Goal: Communication & Community: Participate in discussion

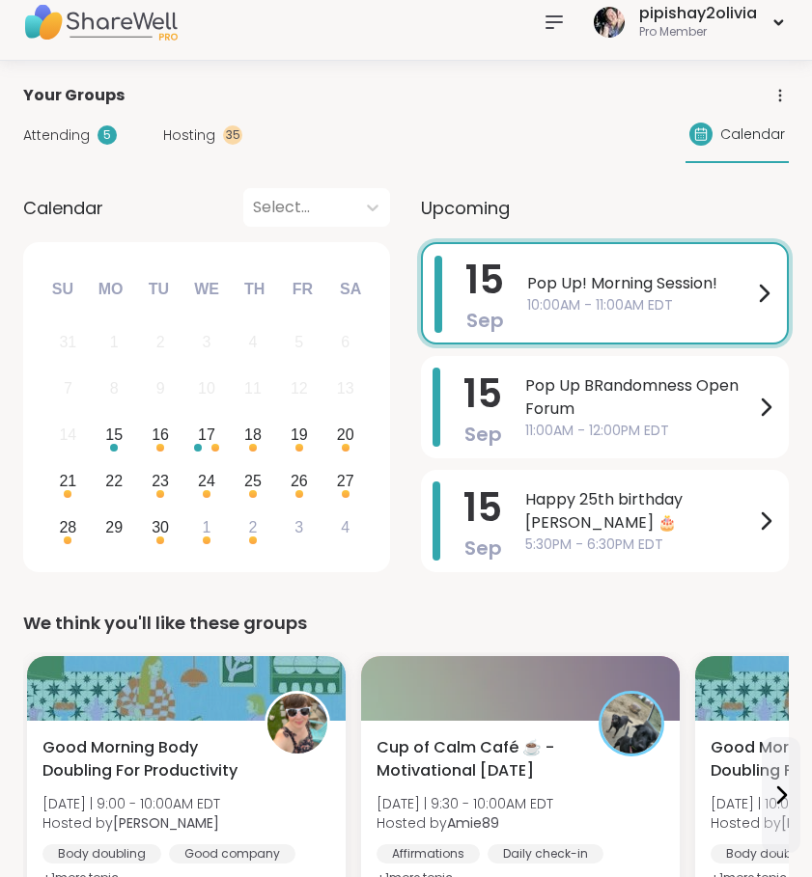
click at [202, 144] on span "Hosting" at bounding box center [189, 135] width 52 height 20
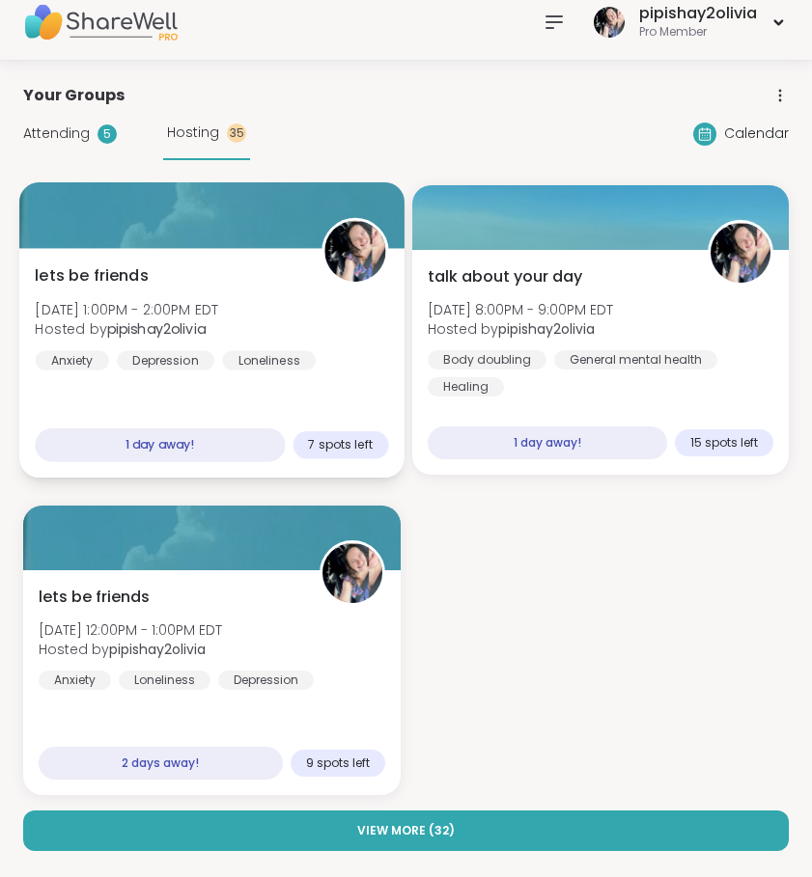
click at [246, 412] on div "lets be friends Tue, Sep 16 | 1:00PM - 2:00PM EDT Hosted by pipishay2olivia Anx…" at bounding box center [211, 363] width 384 height 230
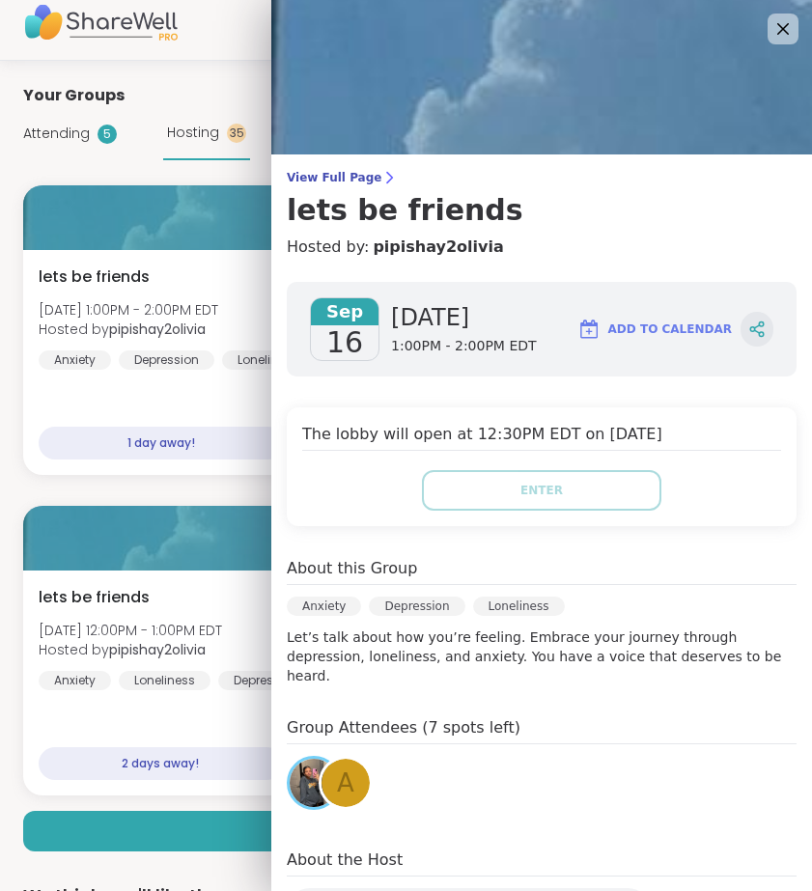
click at [748, 337] on icon at bounding box center [756, 328] width 17 height 17
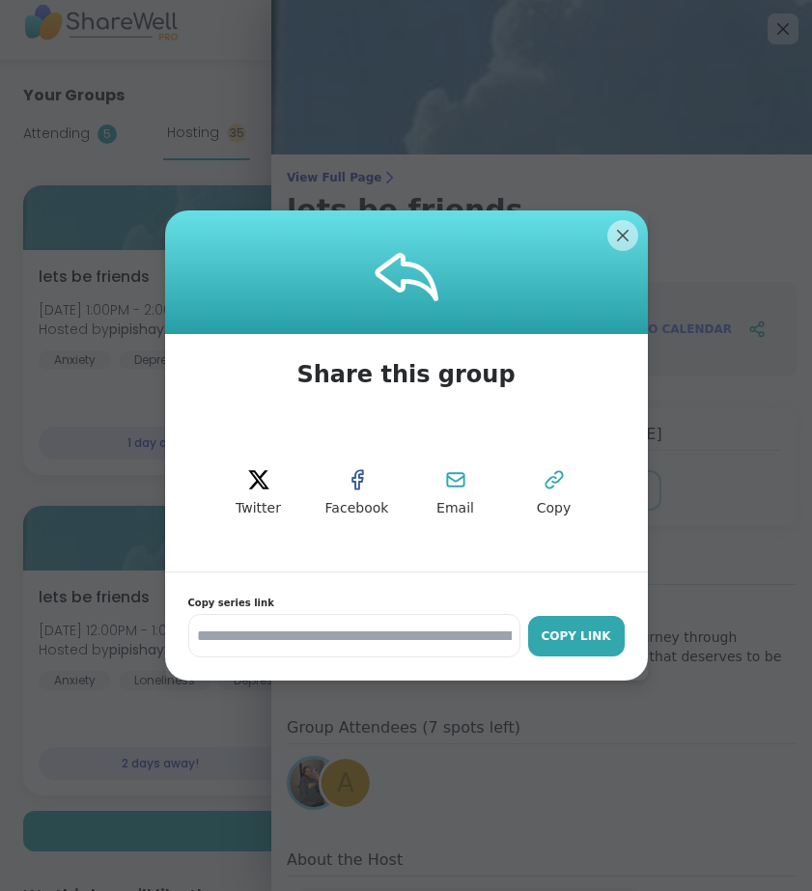
click at [575, 655] on button "Copy Link" at bounding box center [576, 636] width 97 height 41
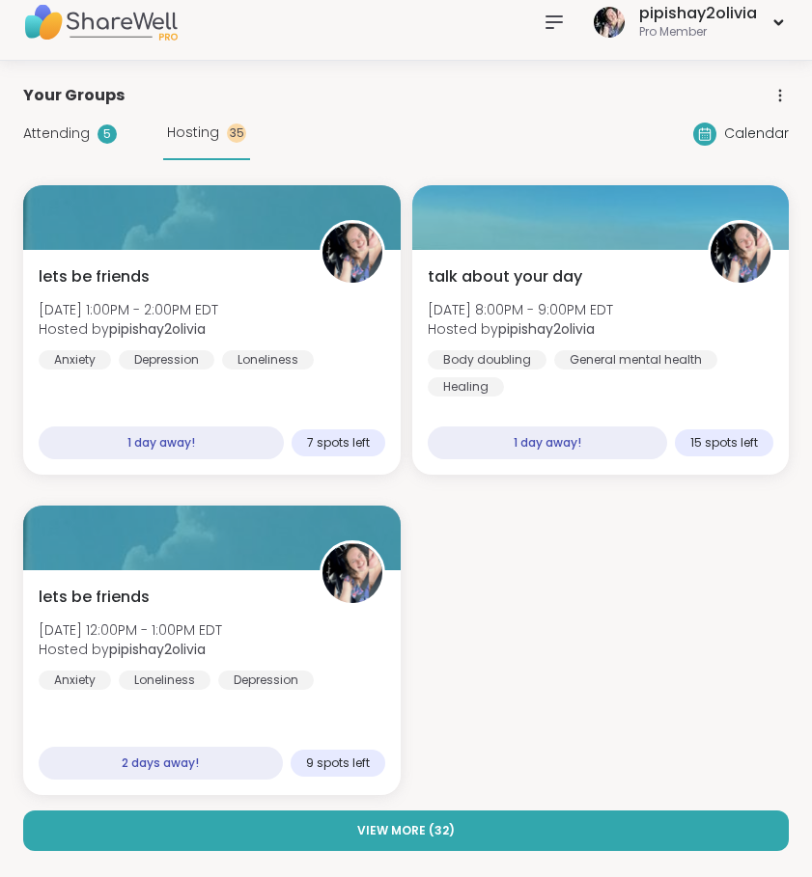
click at [262, 57] on div "pipishay2olivia Pro Member" at bounding box center [406, 22] width 812 height 77
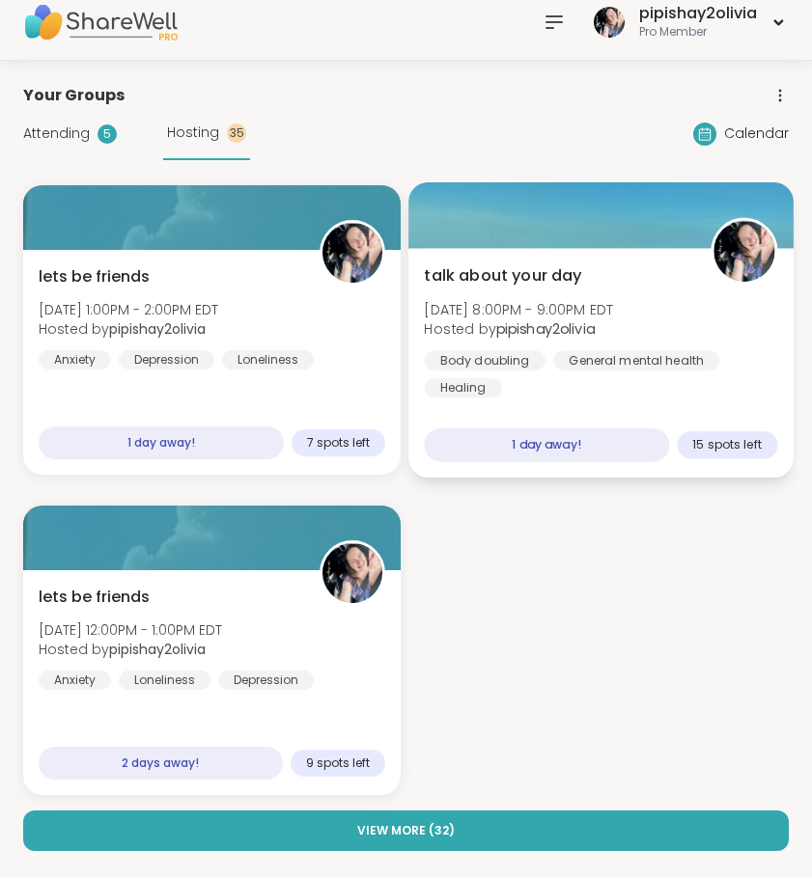
click at [742, 339] on div "talk about your day Tue, Sep 16 | 8:00PM - 9:00PM EDT Hosted by pipishay2olivia…" at bounding box center [600, 331] width 353 height 134
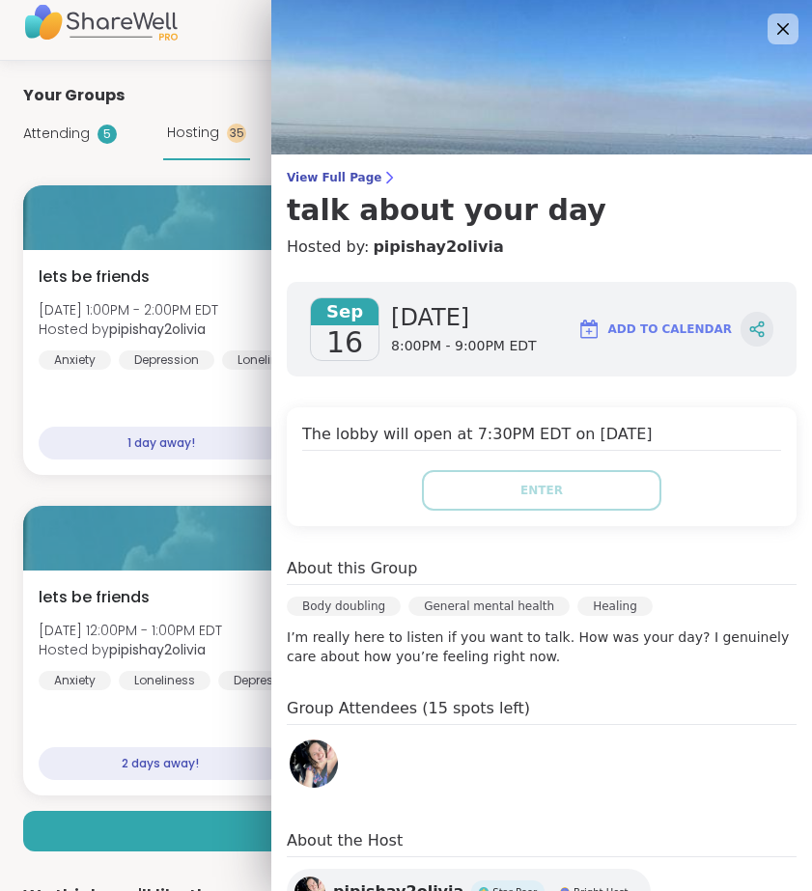
click at [748, 333] on icon at bounding box center [756, 328] width 17 height 17
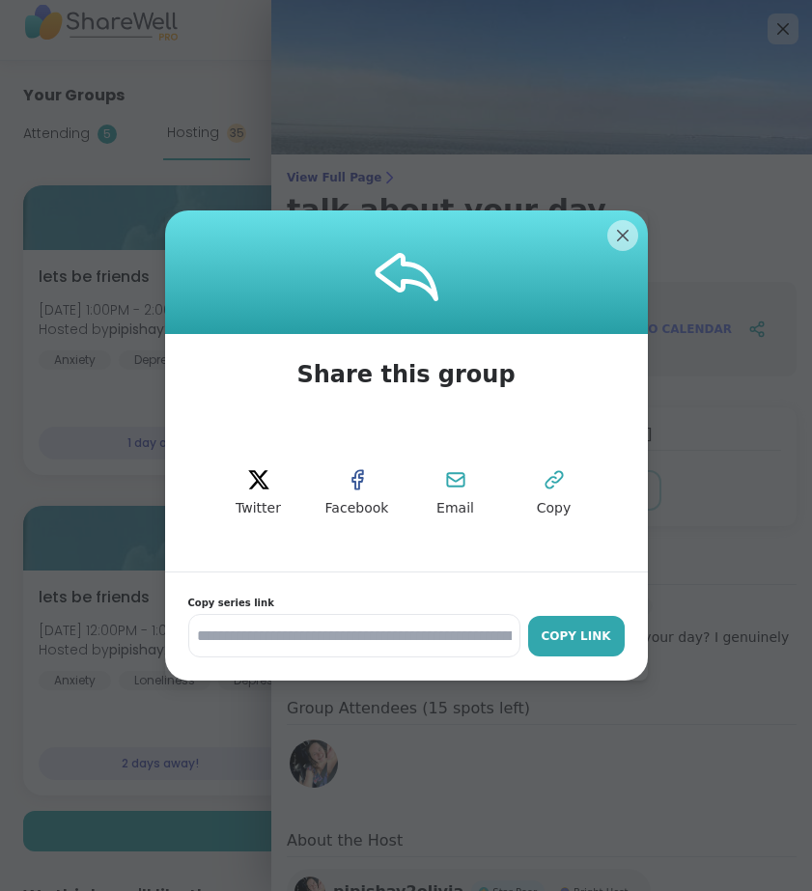
click at [575, 629] on div "Copy Link" at bounding box center [576, 635] width 77 height 17
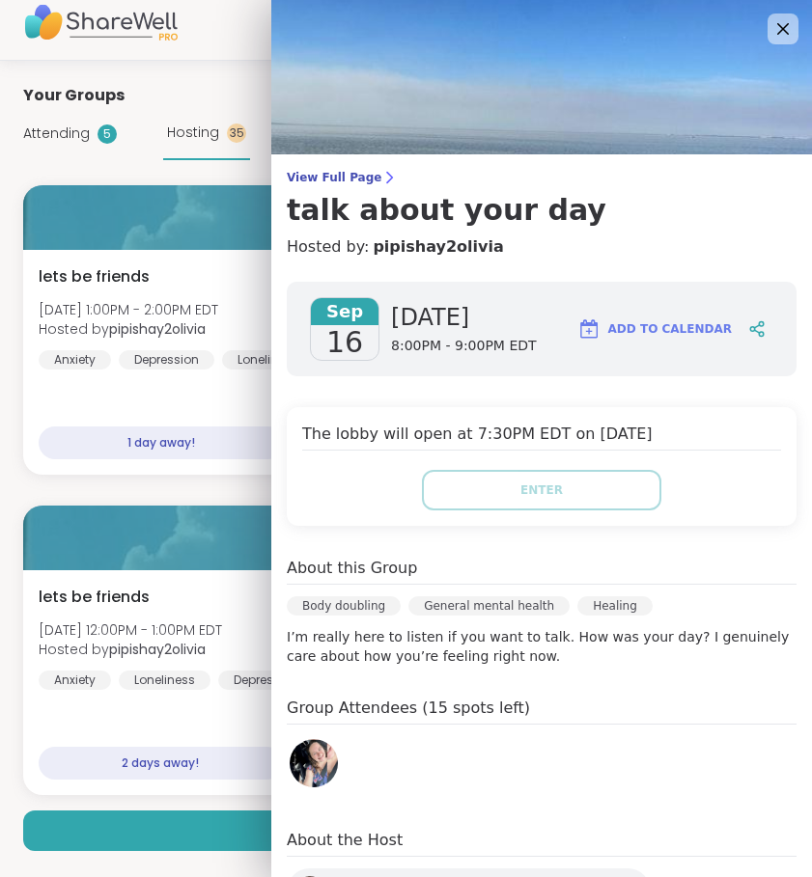
click at [249, 481] on div "lets be friends Tue, Sep 16 | 1:00PM - 2:00PM EDT Hosted by pipishay2olivia Anx…" at bounding box center [405, 490] width 765 height 610
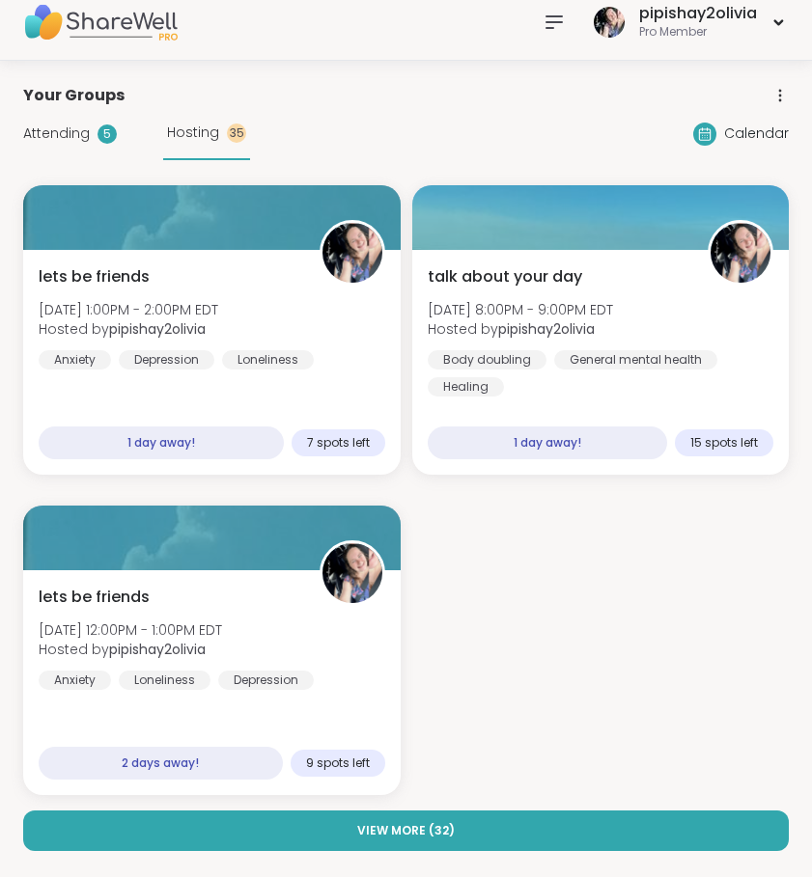
click at [551, 20] on icon at bounding box center [553, 22] width 23 height 23
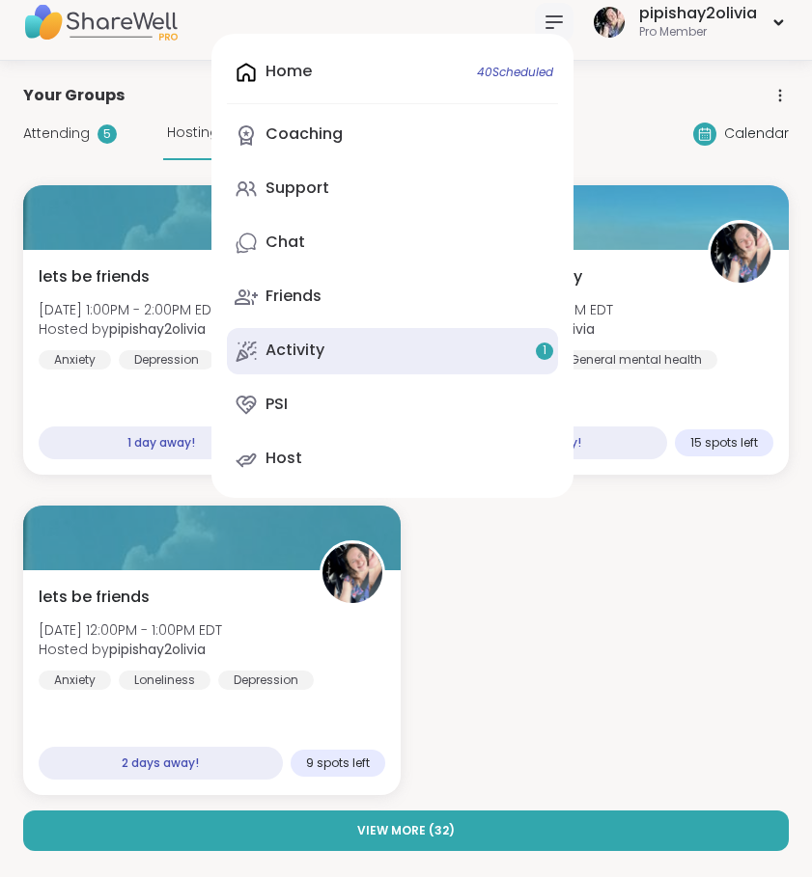
click at [414, 344] on link "Activity 1" at bounding box center [392, 351] width 331 height 46
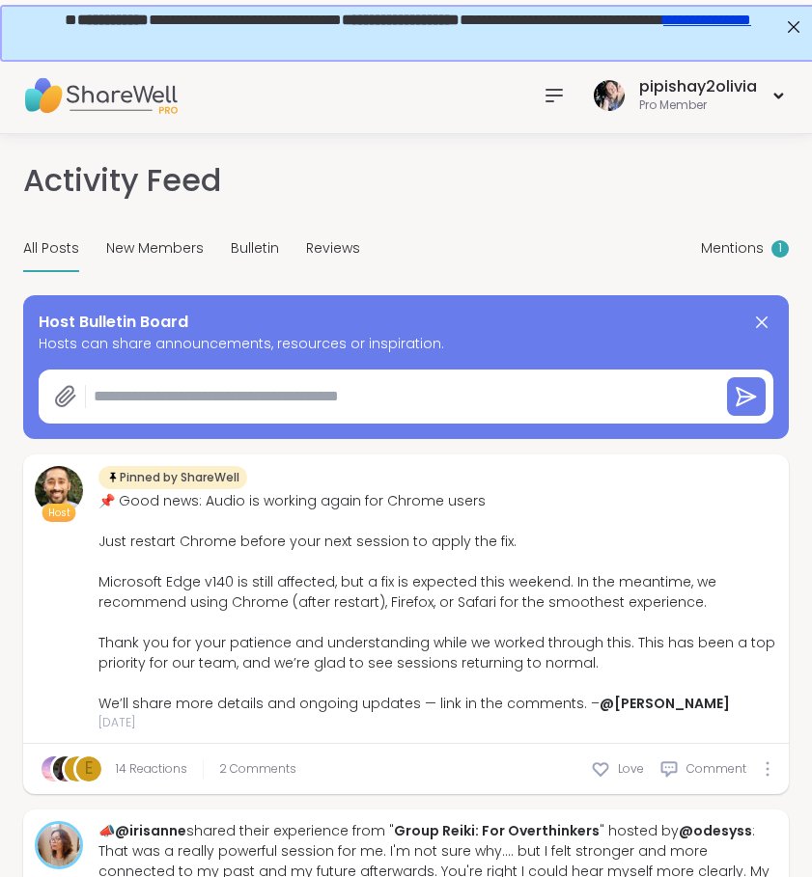
click at [332, 395] on textarea at bounding box center [398, 396] width 625 height 39
paste textarea "**********"
type textarea "*"
type textarea "**********"
type textarea "*"
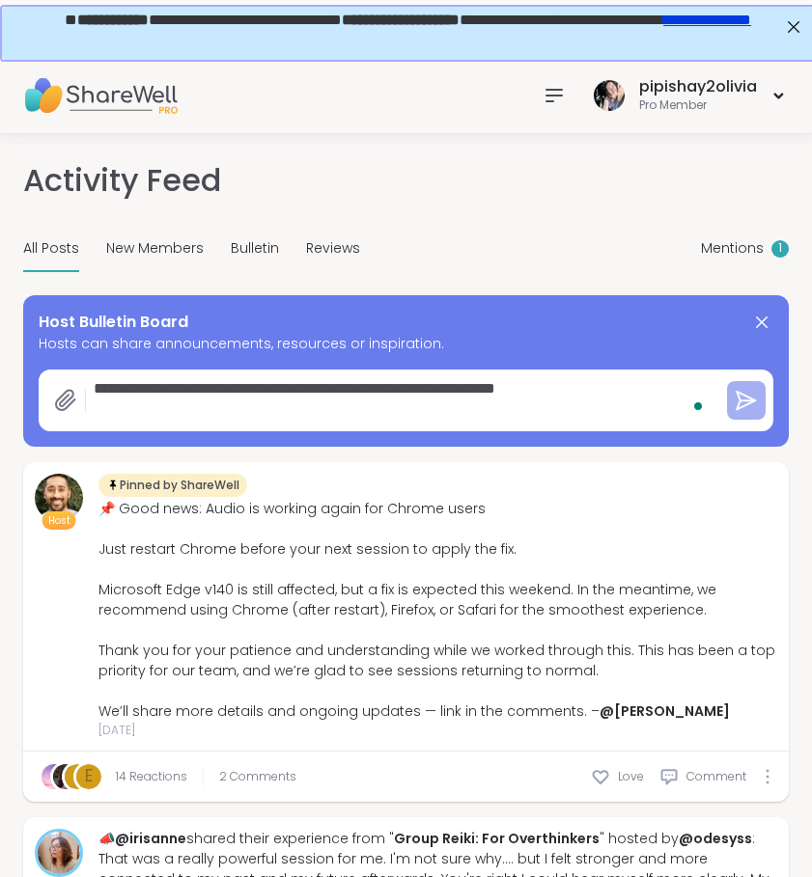
type textarea "**********"
click at [748, 399] on icon at bounding box center [746, 400] width 23 height 23
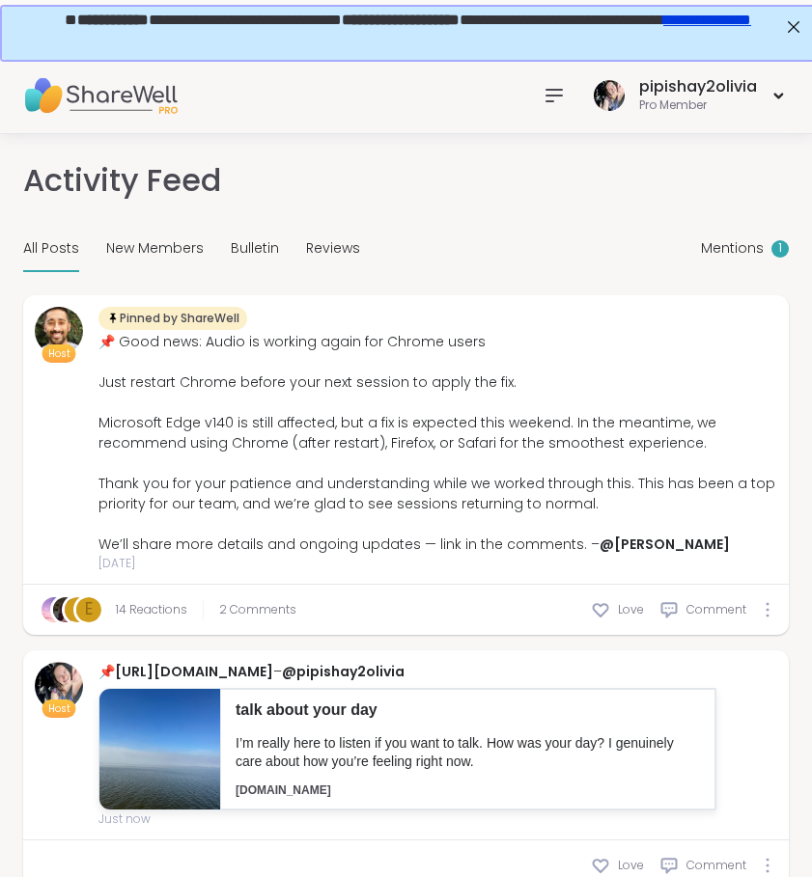
click at [769, 256] on div "Mentions 1" at bounding box center [745, 249] width 88 height 45
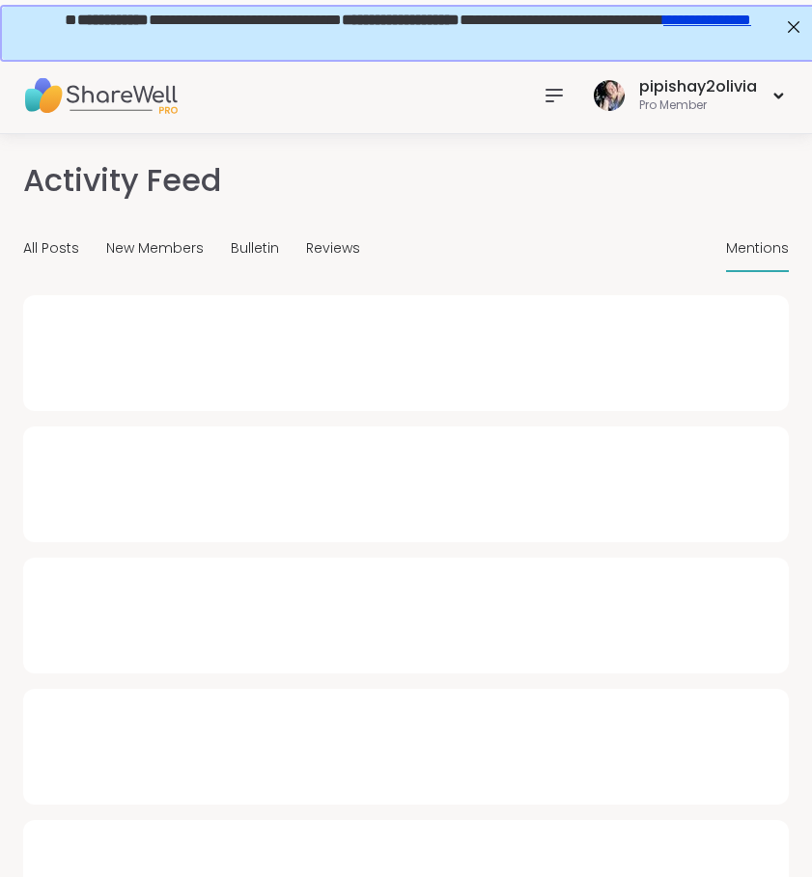
click at [769, 256] on span "Mentions" at bounding box center [757, 248] width 63 height 20
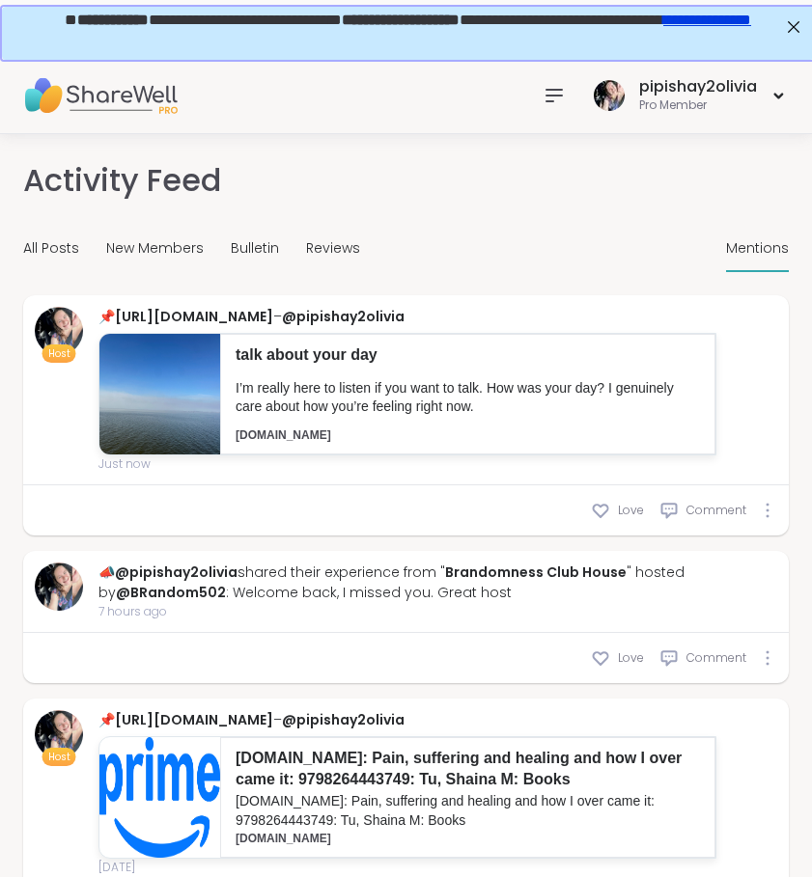
click at [553, 107] on div at bounding box center [554, 95] width 39 height 39
click at [411, 69] on div "pipishay2olivia Pro Member" at bounding box center [406, 95] width 812 height 77
click at [546, 106] on icon at bounding box center [553, 95] width 23 height 23
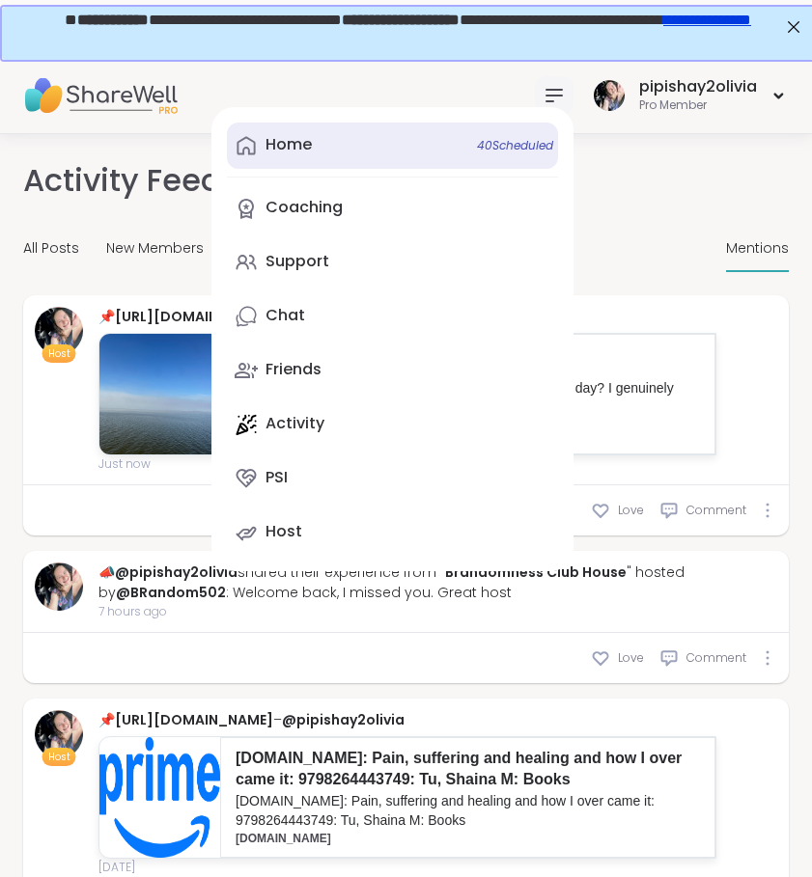
click at [431, 136] on link "Home 40 Scheduled" at bounding box center [392, 146] width 331 height 46
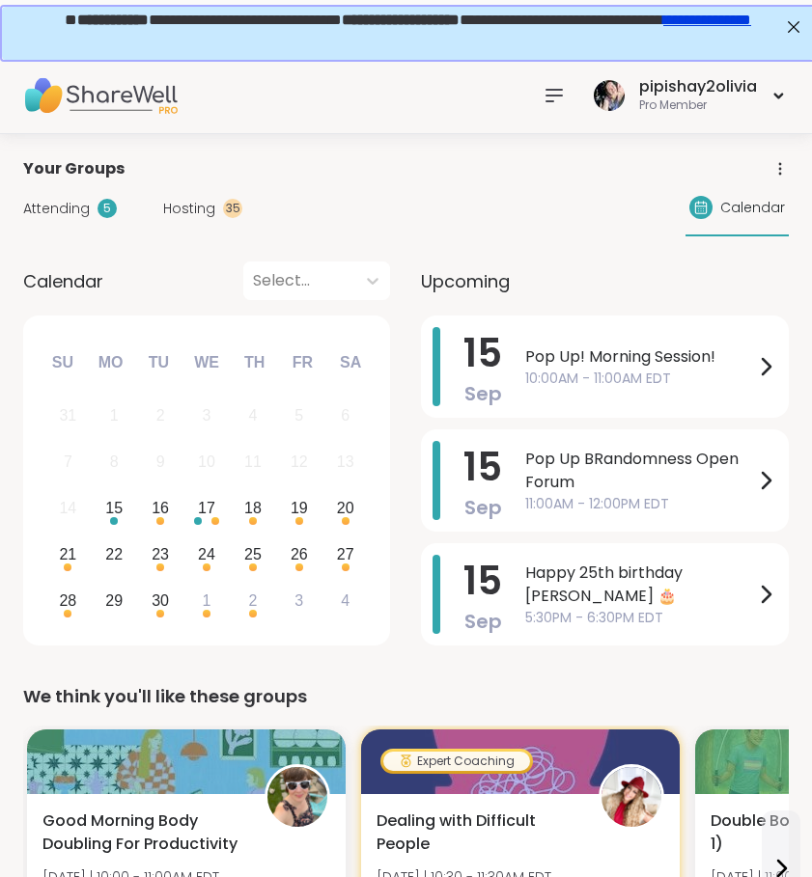
click at [535, 87] on div at bounding box center [554, 95] width 39 height 39
click at [173, 209] on span "Hosting" at bounding box center [189, 209] width 52 height 20
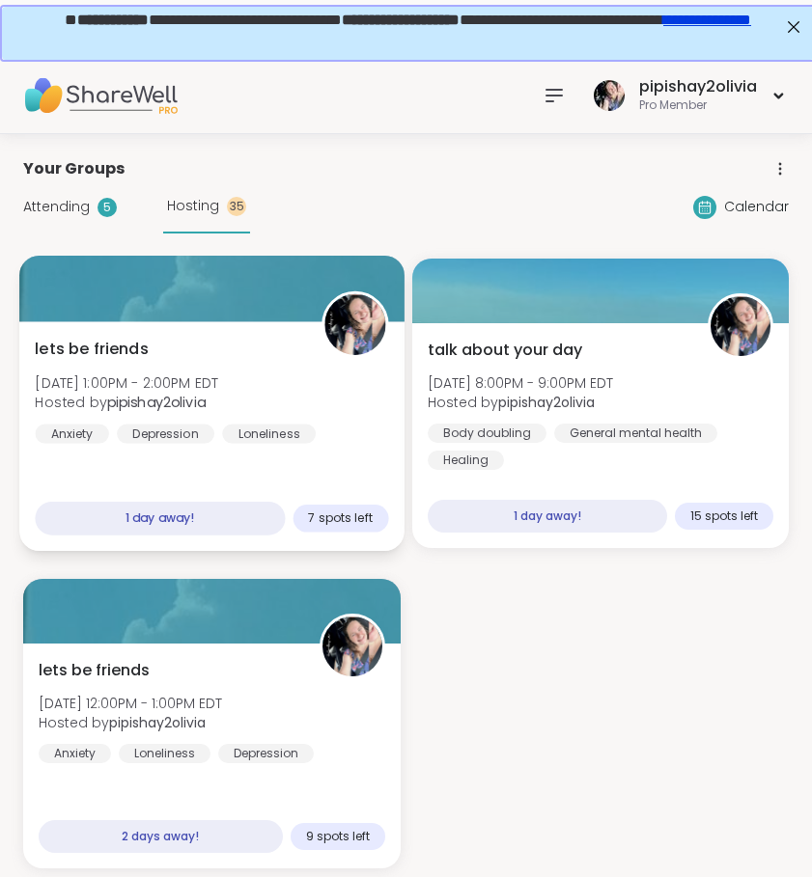
click at [373, 384] on div "lets be friends Tue, Sep 16 | 1:00PM - 2:00PM EDT Hosted by pipishay2olivia Anx…" at bounding box center [211, 391] width 353 height 106
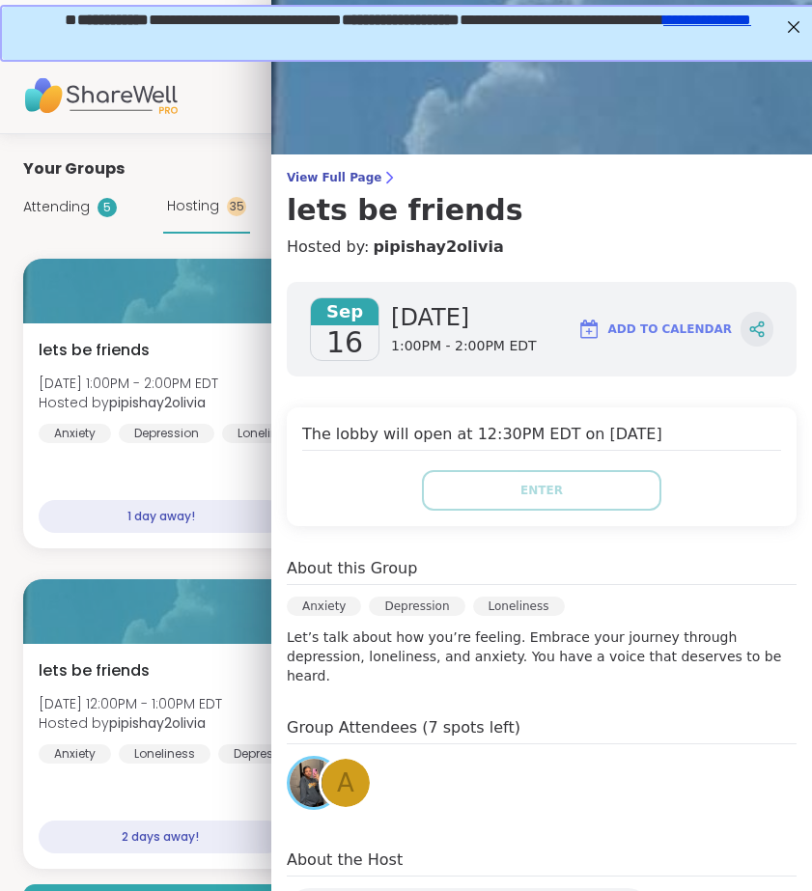
click at [748, 329] on icon at bounding box center [756, 328] width 17 height 17
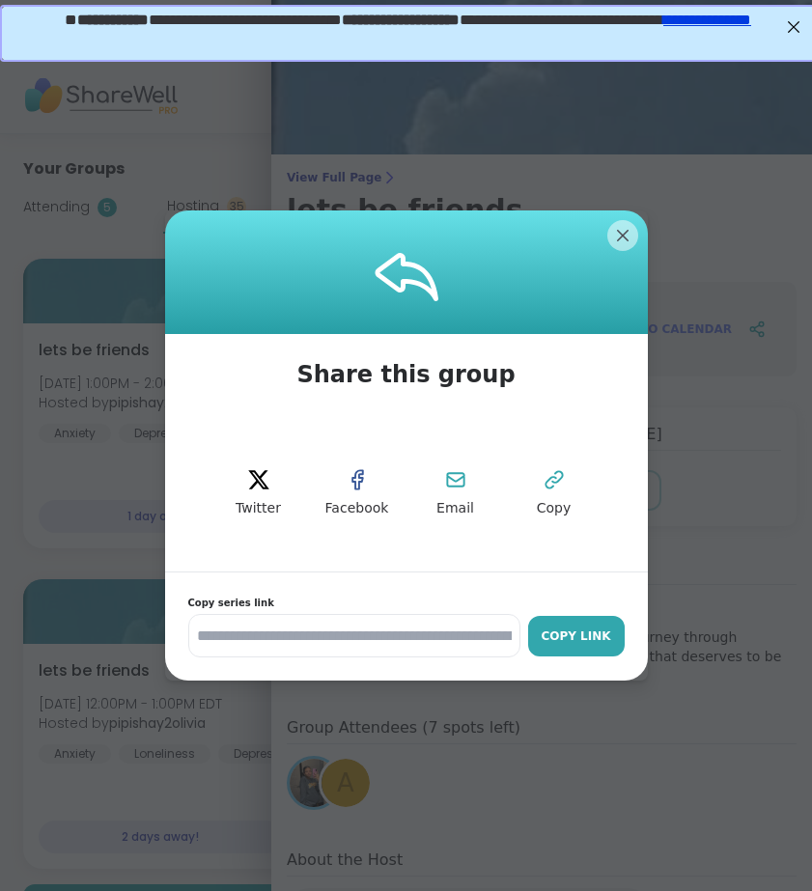
click at [600, 627] on div "Copy Link" at bounding box center [576, 635] width 77 height 17
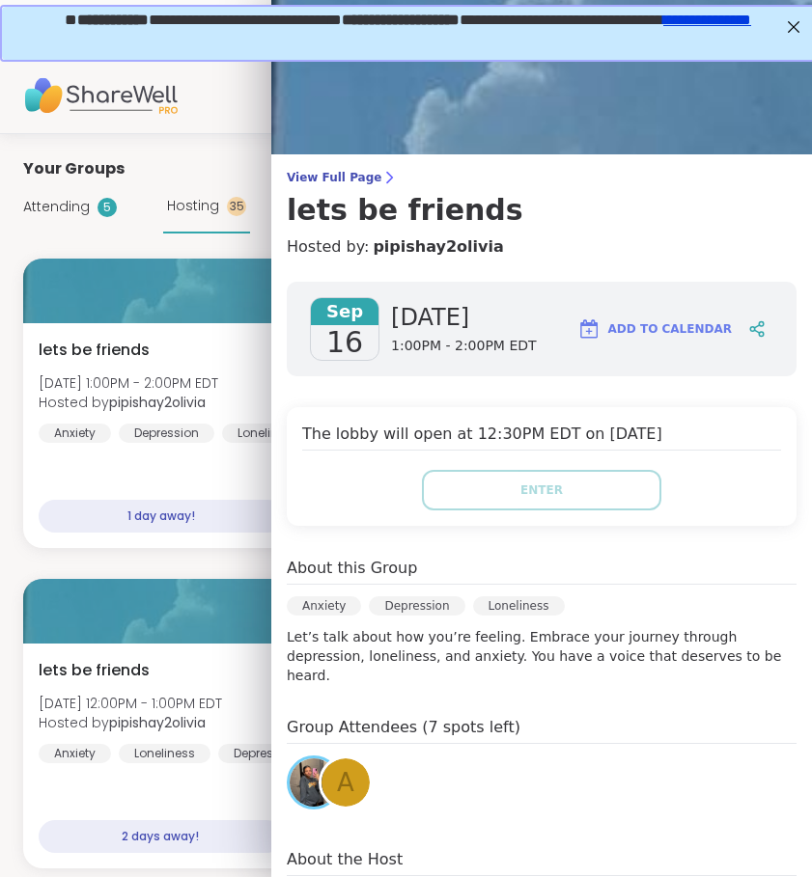
click at [245, 168] on div "Your Groups" at bounding box center [405, 168] width 765 height 23
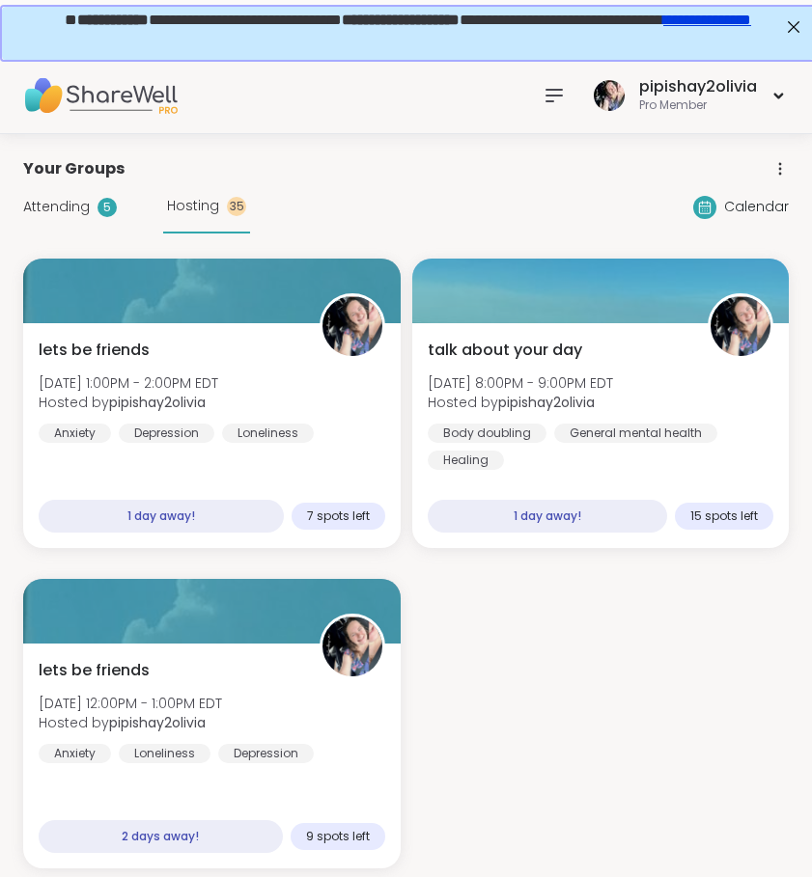
click at [550, 94] on icon at bounding box center [553, 95] width 23 height 23
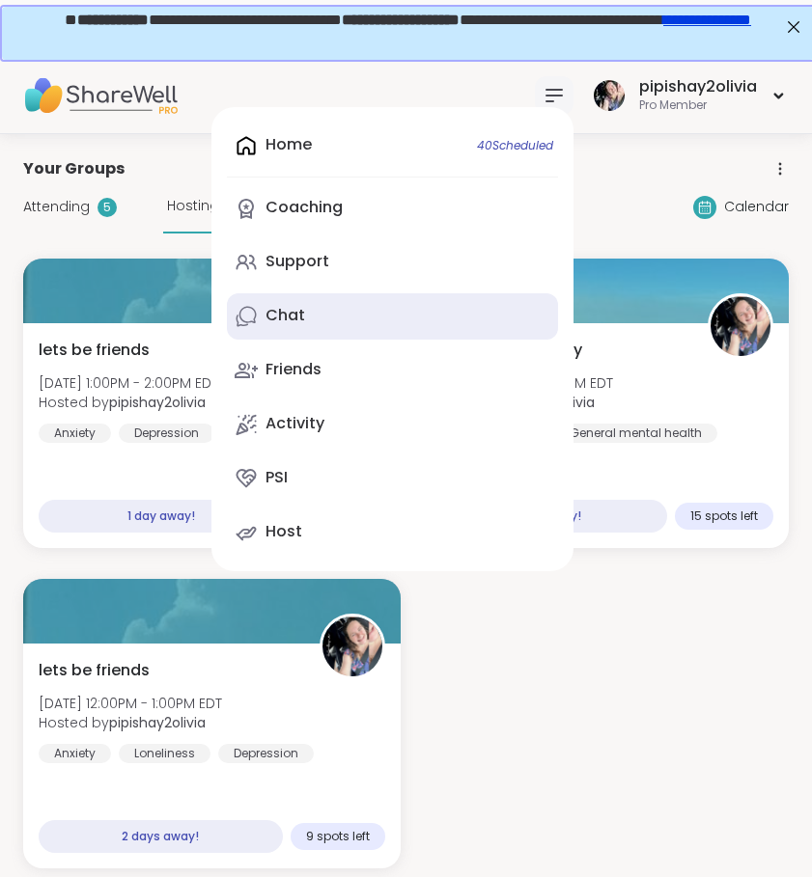
click at [323, 320] on link "Chat" at bounding box center [392, 316] width 331 height 46
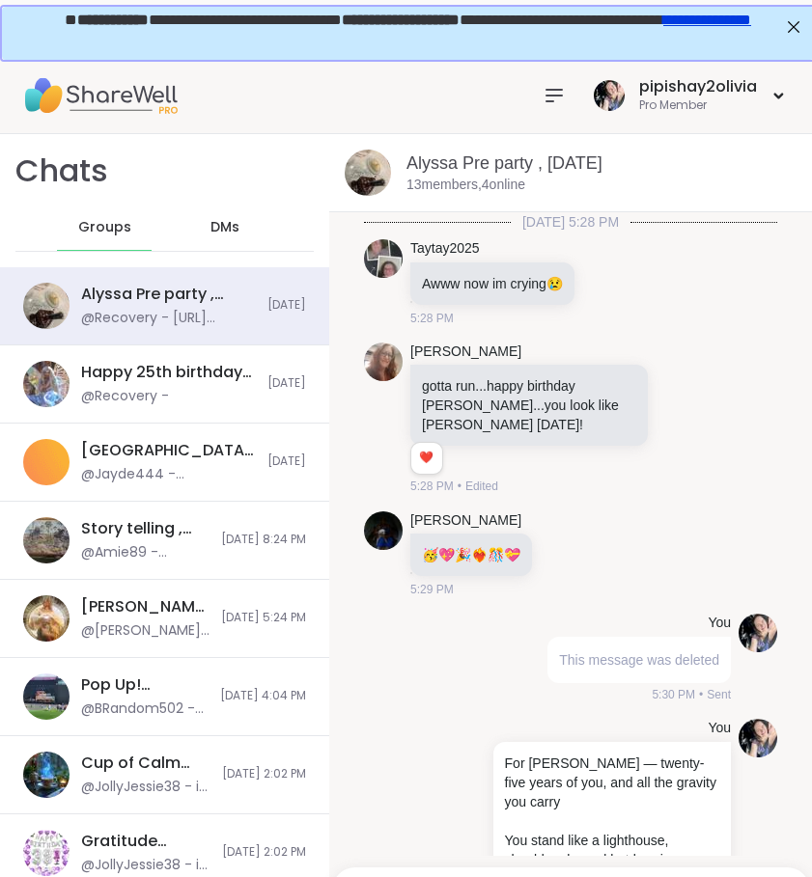
scroll to position [6254, 0]
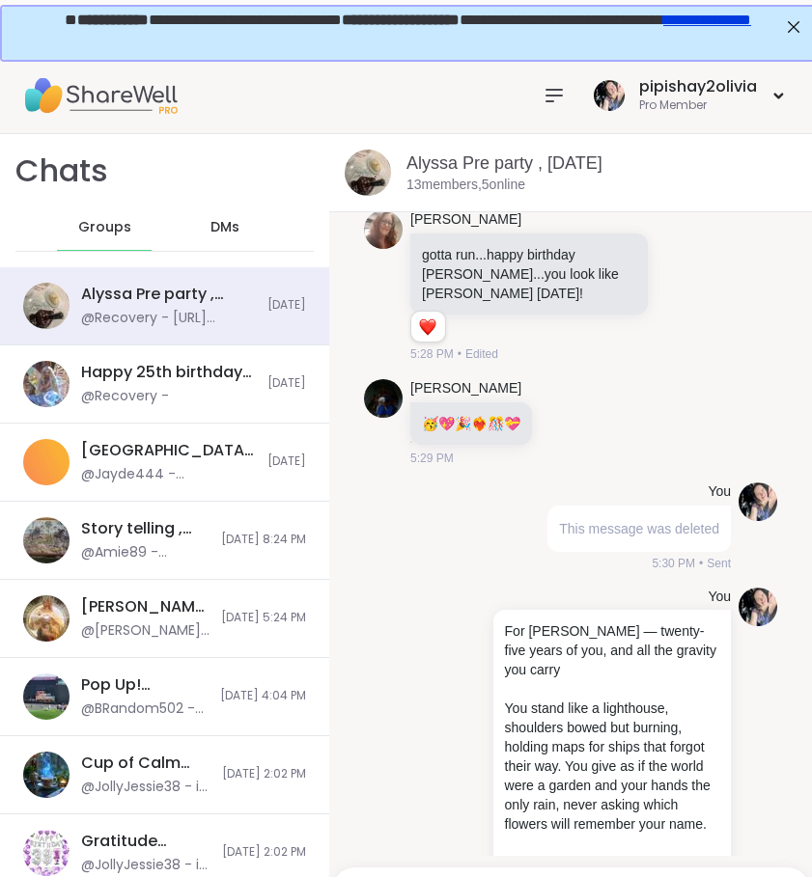
click at [562, 108] on div at bounding box center [554, 95] width 39 height 39
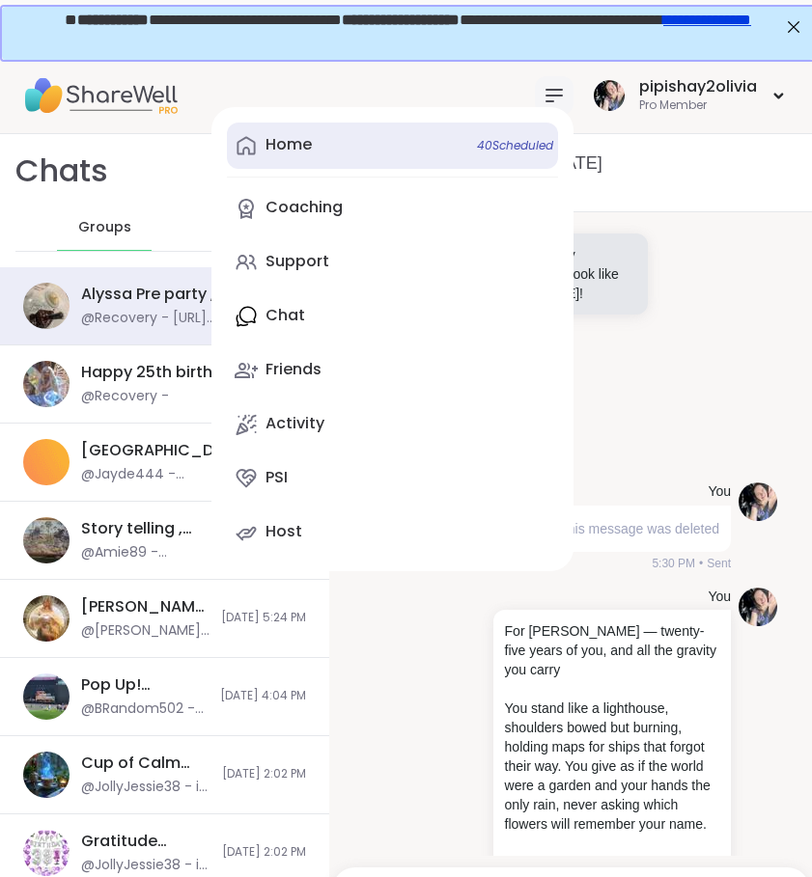
click at [411, 142] on link "Home 40 Scheduled" at bounding box center [392, 146] width 331 height 46
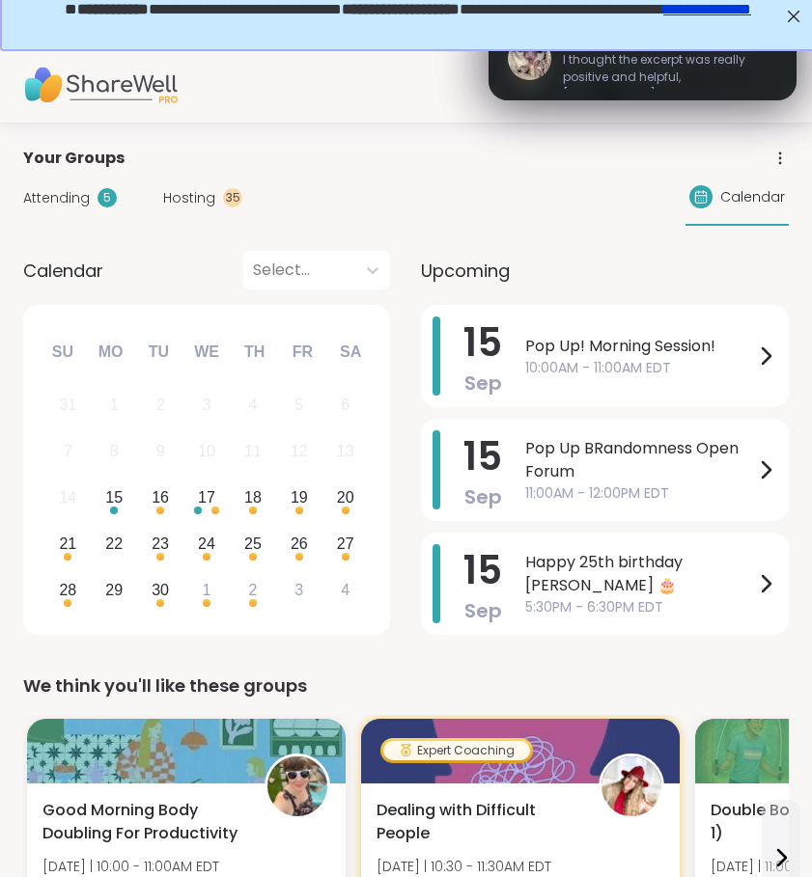
scroll to position [15, 0]
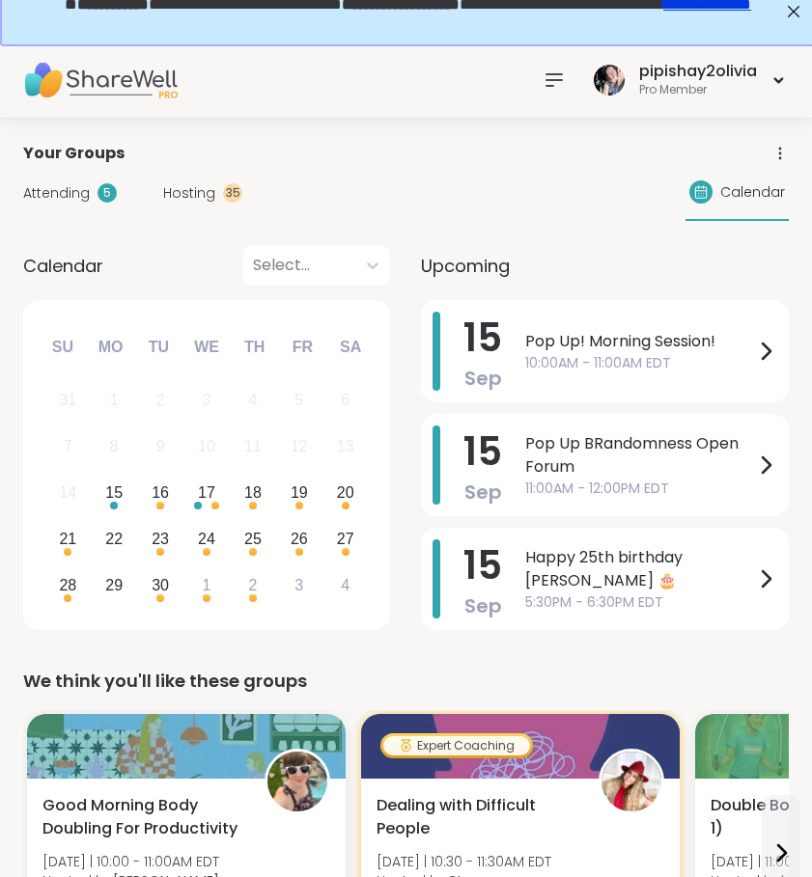
click at [560, 78] on icon at bounding box center [553, 80] width 23 height 23
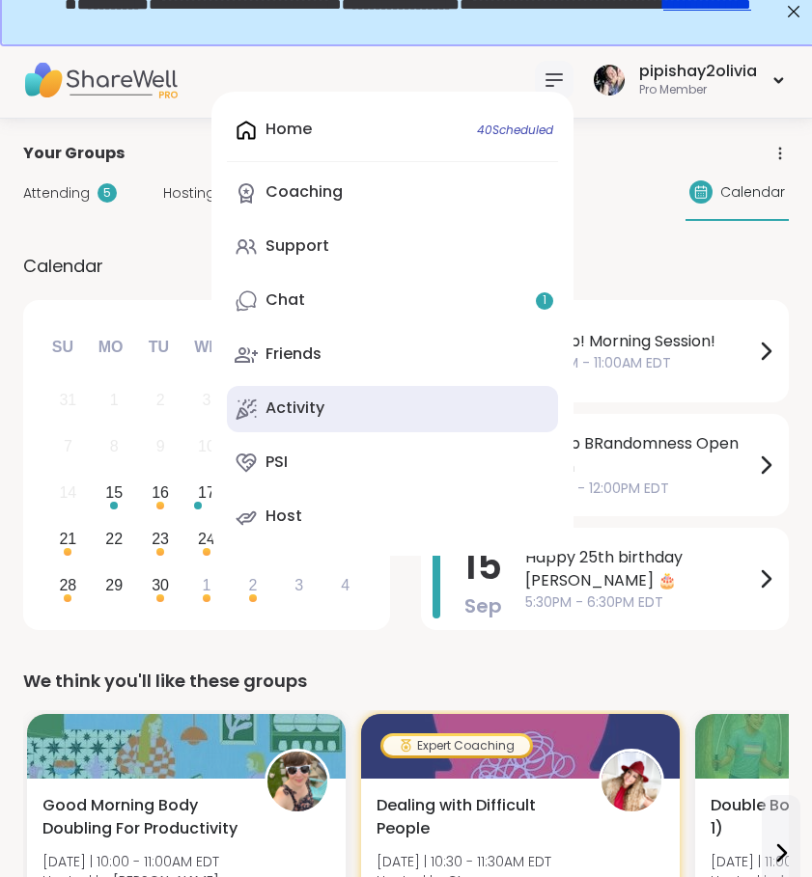
click at [354, 403] on link "Activity" at bounding box center [392, 409] width 331 height 46
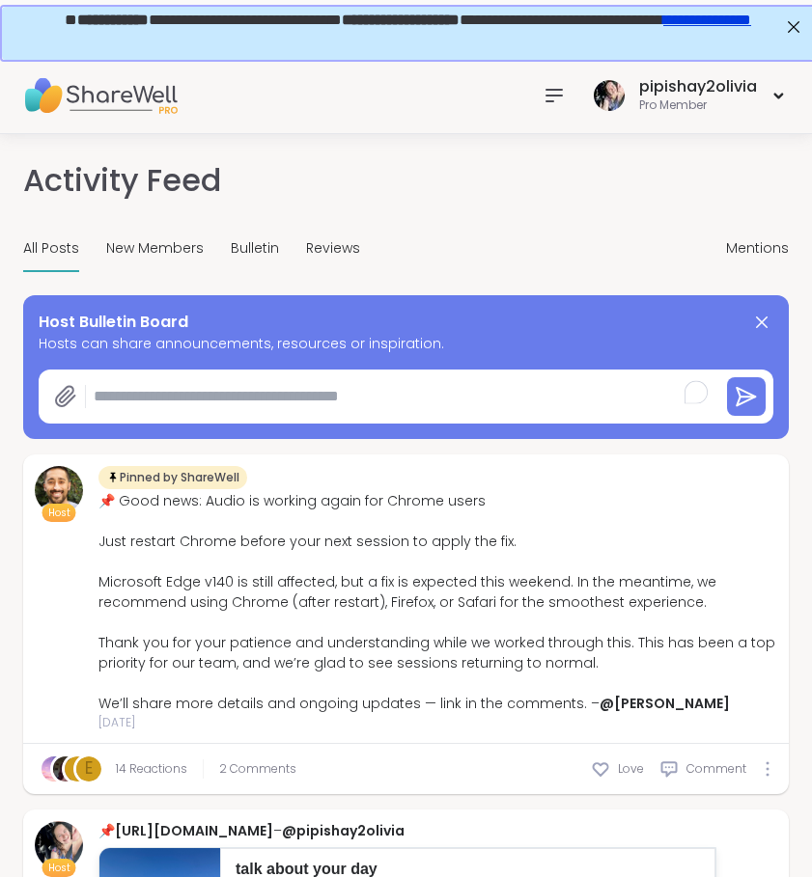
click at [354, 403] on textarea "To enrich screen reader interactions, please activate Accessibility in Grammarl…" at bounding box center [398, 396] width 625 height 39
paste textarea "**********"
type textarea "*"
type textarea "**********"
type textarea "*"
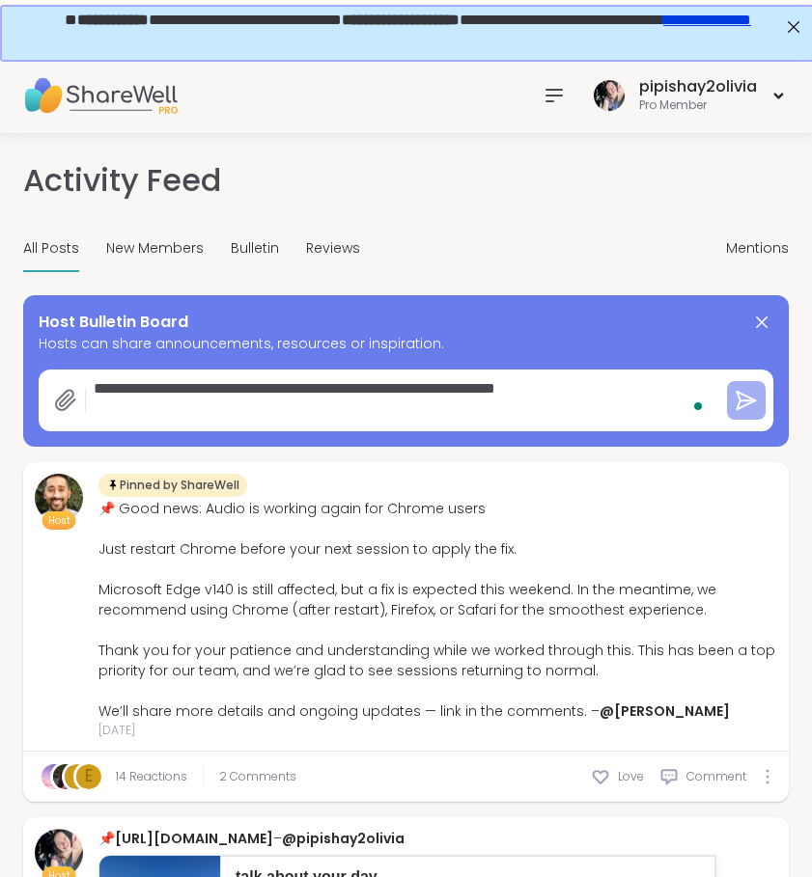
type textarea "**********"
click at [753, 409] on icon at bounding box center [746, 400] width 23 height 23
type textarea "*"
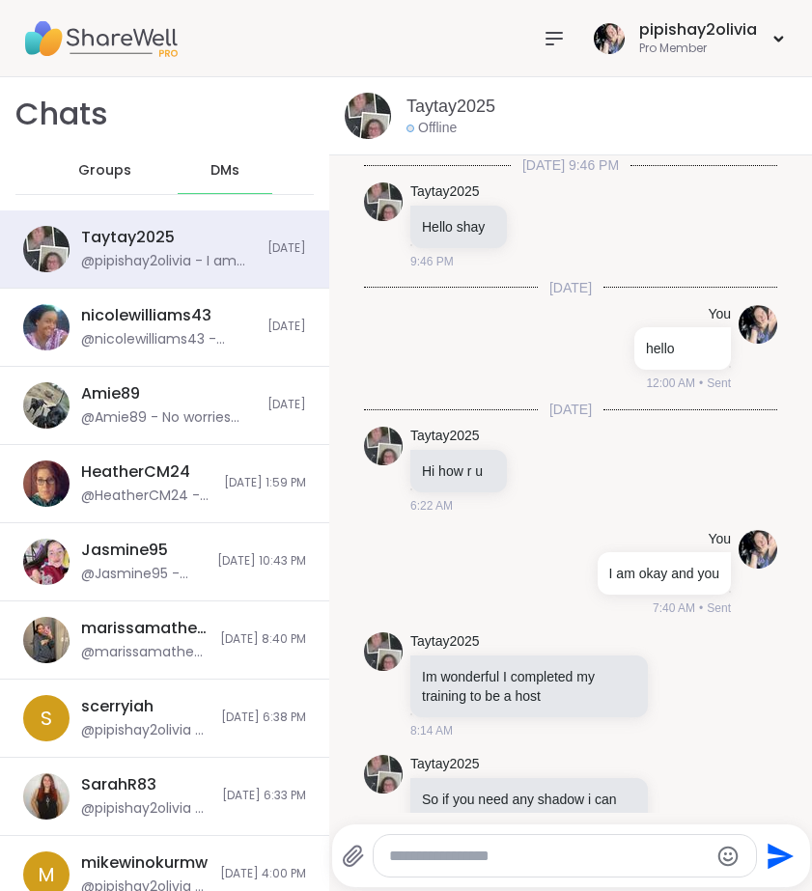
scroll to position [53, 0]
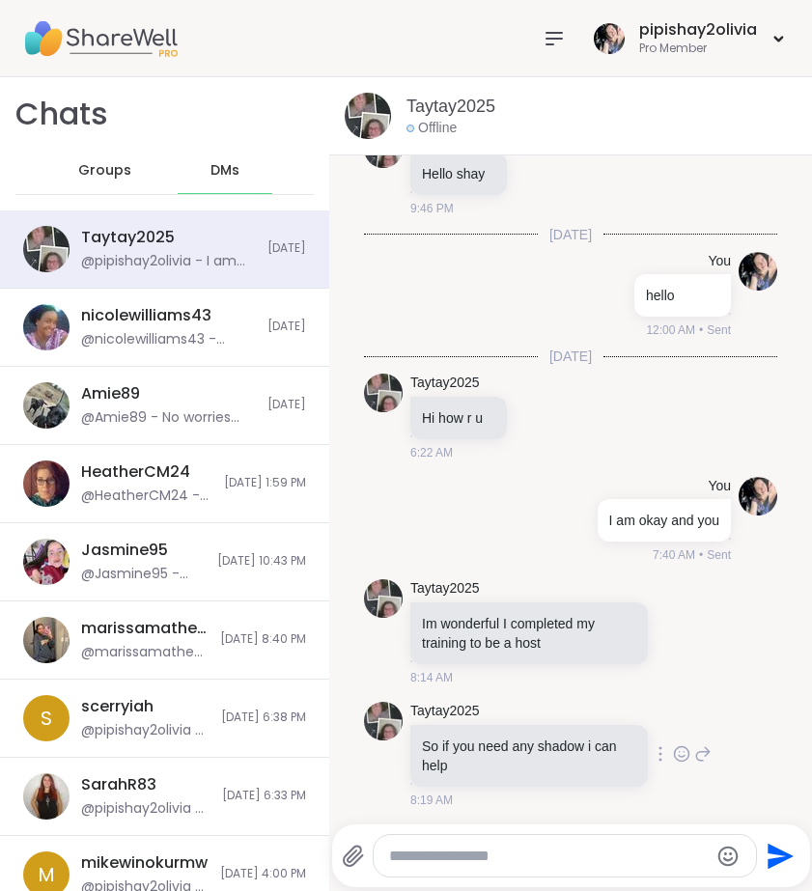
drag, startPoint x: 0, startPoint y: 0, endPoint x: 660, endPoint y: 751, distance: 999.9
click at [673, 751] on icon at bounding box center [681, 753] width 17 height 19
click at [78, 167] on span "Groups" at bounding box center [104, 170] width 53 height 19
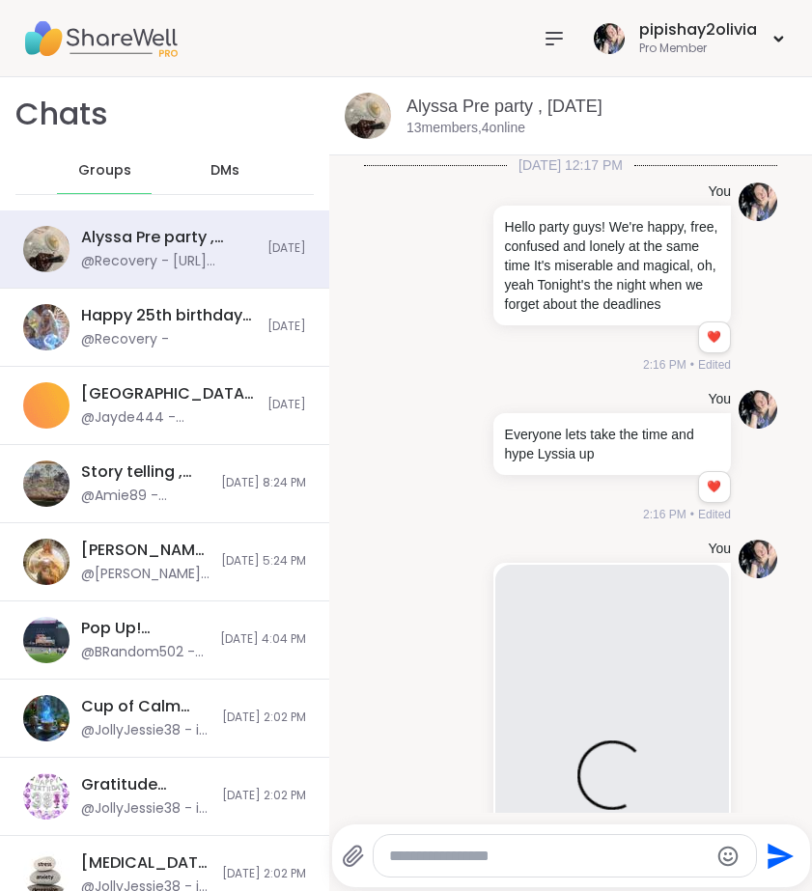
scroll to position [12368, 0]
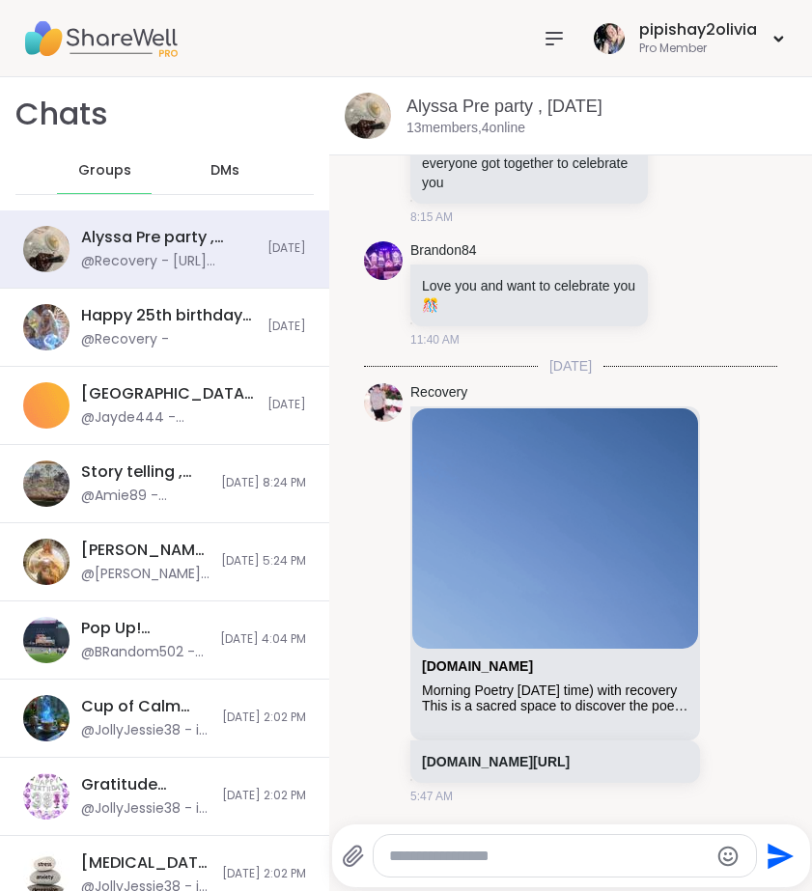
click at [192, 165] on div "DMs" at bounding box center [225, 171] width 95 height 46
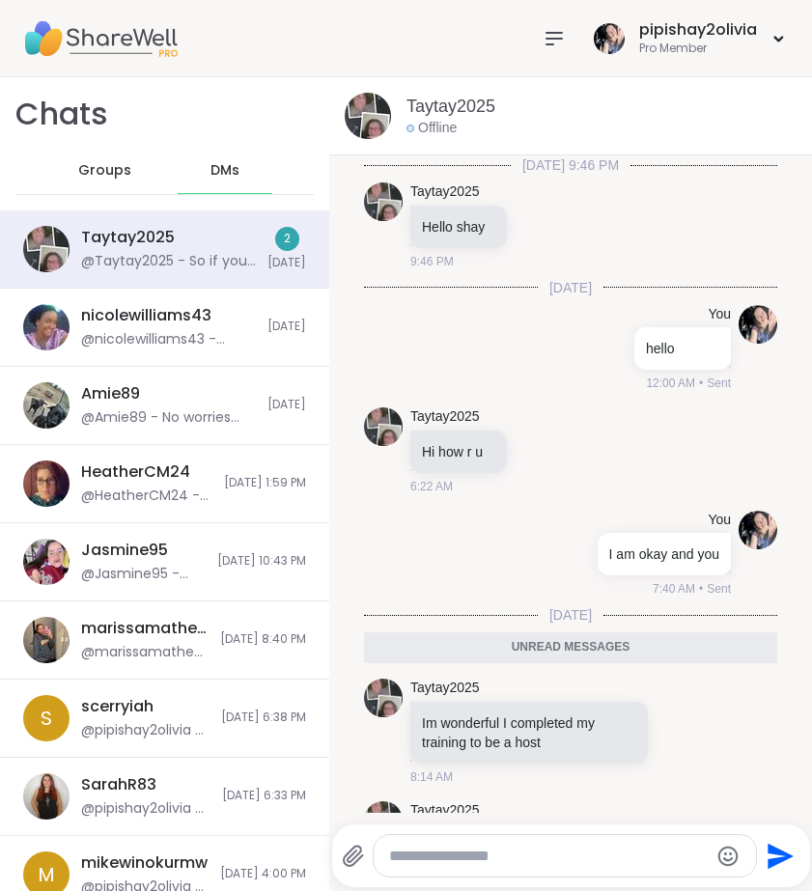
scroll to position [98, 0]
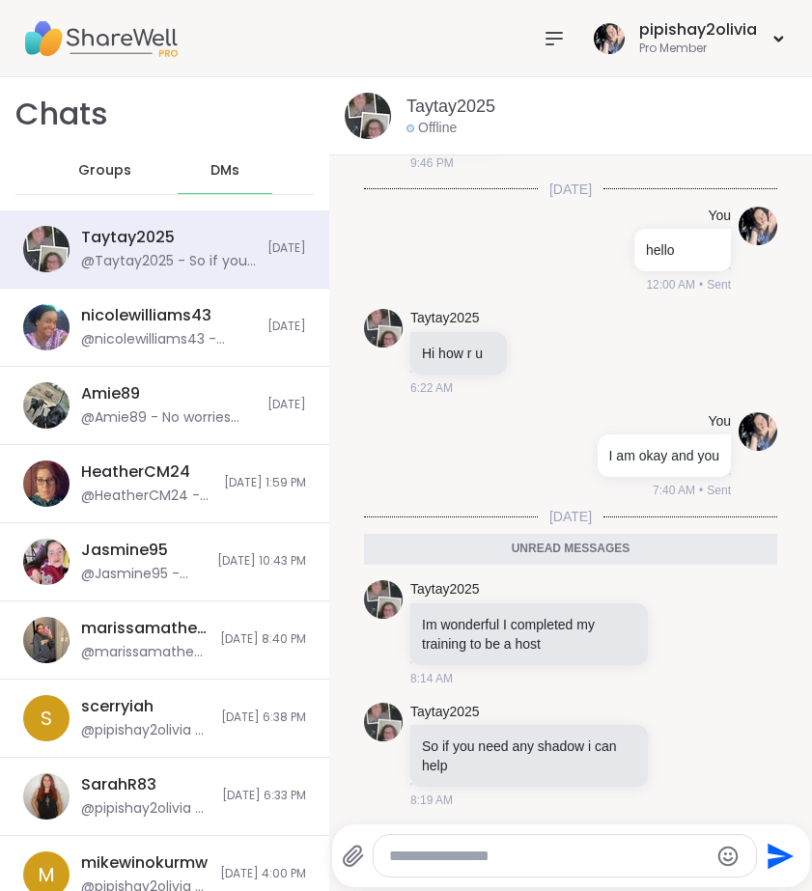
click at [438, 849] on textarea "Type your message" at bounding box center [548, 856] width 319 height 19
paste textarea "**********"
type textarea "**********"
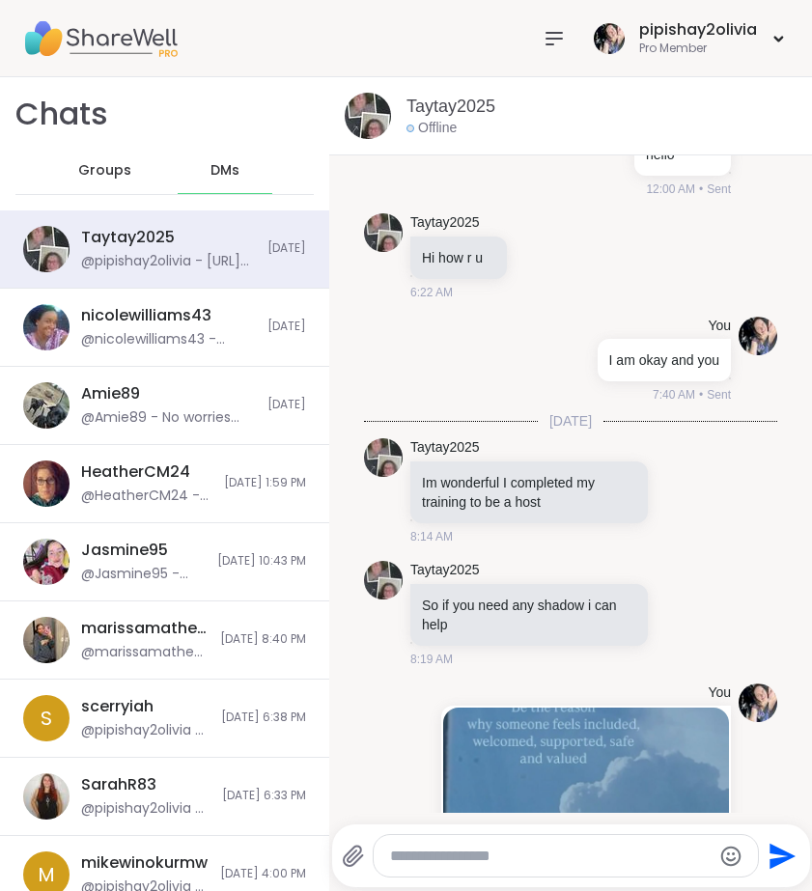
paste textarea "**********"
type textarea "**********"
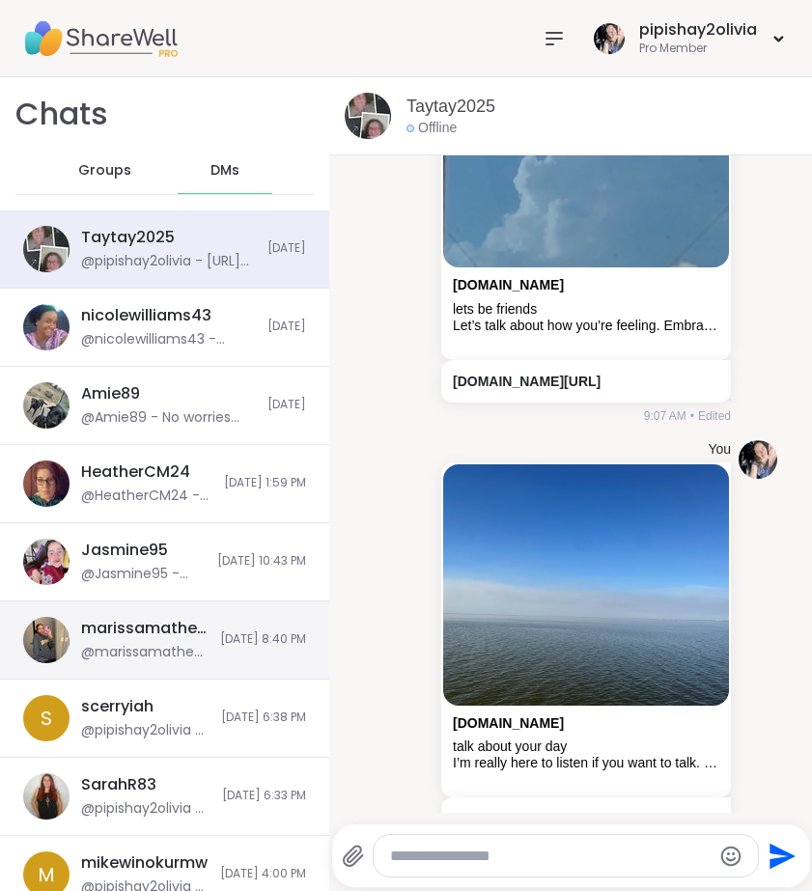
scroll to position [960, 0]
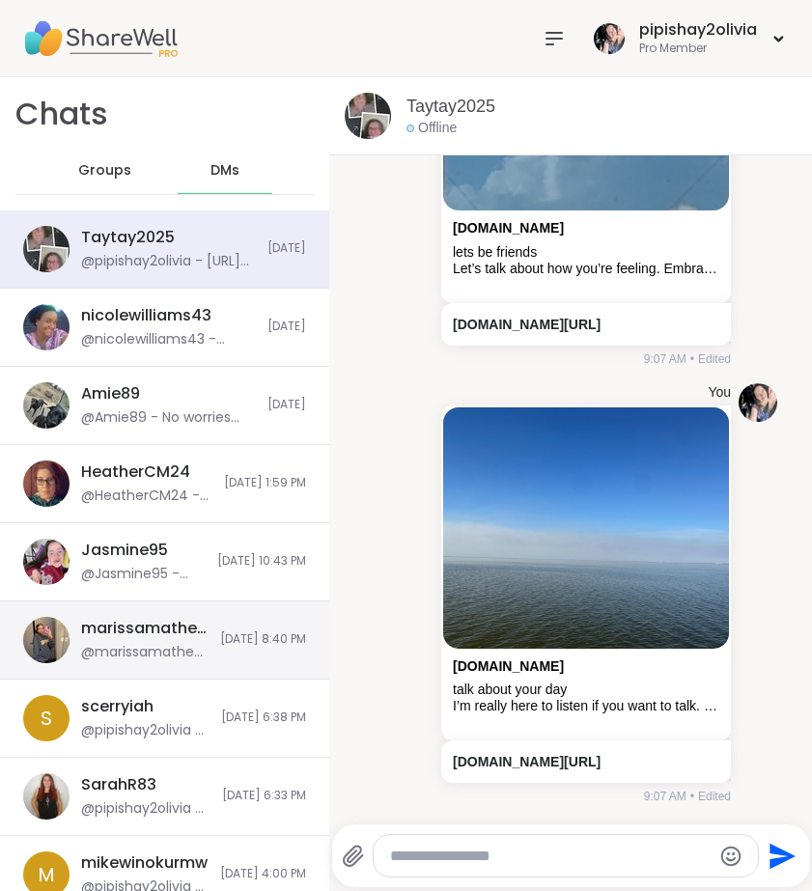
click at [520, 861] on textarea "Type your message" at bounding box center [549, 856] width 319 height 19
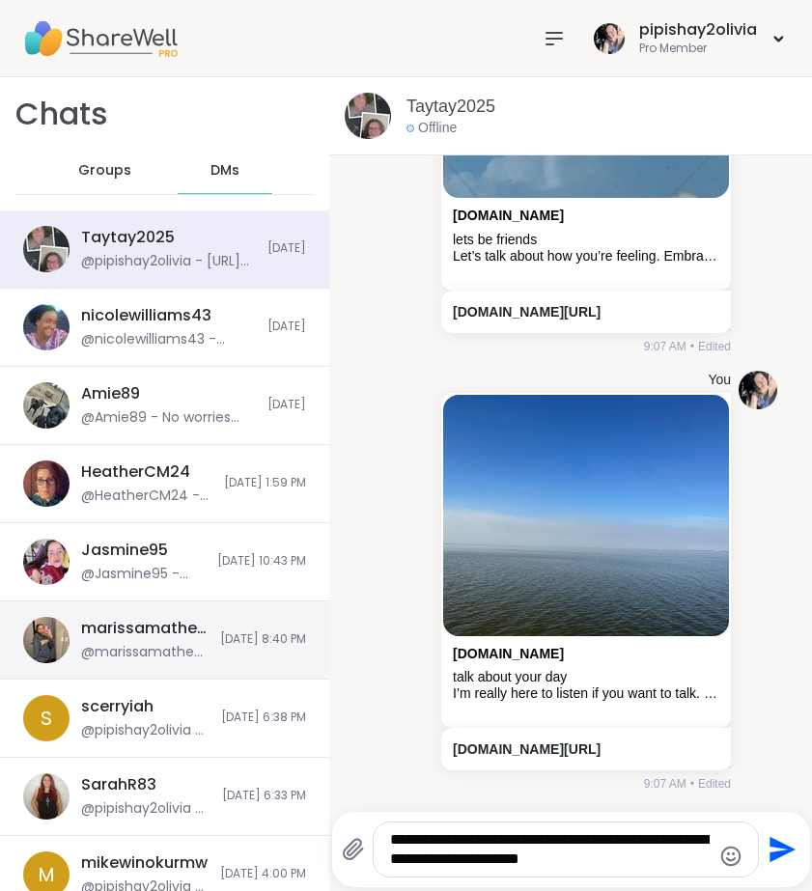
type textarea "**********"
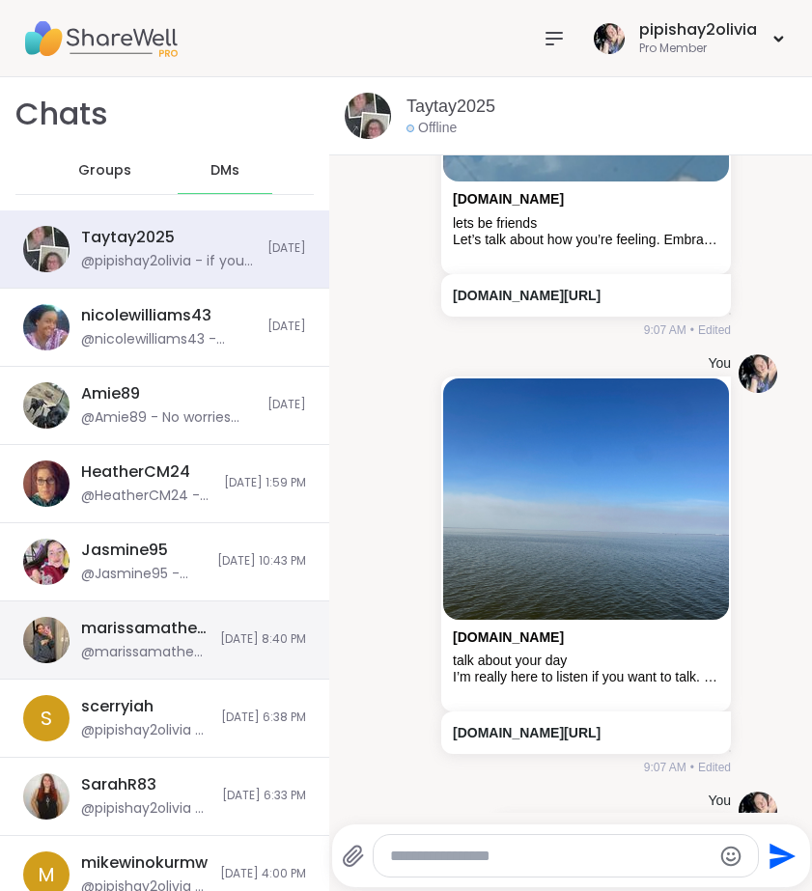
scroll to position [1101, 0]
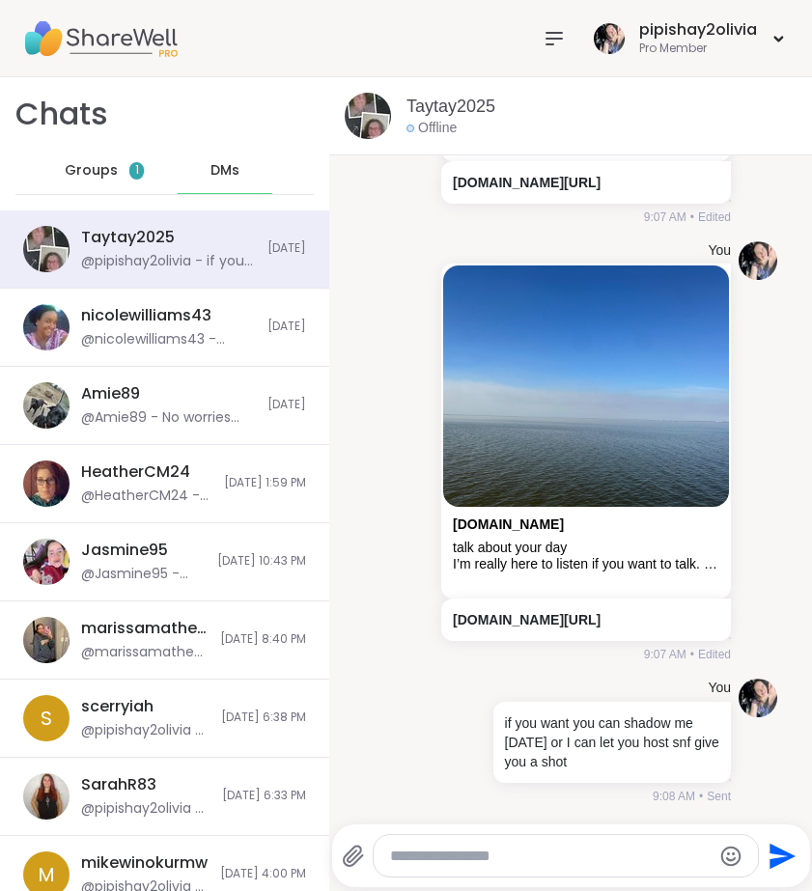
click at [94, 170] on span "Groups" at bounding box center [91, 170] width 53 height 19
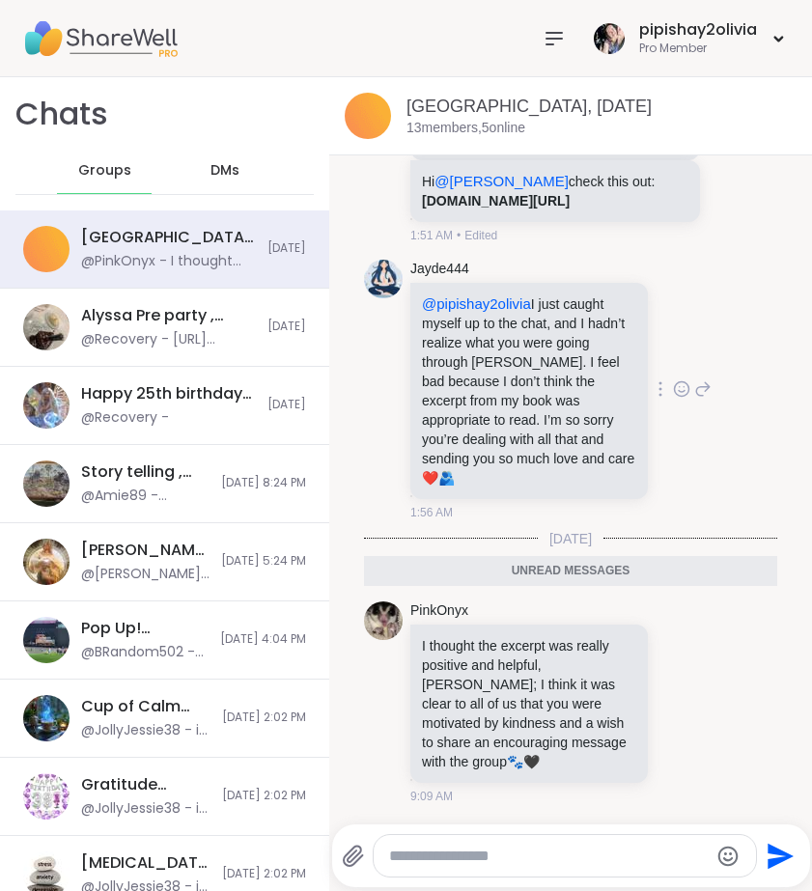
scroll to position [6240, 0]
click at [694, 401] on icon at bounding box center [702, 388] width 17 height 23
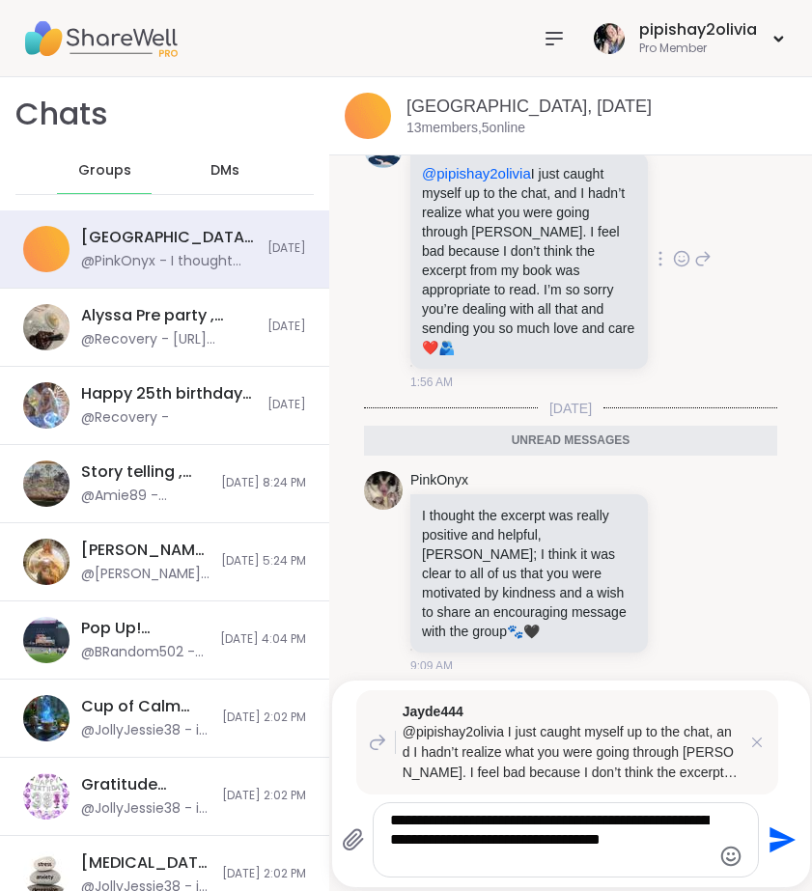
type textarea "**********"
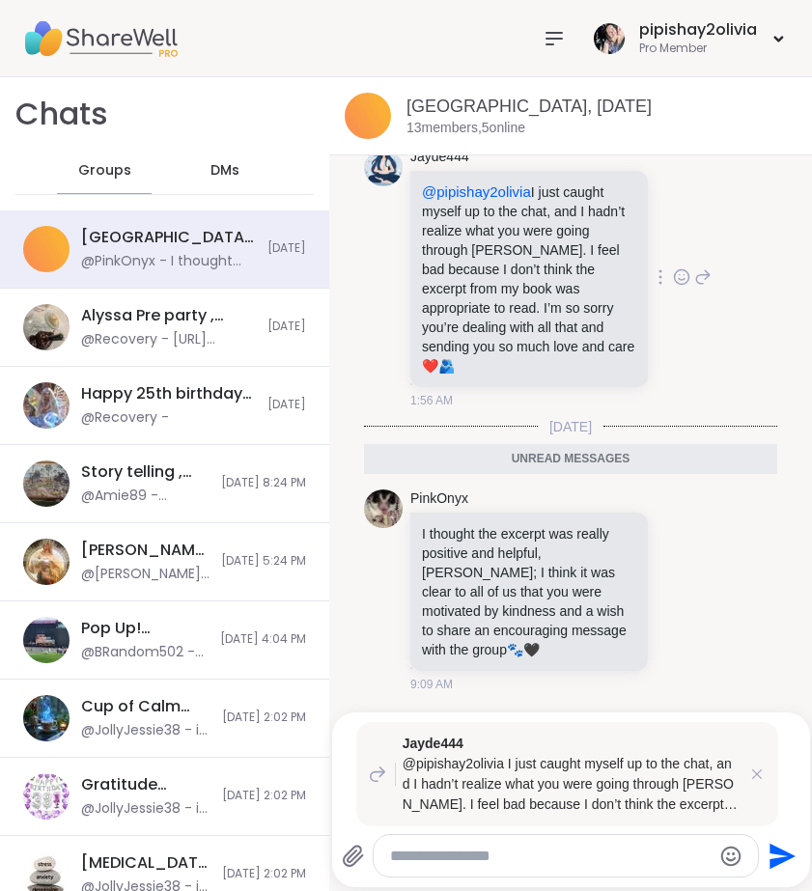
scroll to position [6499, 0]
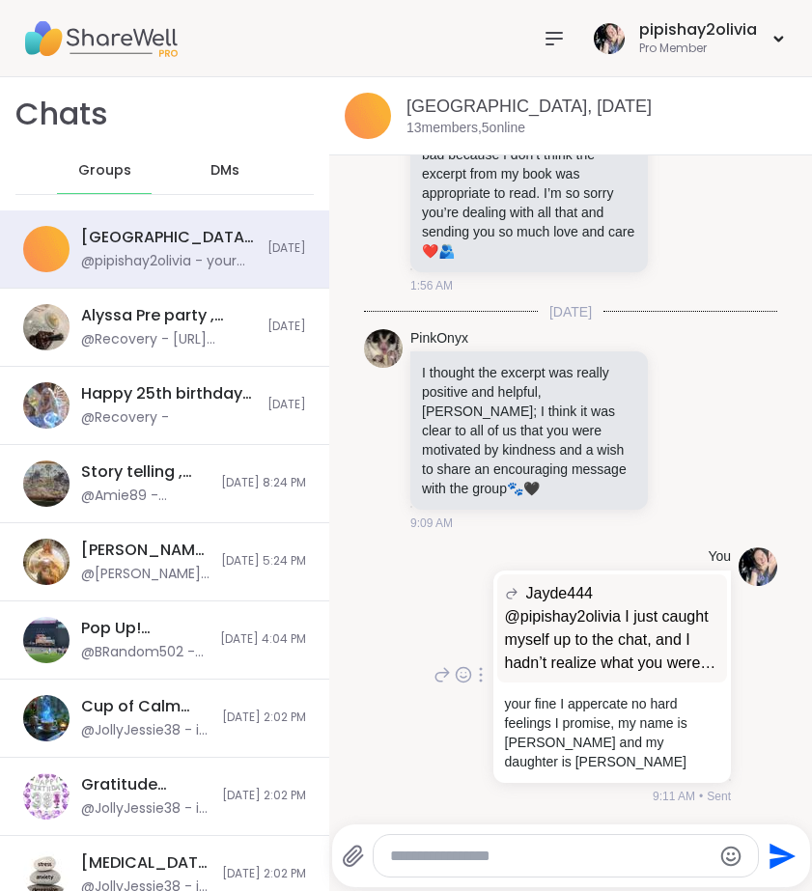
click at [433, 680] on icon at bounding box center [441, 674] width 17 height 23
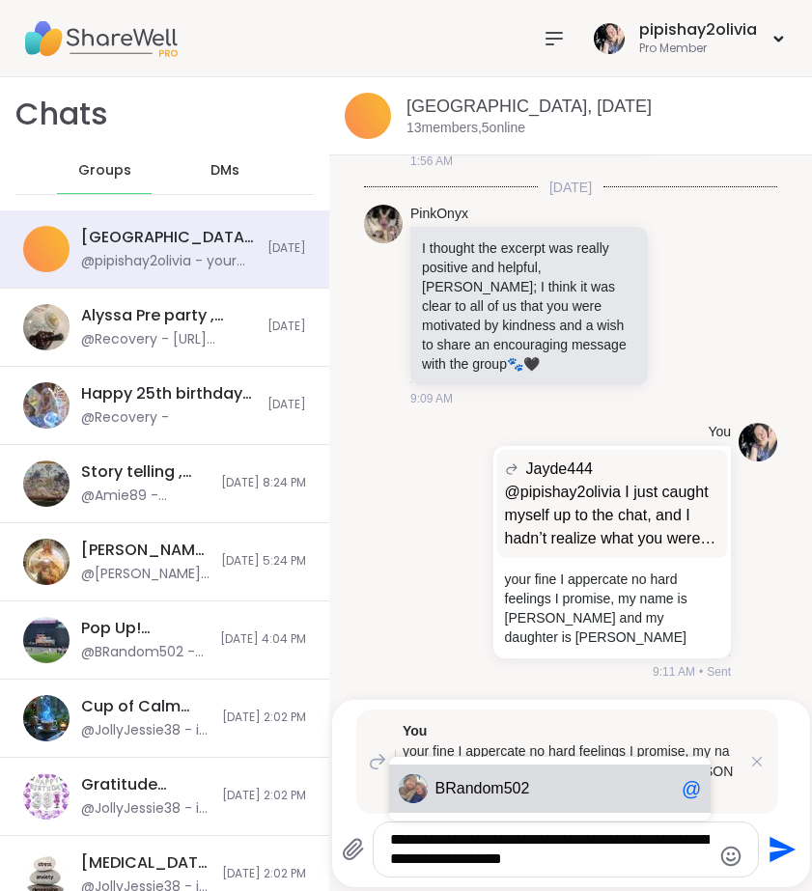
click at [472, 775] on div "BRa ndom502 @" at bounding box center [550, 788] width 322 height 48
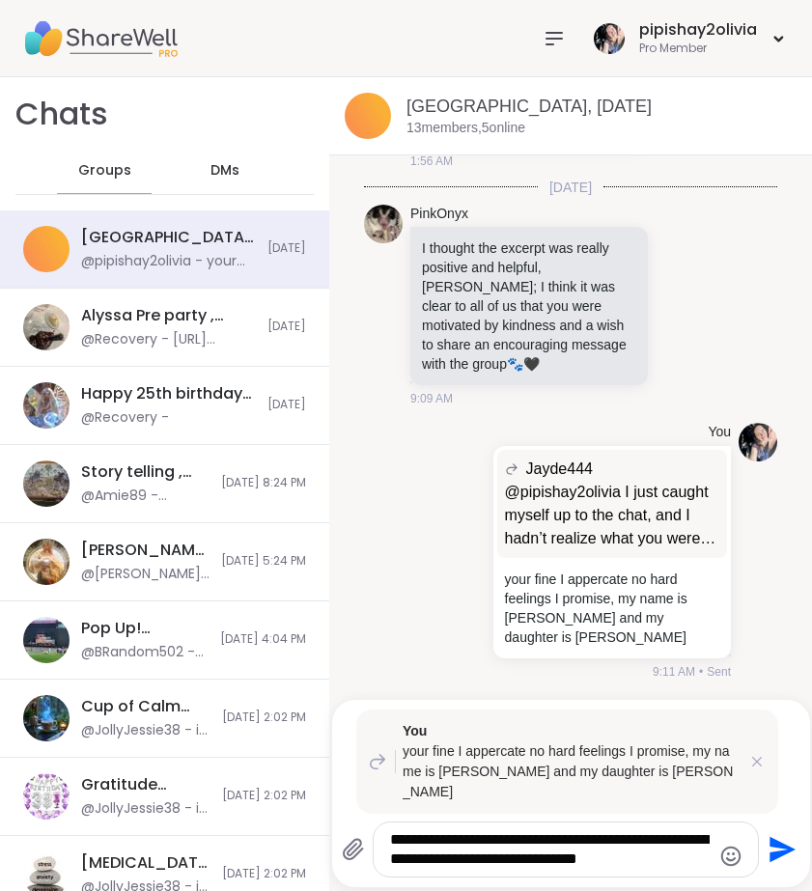
type textarea "**********"
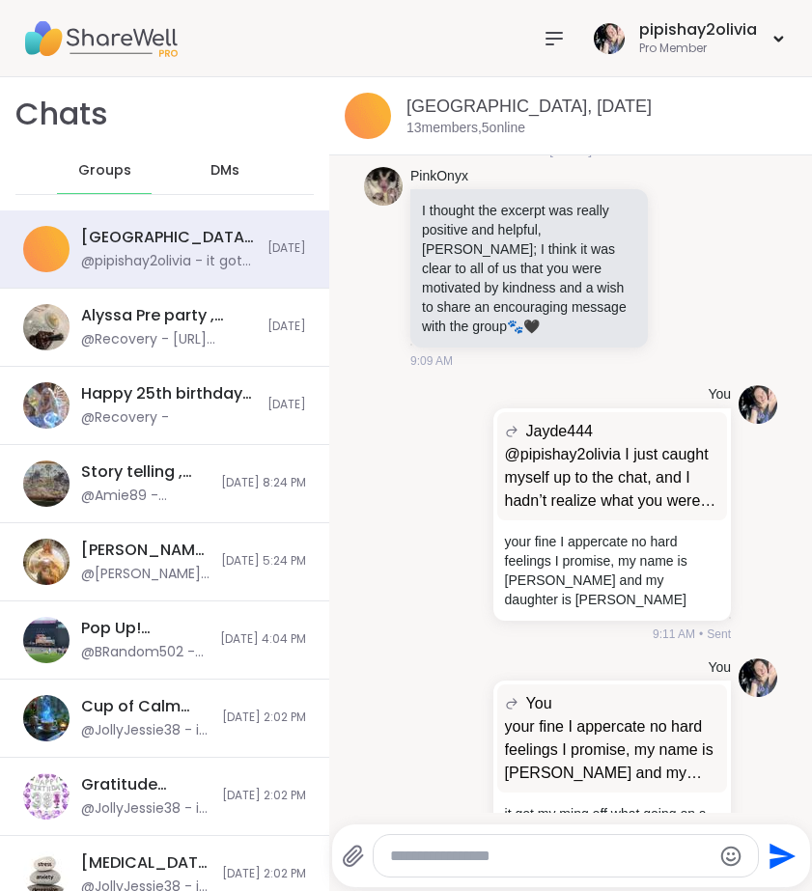
scroll to position [6752, 0]
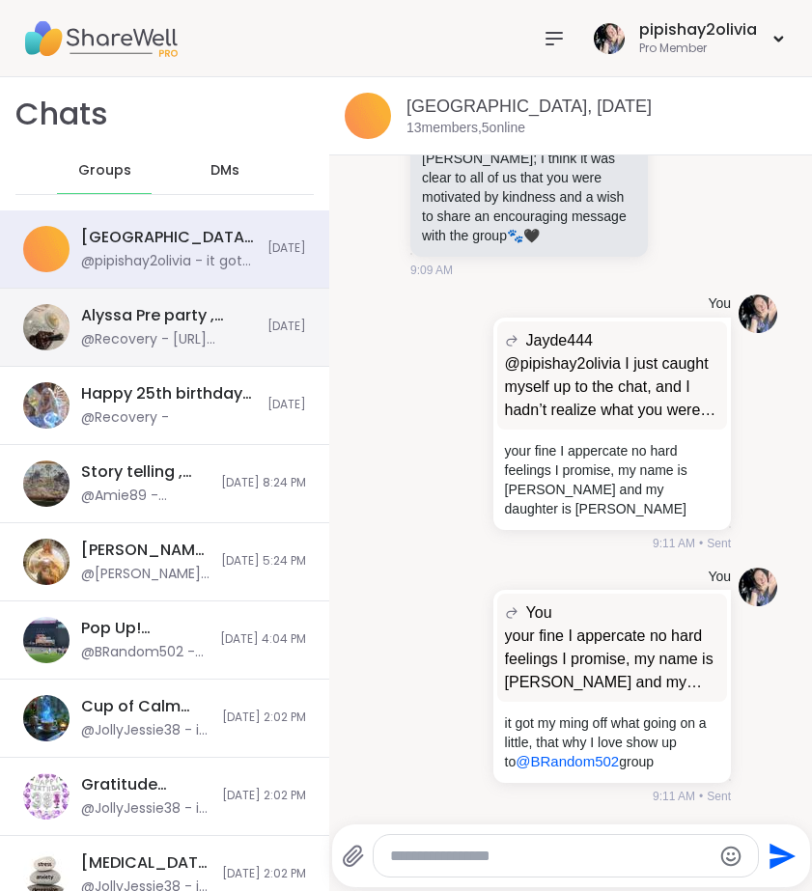
click at [120, 336] on div "@Recovery - [URL][DOMAIN_NAME]" at bounding box center [168, 339] width 175 height 19
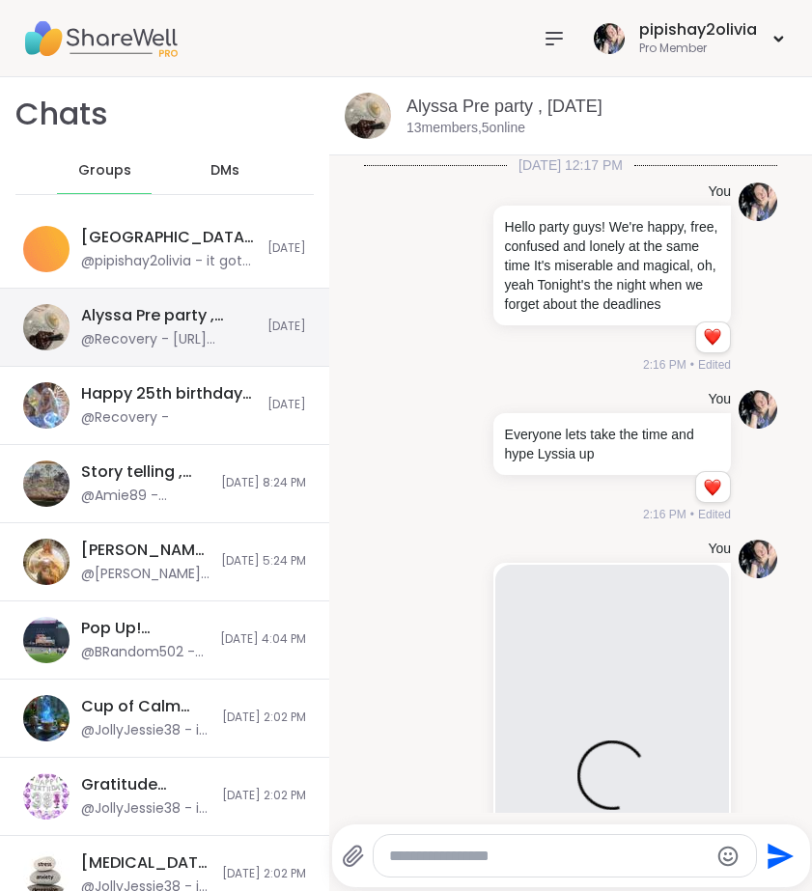
scroll to position [12368, 0]
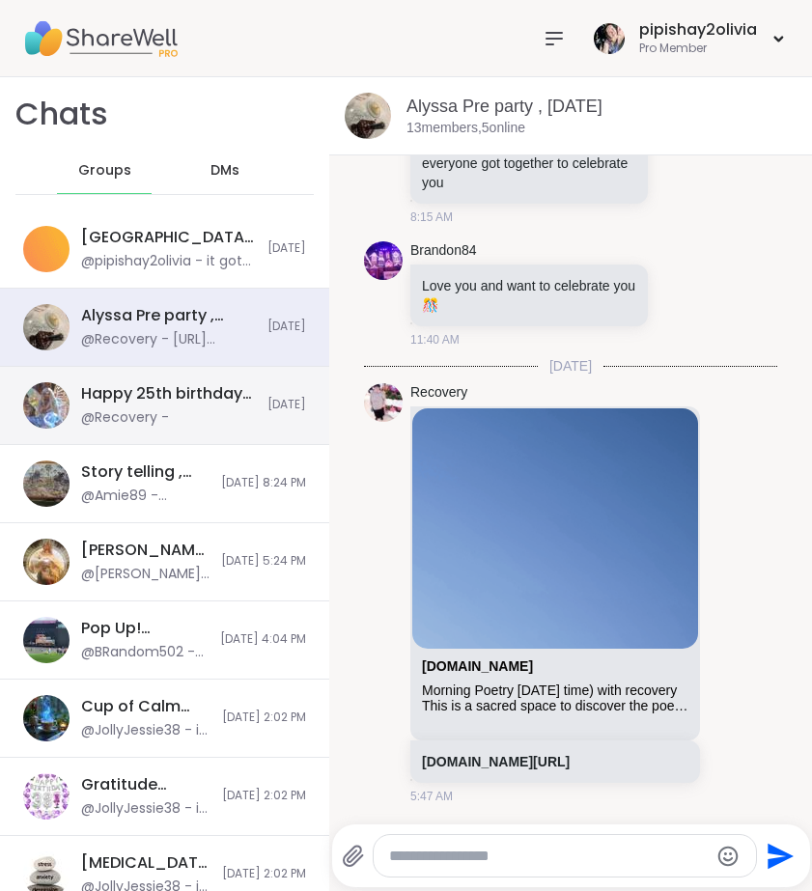
click at [213, 384] on div "Happy 25th birthday [PERSON_NAME] 🎂 , [DATE]" at bounding box center [168, 393] width 175 height 21
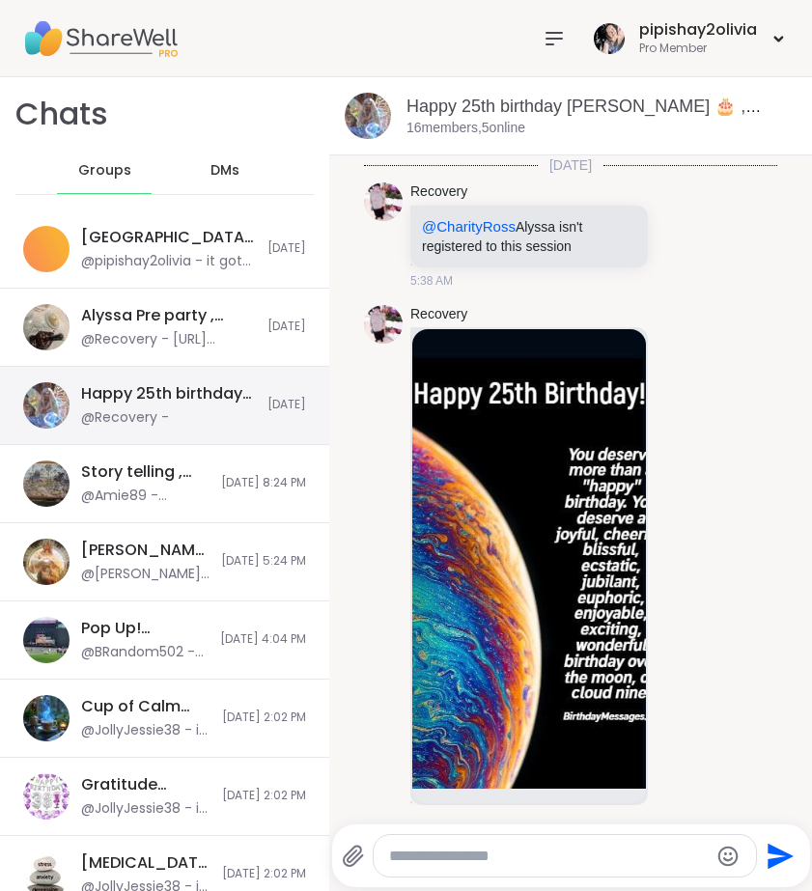
scroll to position [21, 0]
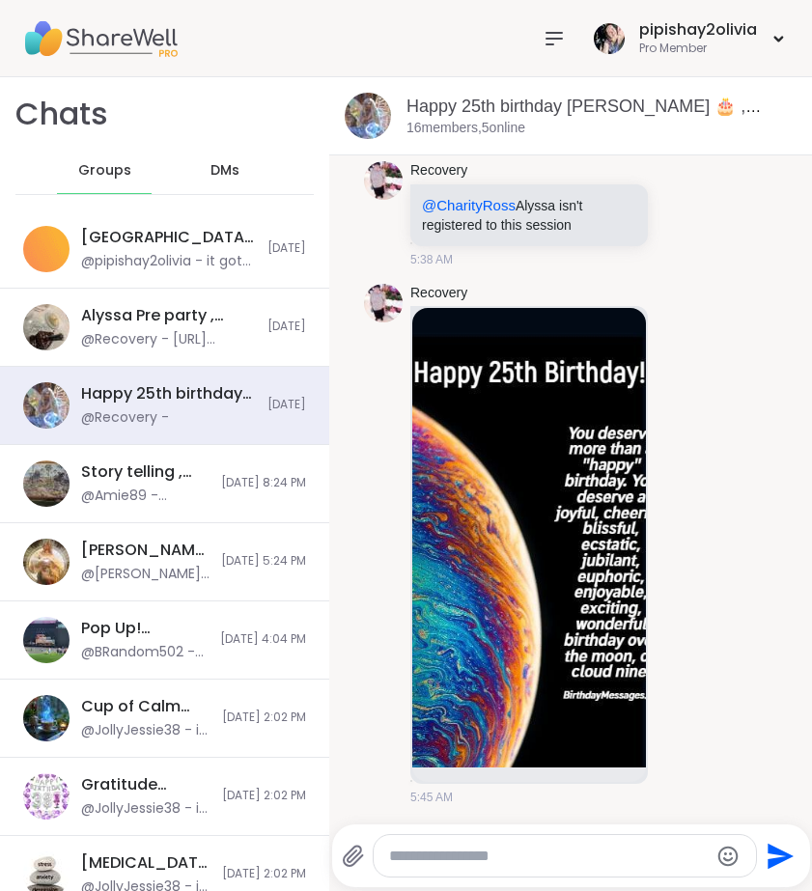
click at [550, 853] on textarea "Type your message" at bounding box center [548, 856] width 319 height 19
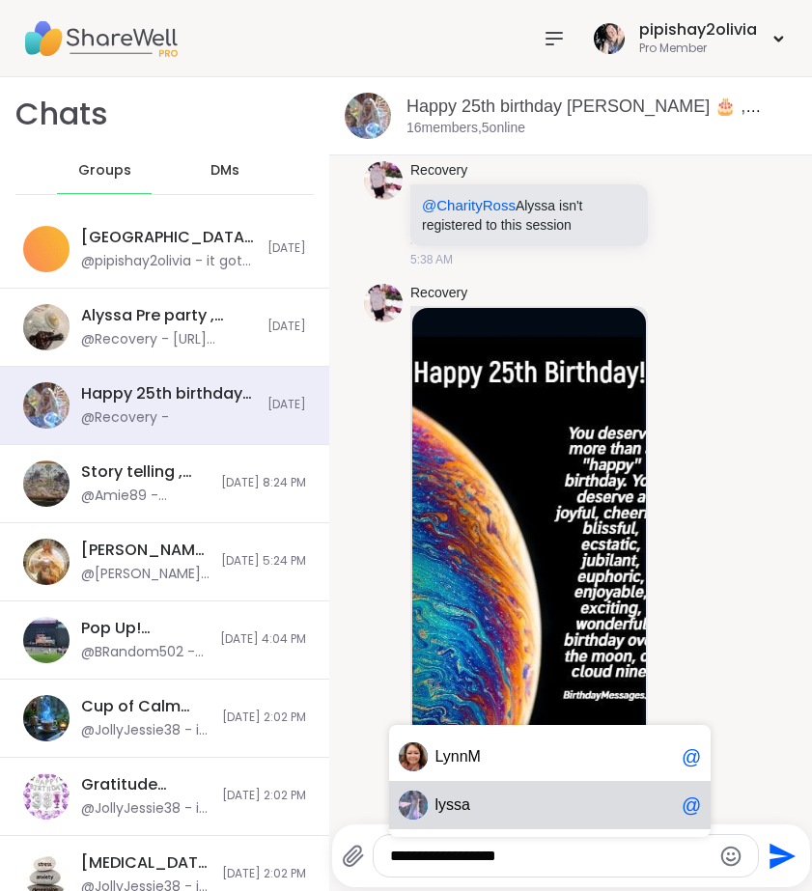
click at [484, 814] on span "ly ssa" at bounding box center [554, 804] width 238 height 19
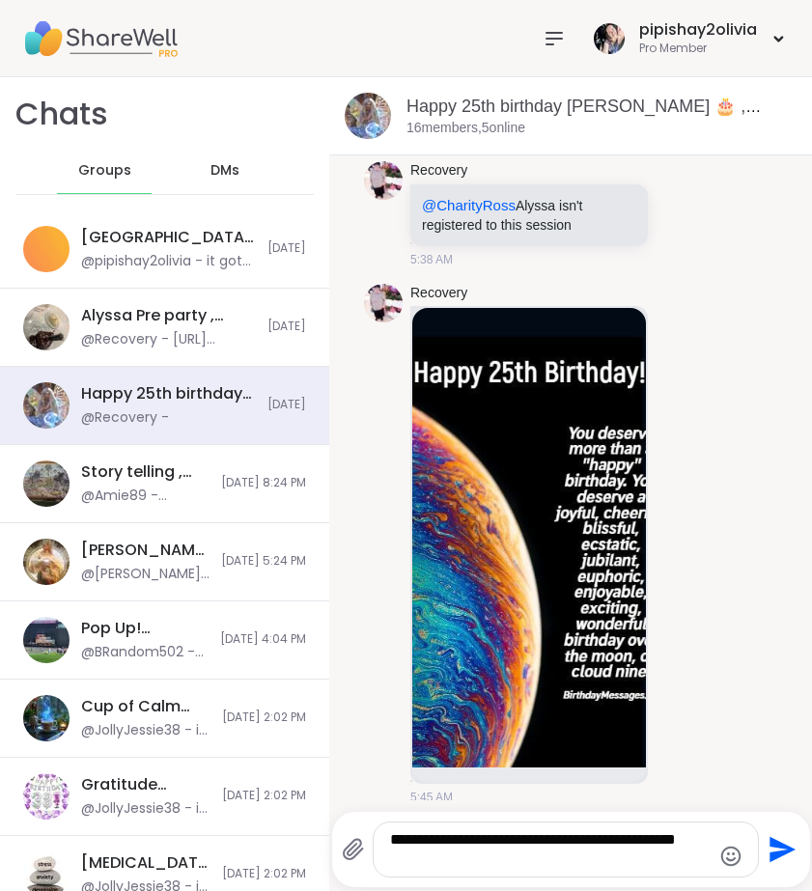
type textarea "**********"
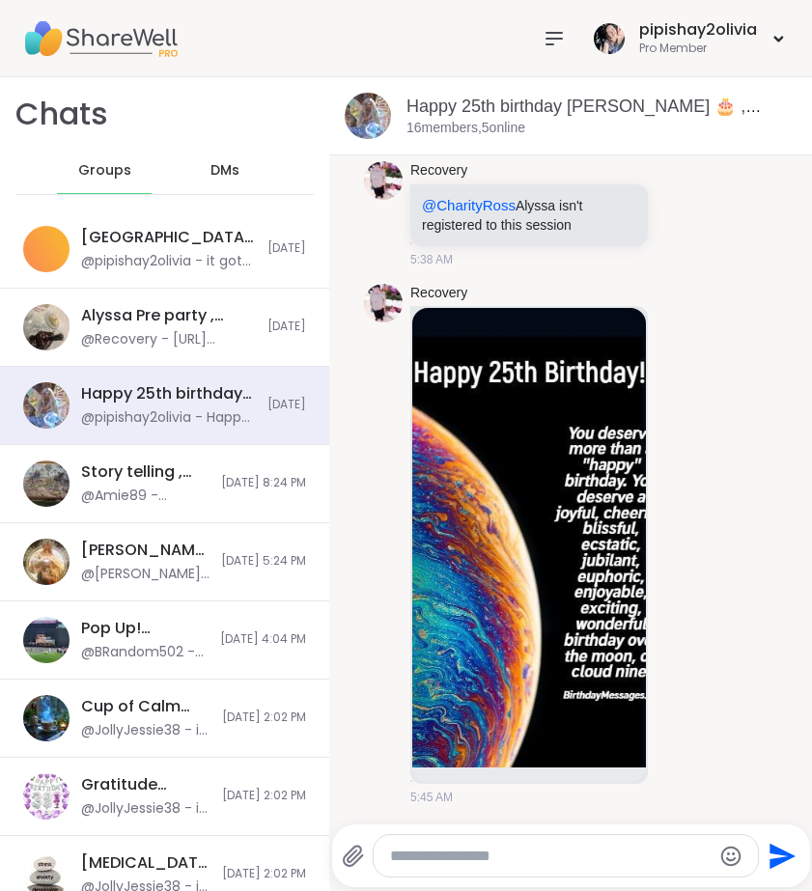
scroll to position [143, 0]
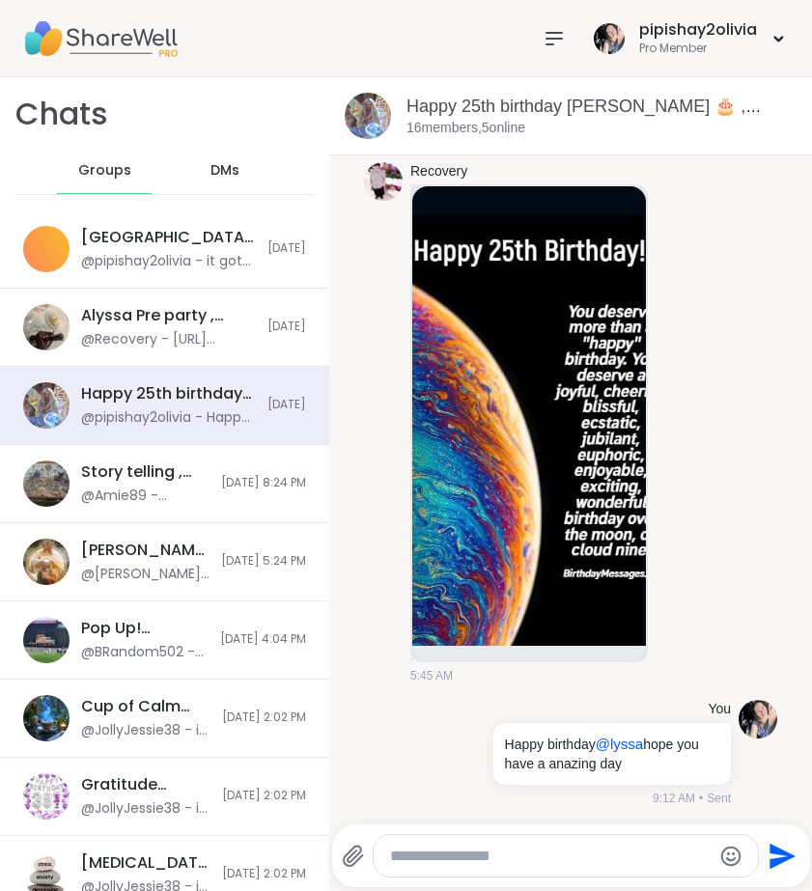
click at [357, 855] on icon at bounding box center [353, 856] width 18 height 20
click at [0, 0] on input "file" at bounding box center [0, 0] width 0 height 0
click at [349, 858] on icon at bounding box center [353, 856] width 23 height 23
click at [0, 0] on input "file" at bounding box center [0, 0] width 0 height 0
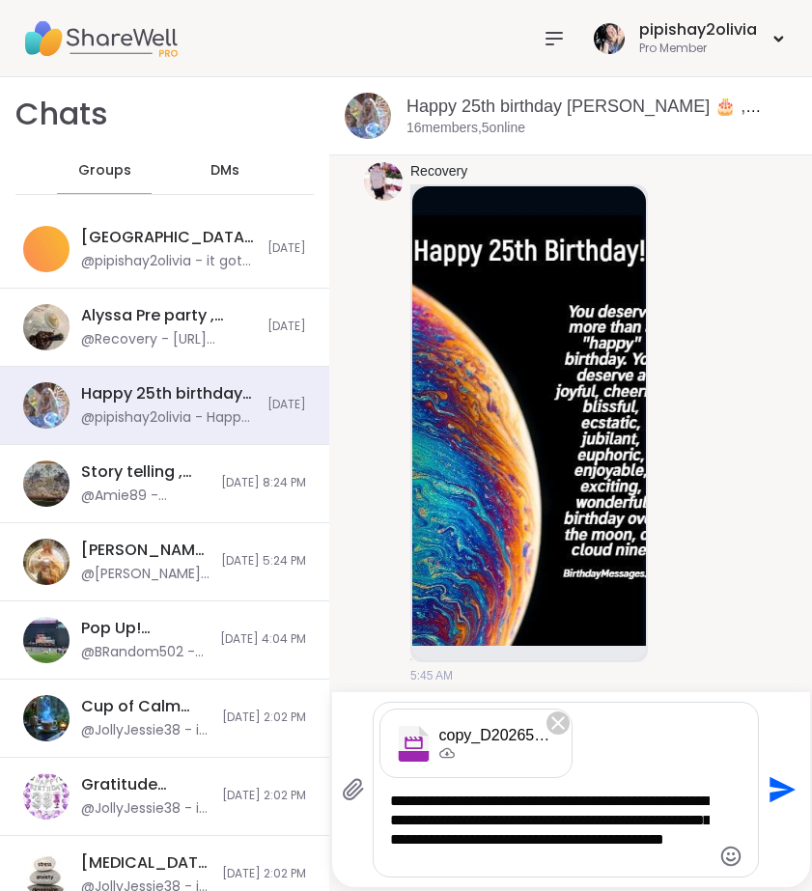
click at [557, 835] on textarea "**********" at bounding box center [549, 829] width 319 height 77
drag, startPoint x: 551, startPoint y: 831, endPoint x: 615, endPoint y: 885, distance: 83.5
click at [615, 885] on div "**********" at bounding box center [571, 789] width 478 height 195
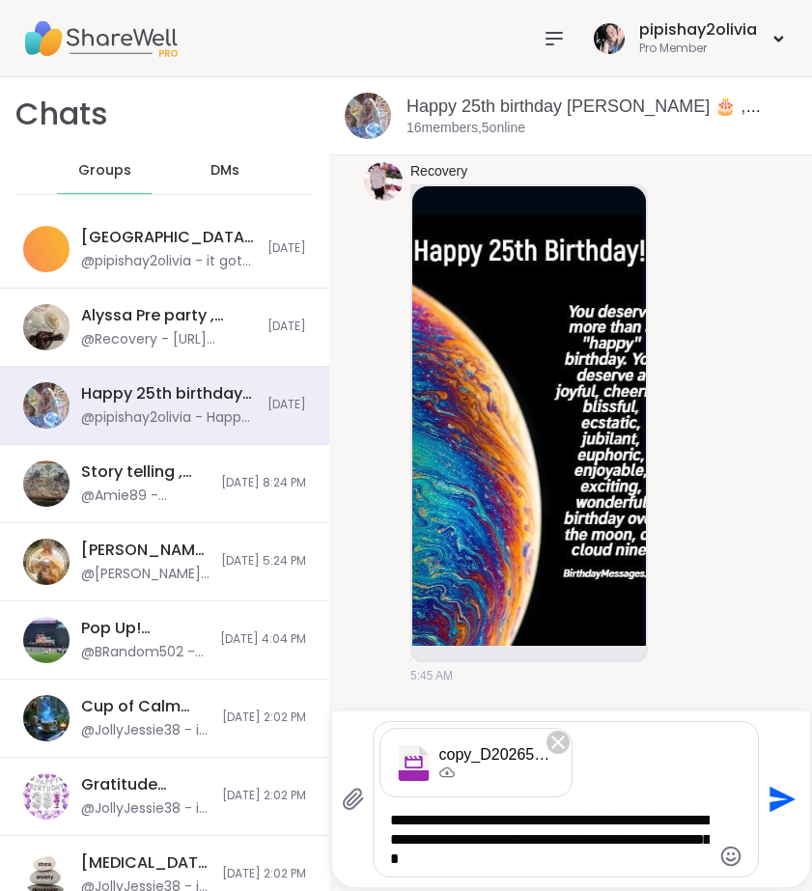
type textarea "**********"
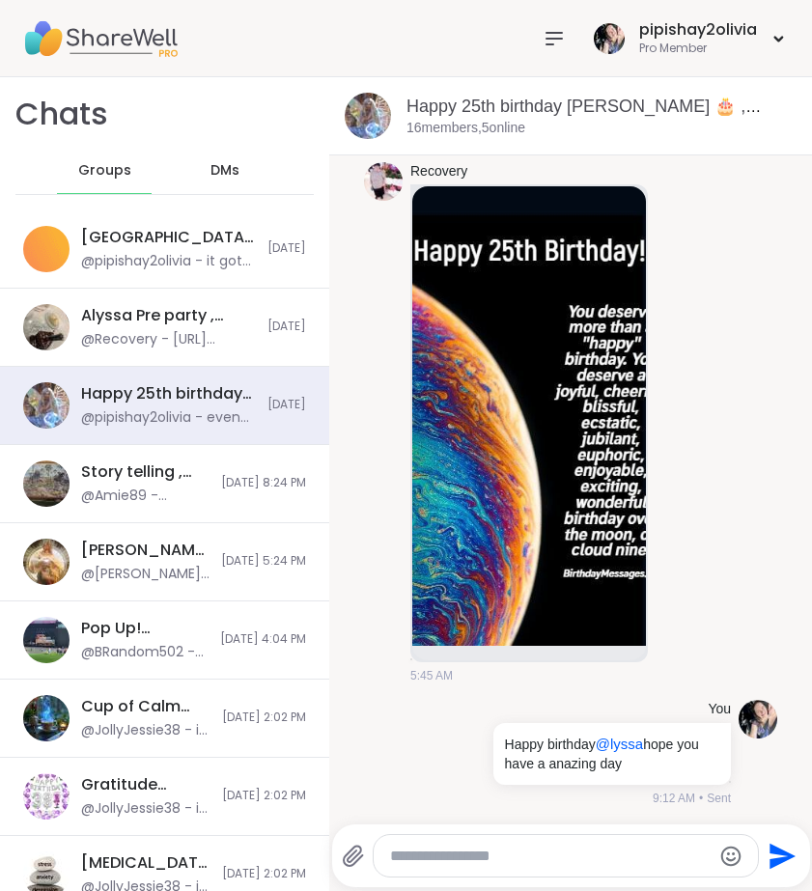
scroll to position [766, 0]
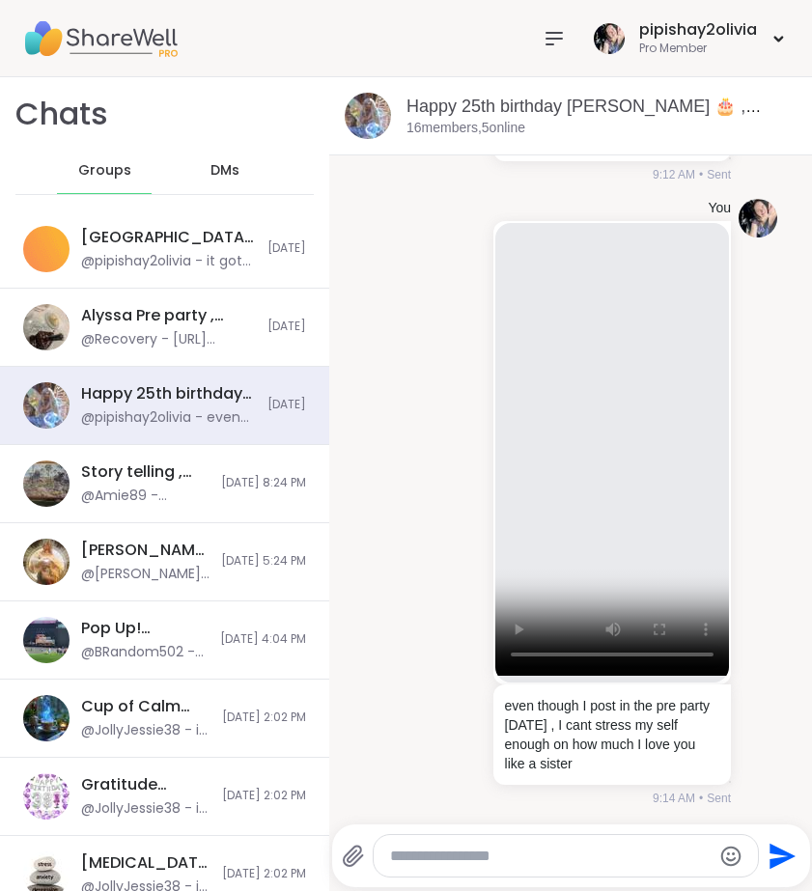
click at [426, 847] on textarea "Type your message" at bounding box center [549, 856] width 319 height 19
click at [429, 855] on textarea "Type your message" at bounding box center [549, 856] width 319 height 19
paste textarea "**********"
type textarea "**********"
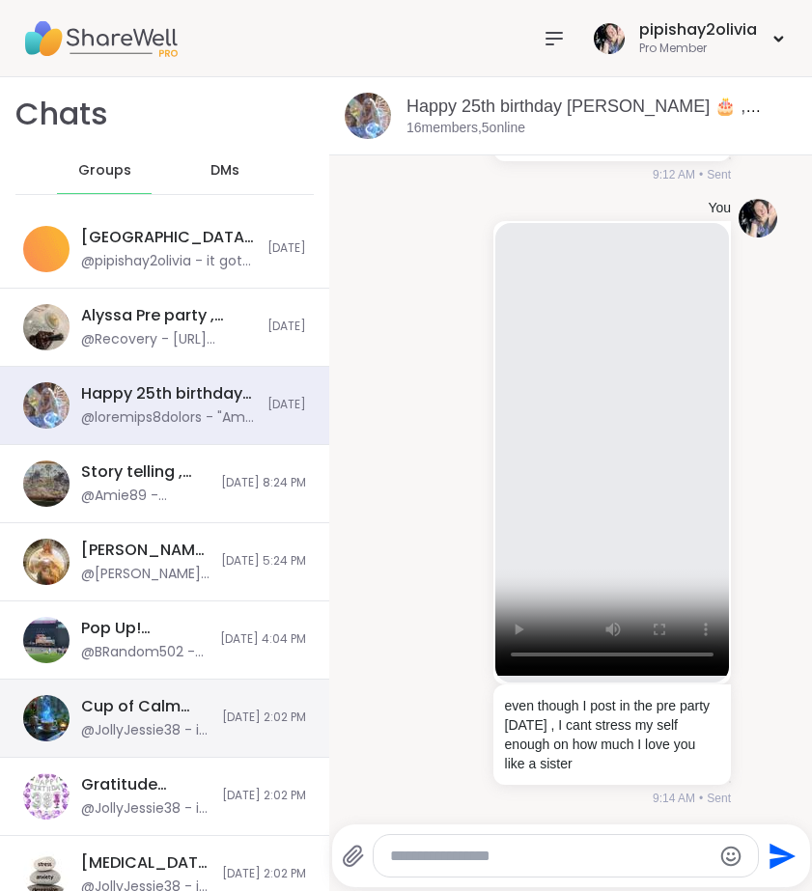
scroll to position [2278, 0]
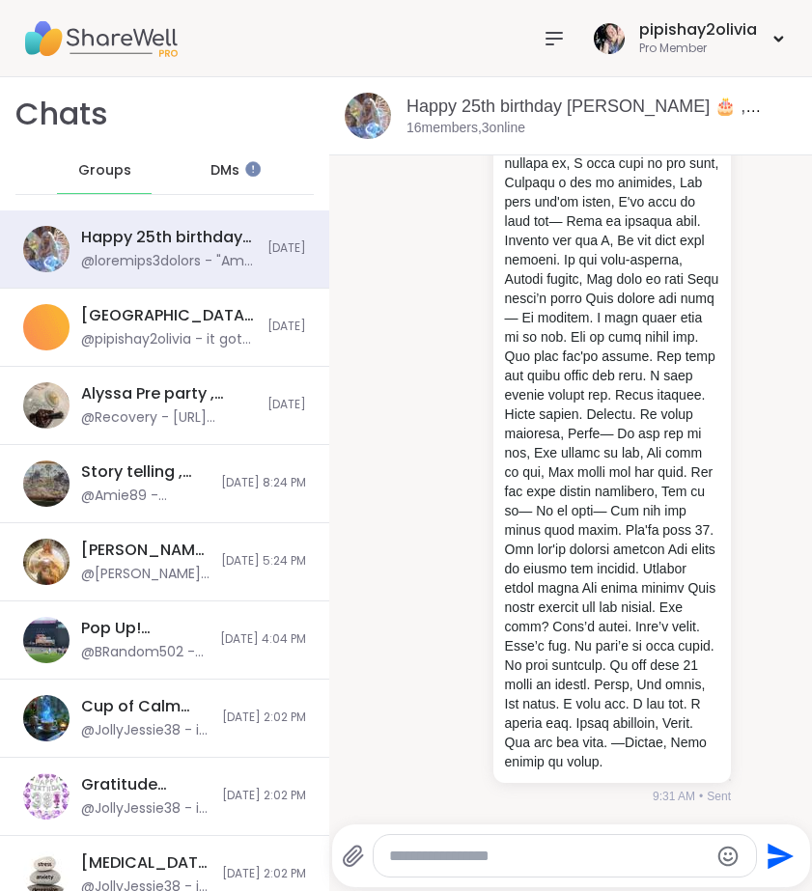
click at [200, 184] on div "DMs" at bounding box center [225, 171] width 95 height 46
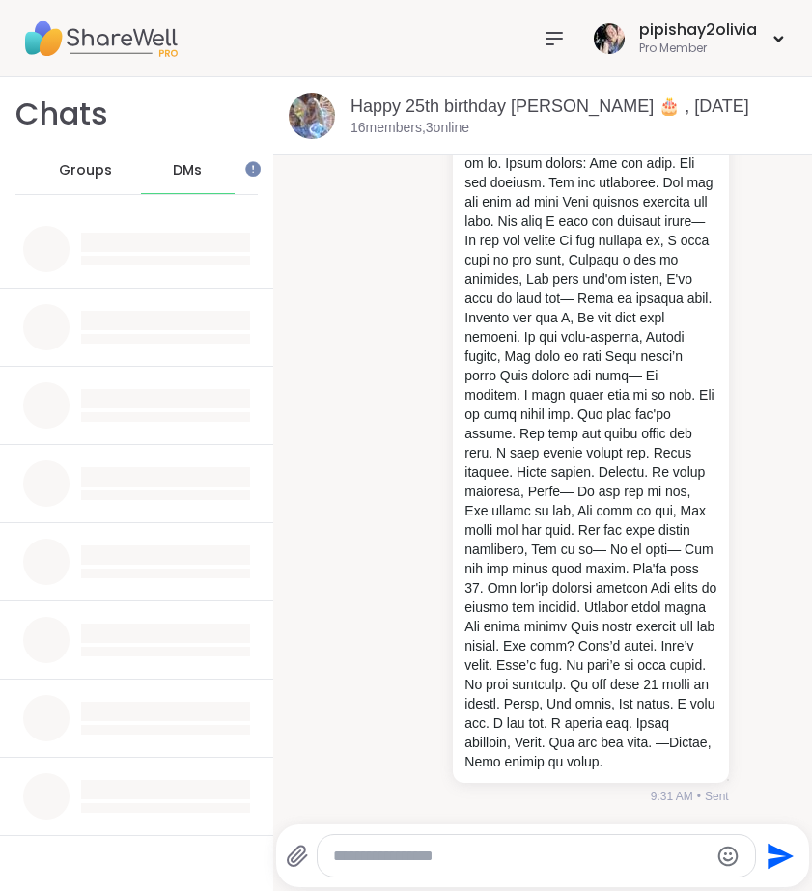
scroll to position [2085, 0]
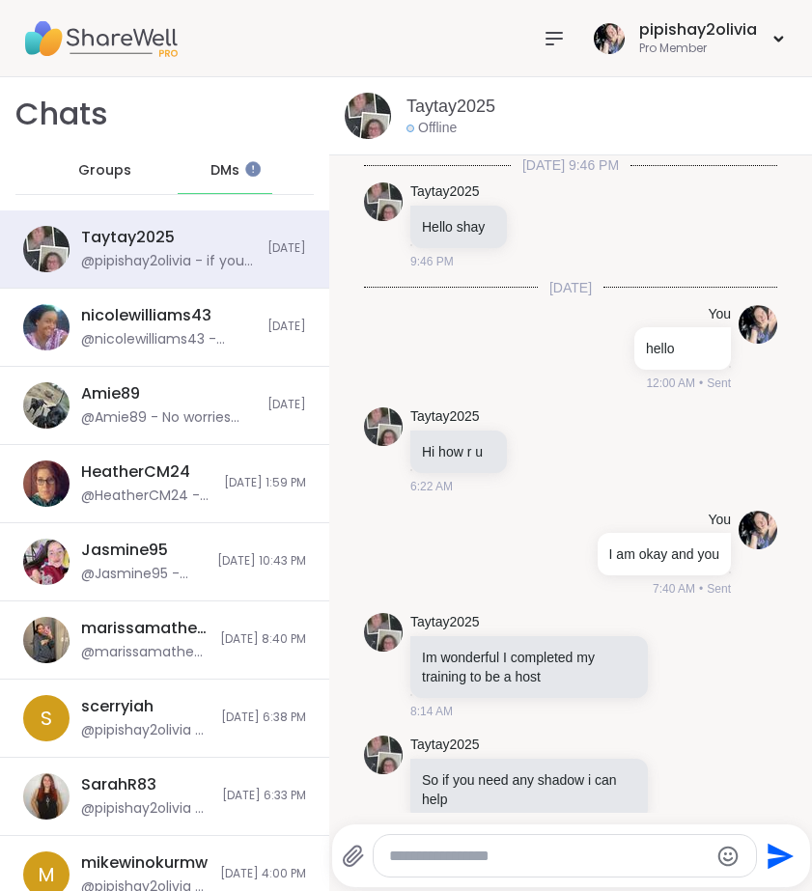
scroll to position [1082, 0]
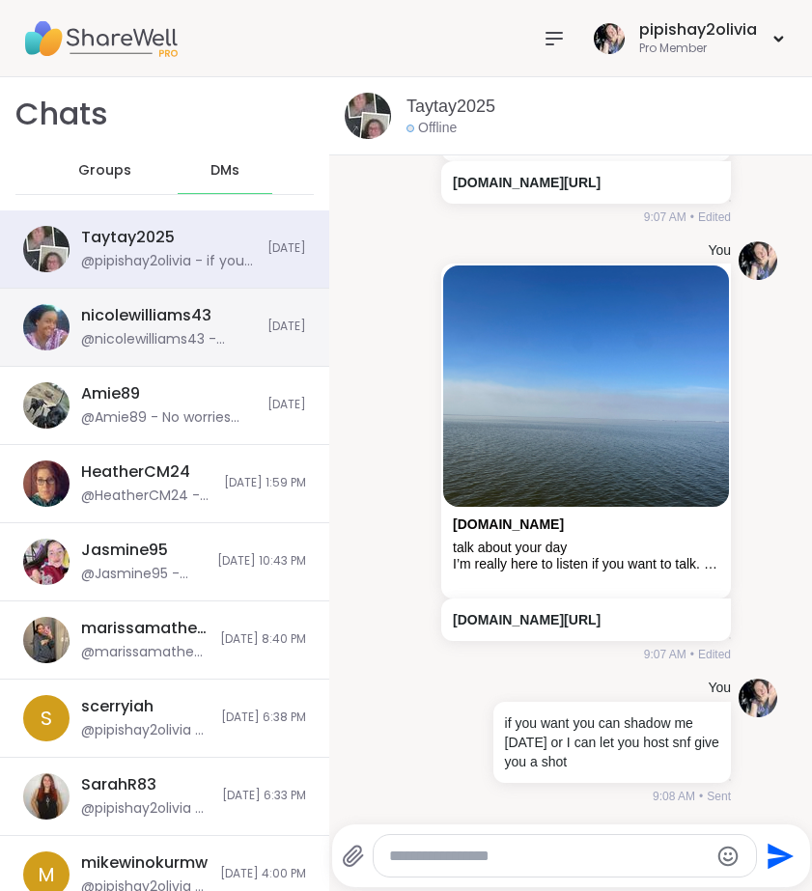
click at [125, 333] on div "@nicolewilliams43 - Thanks love" at bounding box center [168, 339] width 175 height 19
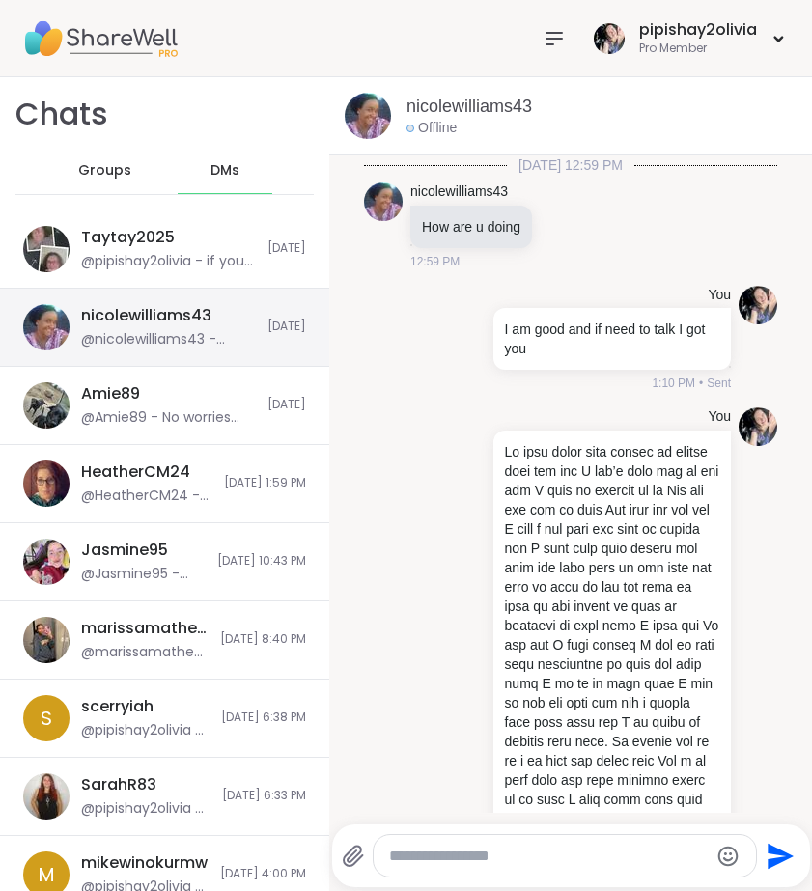
scroll to position [3565, 0]
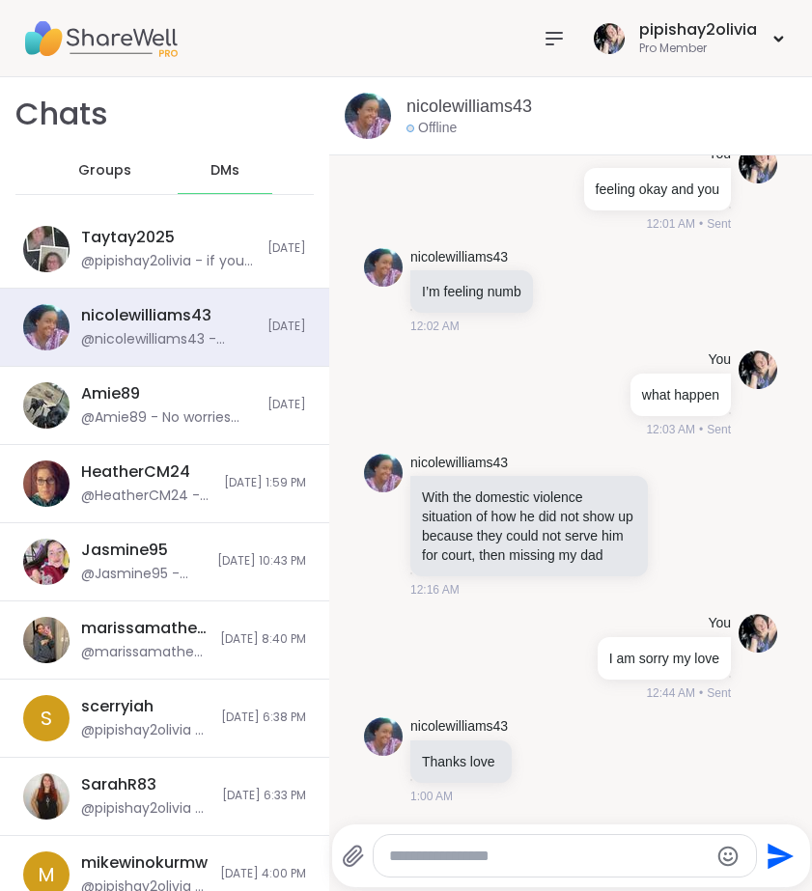
click at [109, 170] on span "Groups" at bounding box center [104, 170] width 53 height 19
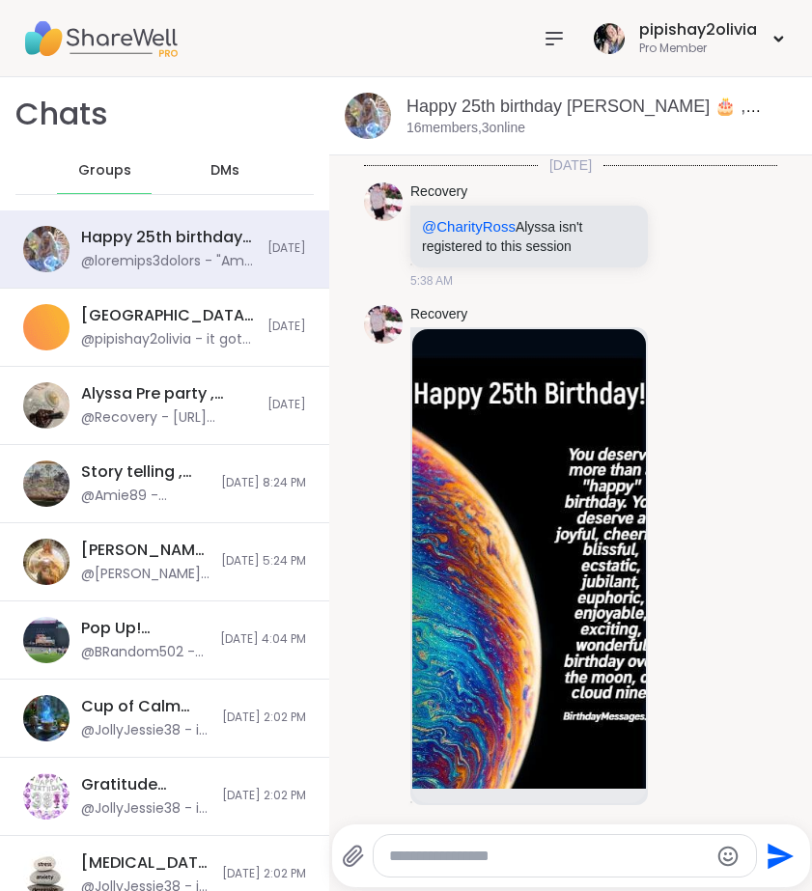
scroll to position [2278, 0]
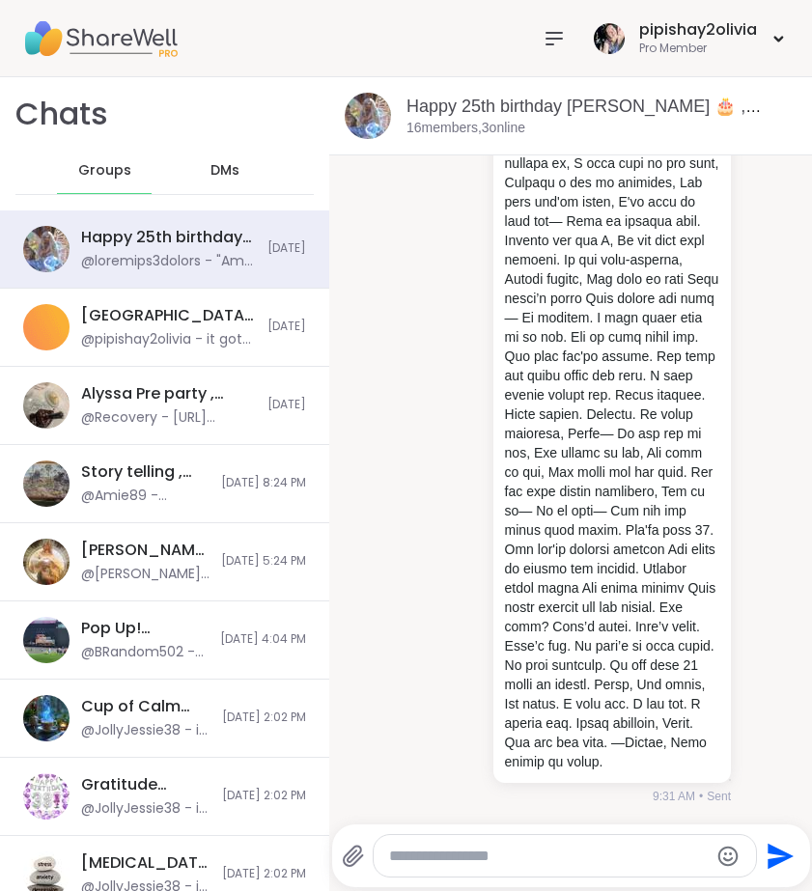
click at [558, 51] on div at bounding box center [554, 38] width 39 height 39
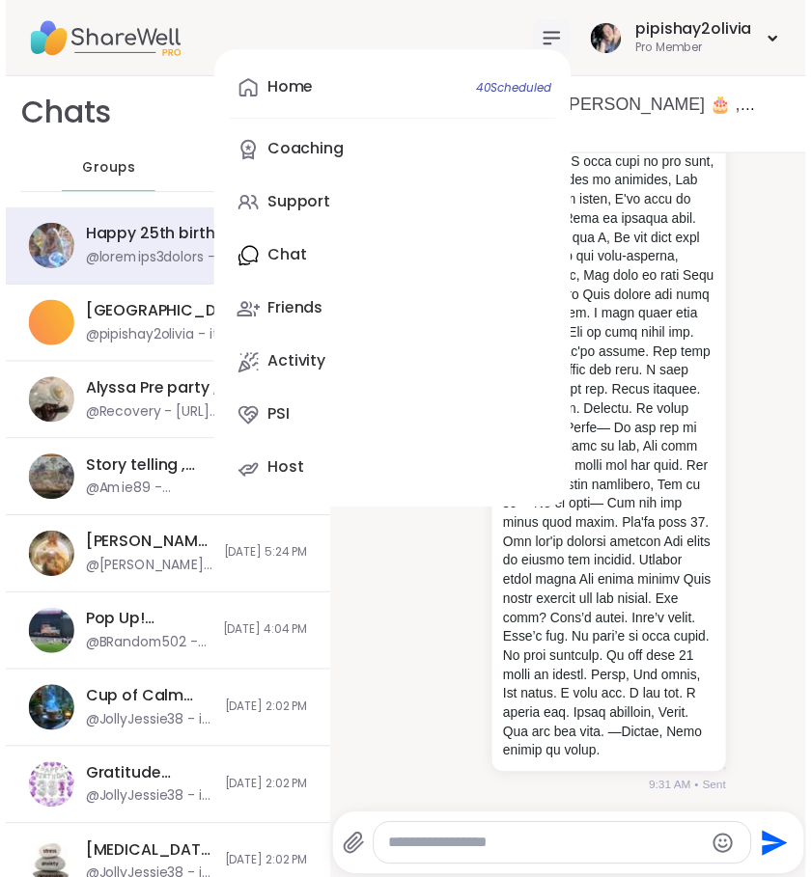
scroll to position [0, 0]
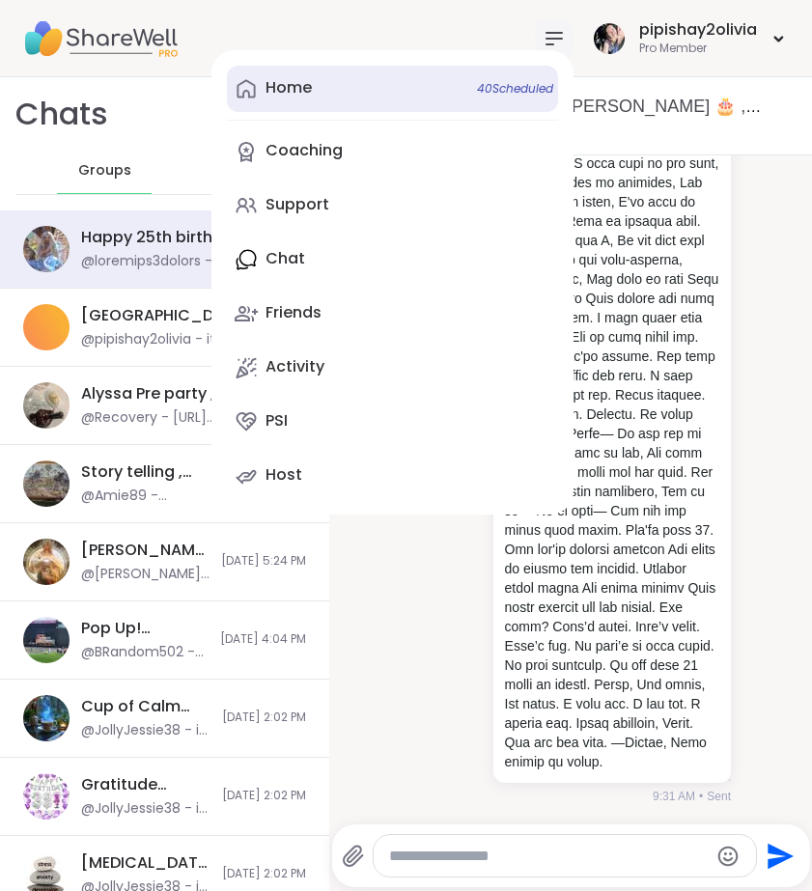
click at [354, 98] on link "Home 40 Scheduled" at bounding box center [392, 89] width 331 height 46
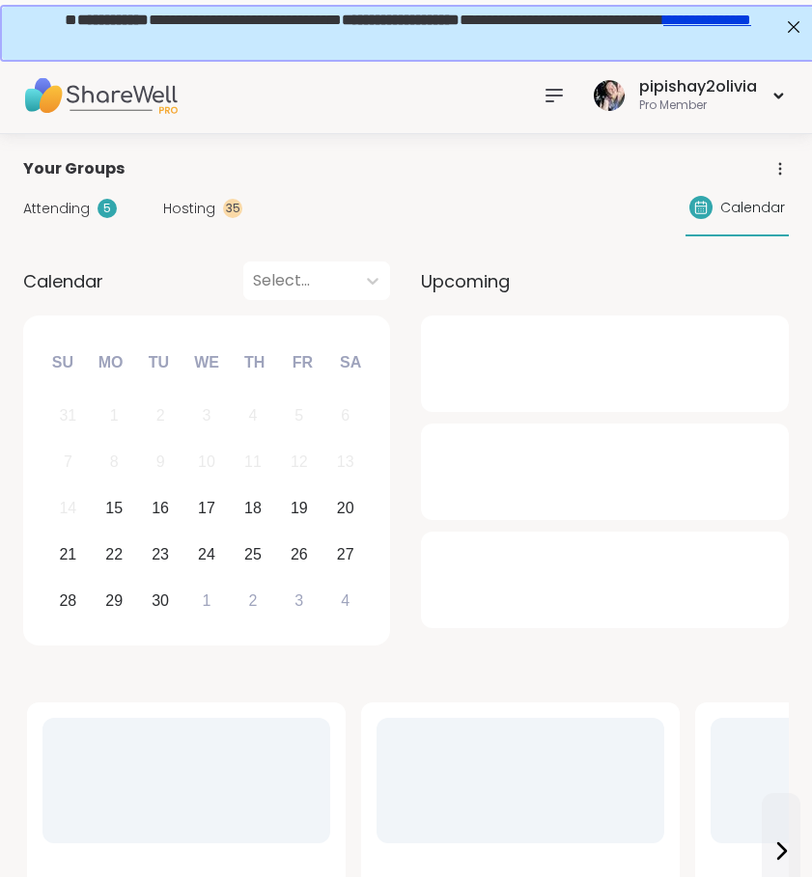
click at [190, 223] on div "Attending 5 Hosting 35 Calendar" at bounding box center [405, 208] width 765 height 56
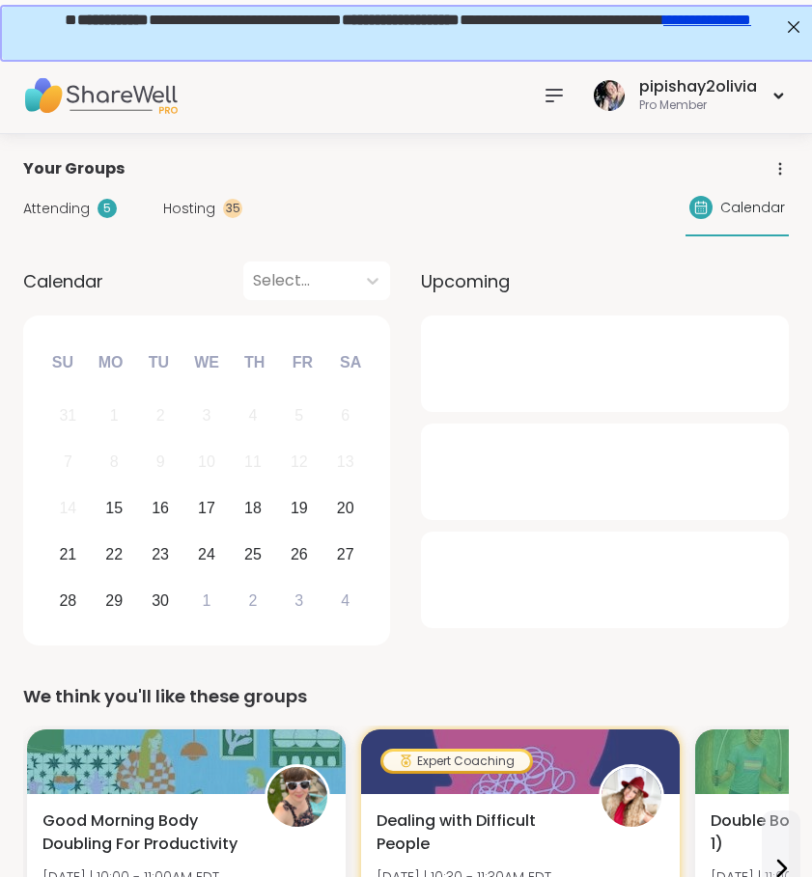
click at [197, 202] on span "Hosting" at bounding box center [189, 209] width 52 height 20
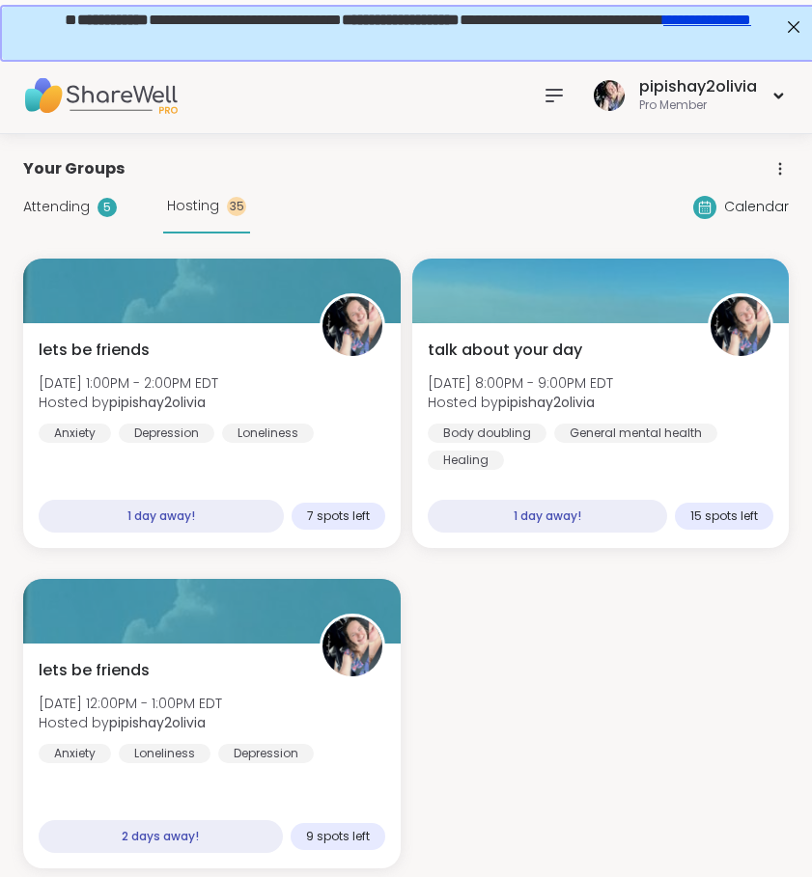
click at [79, 206] on span "Attending" at bounding box center [56, 207] width 67 height 20
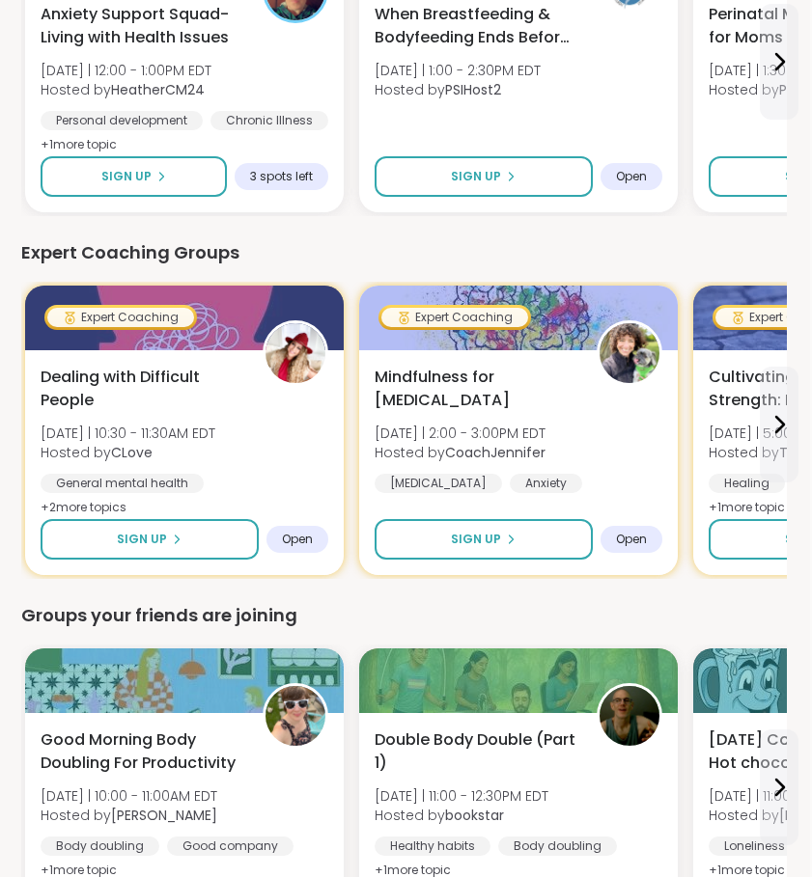
scroll to position [1375, 2]
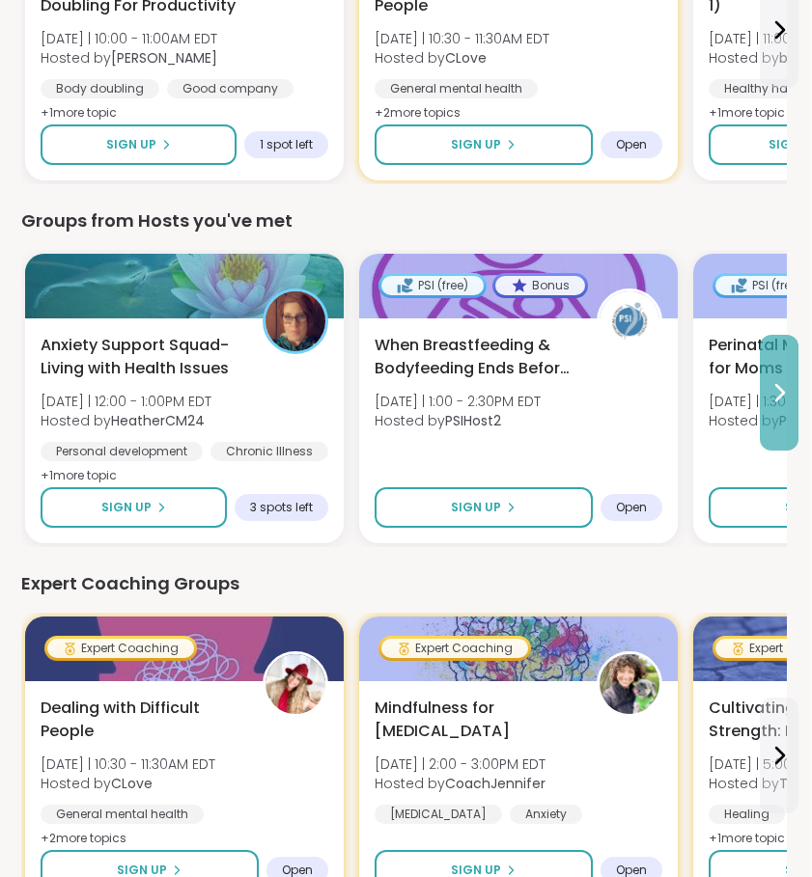
click at [777, 406] on button at bounding box center [779, 393] width 39 height 116
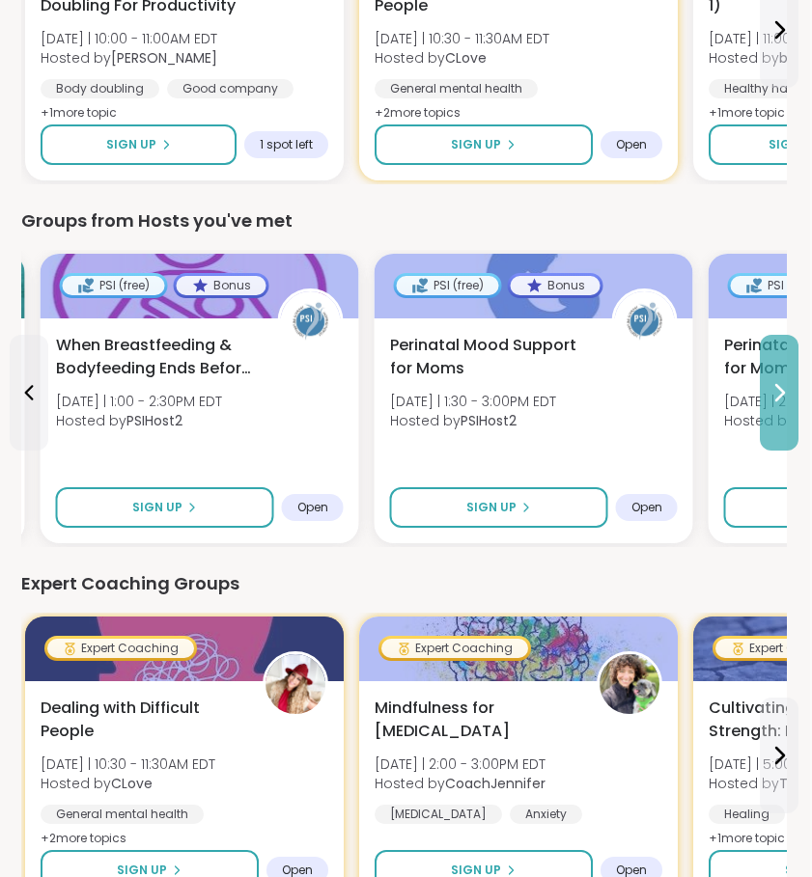
click at [777, 406] on button at bounding box center [779, 393] width 39 height 116
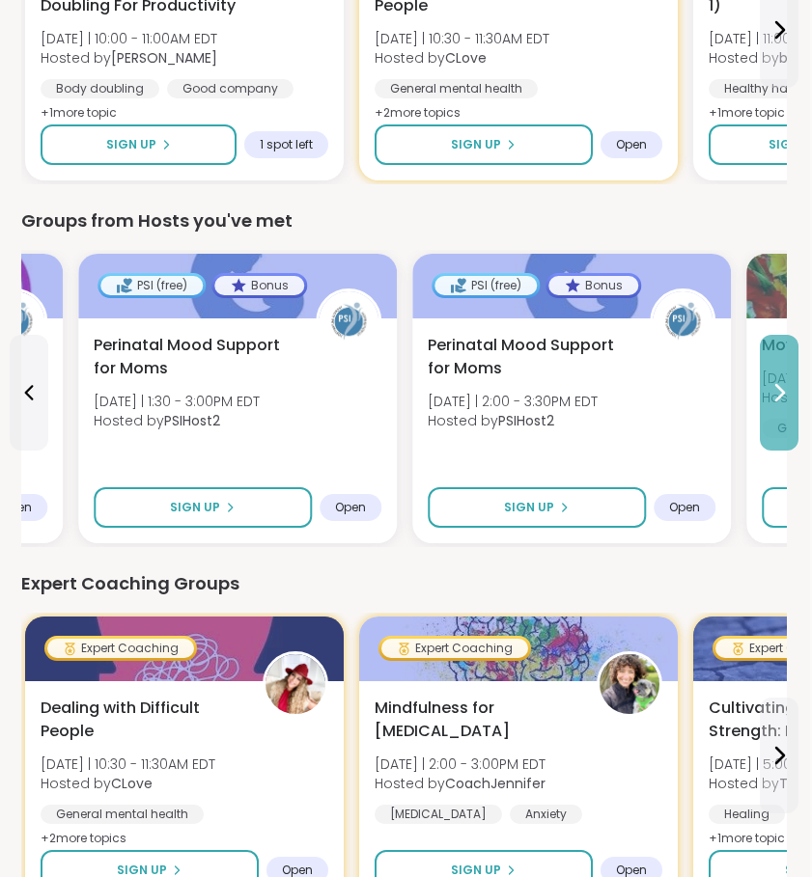
click at [777, 406] on button at bounding box center [779, 393] width 39 height 116
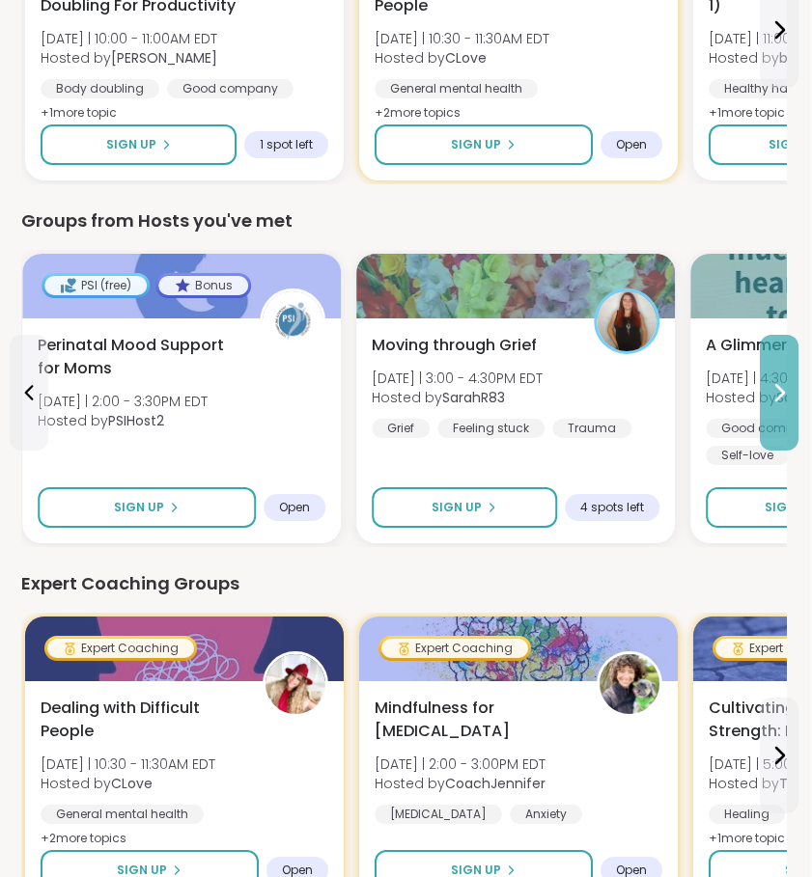
click at [777, 407] on button at bounding box center [779, 393] width 39 height 116
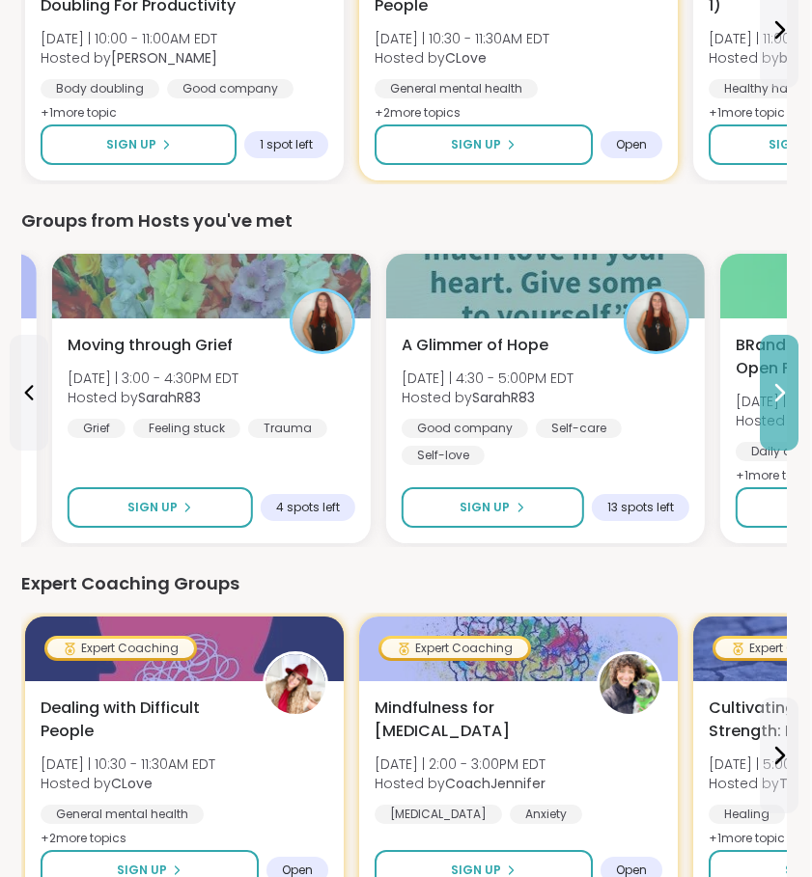
click at [777, 407] on button at bounding box center [779, 393] width 39 height 116
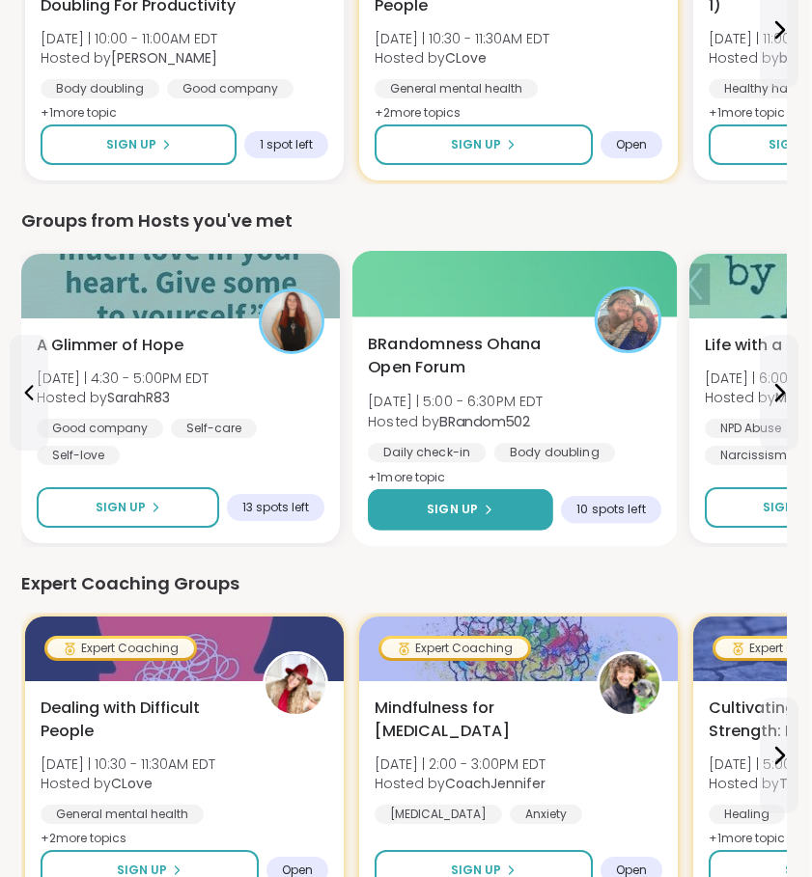
click at [473, 507] on span "Sign Up" at bounding box center [452, 509] width 51 height 17
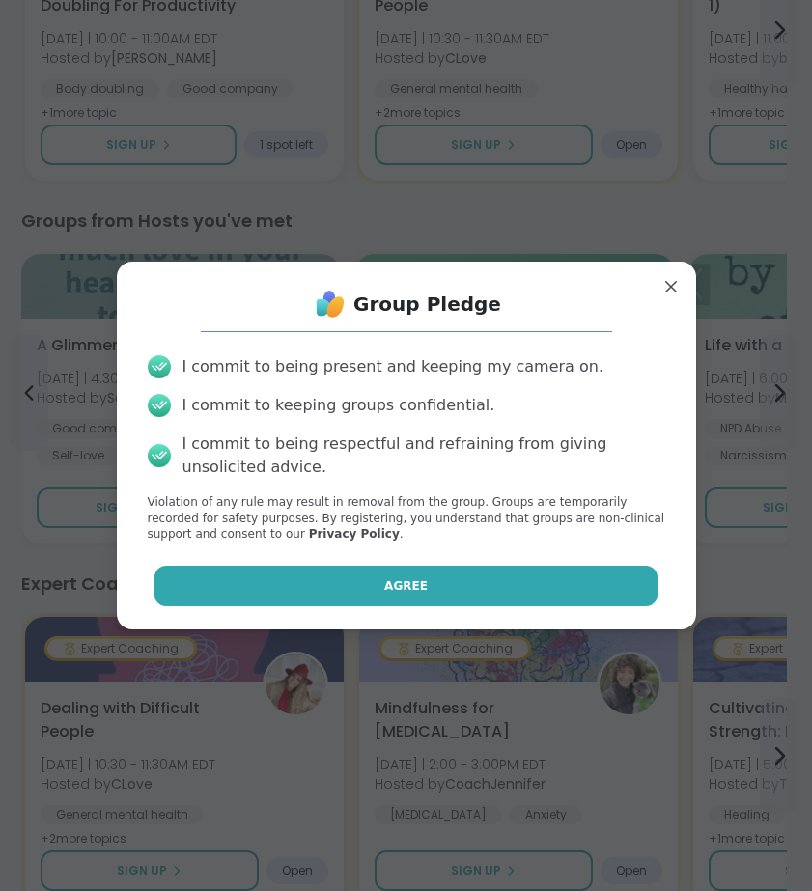
click at [476, 575] on button "Agree" at bounding box center [405, 586] width 503 height 41
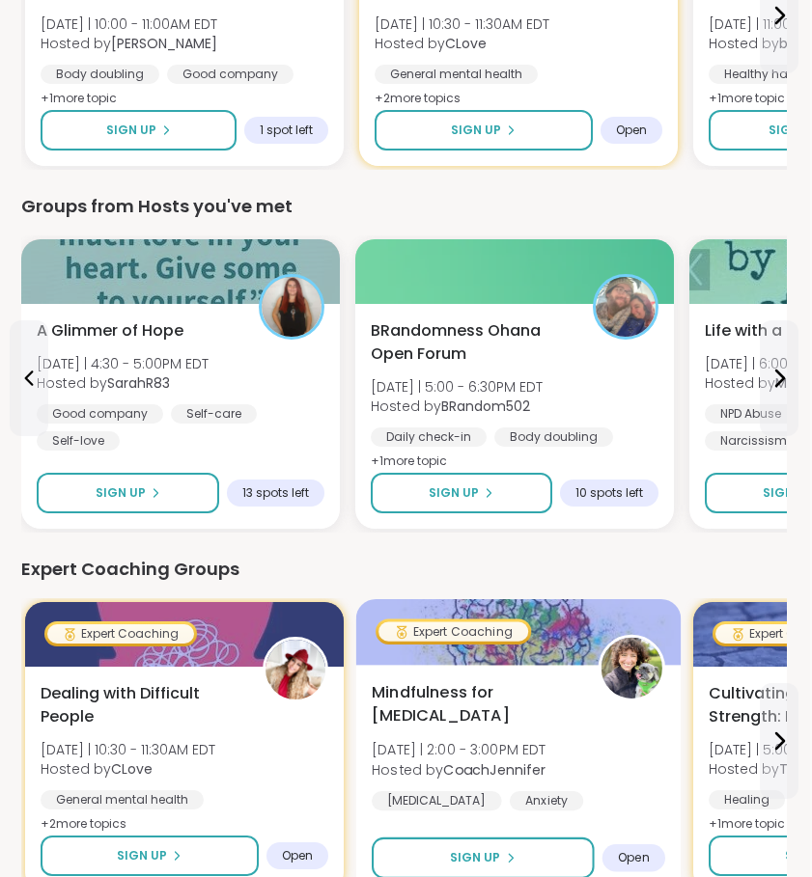
scroll to position [1438, 2]
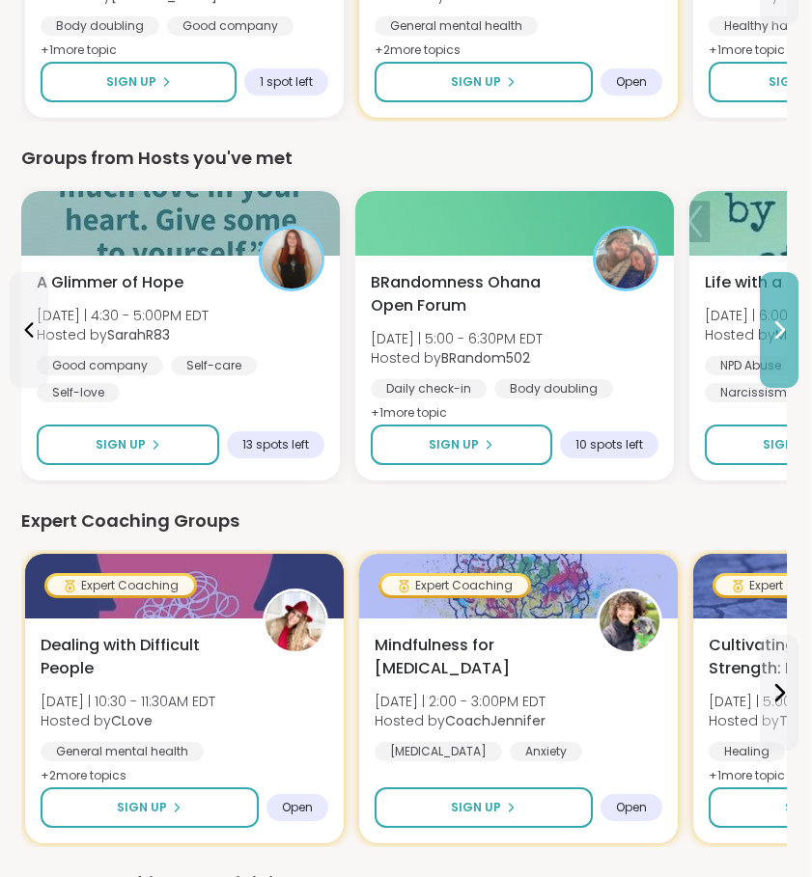
click at [774, 343] on button at bounding box center [779, 330] width 39 height 116
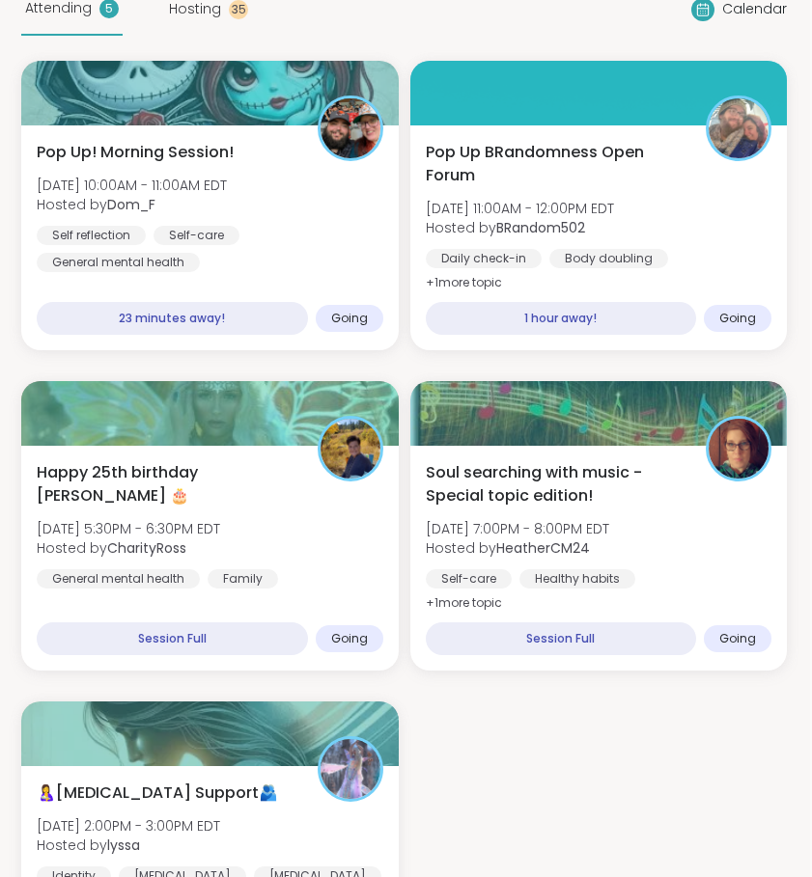
scroll to position [32, 2]
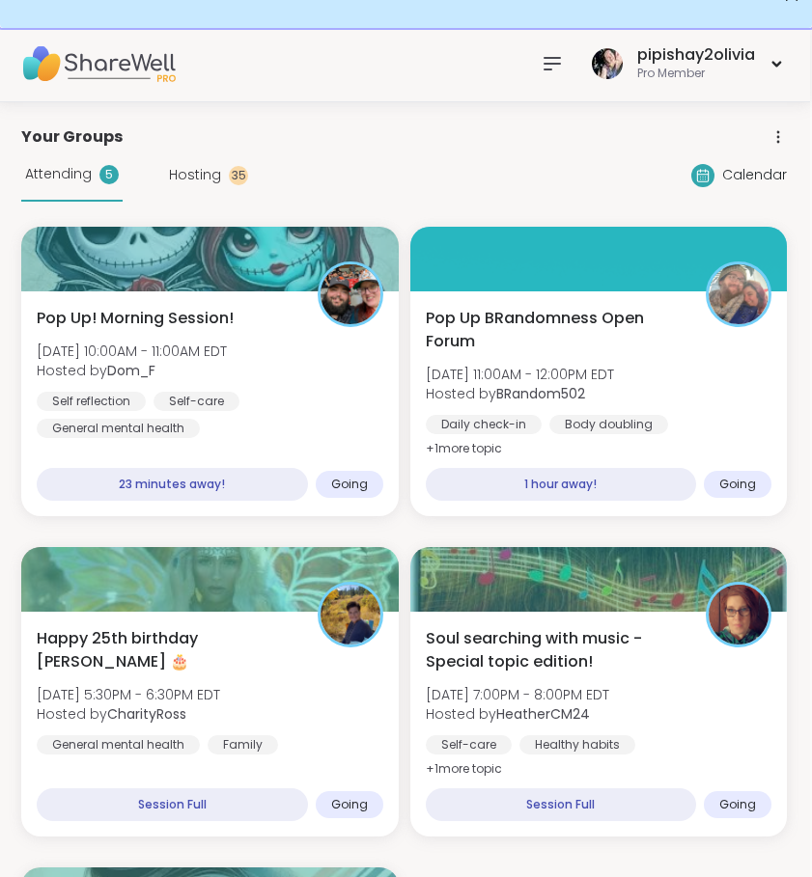
click at [550, 69] on icon at bounding box center [551, 64] width 15 height 12
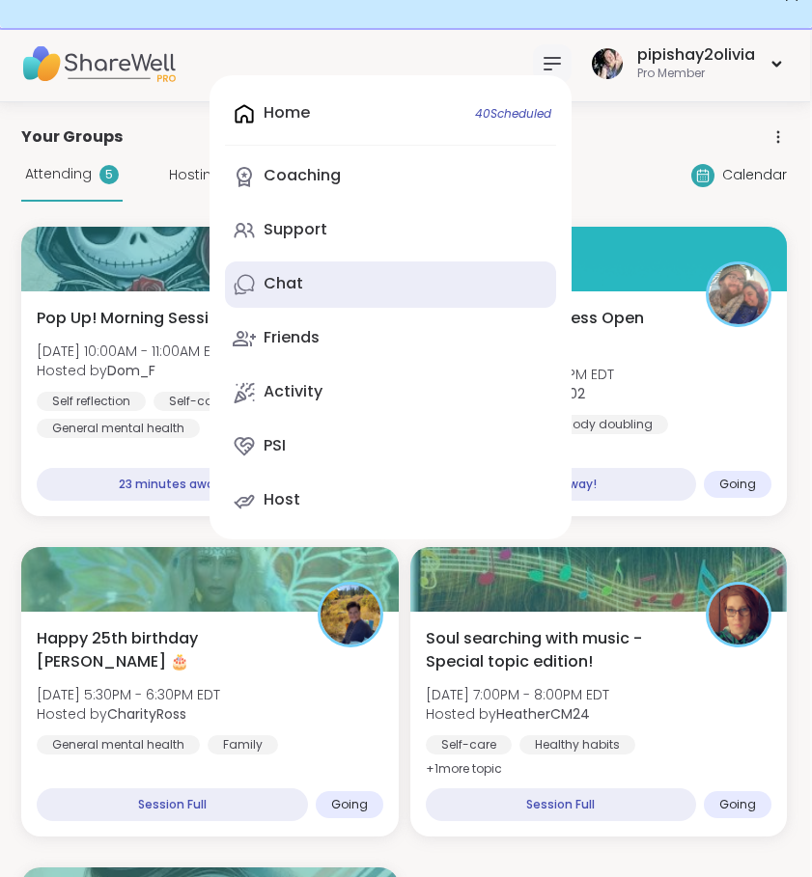
click at [300, 292] on div "Chat" at bounding box center [284, 283] width 40 height 21
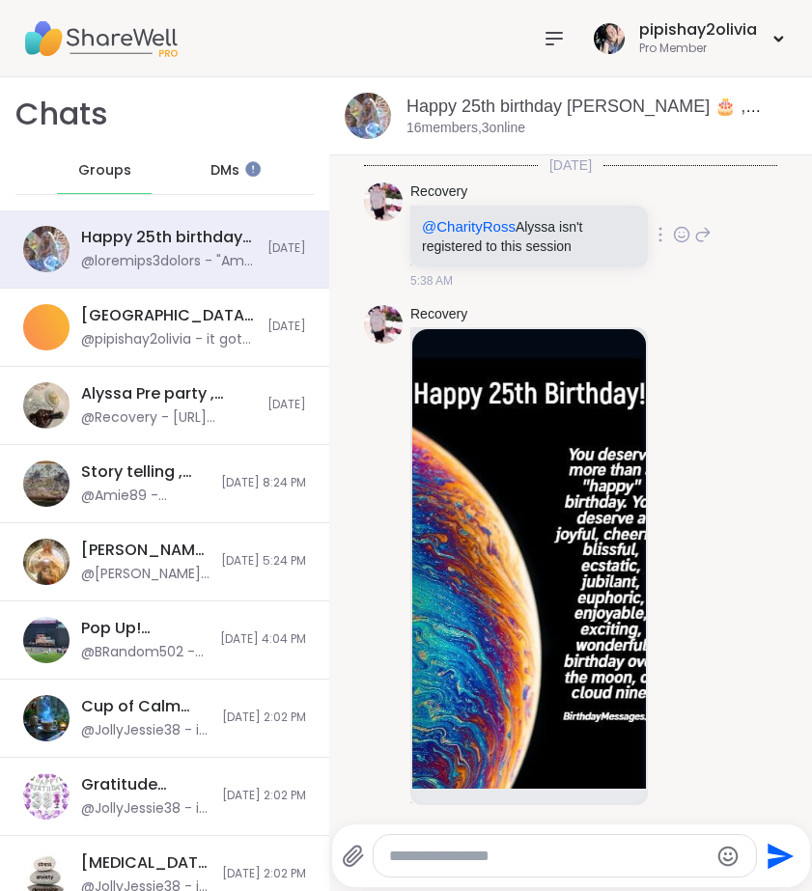
click at [365, 257] on div "Recovery @CharityRoss Alyssa isn't registered to this session 5:38 AM" at bounding box center [570, 236] width 413 height 123
click at [694, 235] on icon at bounding box center [702, 234] width 17 height 23
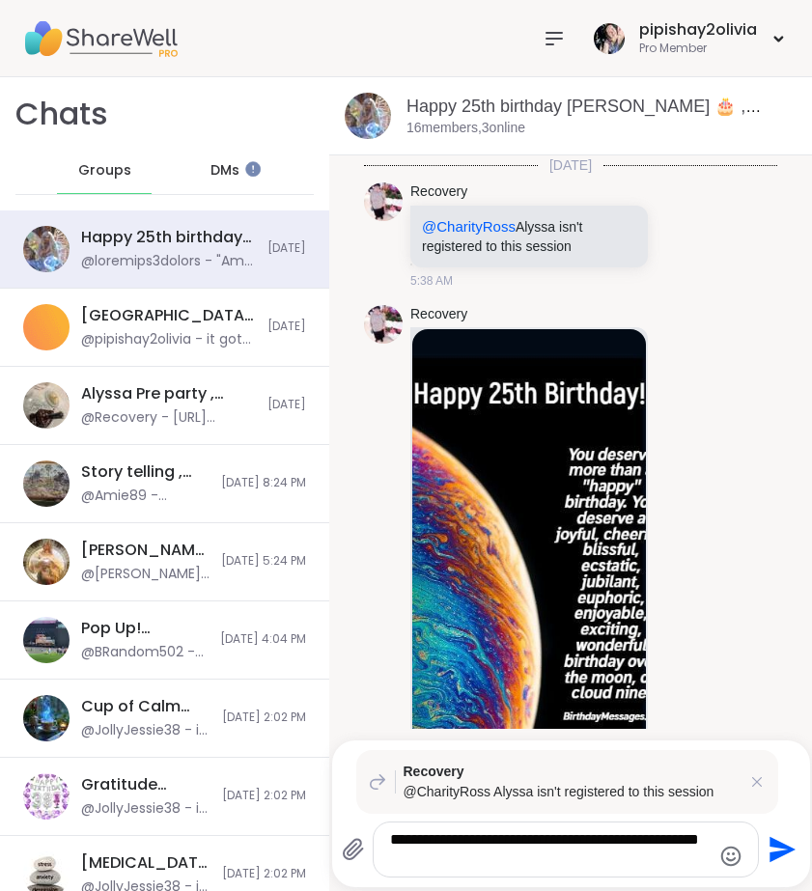
type textarea "**********"
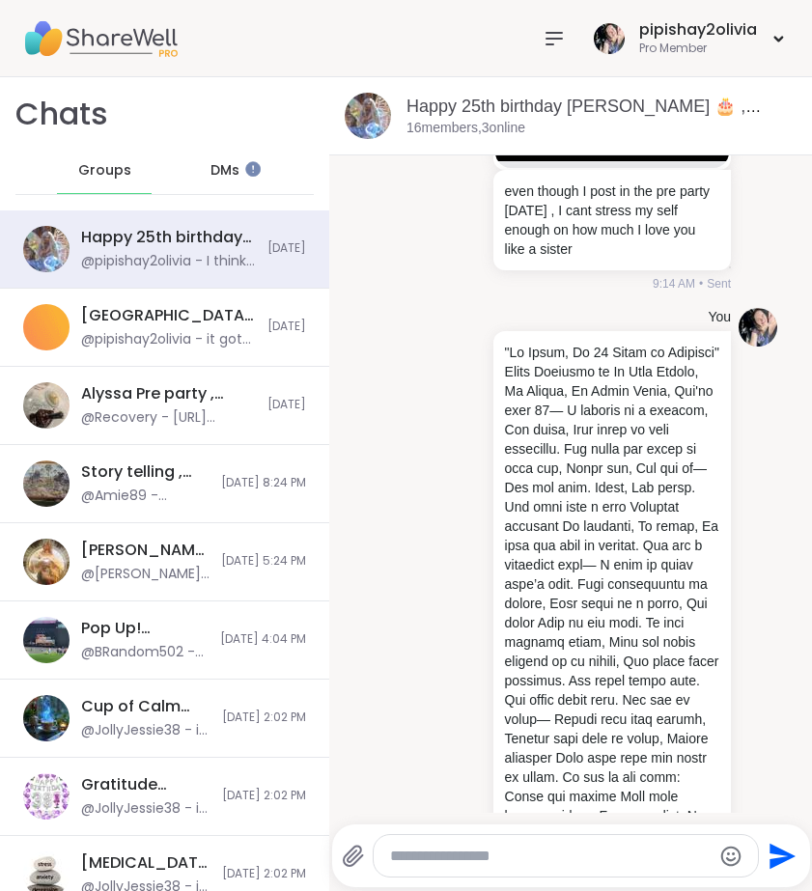
scroll to position [1507, 0]
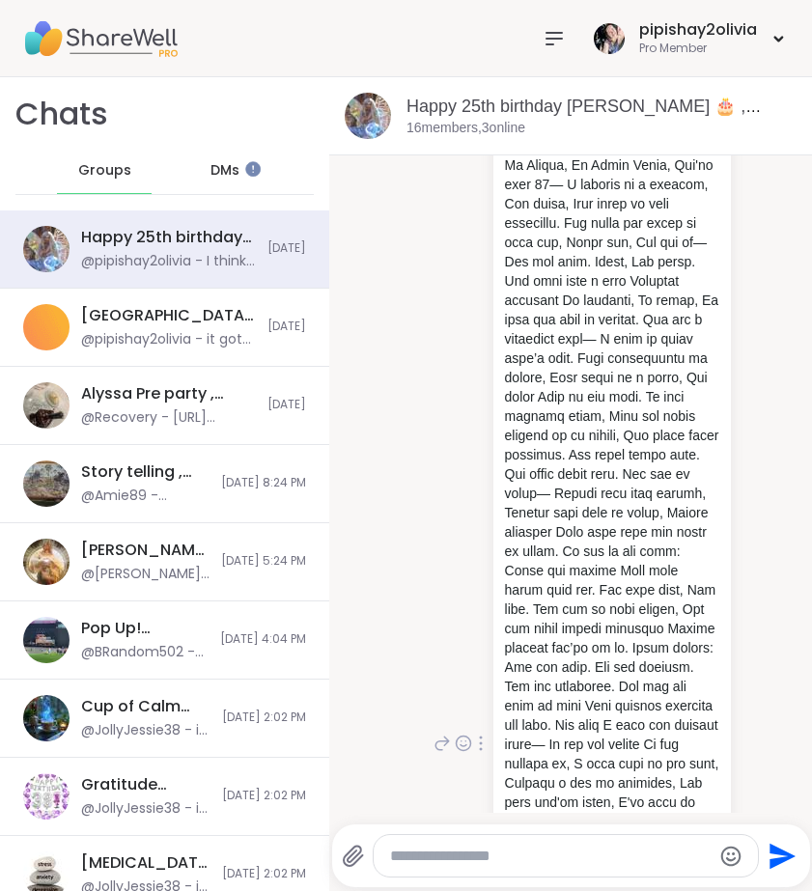
click at [459, 601] on div "You 9:31 AM • Sent" at bounding box center [580, 743] width 301 height 1323
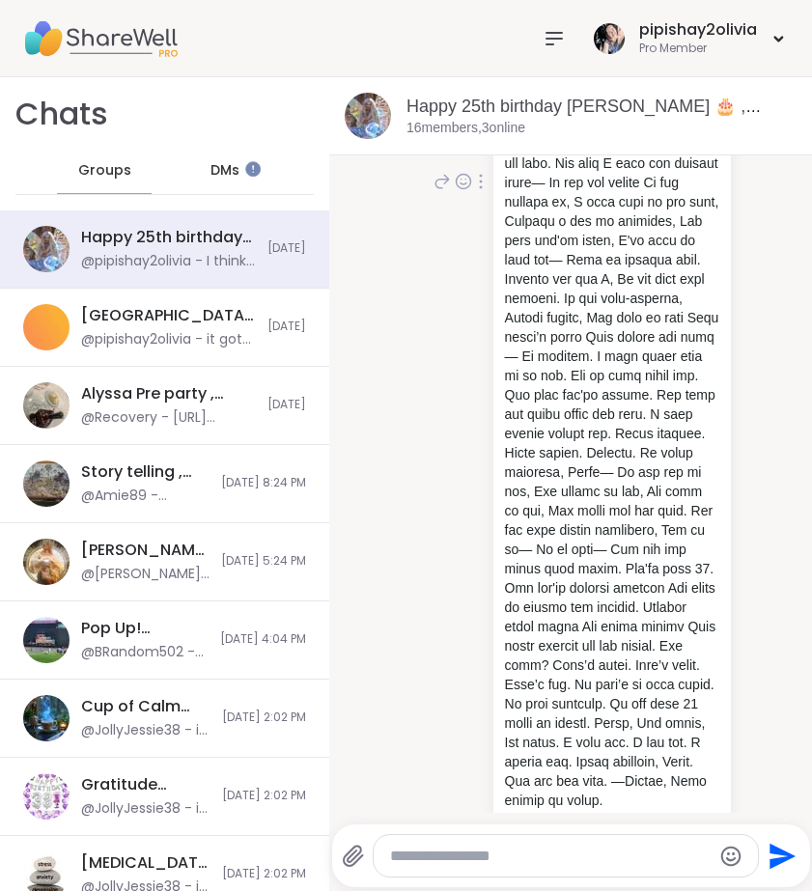
scroll to position [2041, 0]
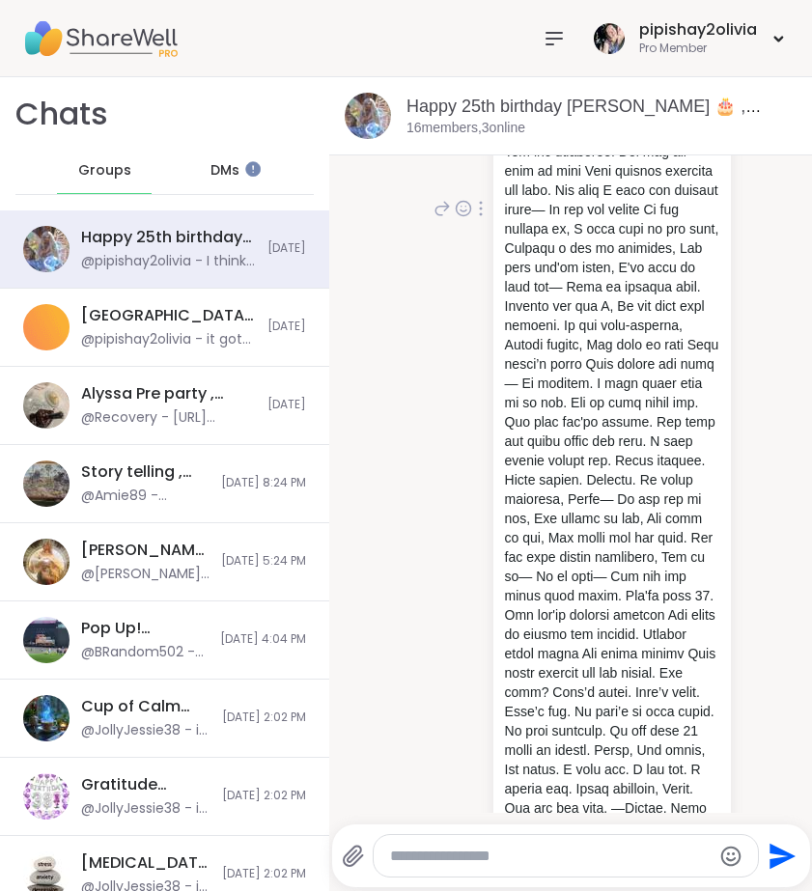
click at [435, 220] on icon at bounding box center [441, 208] width 17 height 23
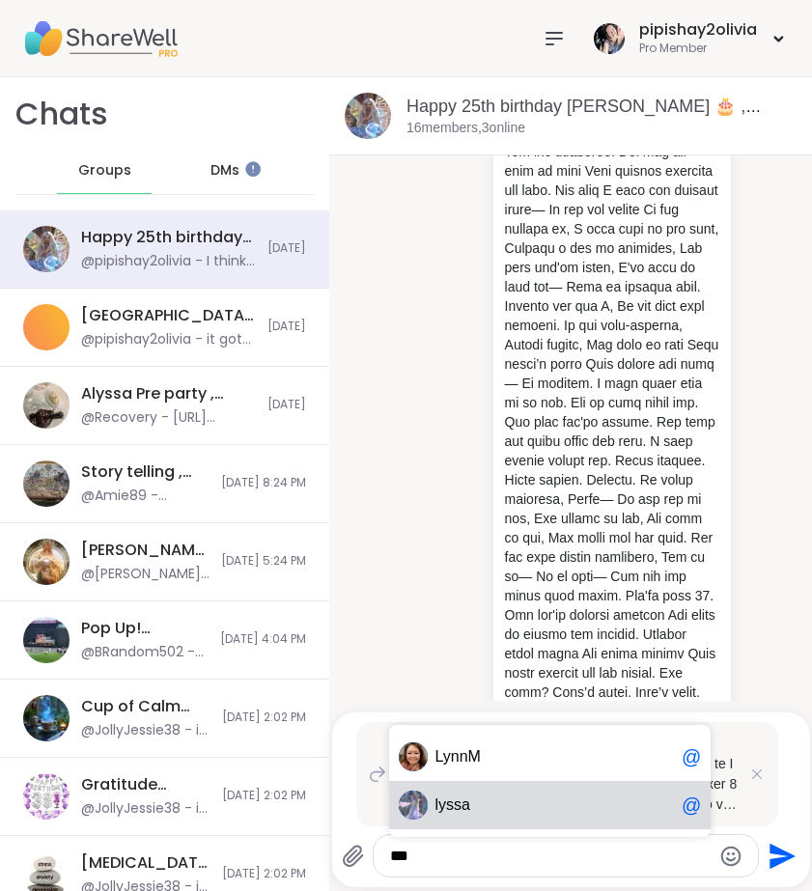
click at [461, 803] on span "ssa" at bounding box center [458, 804] width 24 height 19
type textarea "******"
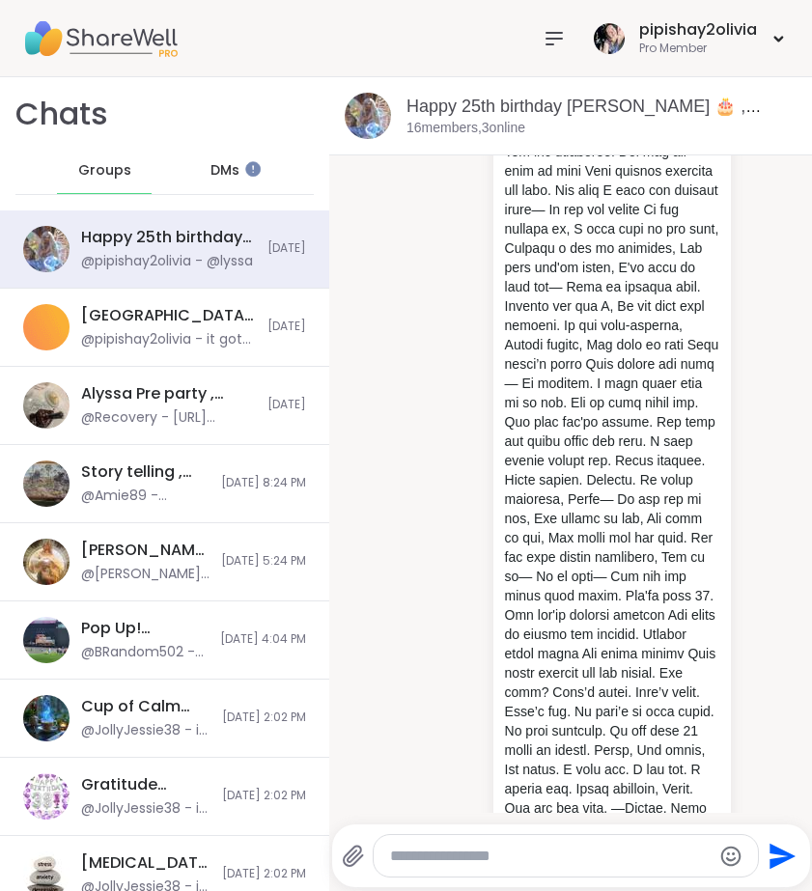
scroll to position [2703, 0]
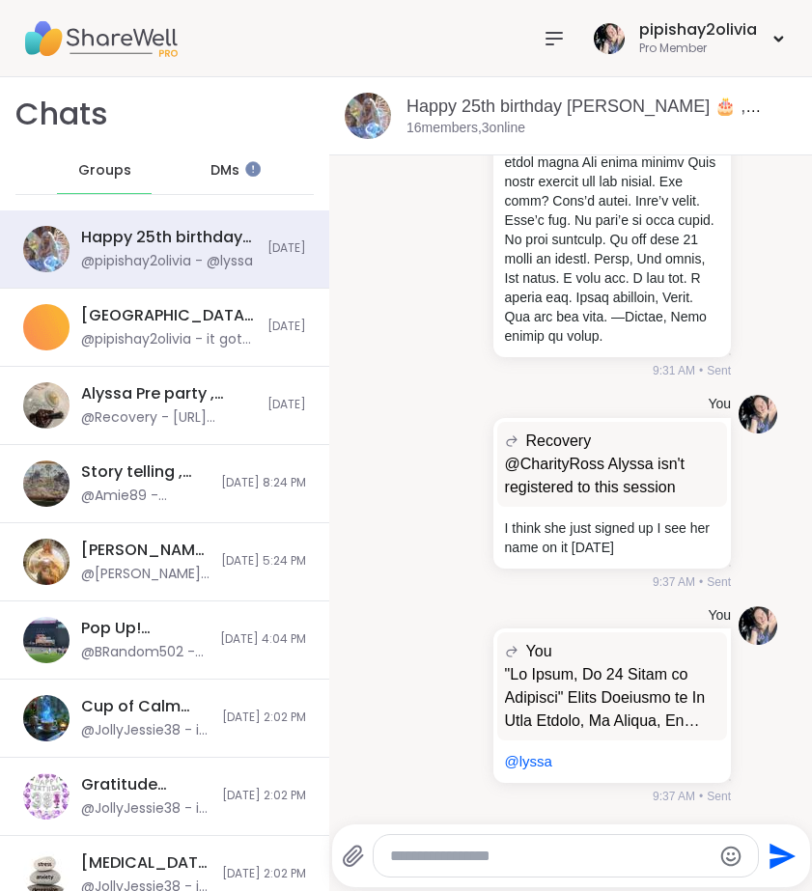
click at [352, 848] on icon at bounding box center [353, 856] width 18 height 20
click at [0, 0] on input "file" at bounding box center [0, 0] width 0 height 0
click at [379, 848] on div at bounding box center [550, 855] width 417 height 43
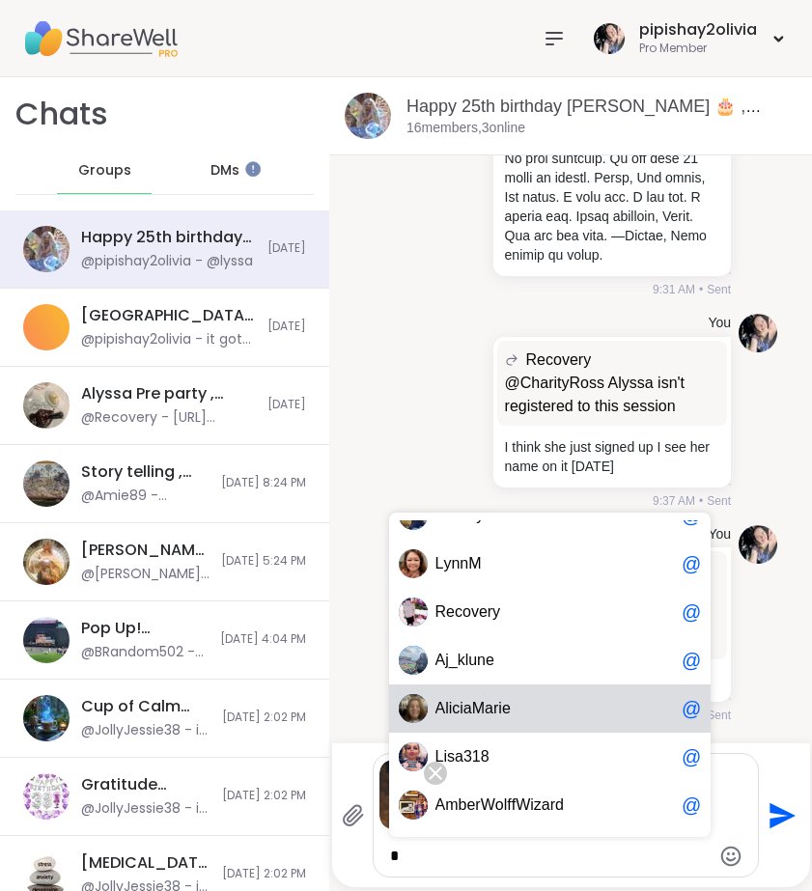
scroll to position [29, 0]
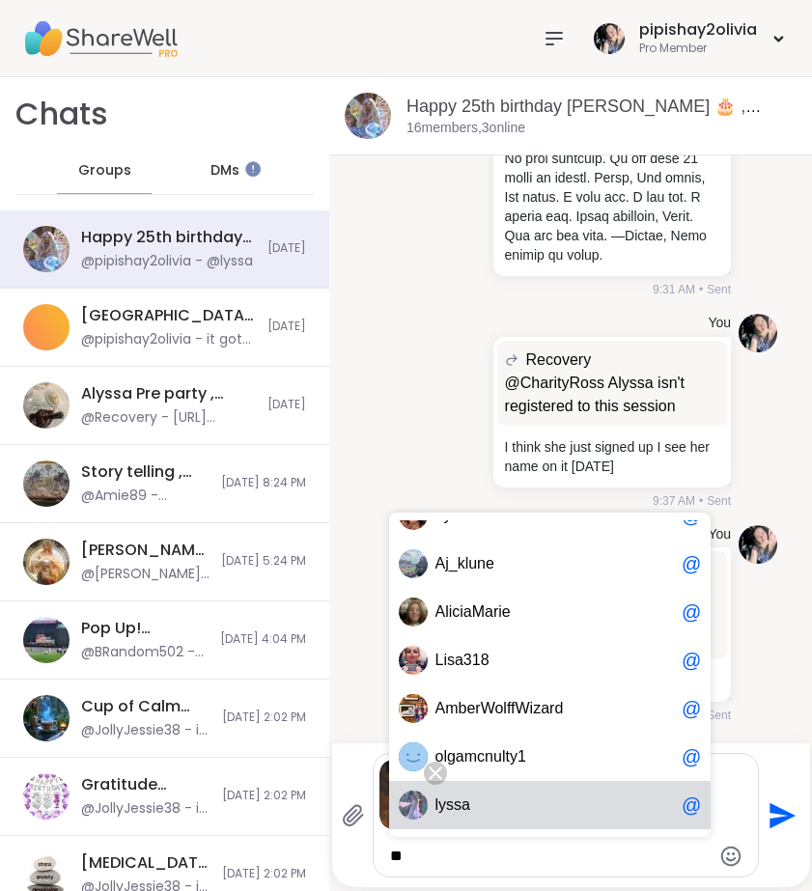
click at [530, 793] on div "l yssa @" at bounding box center [550, 805] width 322 height 48
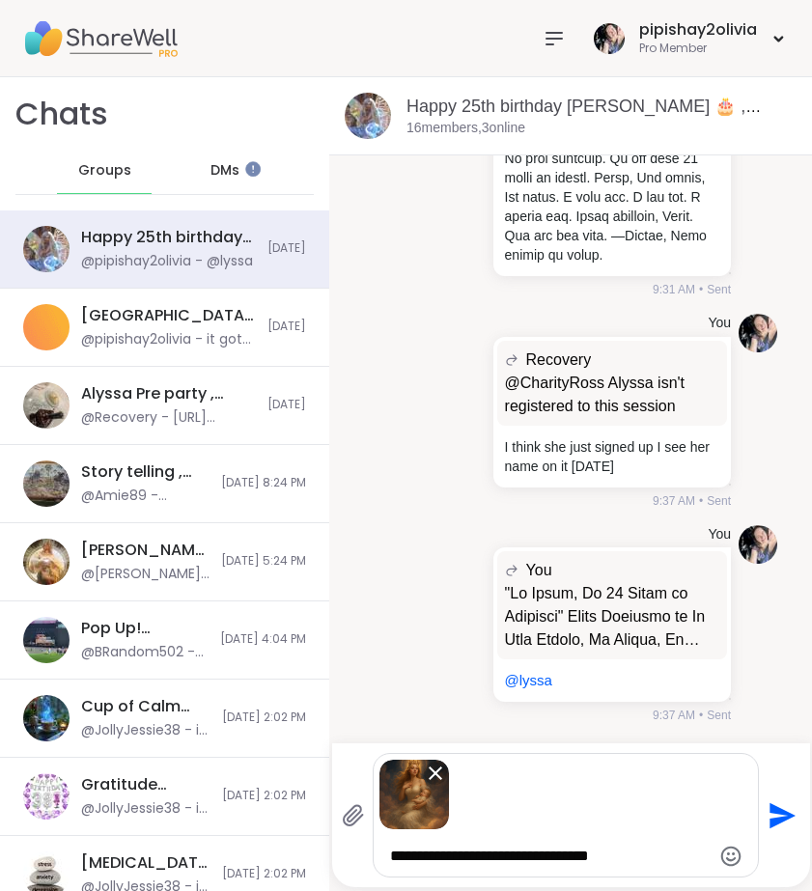
type textarea "**********"
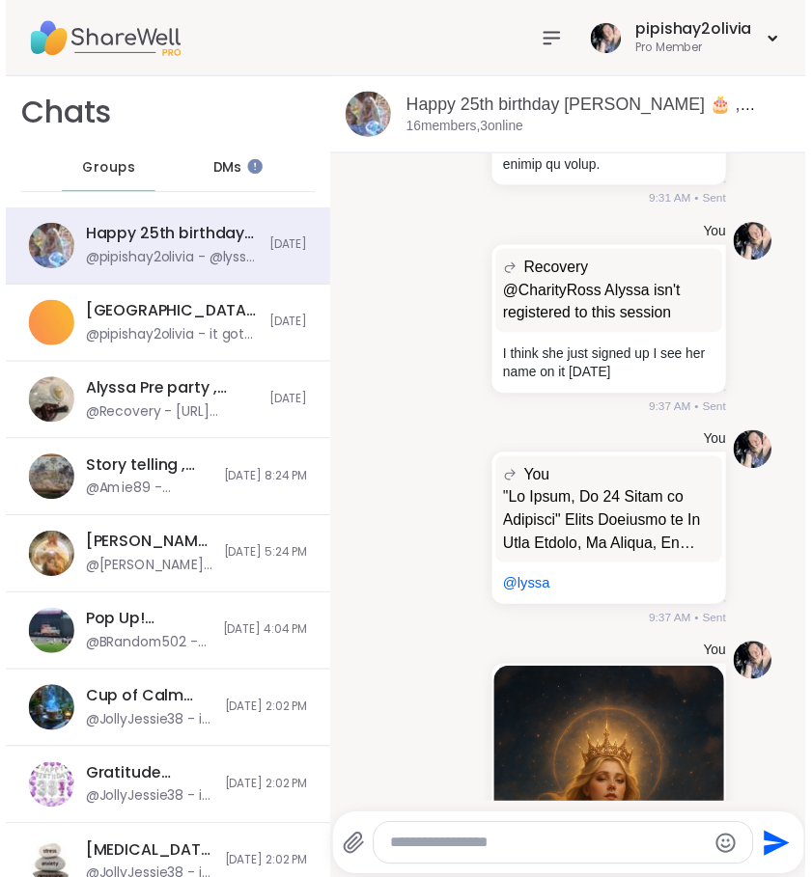
scroll to position [3302, 0]
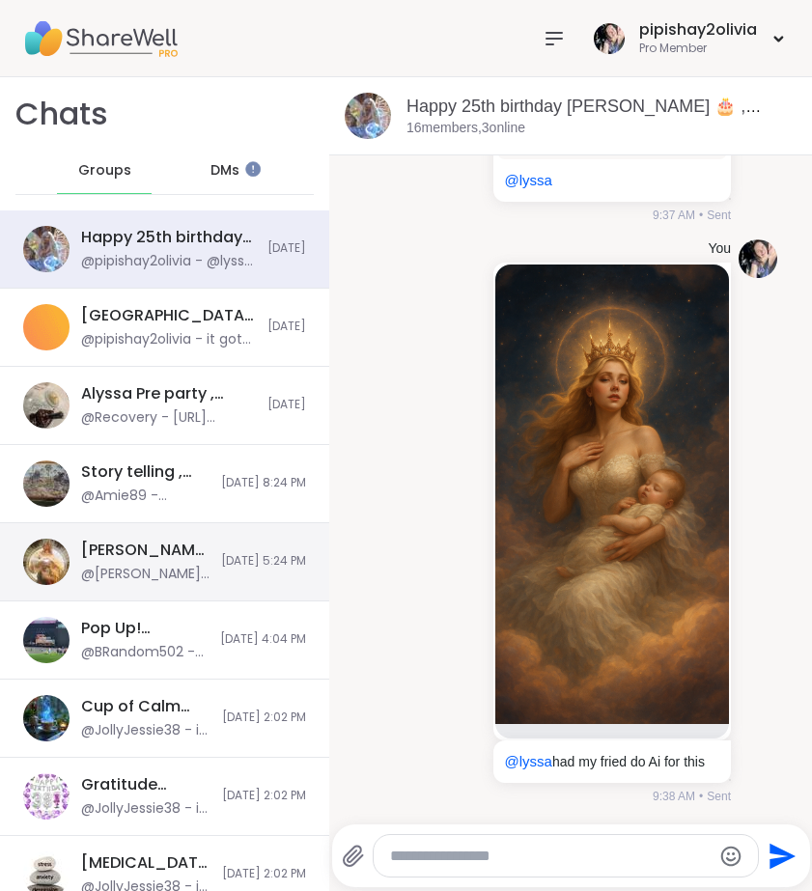
click at [552, 33] on icon at bounding box center [553, 39] width 15 height 12
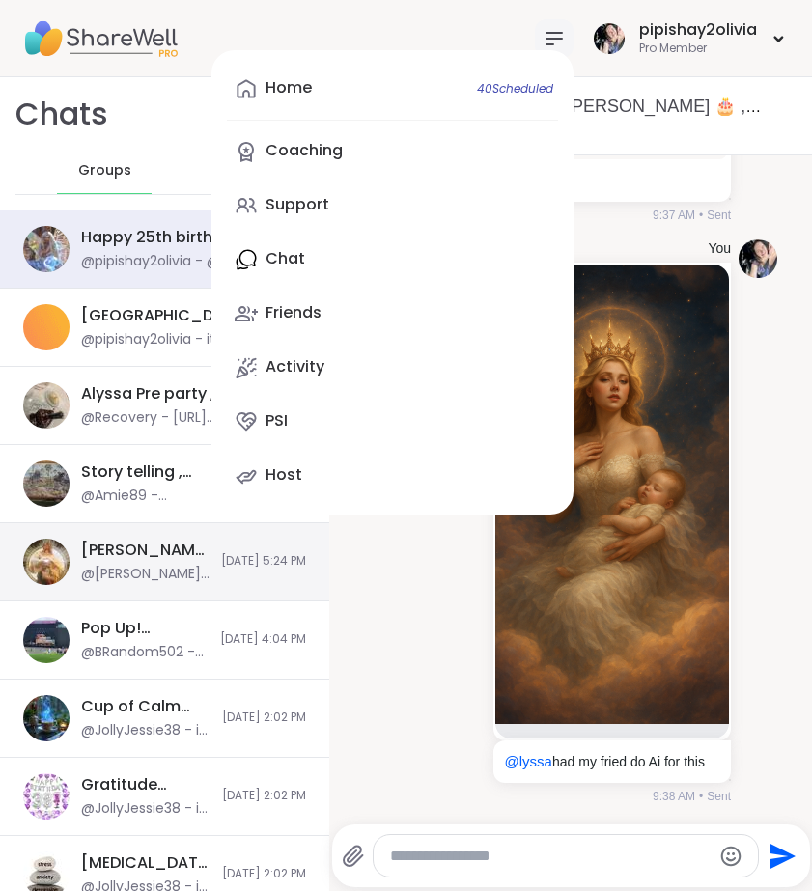
click at [552, 33] on icon at bounding box center [553, 39] width 15 height 12
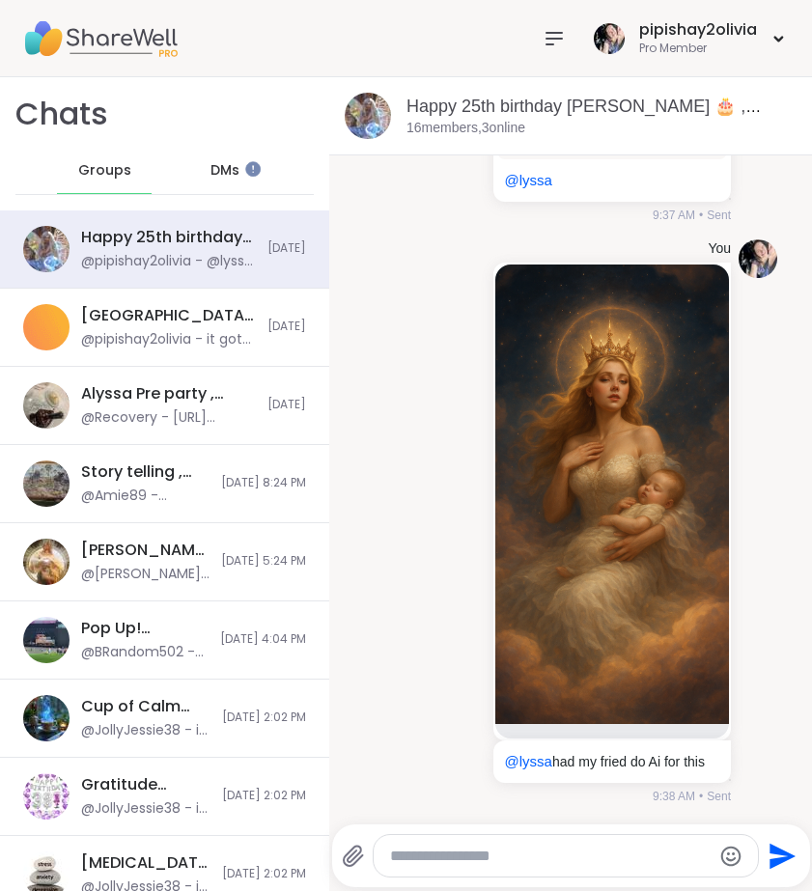
click at [549, 43] on icon at bounding box center [553, 39] width 15 height 12
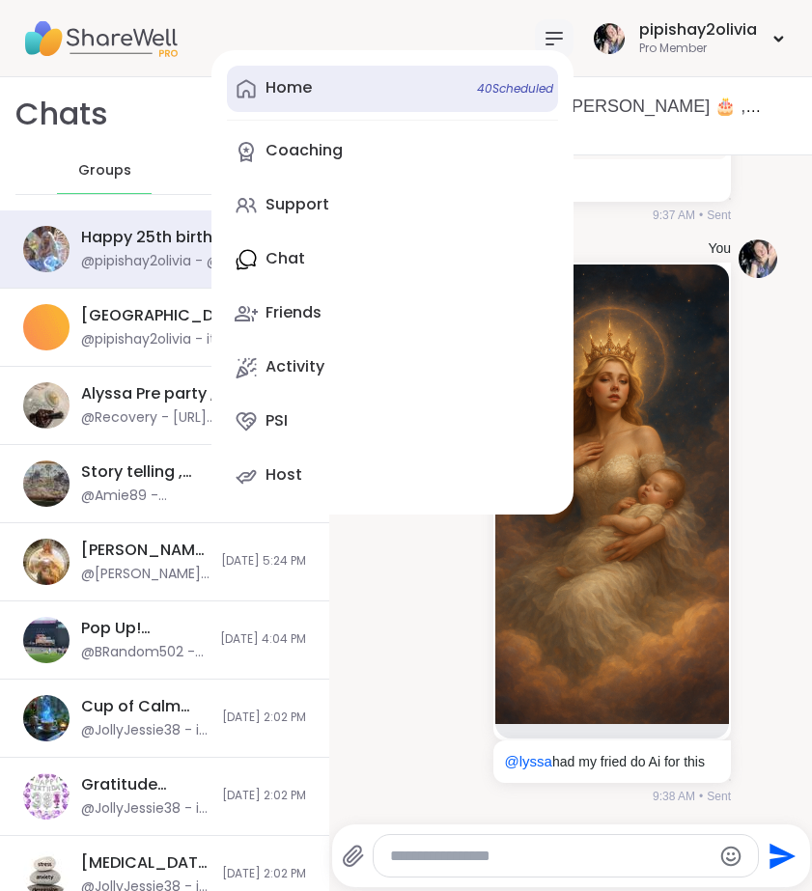
click at [297, 92] on div "Home 40 Scheduled" at bounding box center [288, 87] width 46 height 21
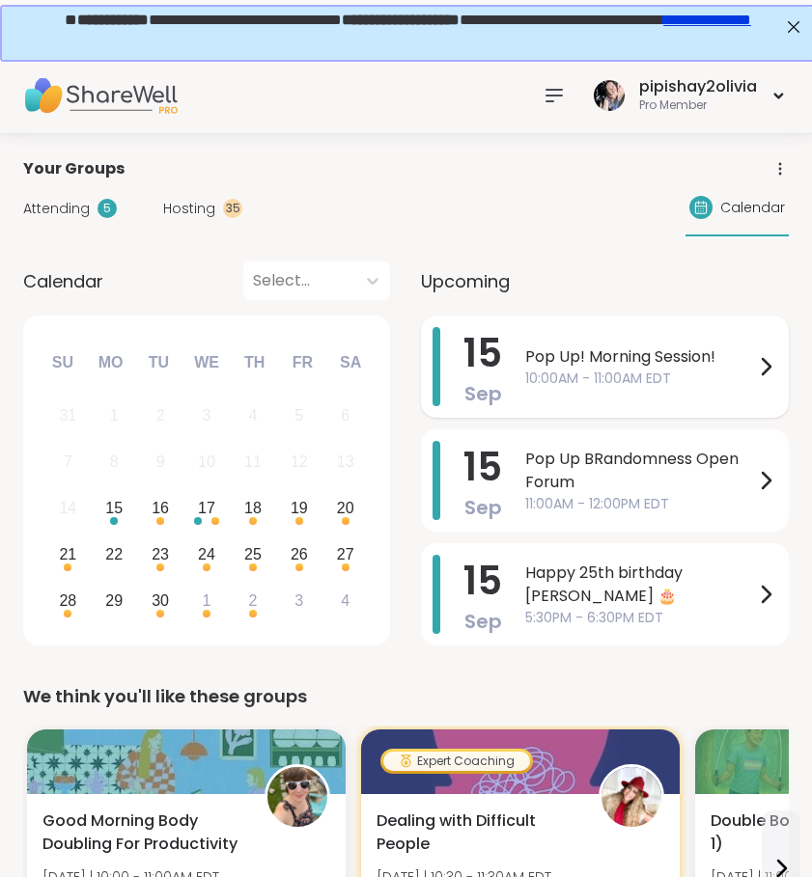
click at [677, 381] on span "10:00AM - 11:00AM EDT" at bounding box center [639, 379] width 229 height 20
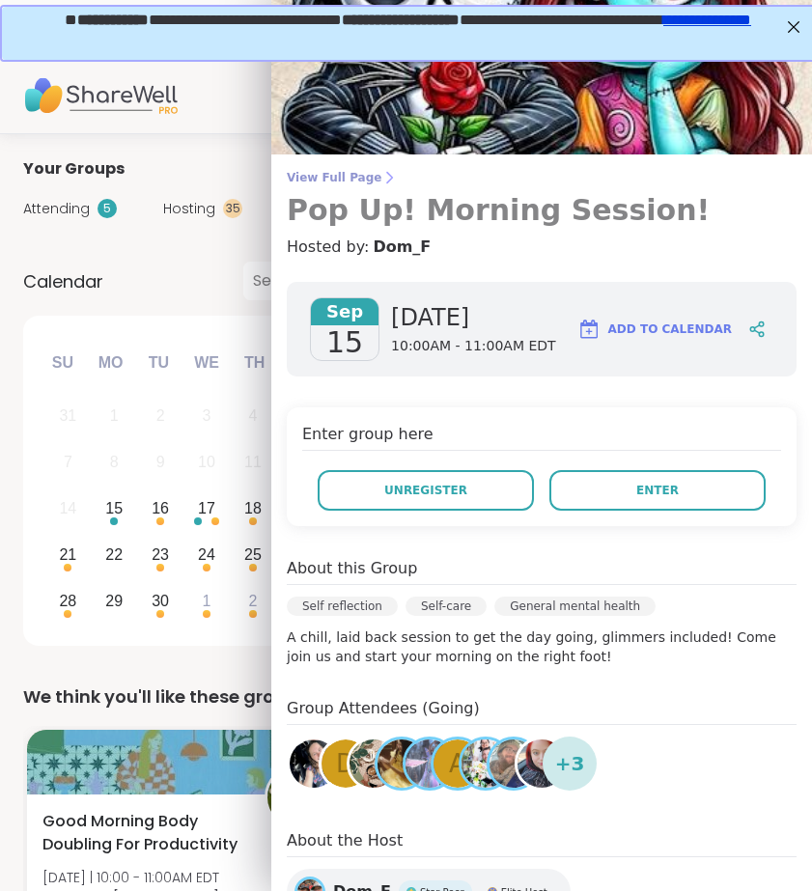
click at [379, 199] on h3 "Pop Up! Morning Session!" at bounding box center [542, 210] width 510 height 35
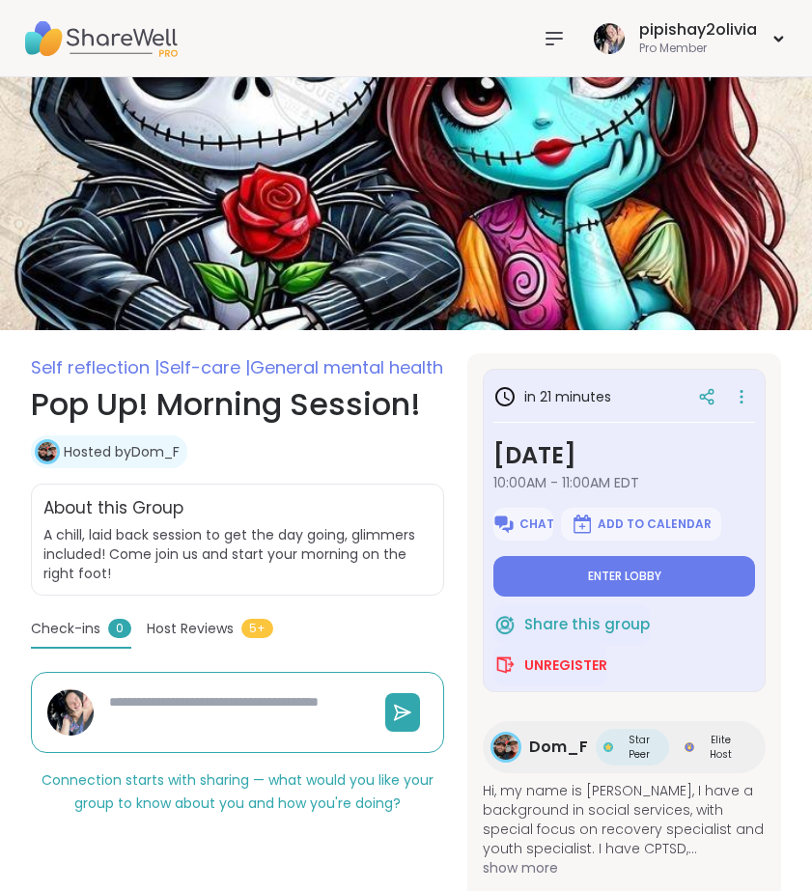
type textarea "*"
click at [541, 520] on span "Chat" at bounding box center [536, 523] width 35 height 15
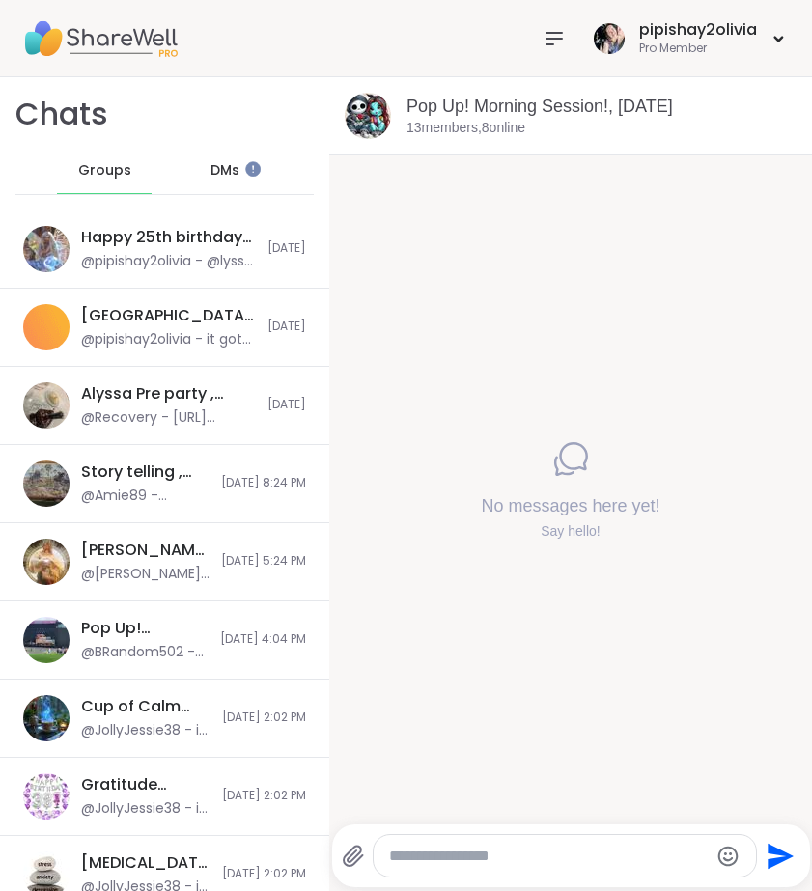
click at [470, 869] on div at bounding box center [565, 856] width 382 height 42
click at [469, 834] on div at bounding box center [565, 855] width 384 height 43
click at [469, 859] on textarea "Type your message" at bounding box center [548, 856] width 319 height 19
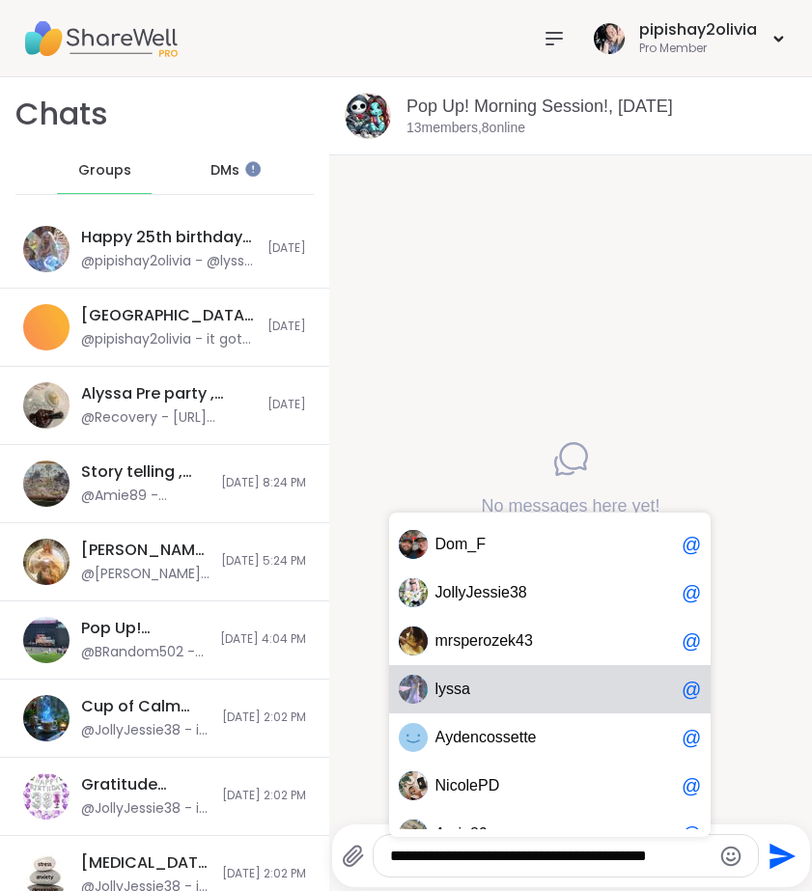
click at [510, 692] on span "l y s s a" at bounding box center [554, 689] width 238 height 19
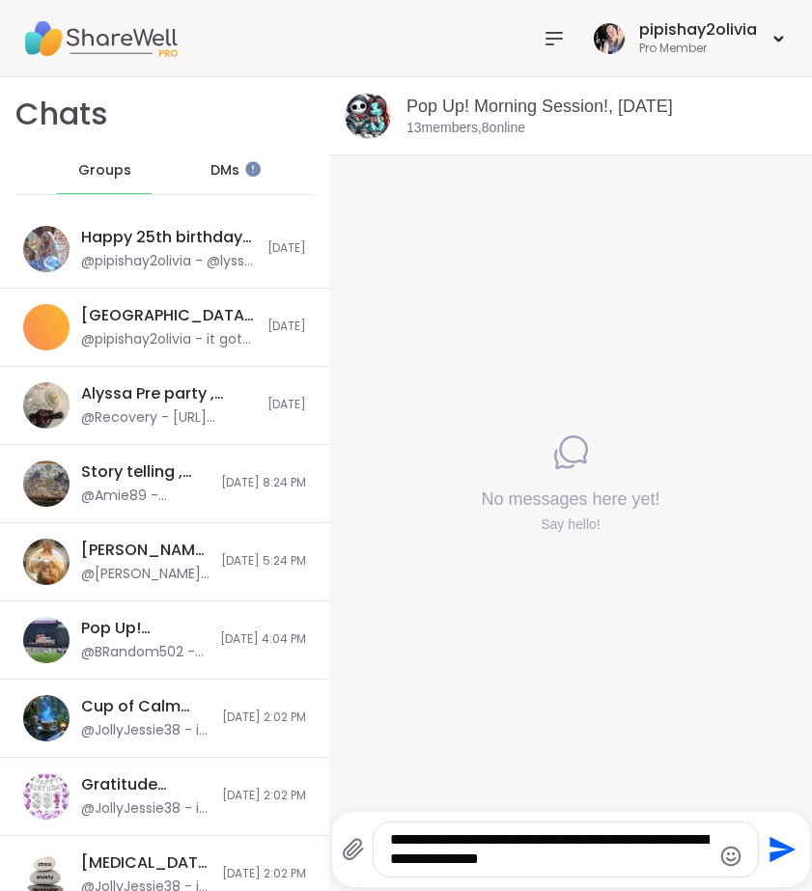
type textarea "**********"
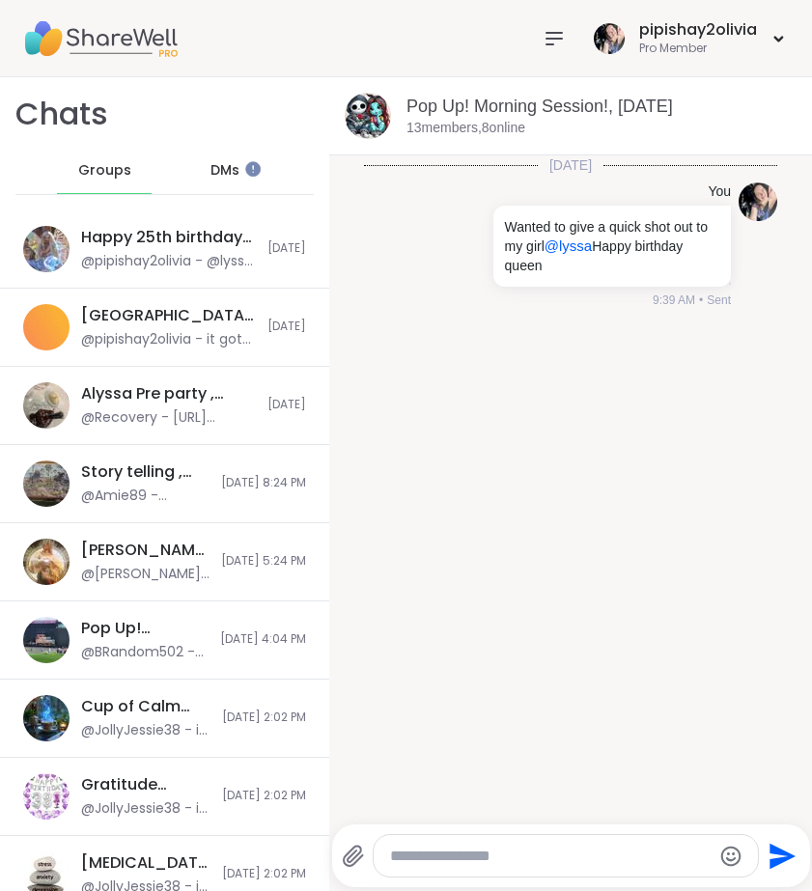
click at [347, 864] on icon at bounding box center [353, 856] width 18 height 20
click at [0, 0] on input "file" at bounding box center [0, 0] width 0 height 0
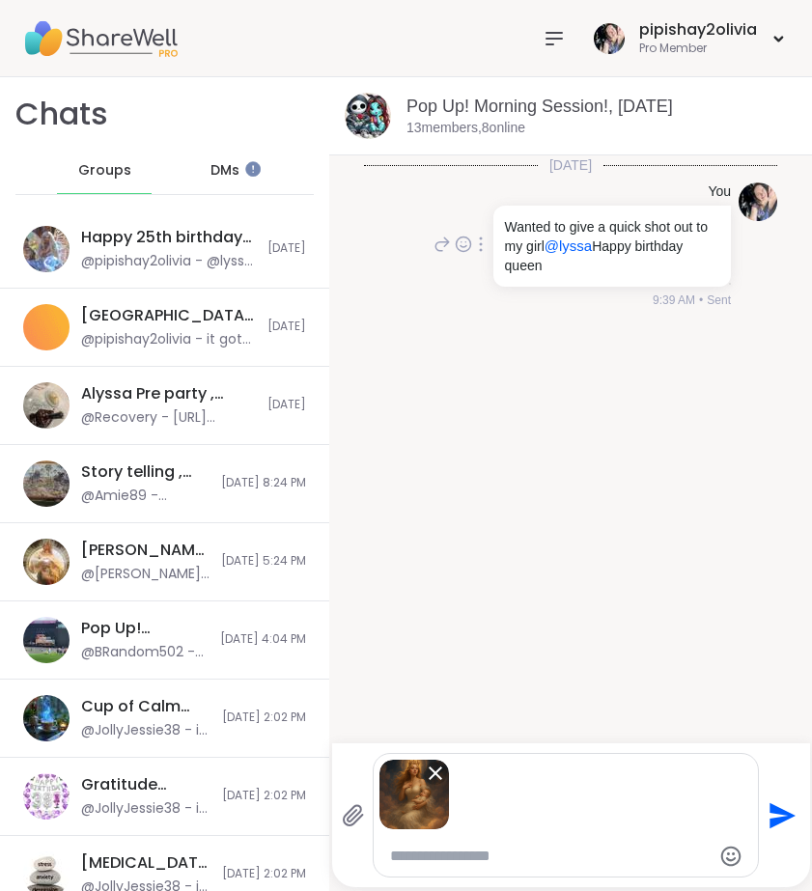
click at [438, 252] on icon at bounding box center [441, 244] width 17 height 23
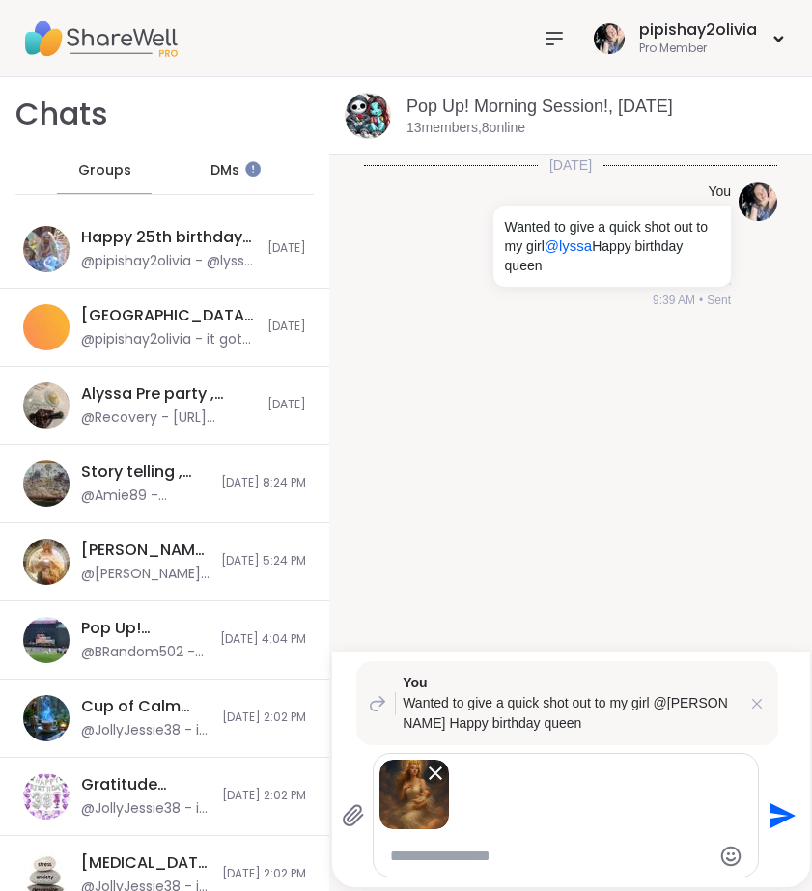
click at [779, 813] on icon "Send" at bounding box center [783, 815] width 26 height 26
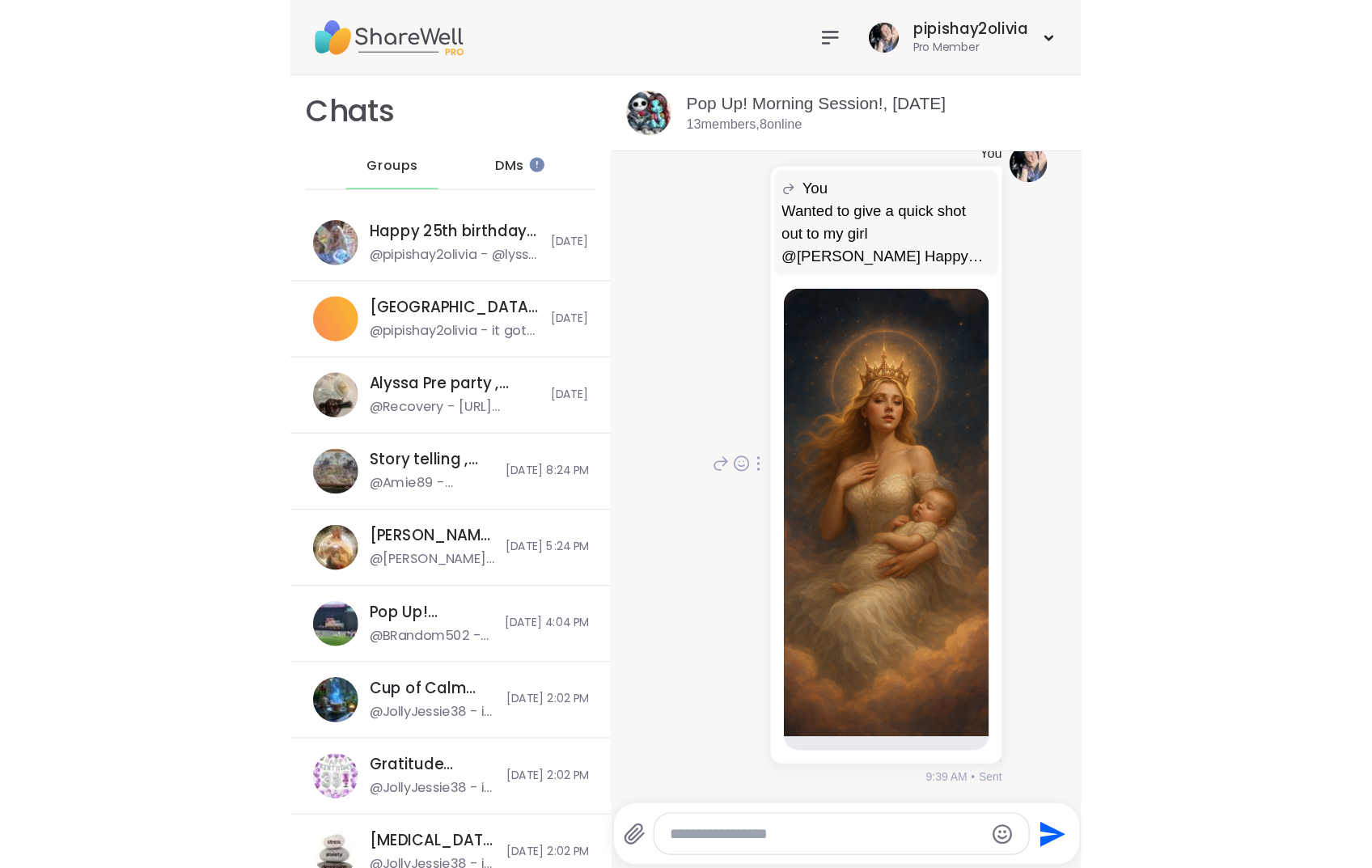
scroll to position [147, 0]
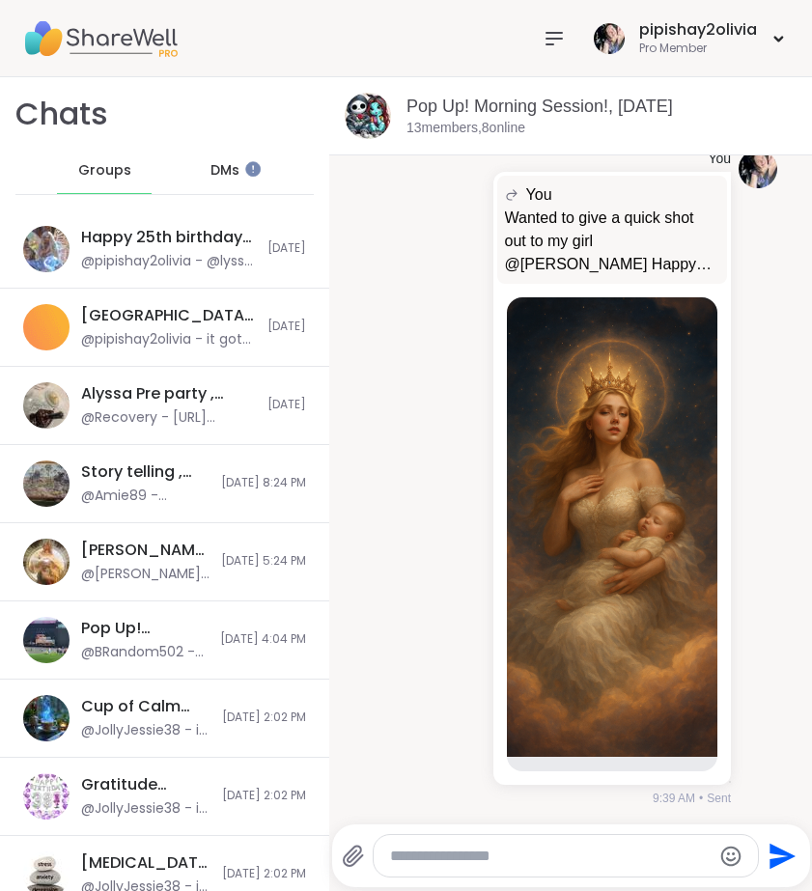
click at [111, 161] on span "Groups" at bounding box center [104, 170] width 53 height 19
click at [560, 514] on img at bounding box center [612, 526] width 210 height 459
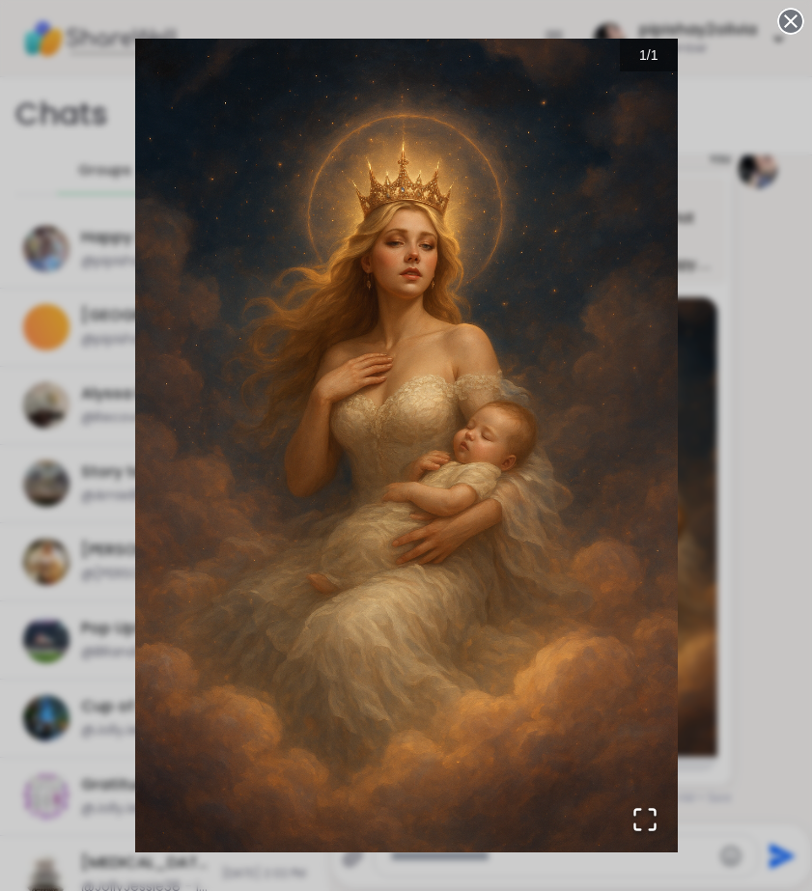
click at [648, 822] on icon "Open Fullscreen" at bounding box center [644, 819] width 27 height 27
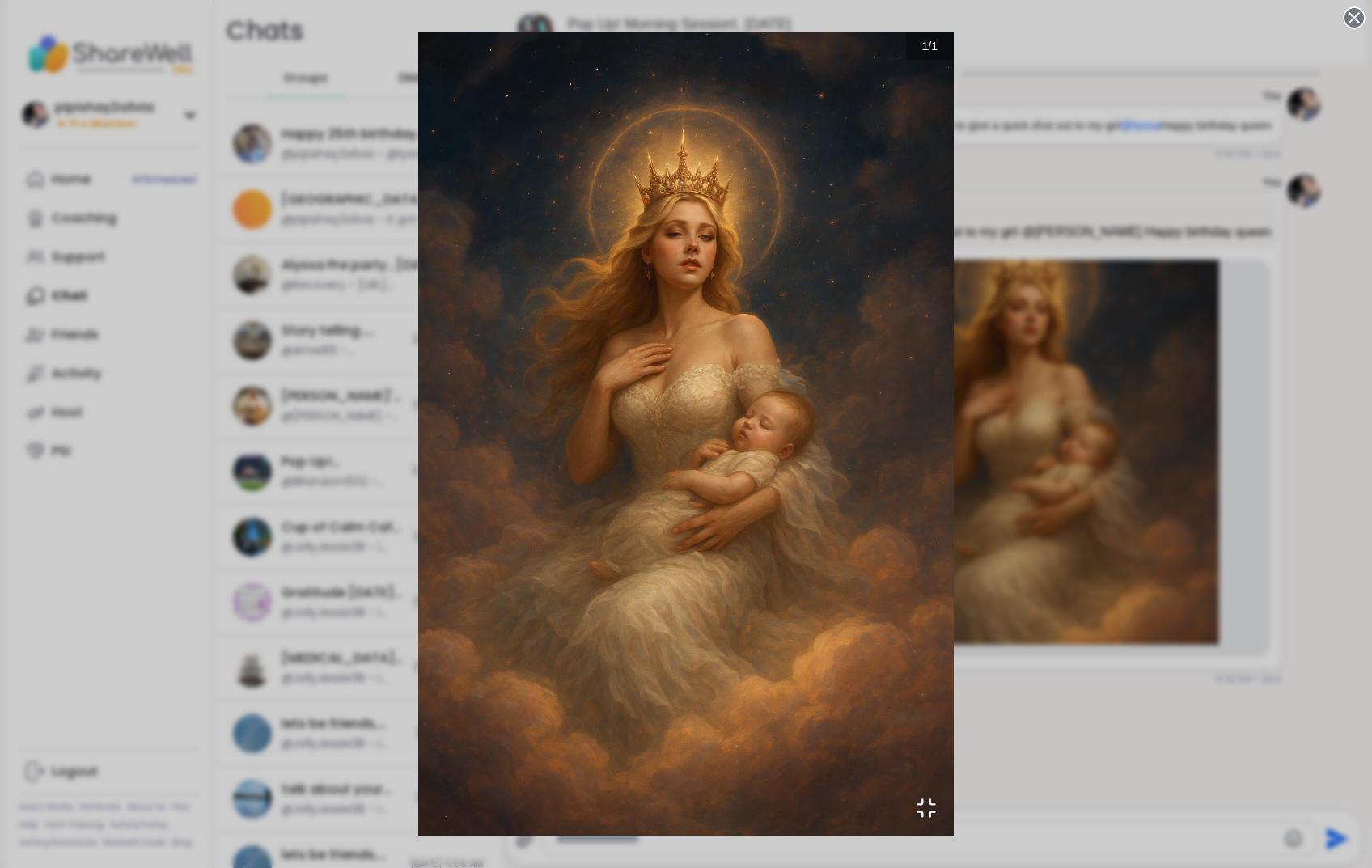
scroll to position [0, 0]
click at [680, 499] on img "Go to Slide 1" at bounding box center [686, 434] width 536 height 803
click at [680, 605] on div "1 / 1" at bounding box center [686, 434] width 1372 height 868
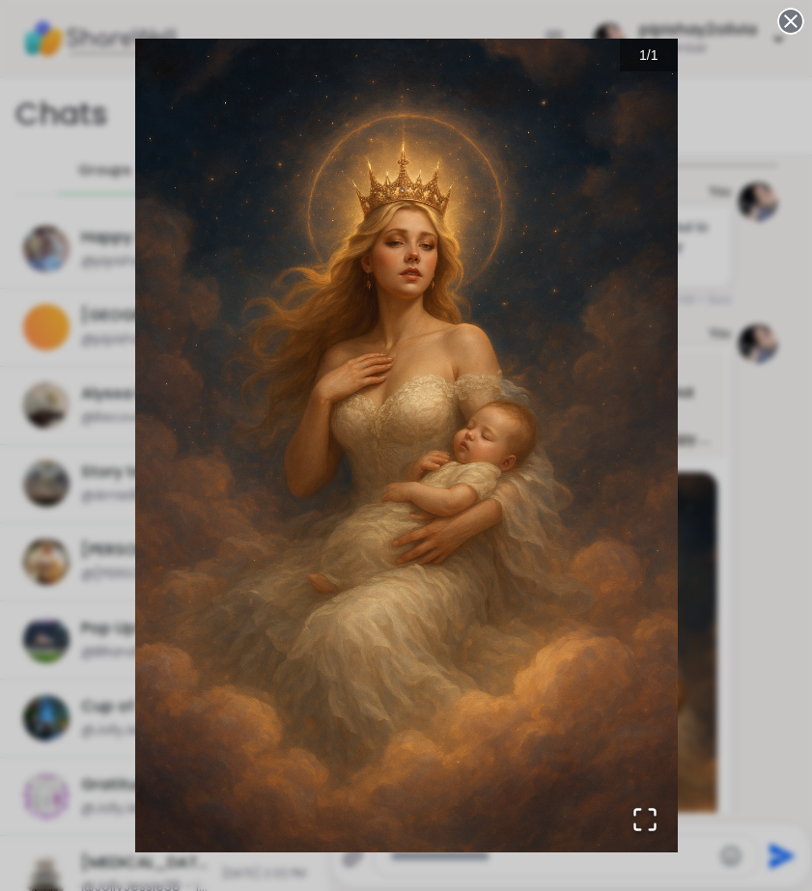
click at [794, 27] on circle at bounding box center [790, 21] width 23 height 23
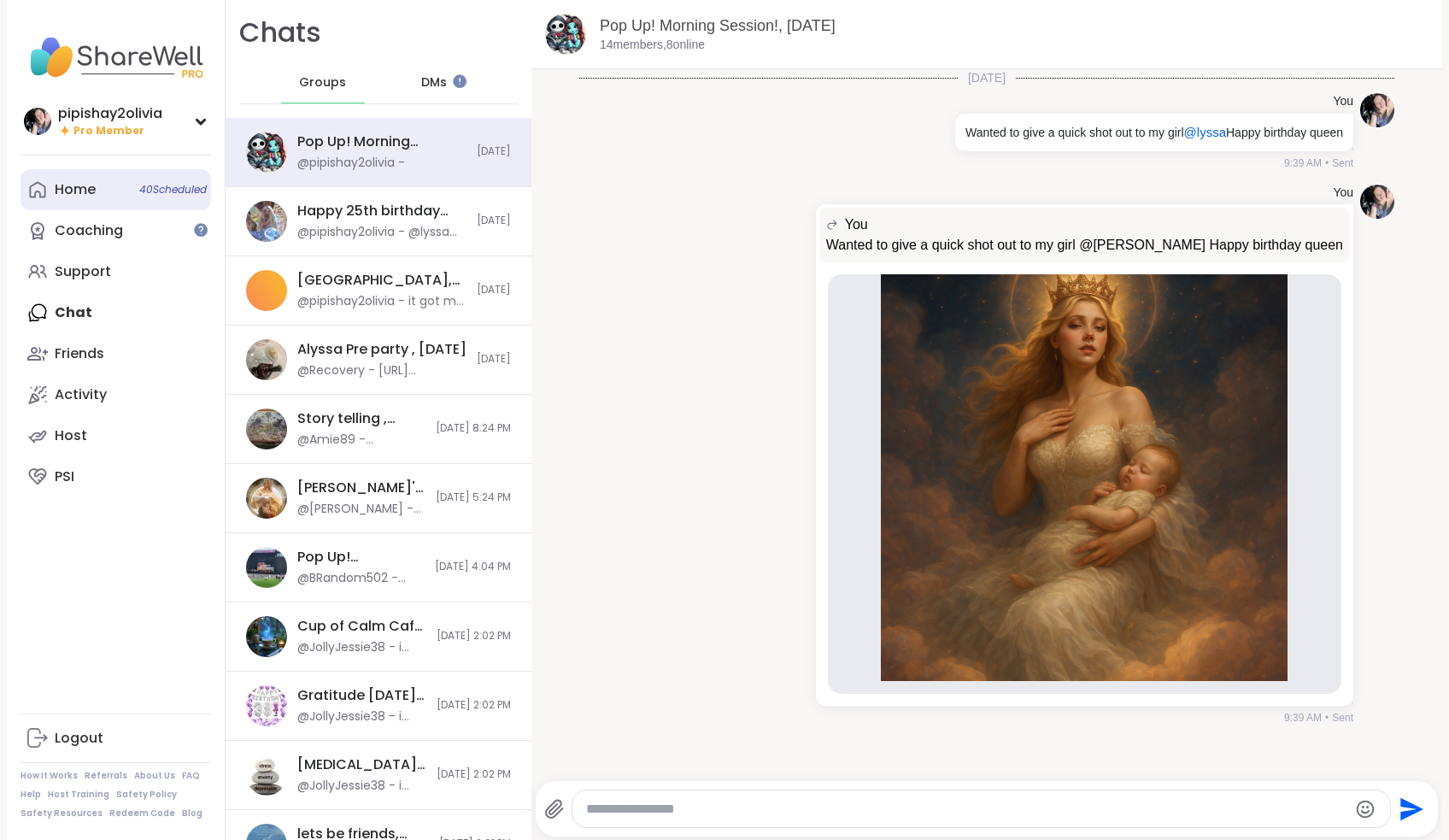
click at [96, 184] on link "Home 40 Scheduled" at bounding box center [115, 189] width 190 height 41
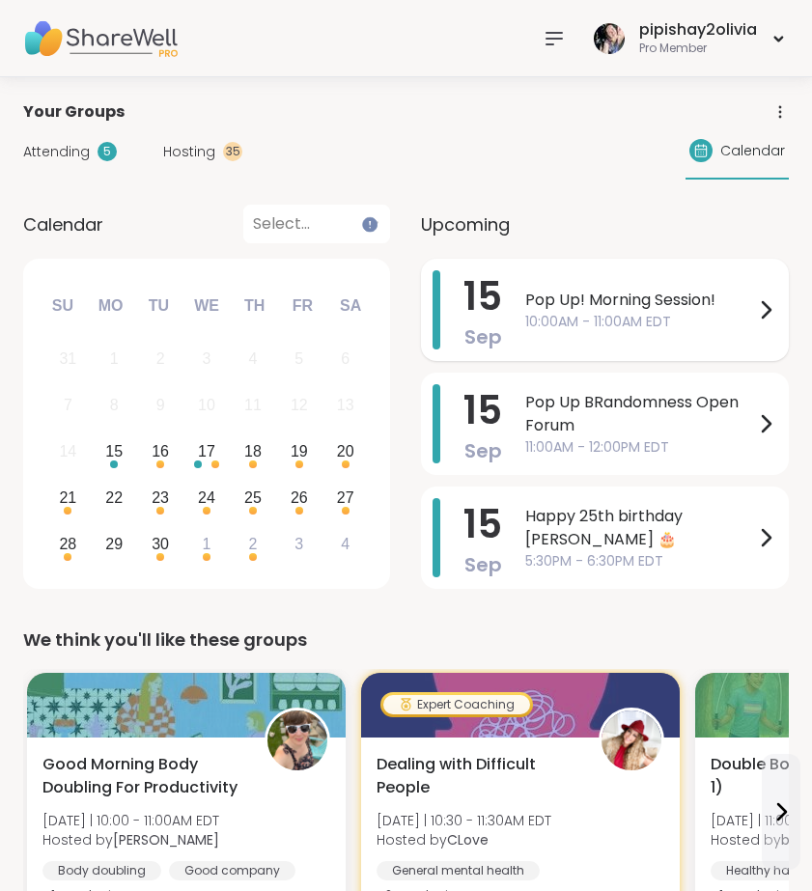
click at [582, 318] on span "10:00AM - 11:00AM EDT" at bounding box center [639, 322] width 229 height 20
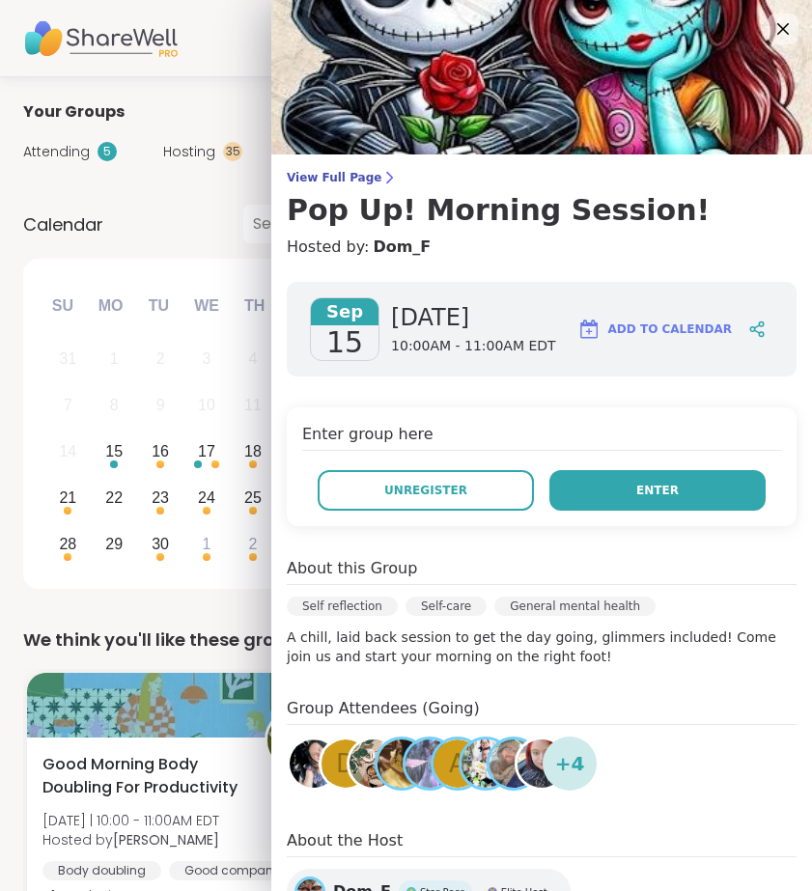
click at [637, 499] on button "Enter" at bounding box center [657, 490] width 216 height 41
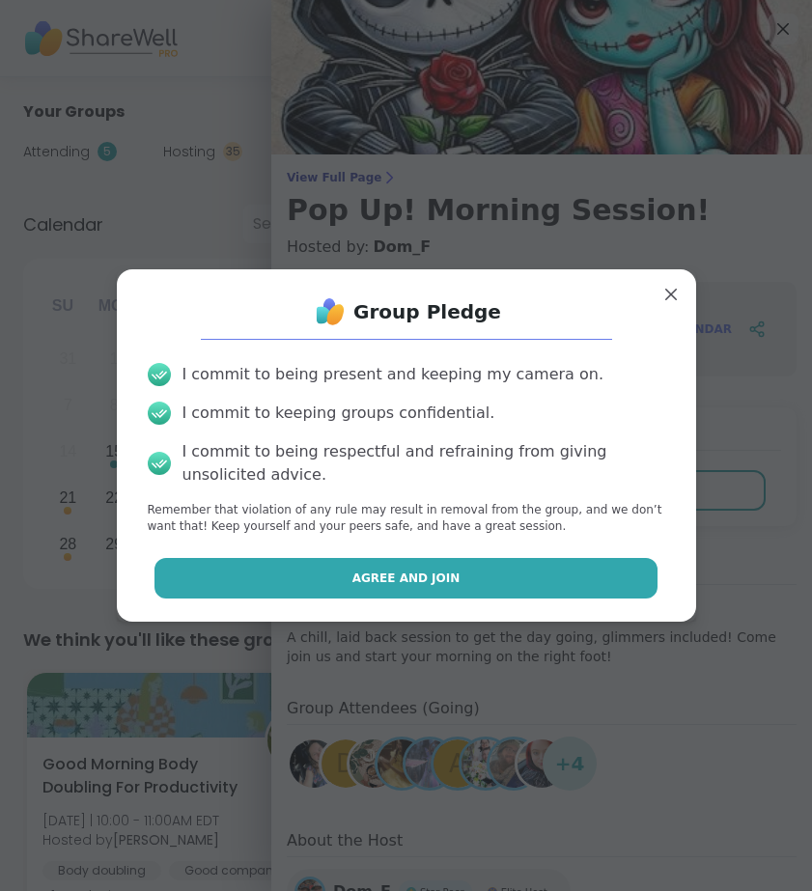
click at [534, 570] on button "Agree and Join" at bounding box center [405, 578] width 503 height 41
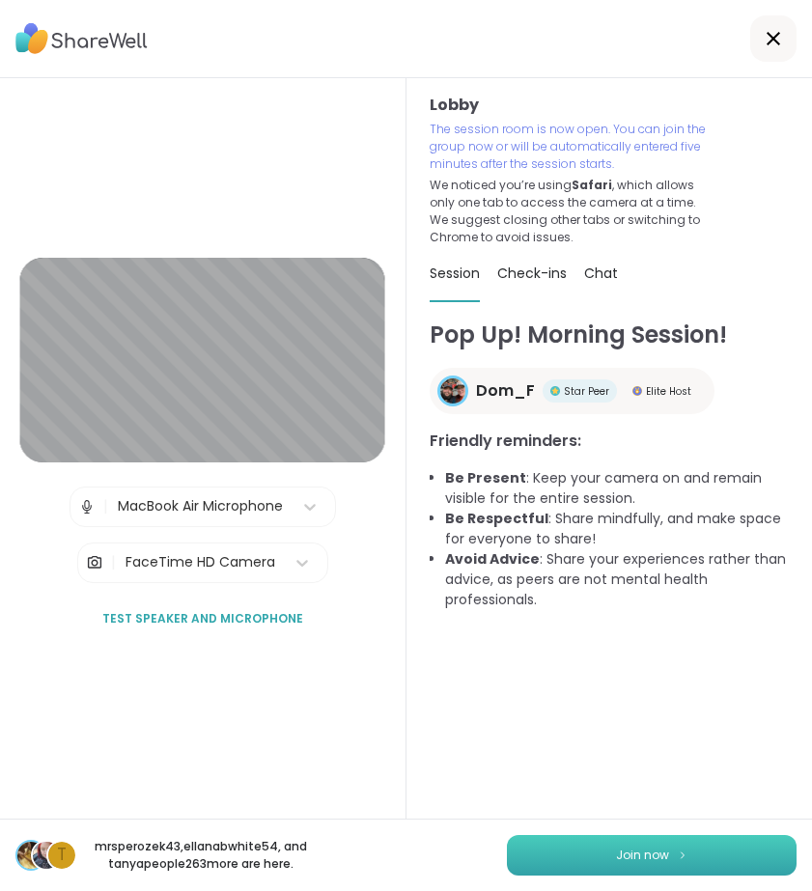
click at [671, 860] on button "Join now" at bounding box center [652, 855] width 290 height 41
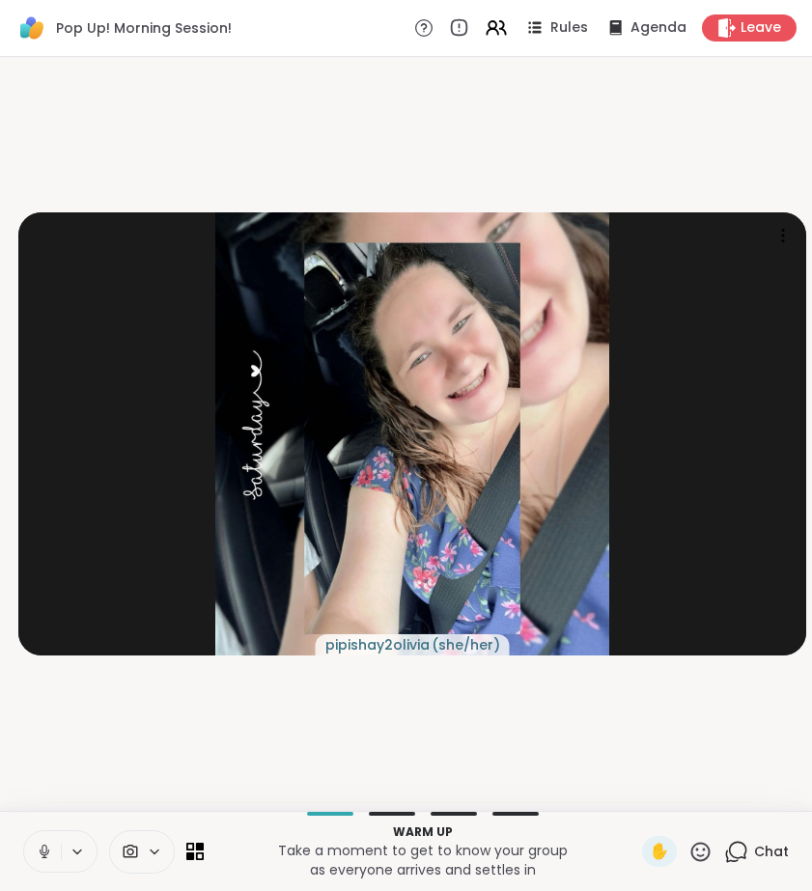
click at [49, 857] on icon at bounding box center [44, 851] width 17 height 17
click at [41, 849] on icon at bounding box center [45, 852] width 10 height 6
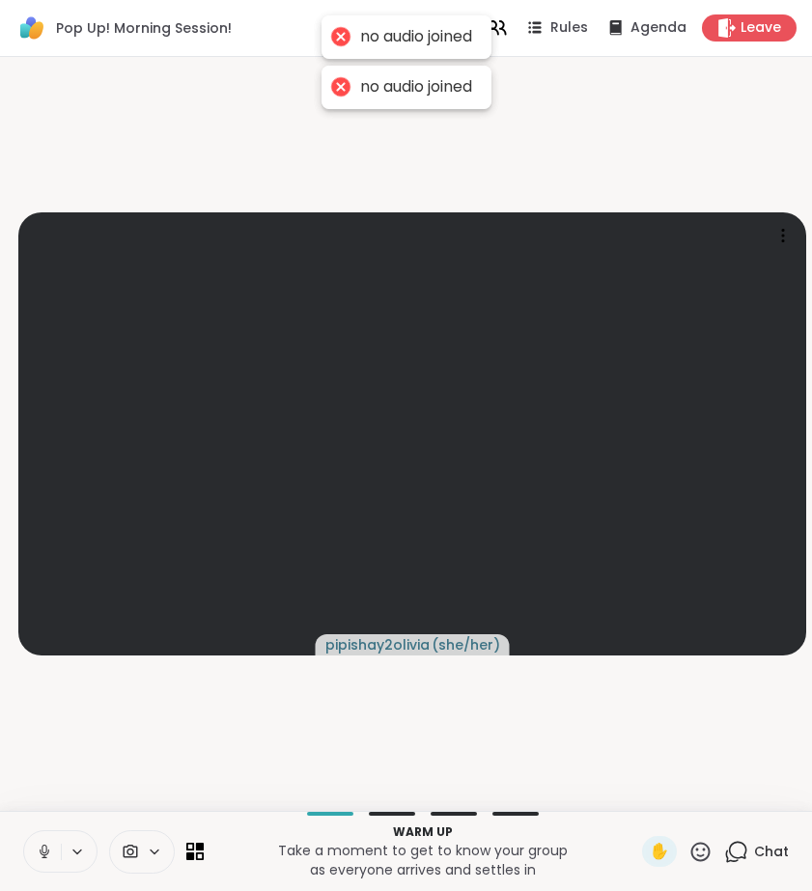
click at [42, 839] on button at bounding box center [42, 851] width 37 height 41
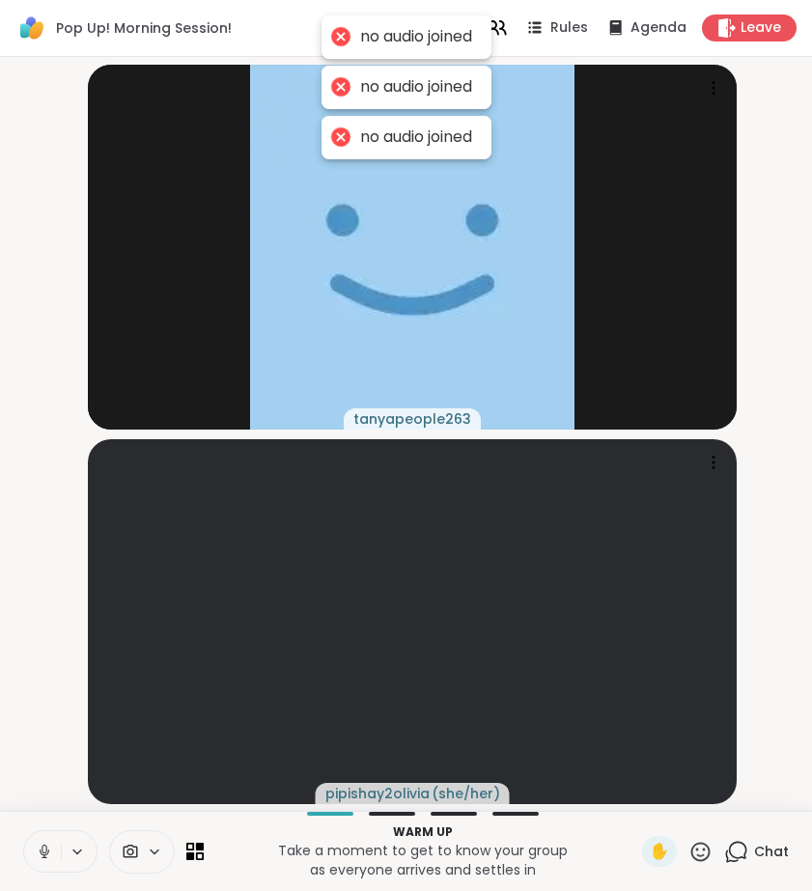
click at [42, 854] on icon at bounding box center [45, 852] width 10 height 6
click at [744, 850] on icon at bounding box center [736, 852] width 24 height 24
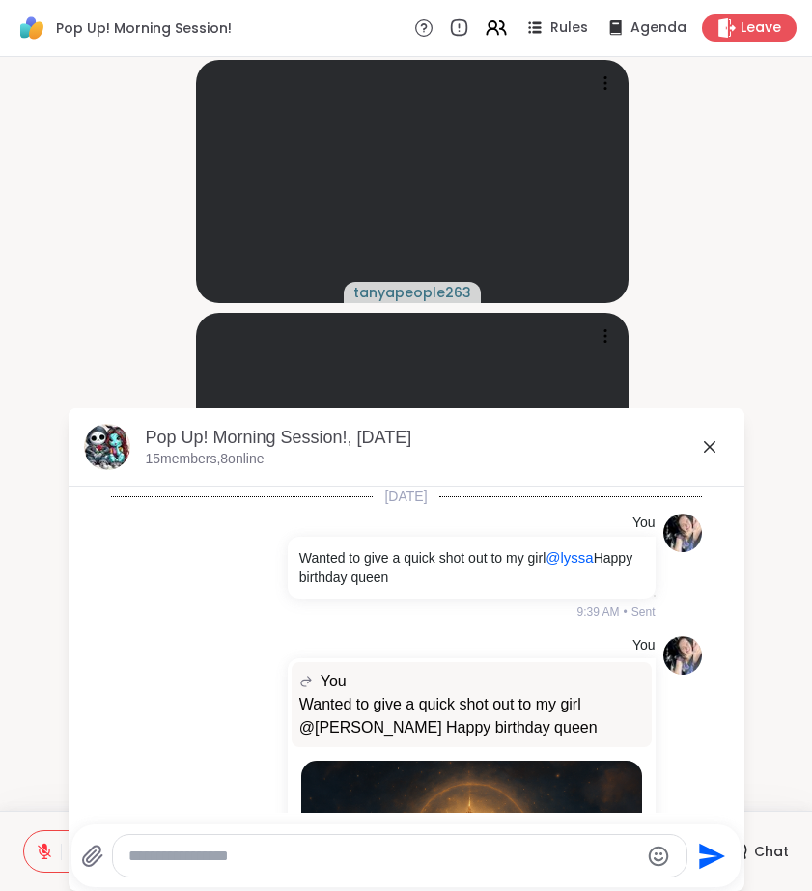
scroll to position [464, 0]
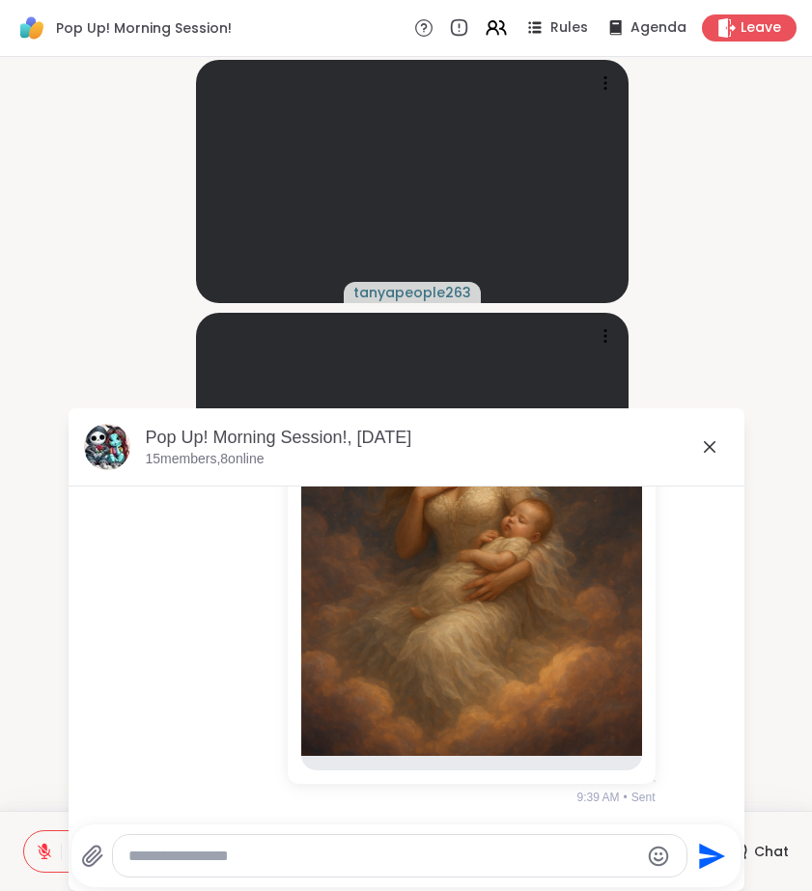
click at [721, 445] on div "Pop Up! Morning Session!, [DATE]" at bounding box center [437, 438] width 583 height 24
click at [720, 445] on icon at bounding box center [709, 446] width 23 height 23
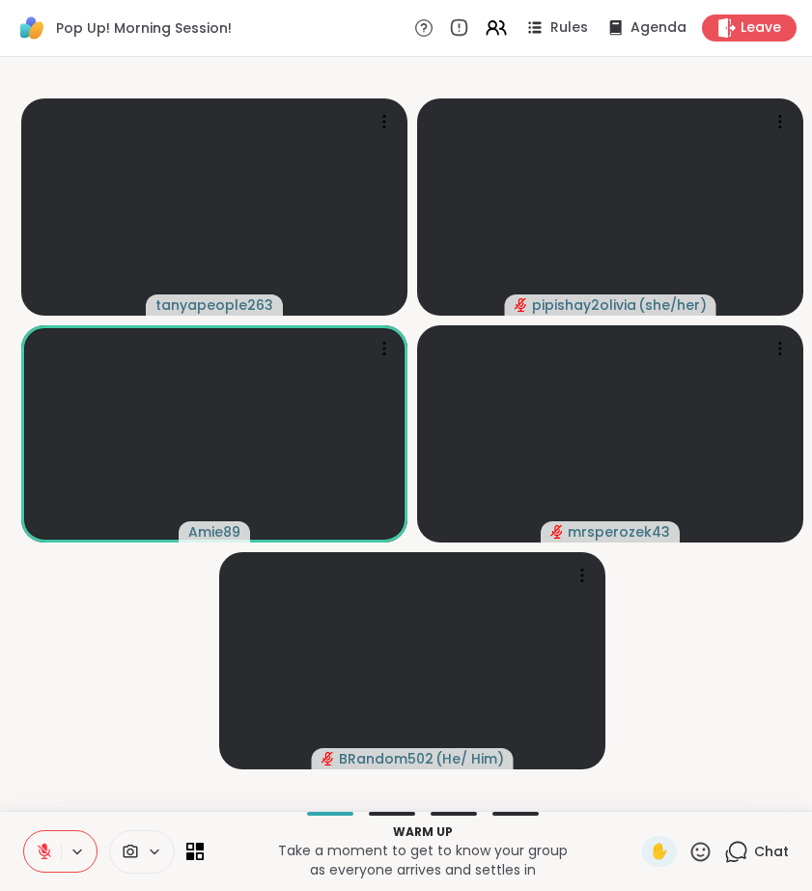
click at [704, 851] on icon at bounding box center [700, 852] width 24 height 24
click at [642, 798] on span "❤️" at bounding box center [643, 796] width 19 height 23
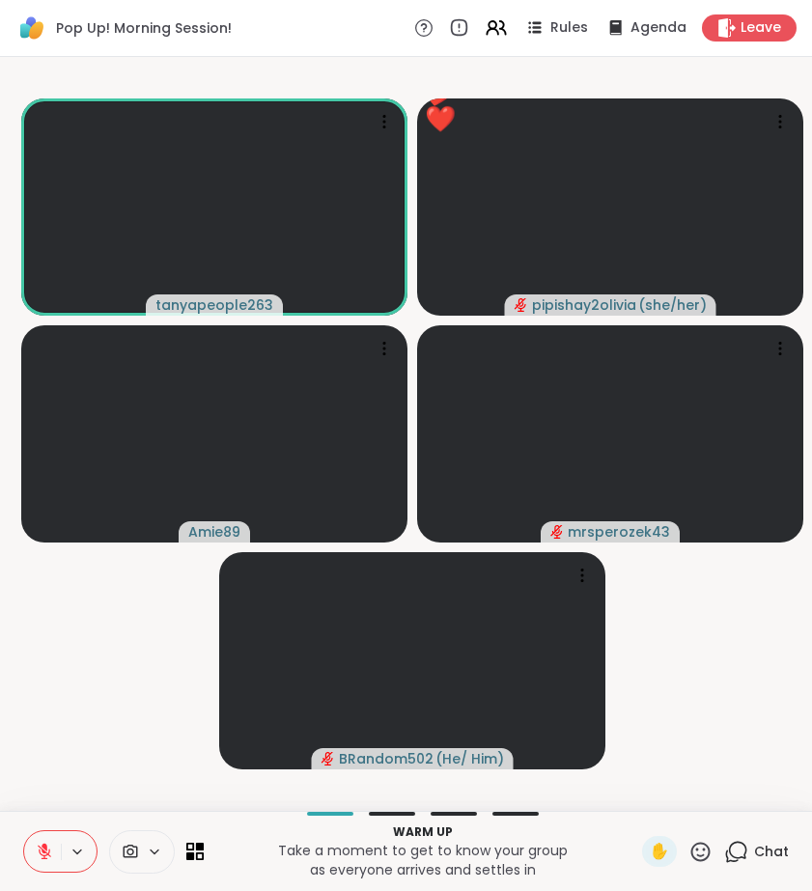
click at [757, 858] on span "Chat" at bounding box center [771, 851] width 35 height 19
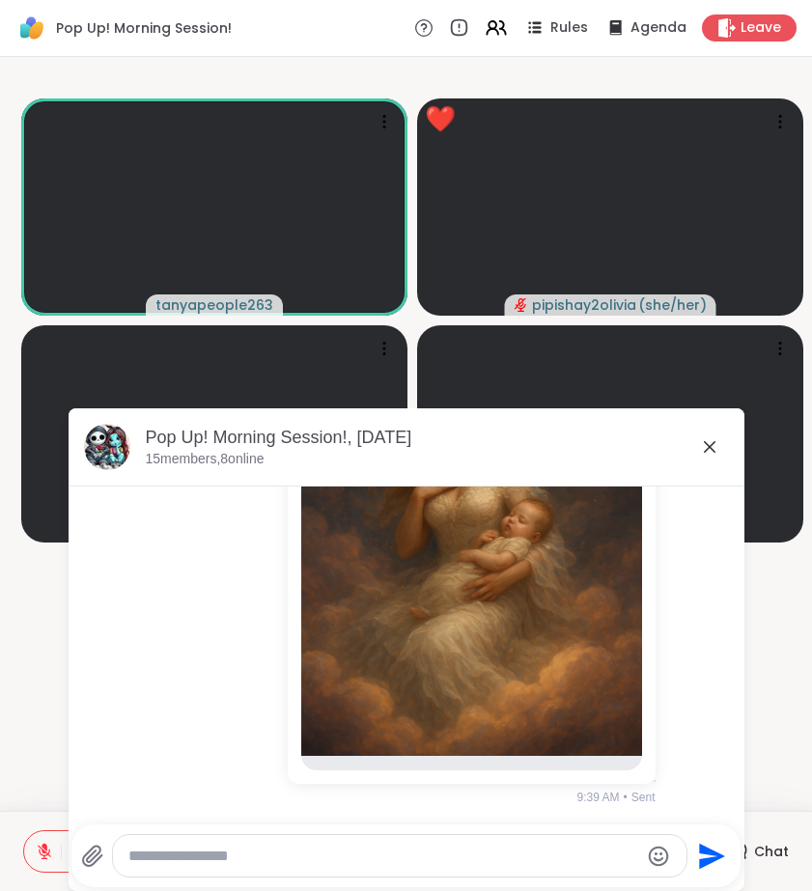
click at [422, 860] on textarea "Type your message" at bounding box center [383, 856] width 511 height 19
click at [414, 866] on div "*" at bounding box center [399, 856] width 573 height 42
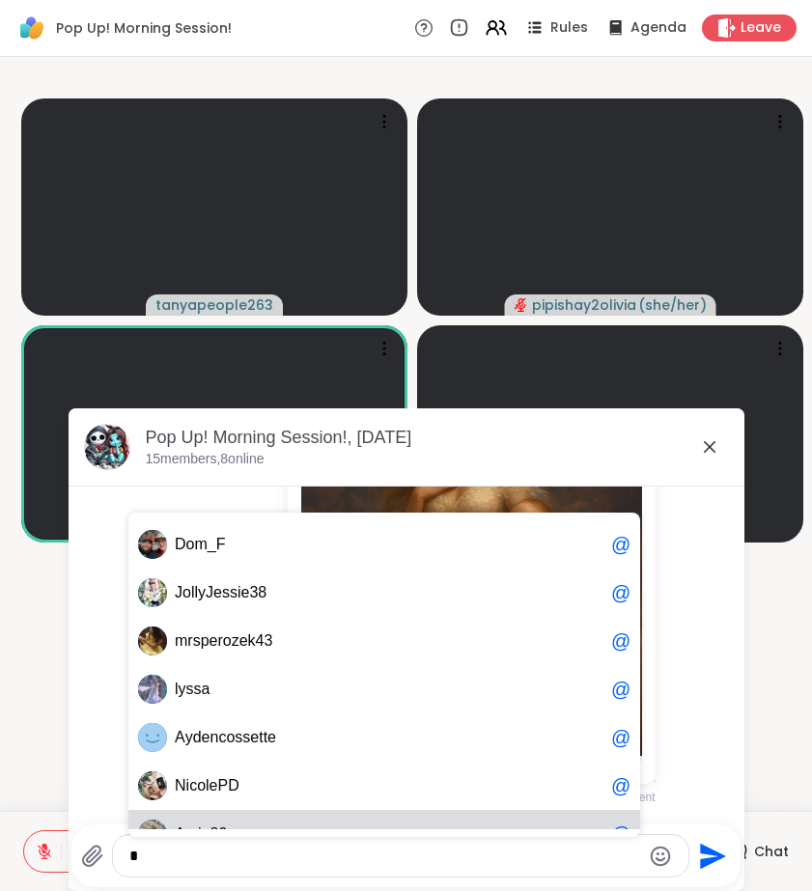
click at [186, 856] on textarea "*" at bounding box center [384, 856] width 511 height 19
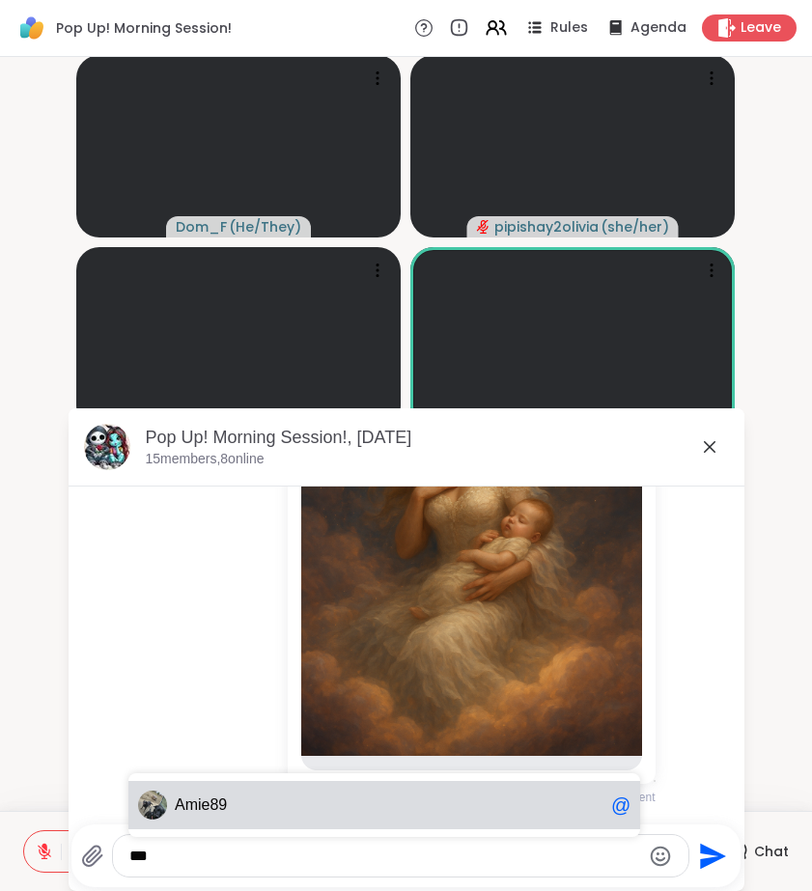
click at [190, 796] on span "Am" at bounding box center [186, 804] width 23 height 19
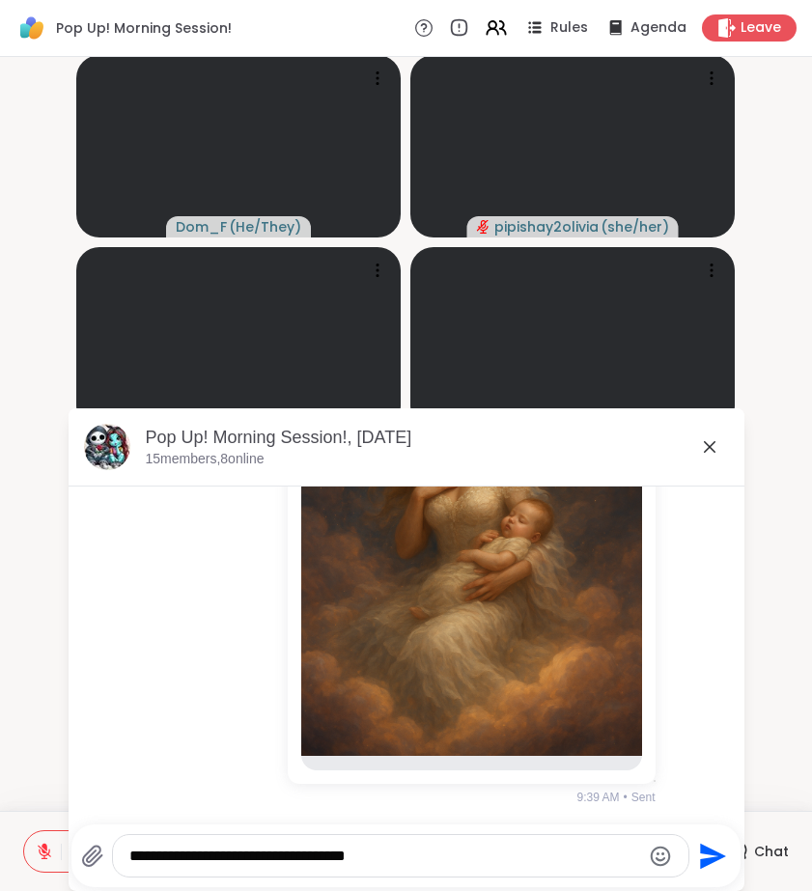
type textarea "**********"
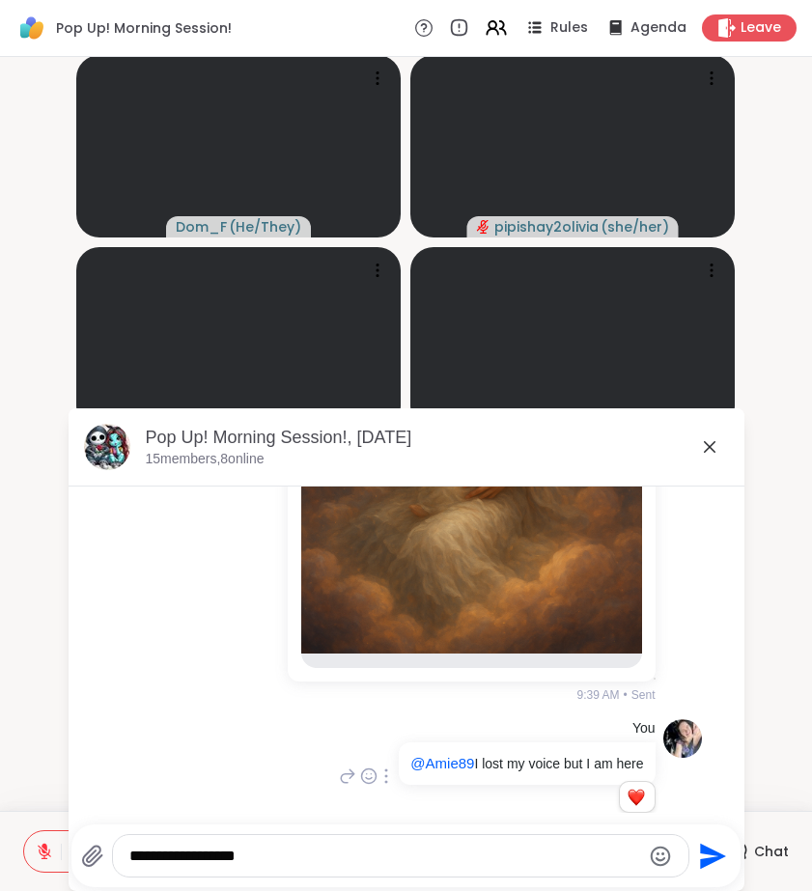
scroll to position [594, 0]
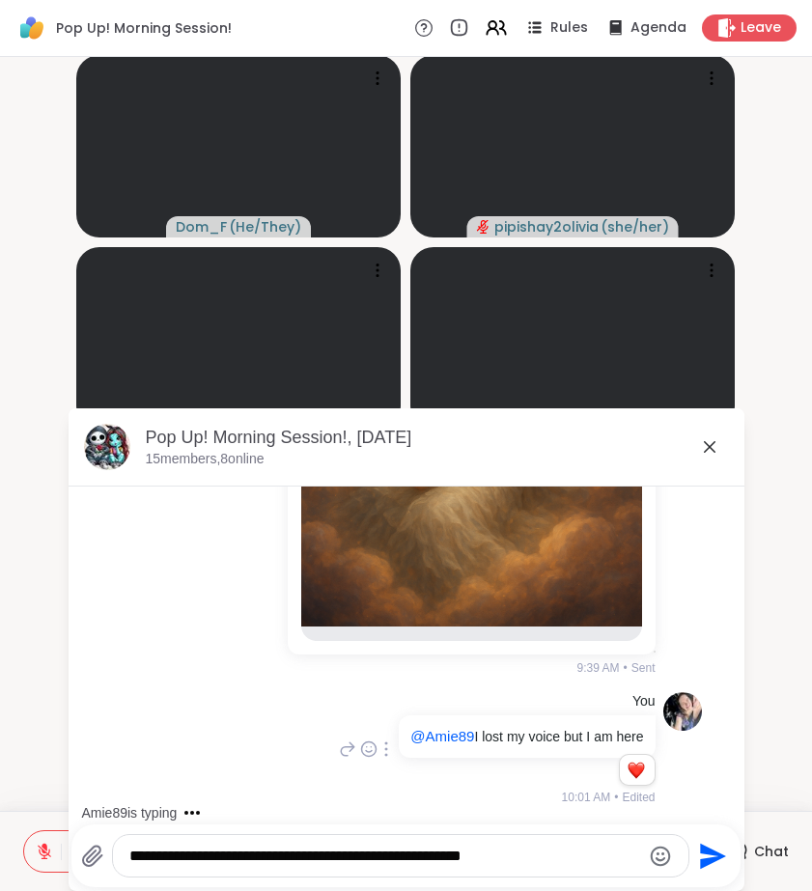
type textarea "**********"
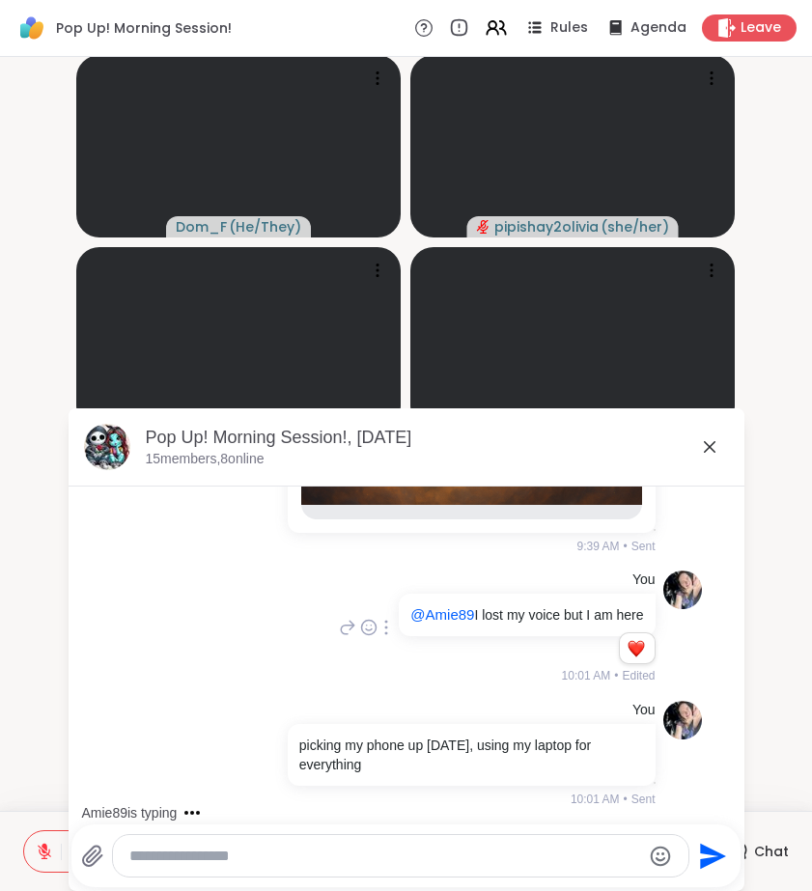
scroll to position [883, 0]
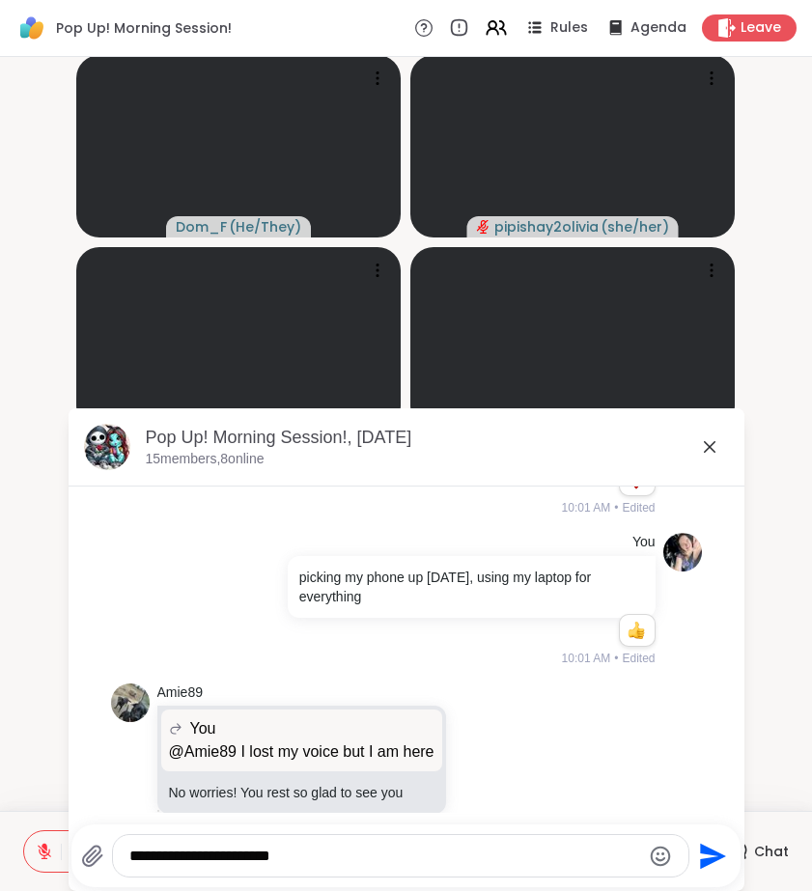
type textarea "**********"
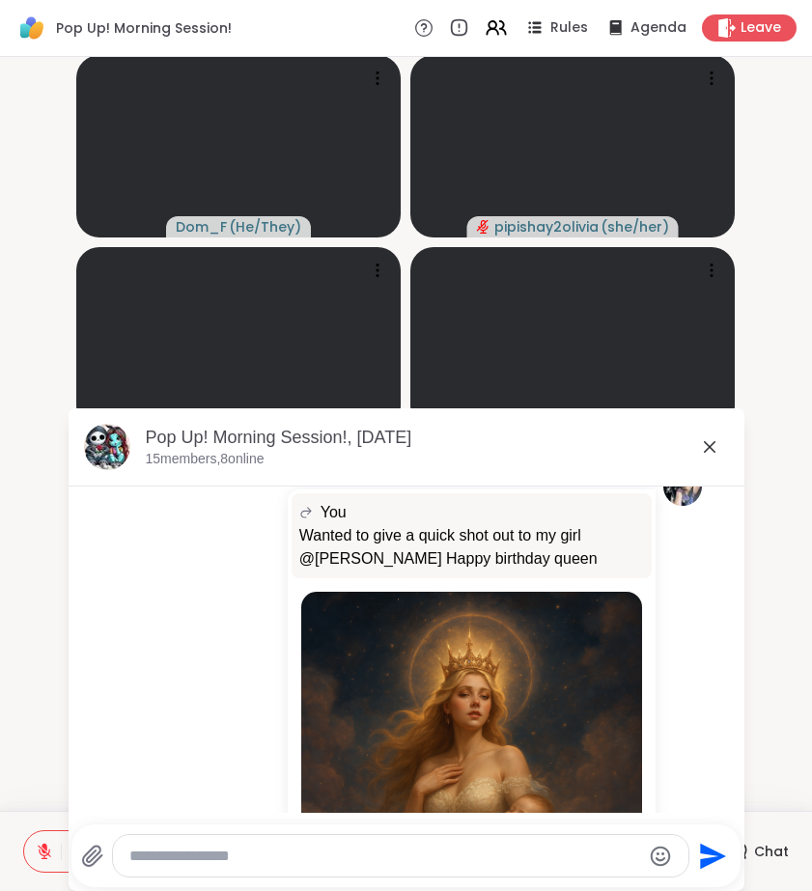
scroll to position [132, 0]
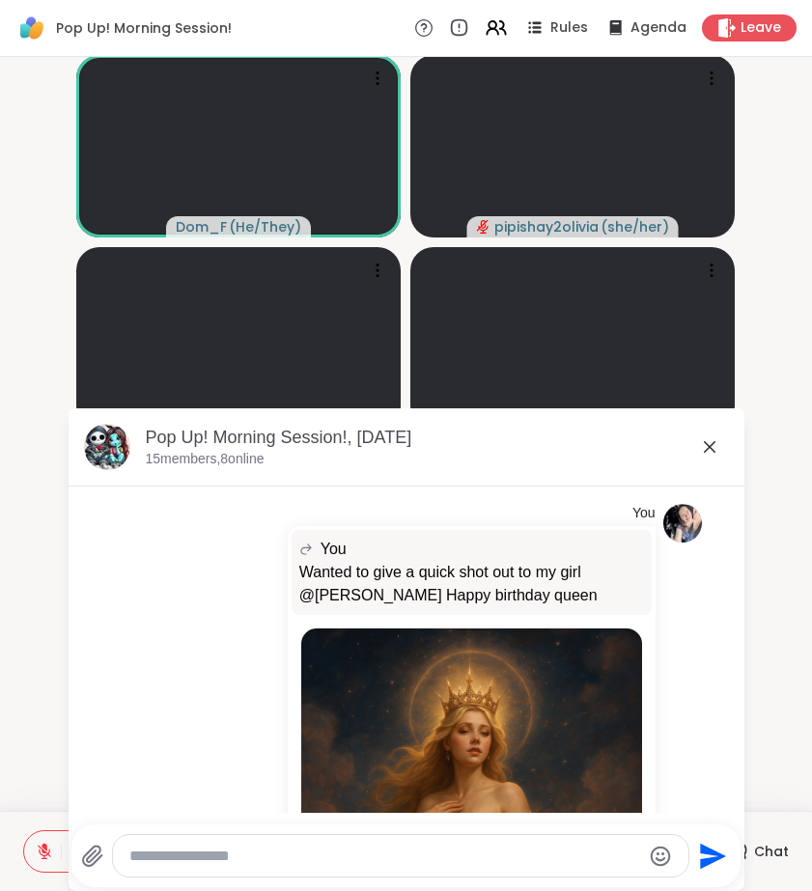
click at [710, 452] on icon at bounding box center [709, 446] width 23 height 23
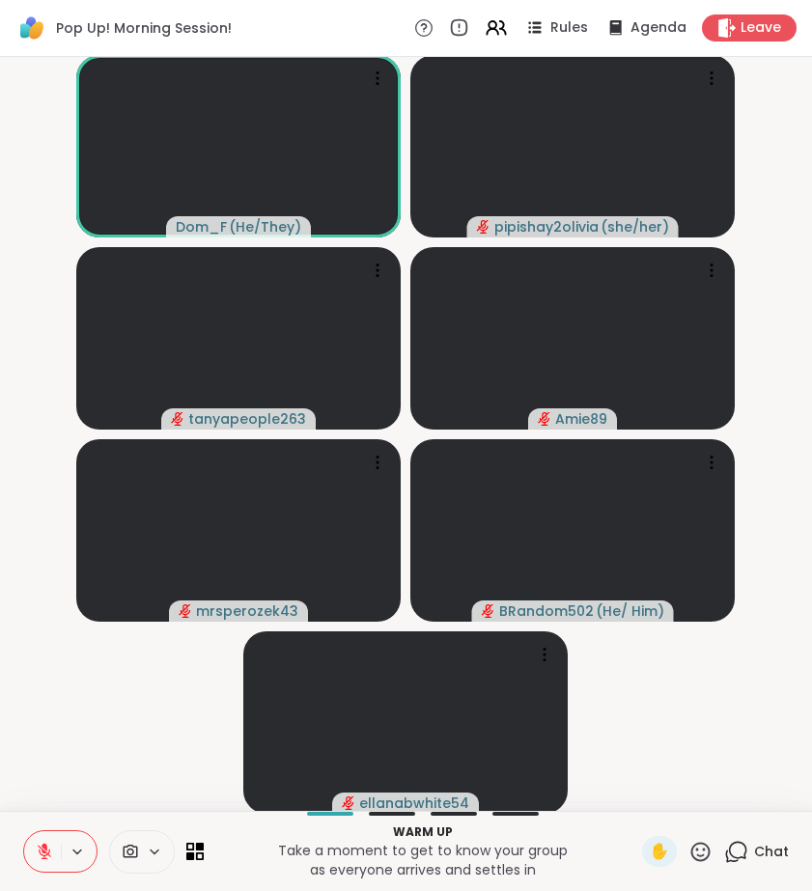
click at [743, 847] on icon at bounding box center [736, 852] width 24 height 24
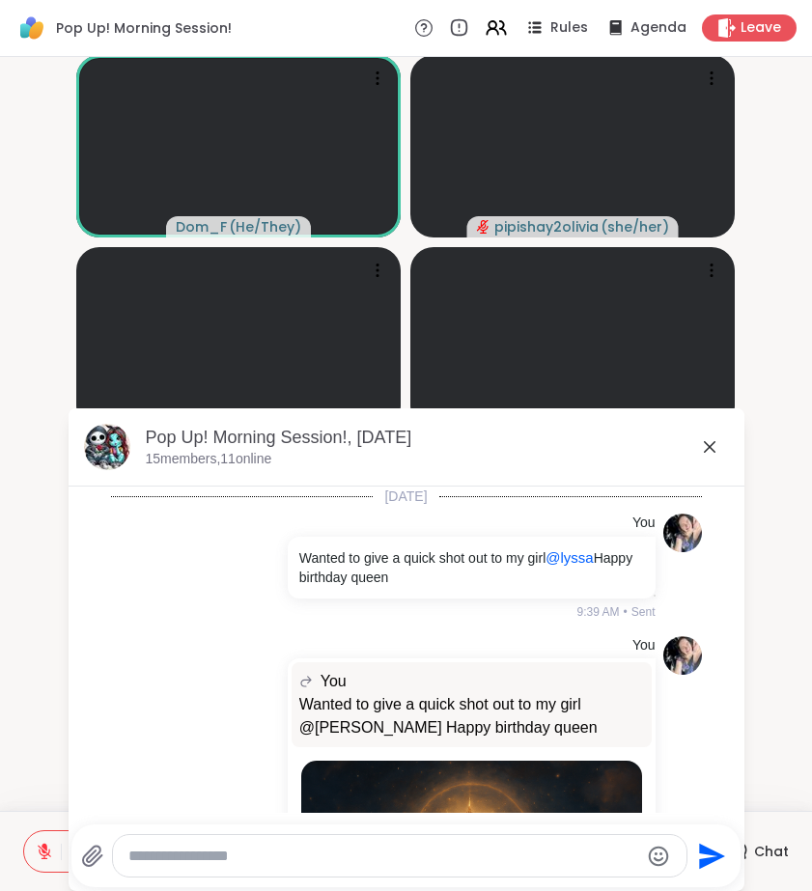
scroll to position [1013, 0]
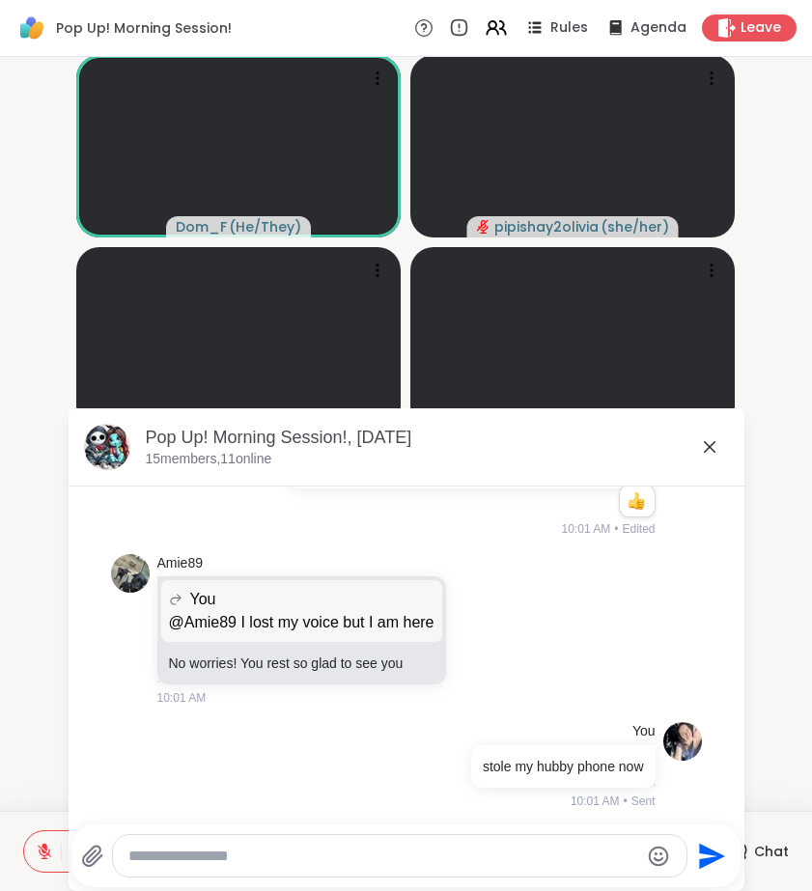
click at [362, 845] on div at bounding box center [399, 856] width 573 height 42
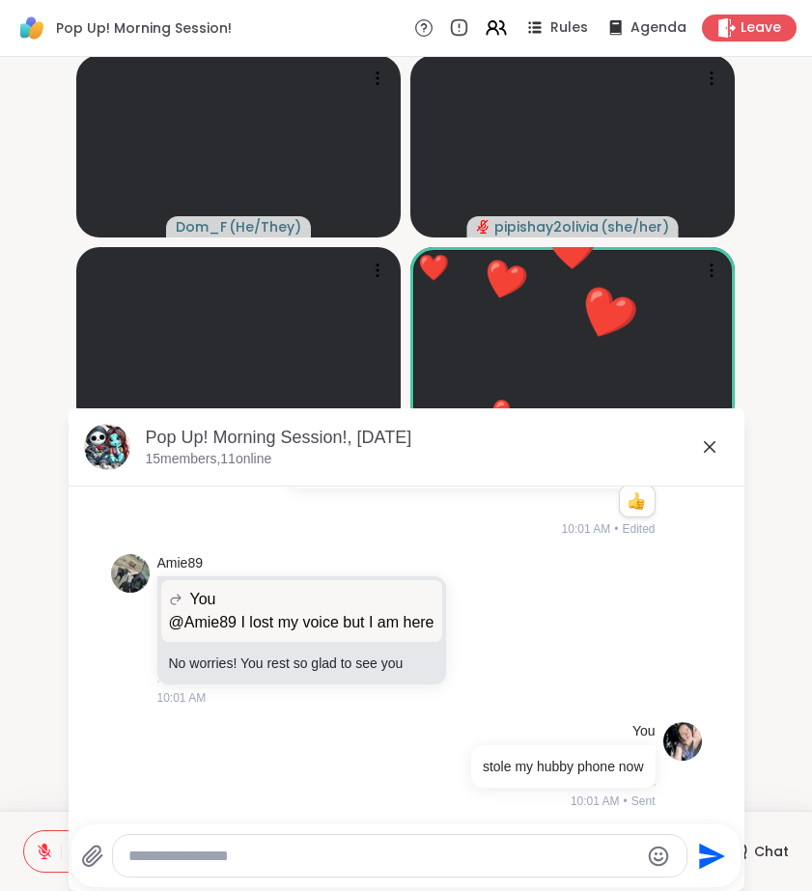
click at [459, 845] on div at bounding box center [399, 856] width 573 height 42
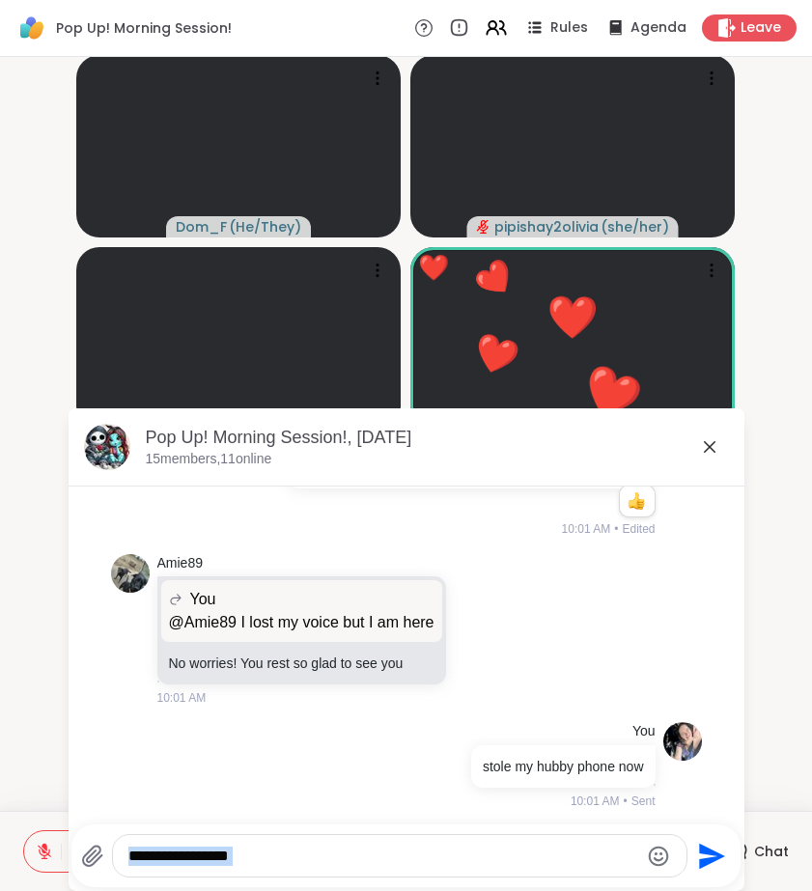
click at [459, 845] on div at bounding box center [399, 856] width 573 height 42
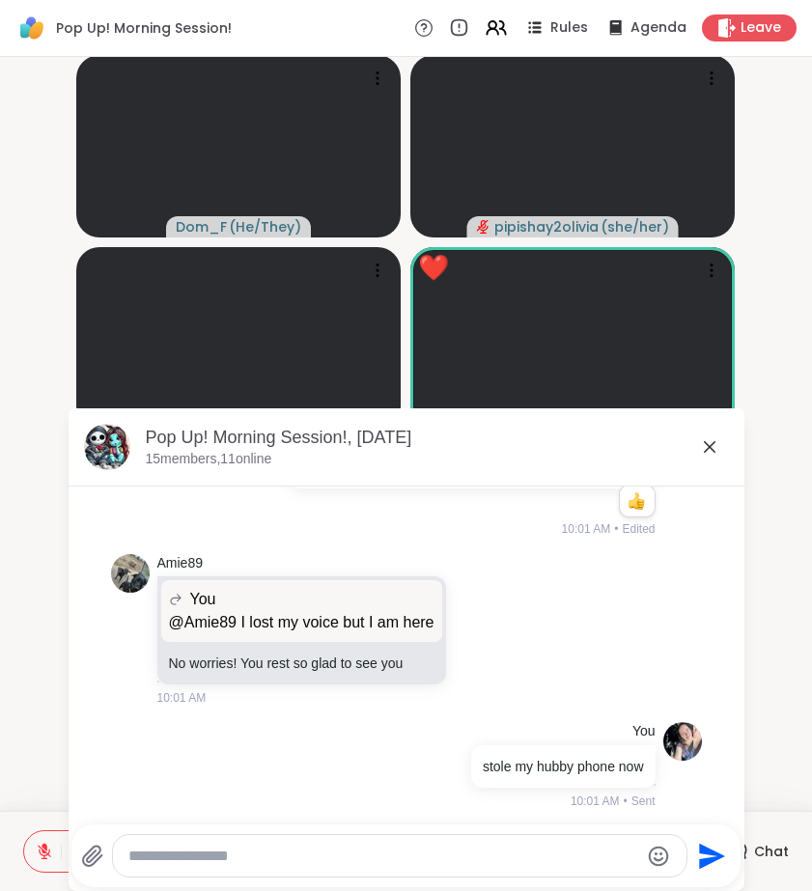
click at [383, 875] on div at bounding box center [399, 856] width 573 height 42
click at [383, 862] on textarea "Type your message" at bounding box center [383, 856] width 511 height 19
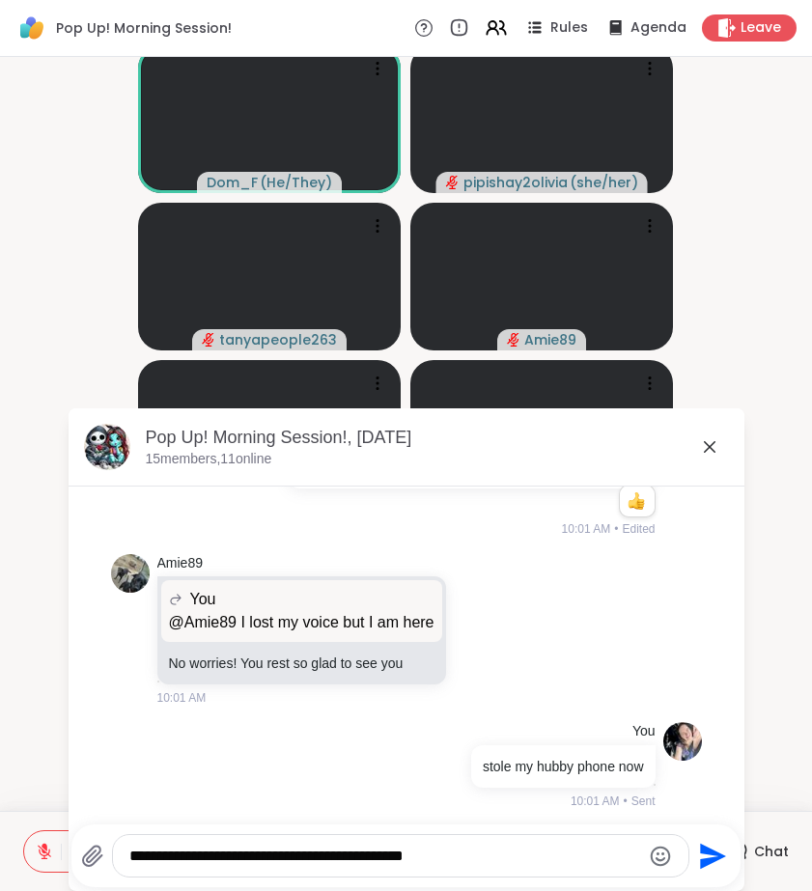
type textarea "**********"
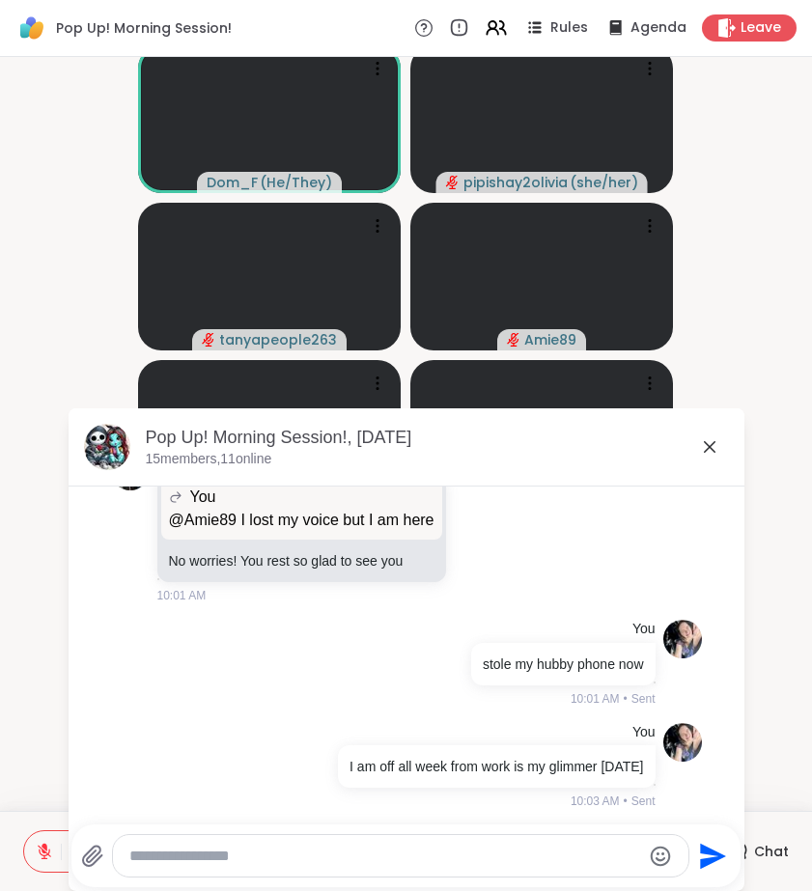
click at [706, 437] on icon at bounding box center [709, 446] width 23 height 23
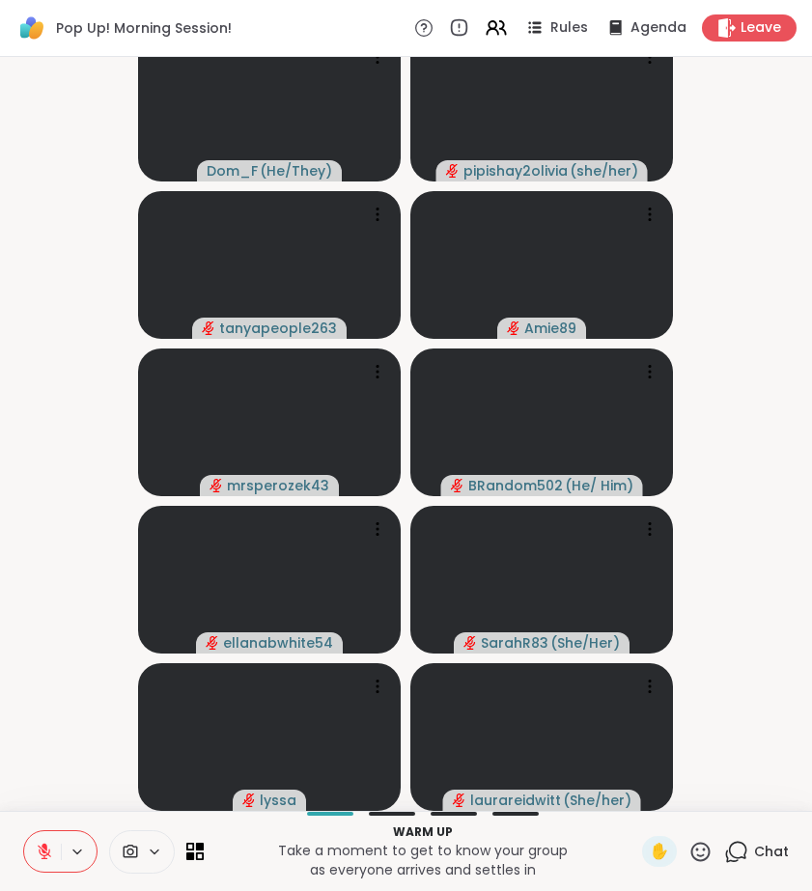
scroll to position [12, 0]
click at [747, 845] on span "1" at bounding box center [746, 840] width 4 height 16
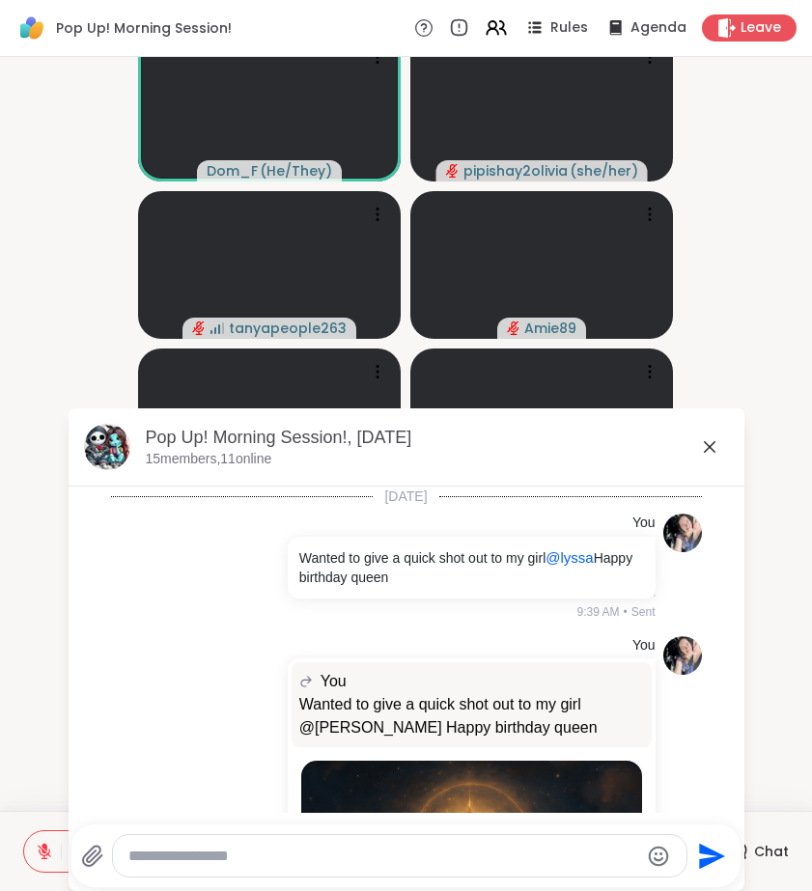
scroll to position [1309, 0]
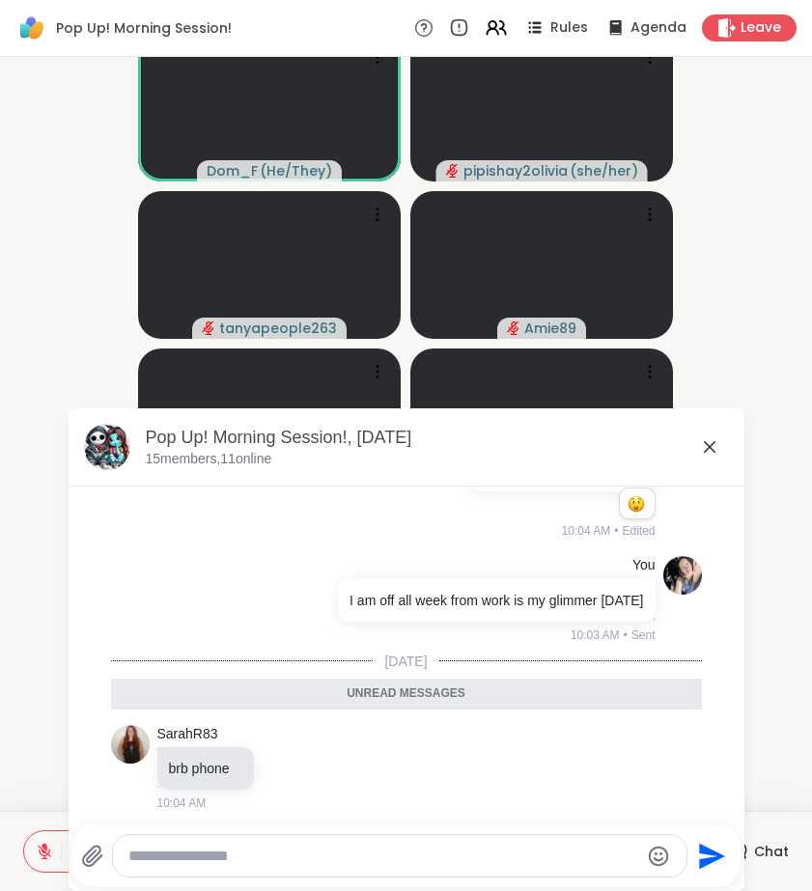
click at [713, 446] on icon at bounding box center [709, 446] width 23 height 23
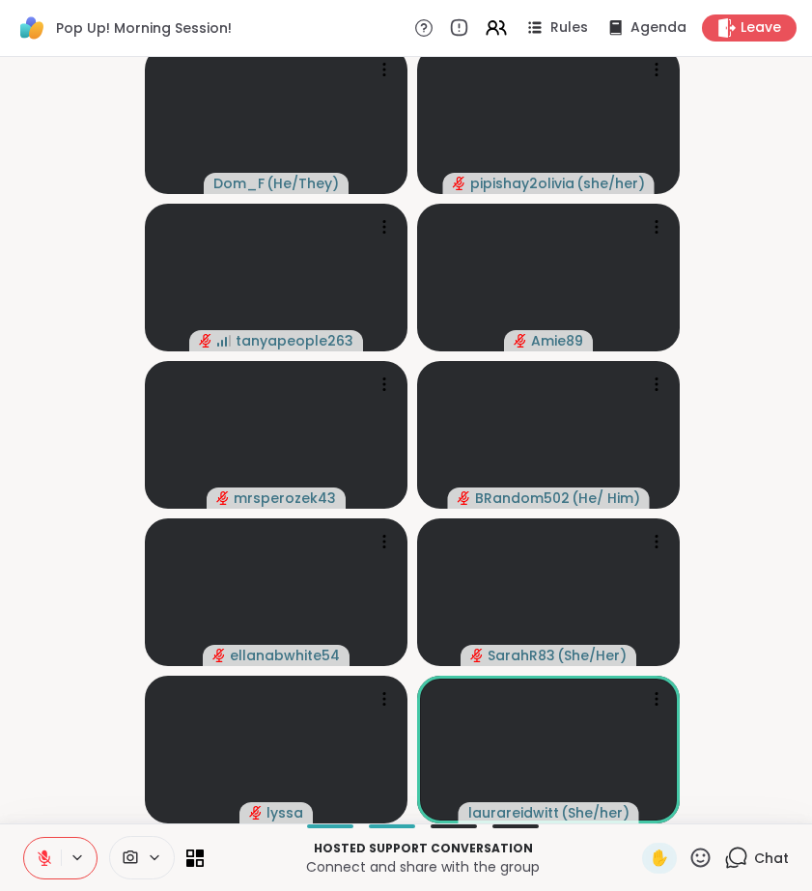
scroll to position [0, 0]
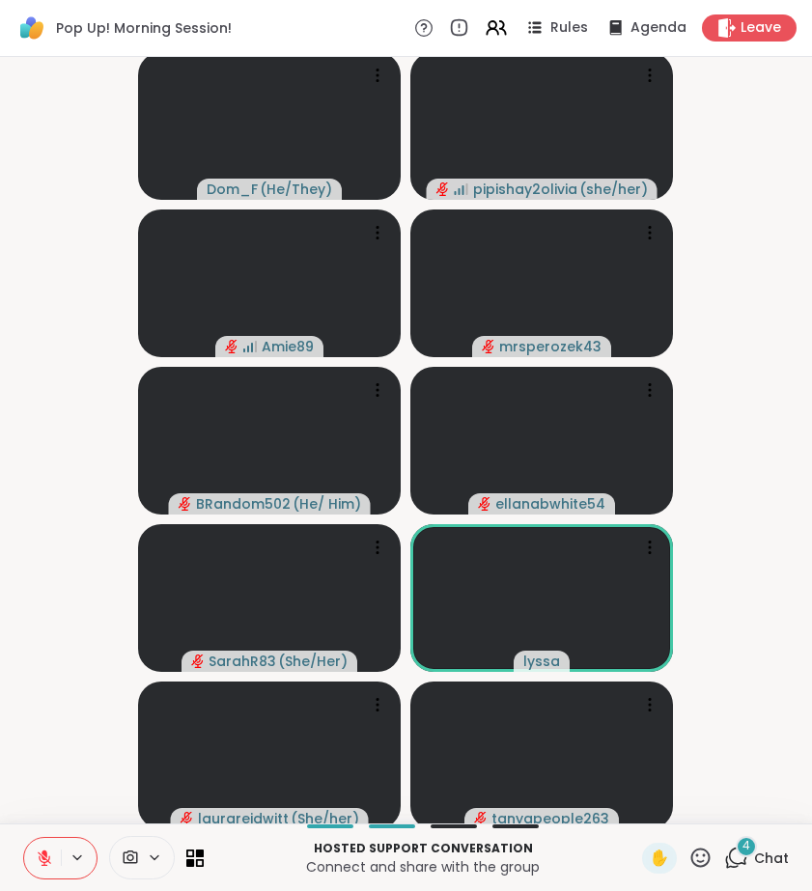
click at [725, 736] on video-player-container "Dom_F ( He/They ) pipishay2olivia ( she/her ) Amie89 mrsperozek43 BRandom502 ( …" at bounding box center [406, 440] width 789 height 751
click at [755, 860] on span "Chat" at bounding box center [771, 857] width 35 height 19
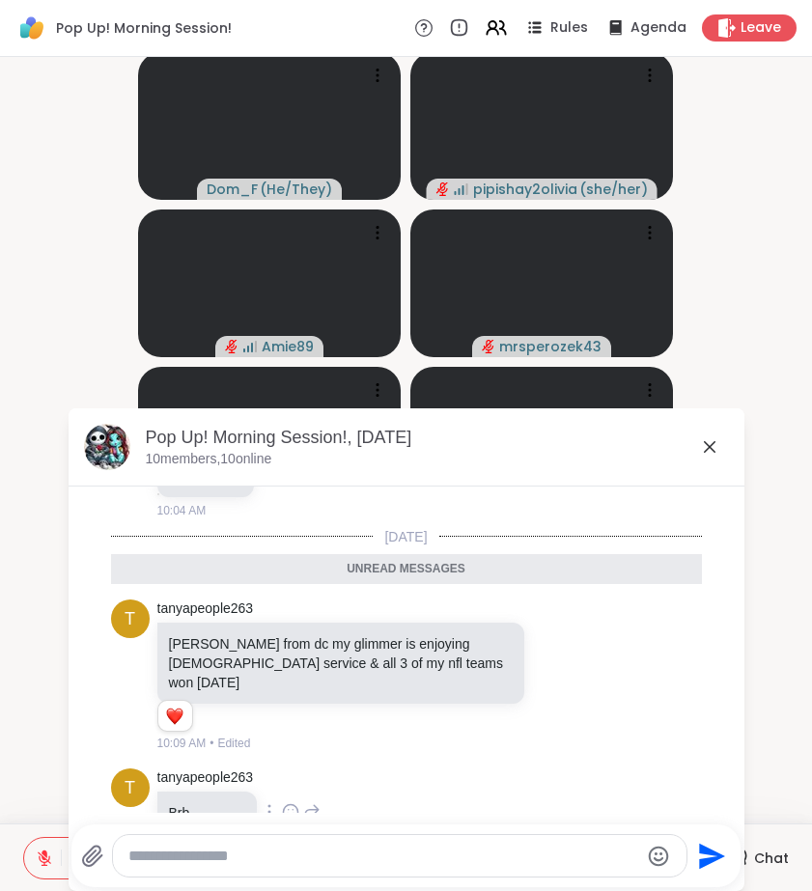
scroll to position [1494, 0]
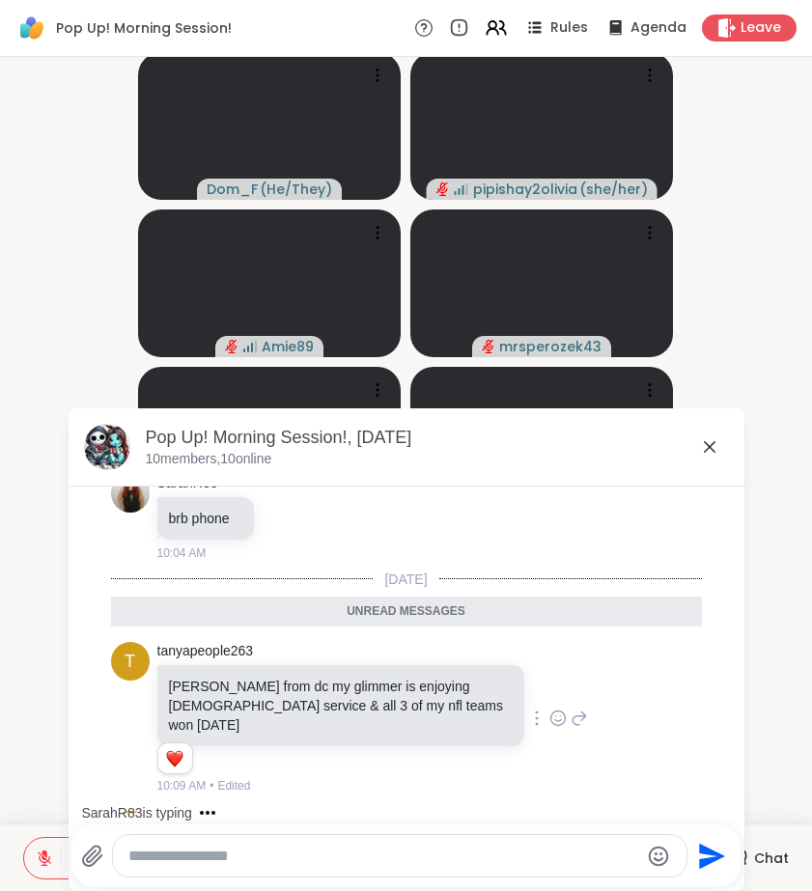
click at [549, 708] on icon at bounding box center [557, 717] width 17 height 19
click at [551, 687] on li at bounding box center [558, 687] width 39 height 39
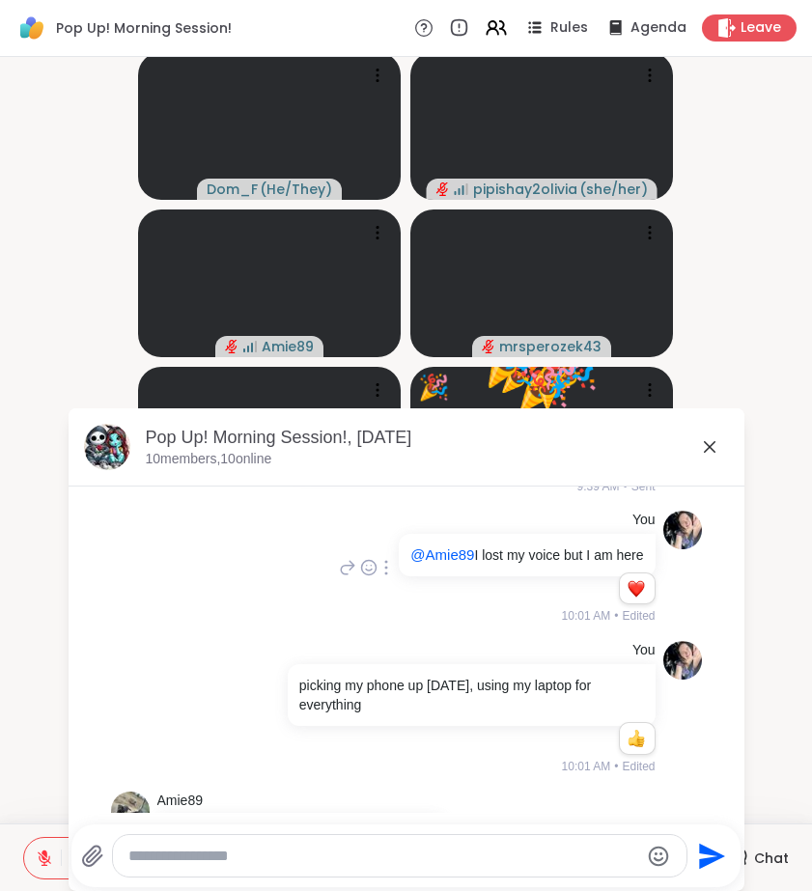
scroll to position [768, 0]
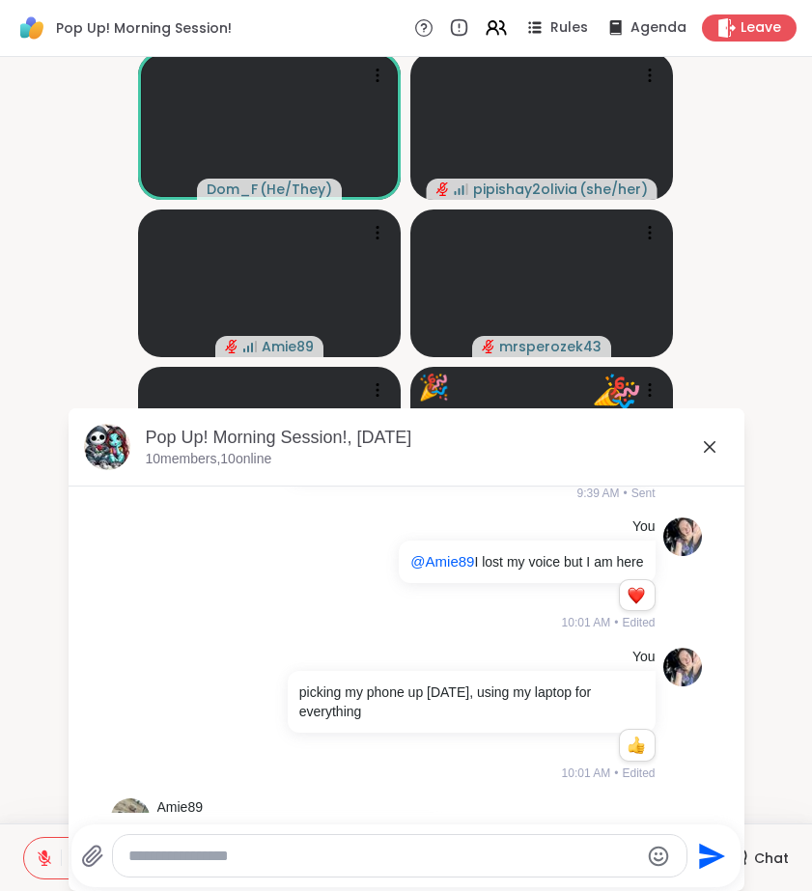
click at [711, 442] on icon at bounding box center [709, 446] width 23 height 23
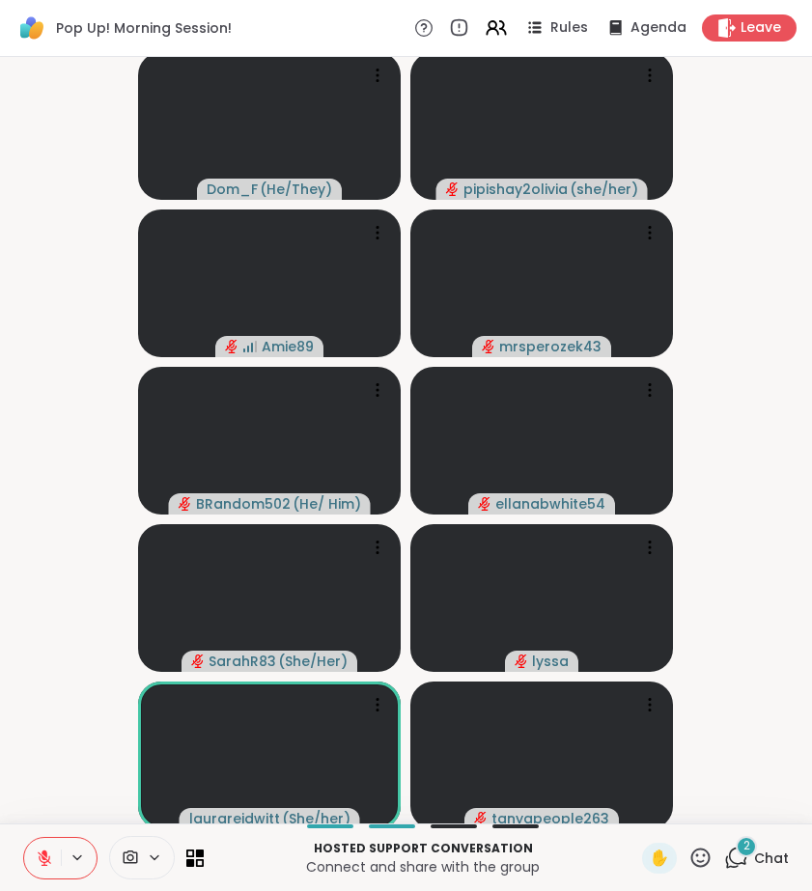
click at [743, 863] on icon at bounding box center [738, 855] width 18 height 17
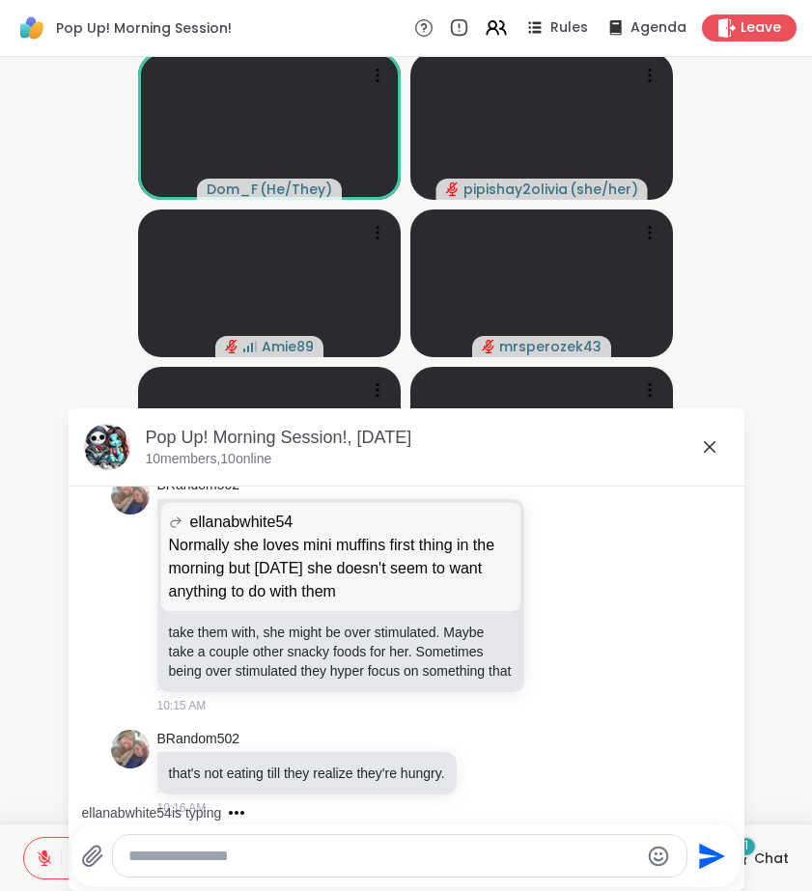
scroll to position [2600, 0]
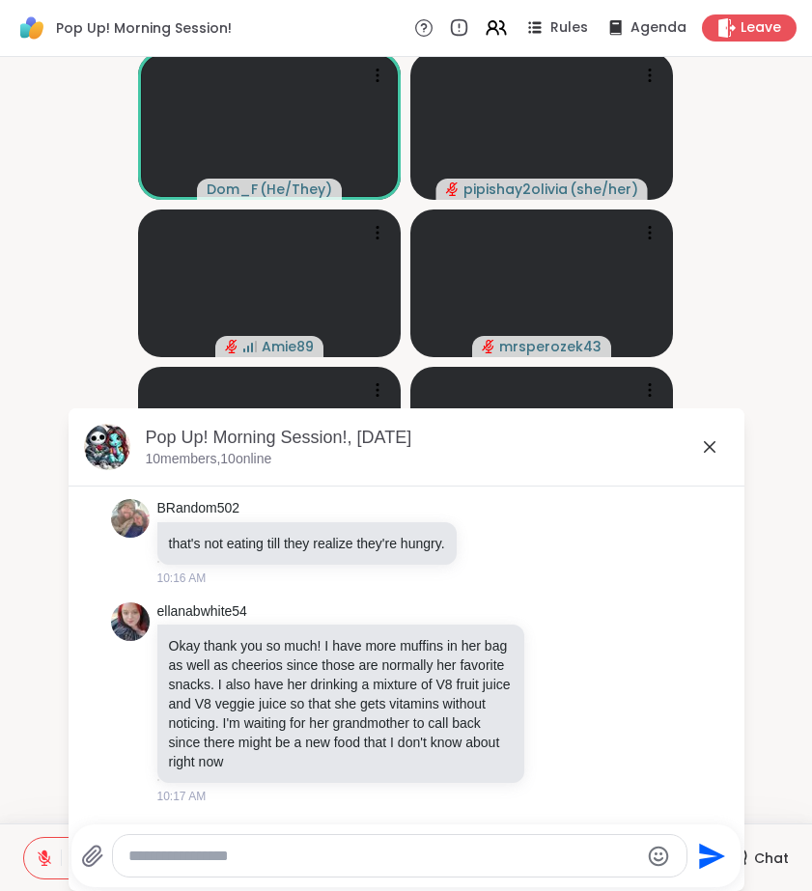
click at [360, 862] on textarea "Type your message" at bounding box center [383, 856] width 511 height 19
type textarea "*"
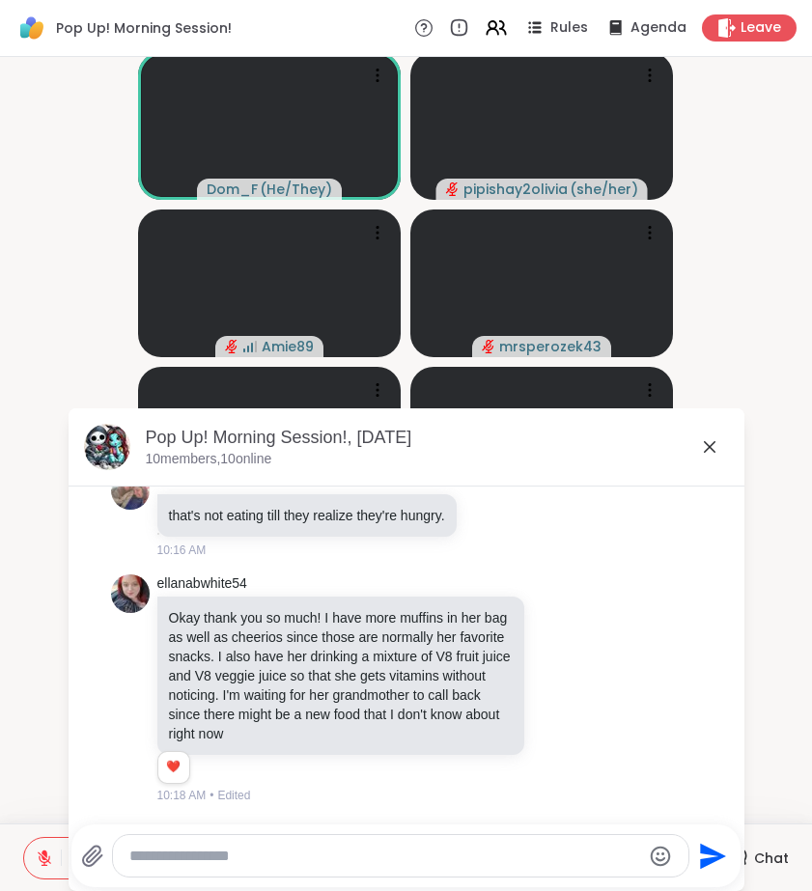
scroll to position [2582, 0]
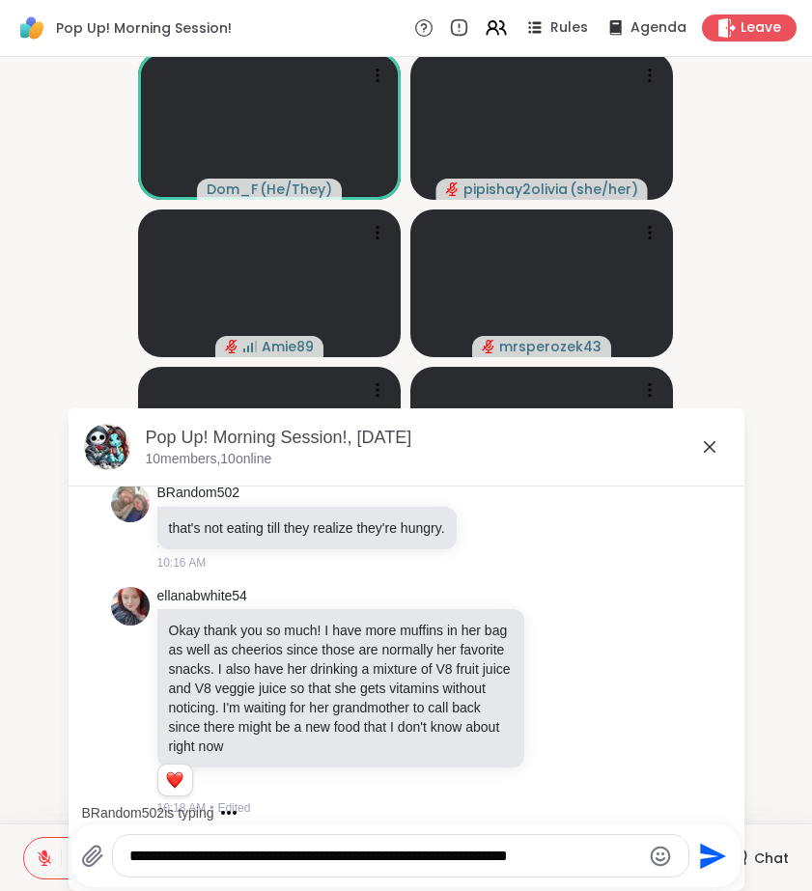
type textarea "**********"
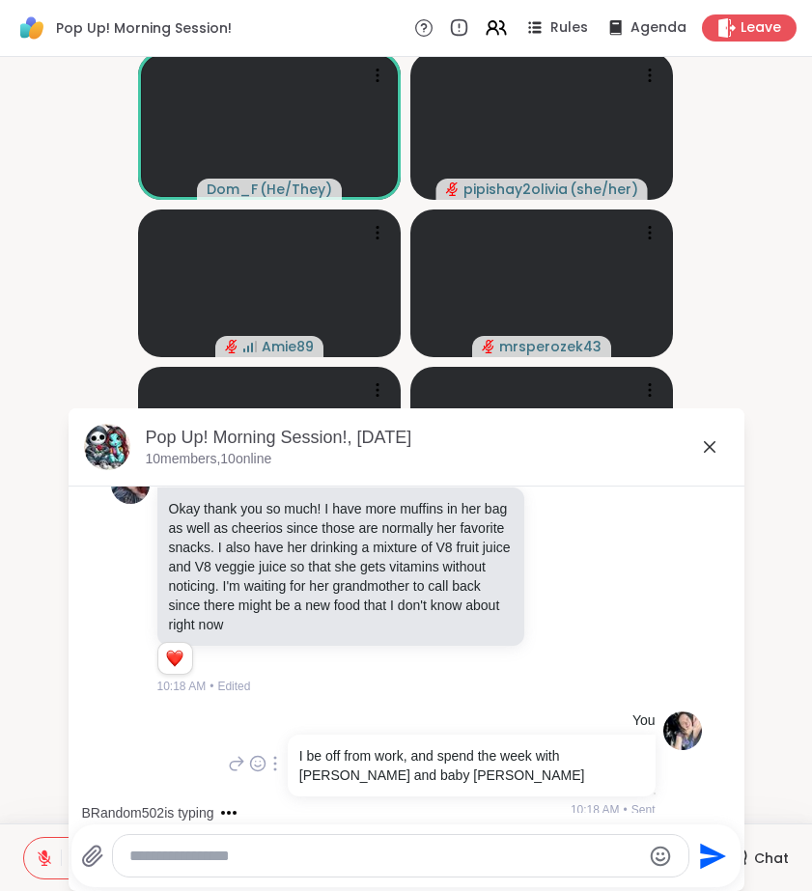
click at [228, 756] on icon at bounding box center [236, 763] width 17 height 23
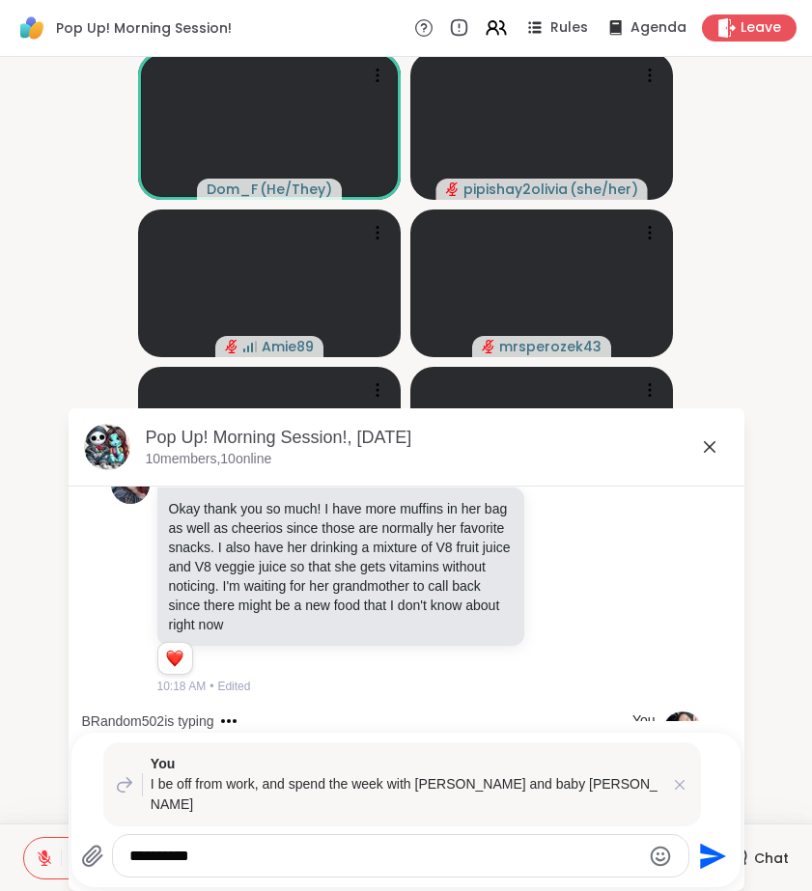
type textarea "**********"
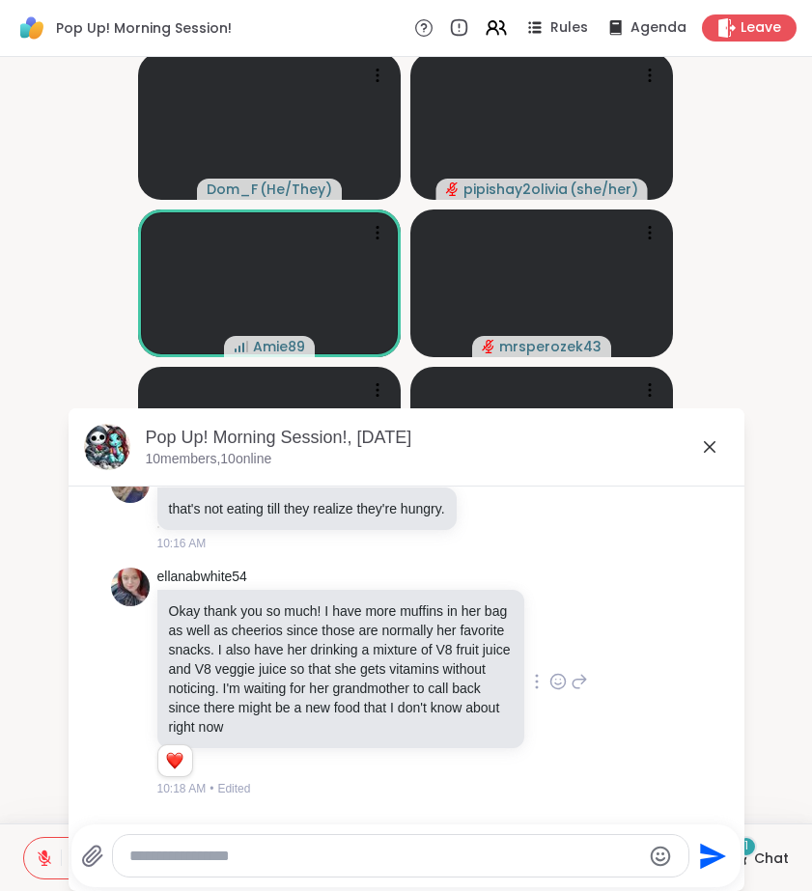
scroll to position [2596, 0]
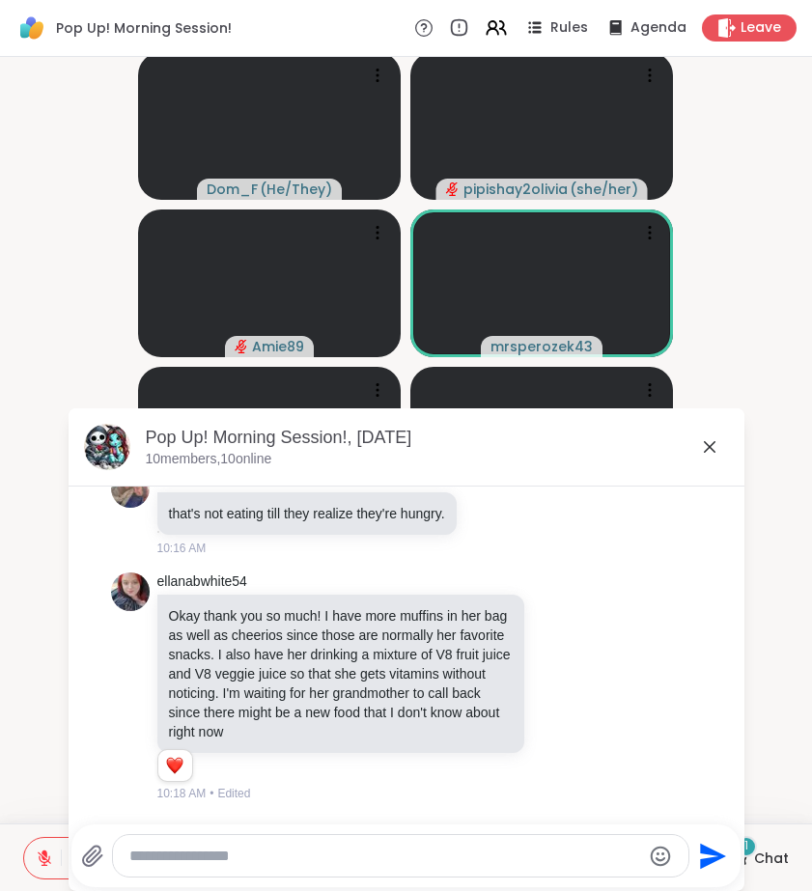
click at [712, 444] on icon at bounding box center [710, 447] width 12 height 12
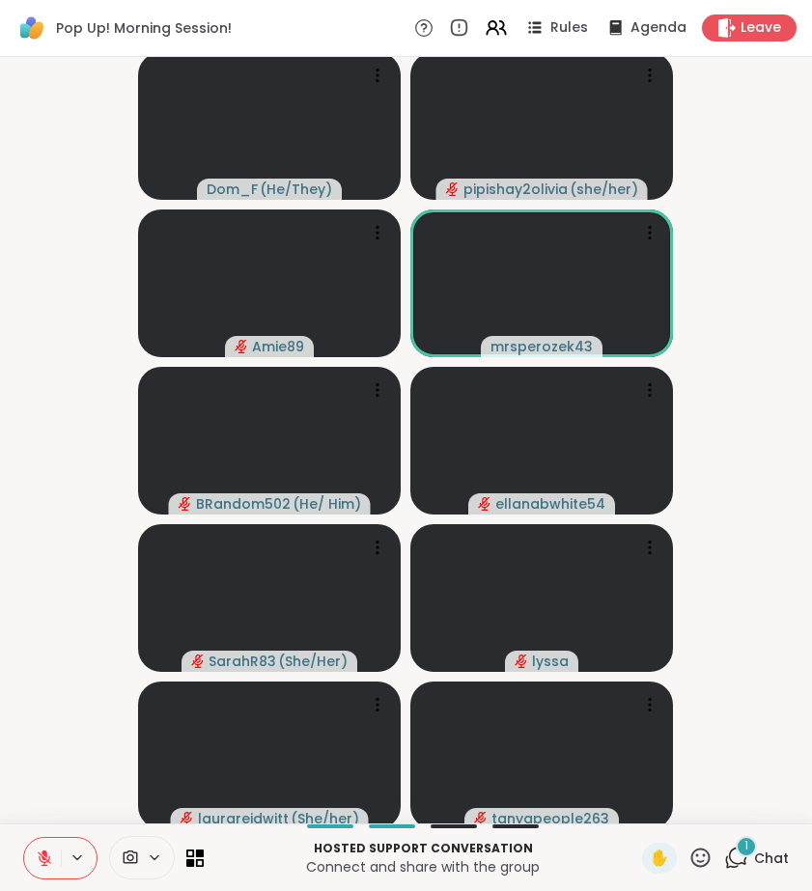
click at [35, 680] on video-player-container "Dom_F ( He/They ) pipishay2olivia ( she/her ) Amie89 mrsperozek43 BRandom502 ( …" at bounding box center [406, 440] width 789 height 751
click at [728, 863] on icon at bounding box center [732, 862] width 13 height 13
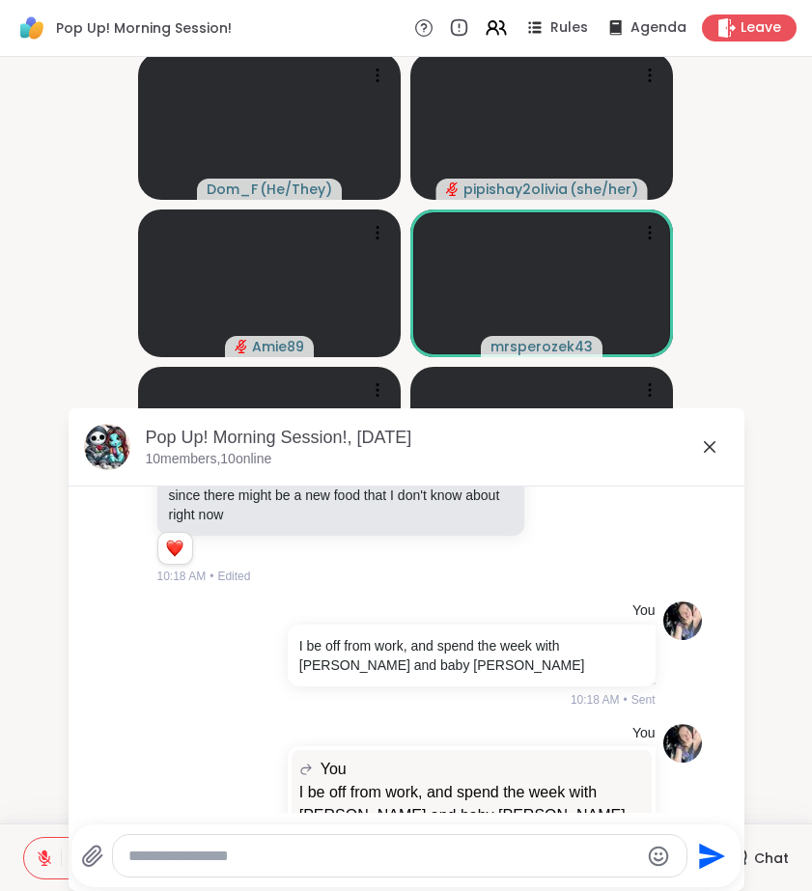
scroll to position [2852, 0]
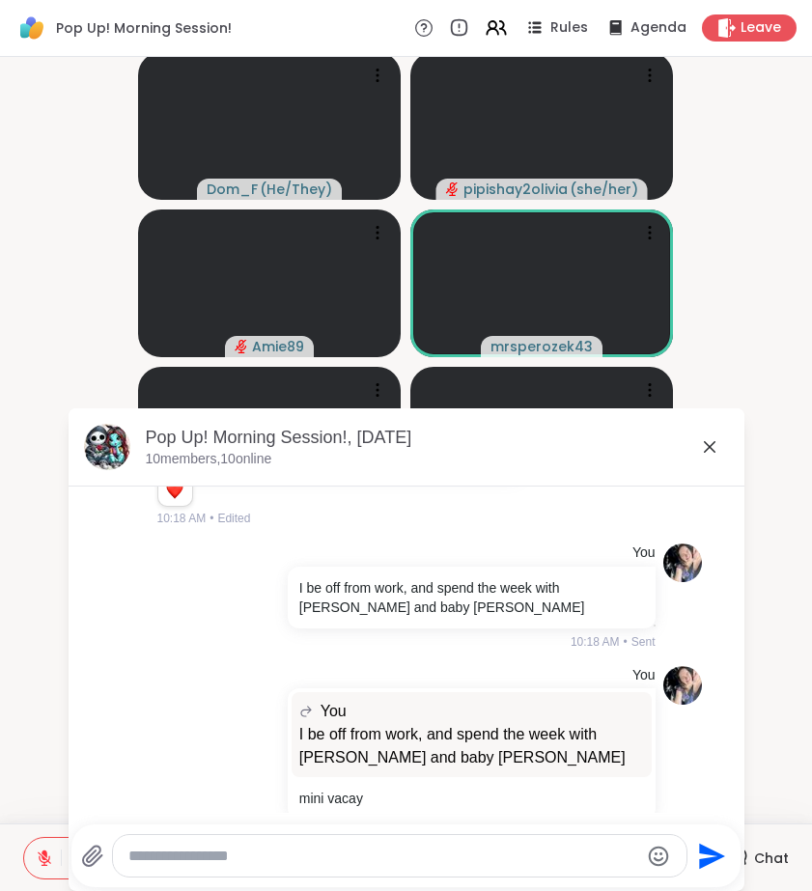
click at [718, 440] on icon at bounding box center [709, 446] width 23 height 23
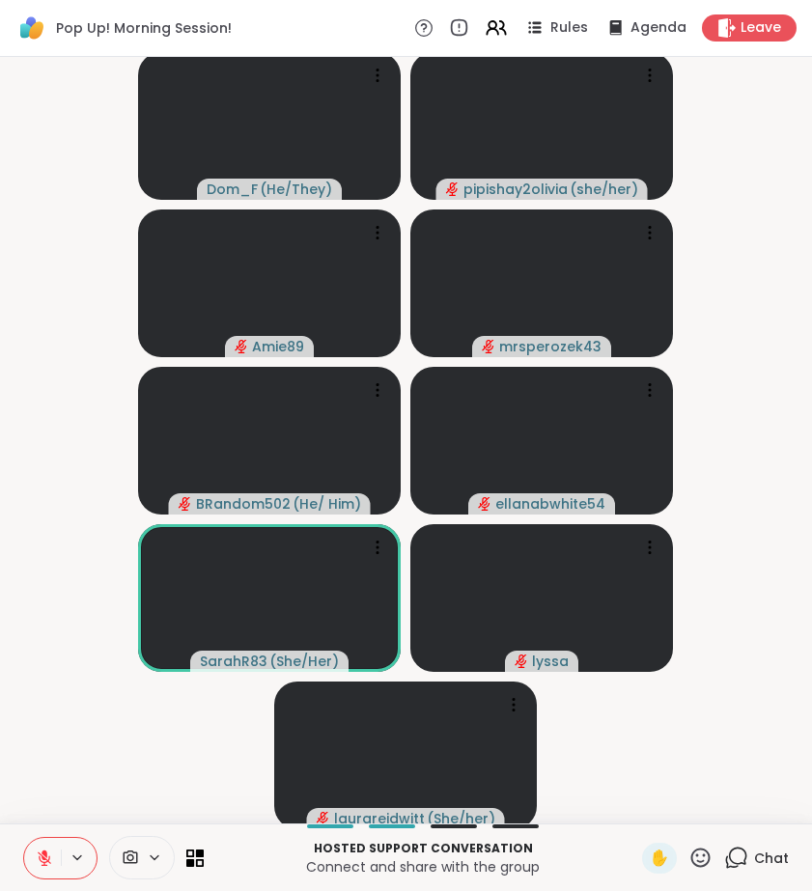
click at [740, 859] on icon at bounding box center [736, 858] width 24 height 24
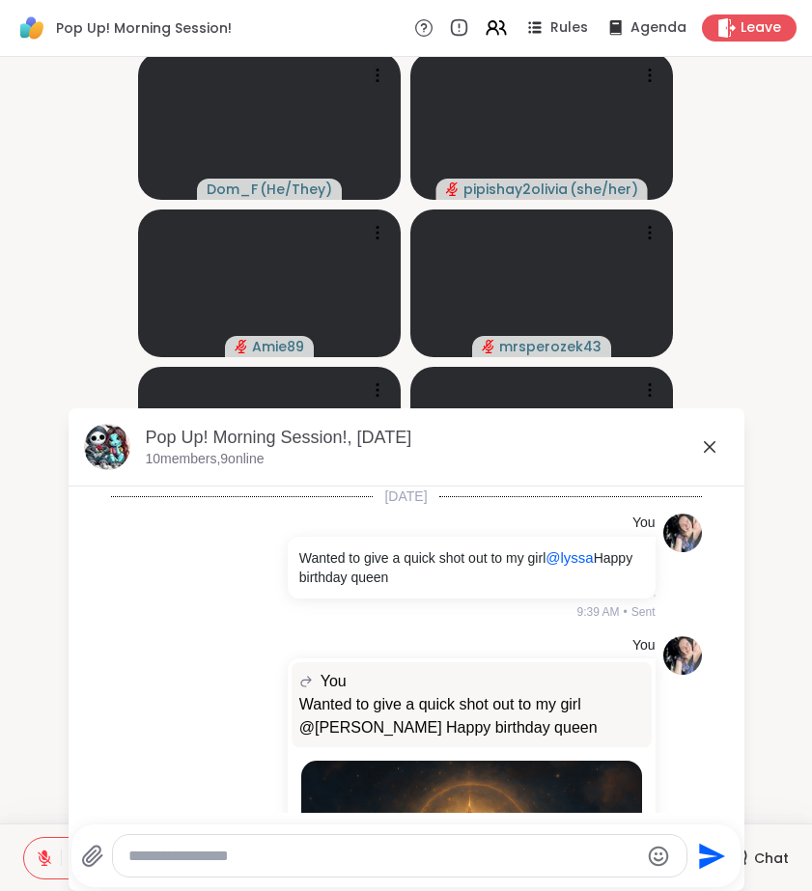
scroll to position [3360, 0]
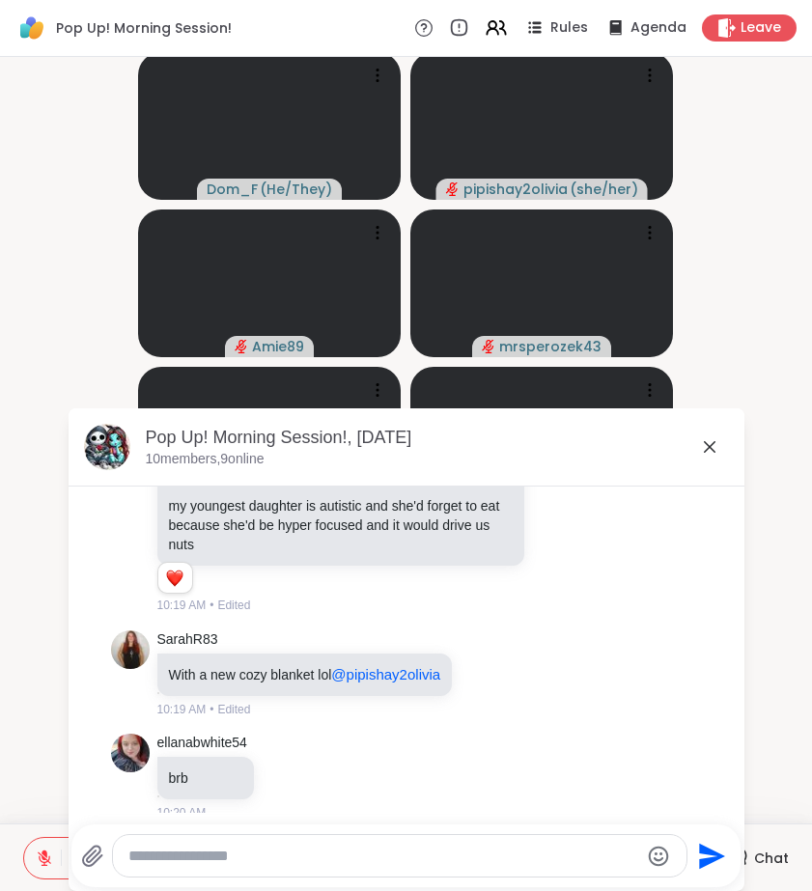
click at [709, 451] on icon at bounding box center [709, 446] width 23 height 23
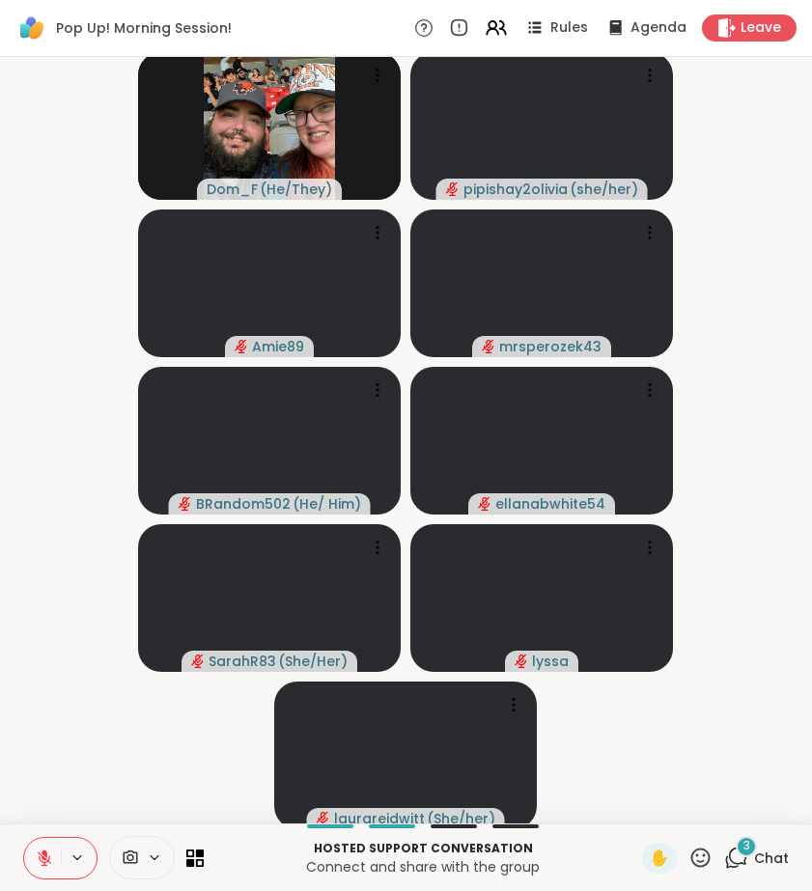
click at [745, 851] on span "3" at bounding box center [746, 846] width 7 height 16
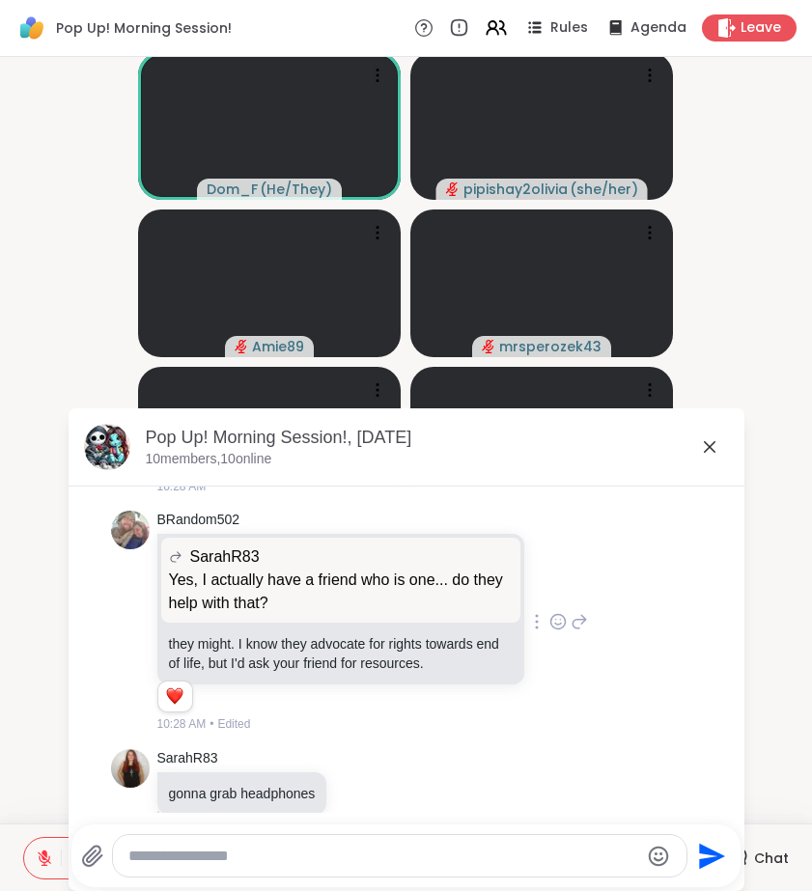
scroll to position [4156, 0]
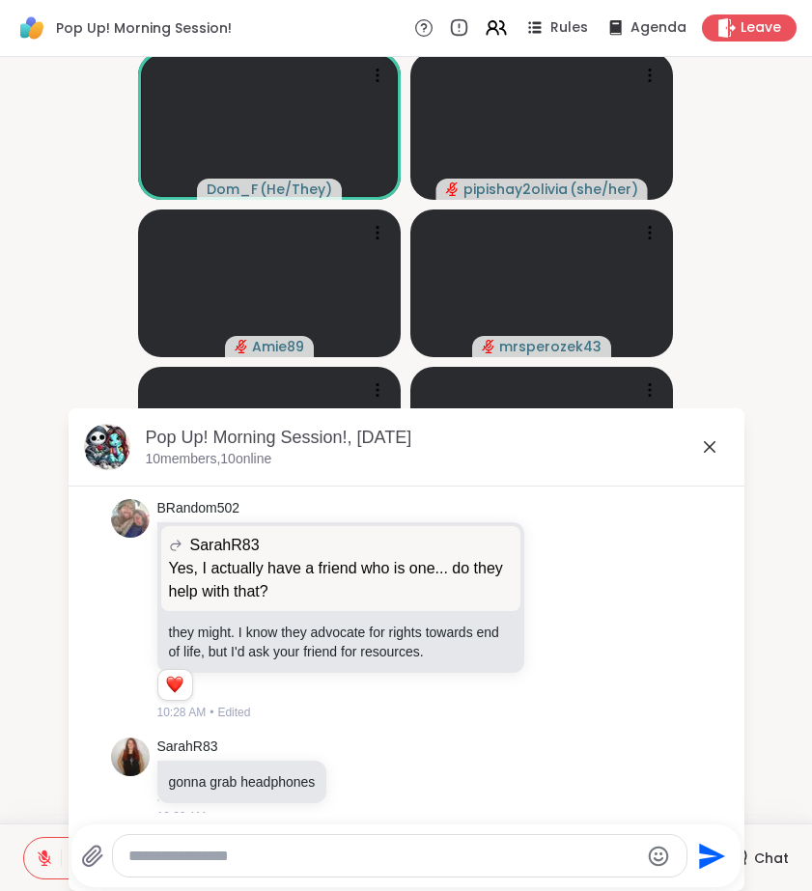
click at [277, 849] on textarea "Type your message" at bounding box center [383, 856] width 511 height 19
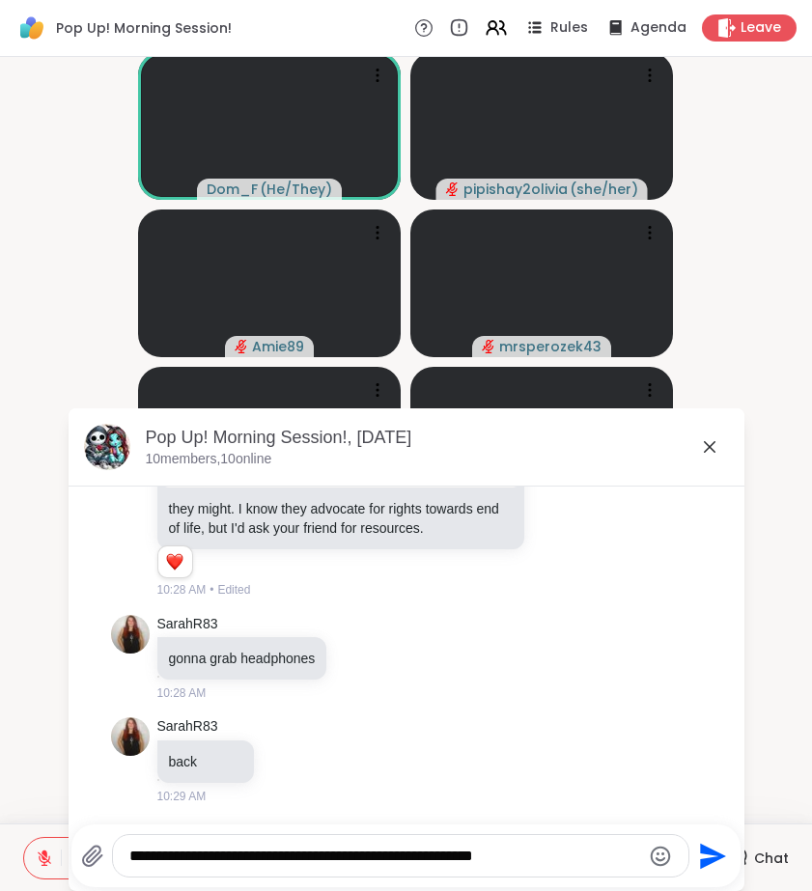
click at [492, 860] on textarea "**********" at bounding box center [384, 856] width 511 height 19
click at [602, 854] on textarea "**********" at bounding box center [384, 856] width 511 height 19
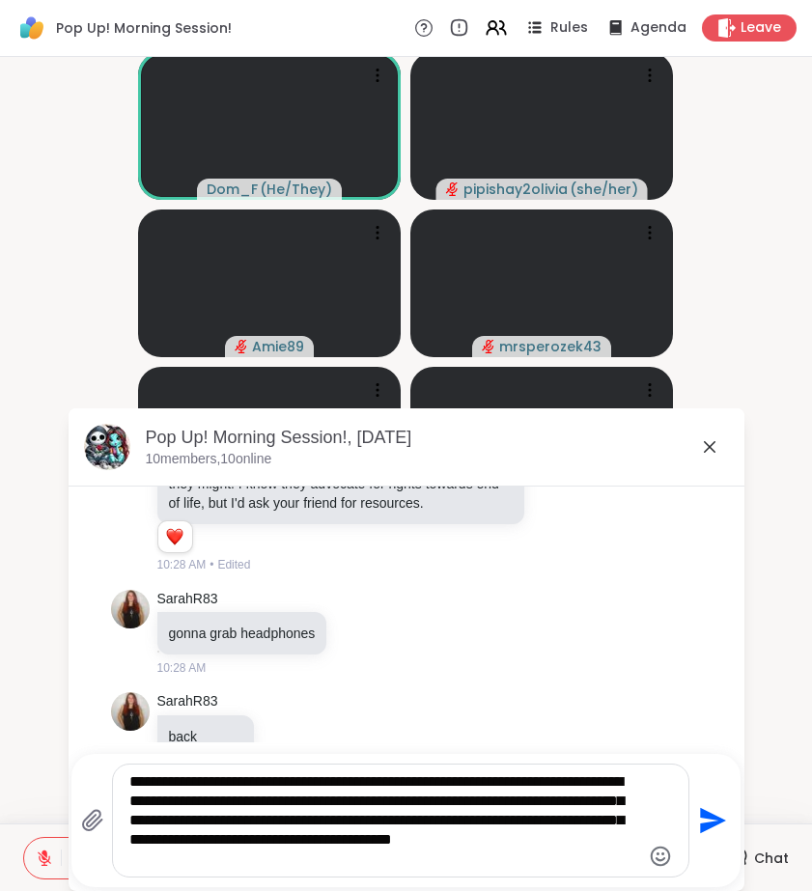
type textarea "**********"
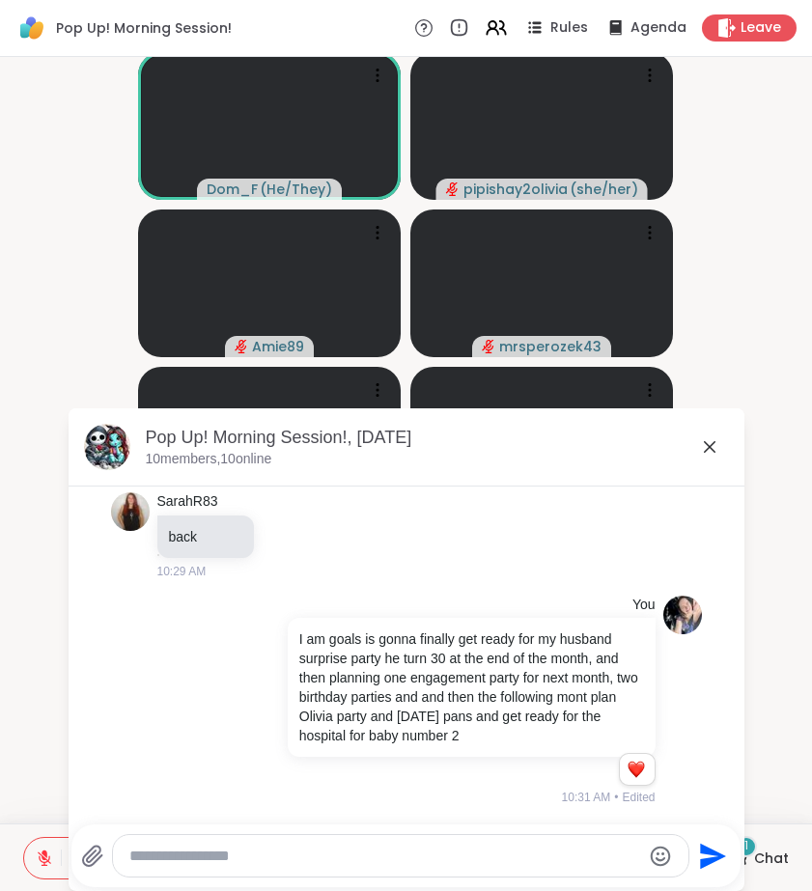
scroll to position [4561, 0]
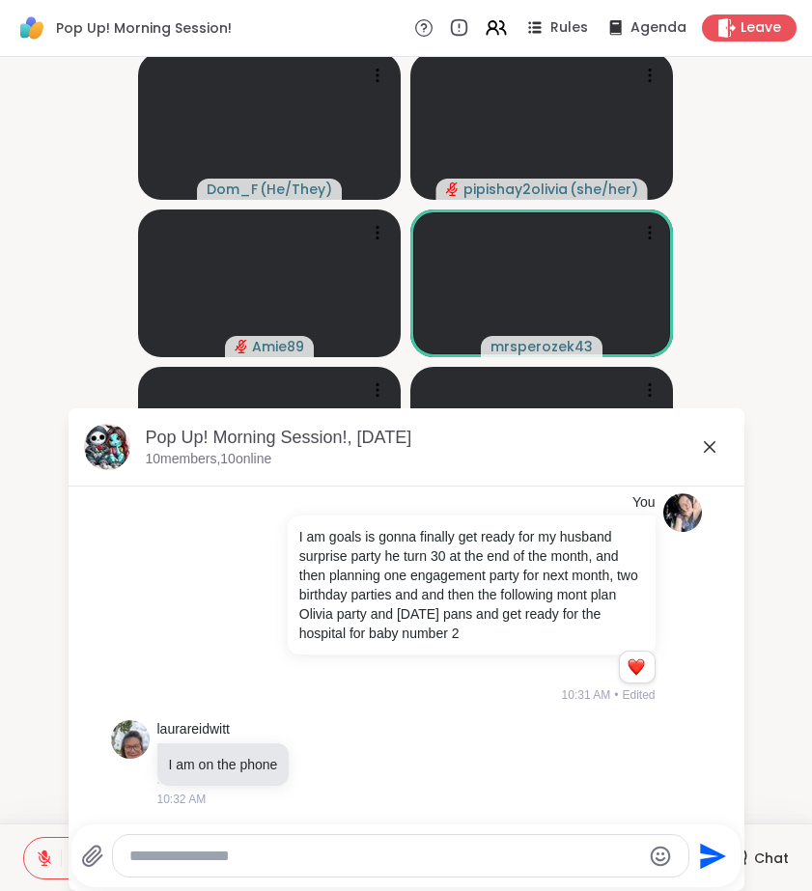
click at [719, 445] on icon at bounding box center [709, 446] width 23 height 23
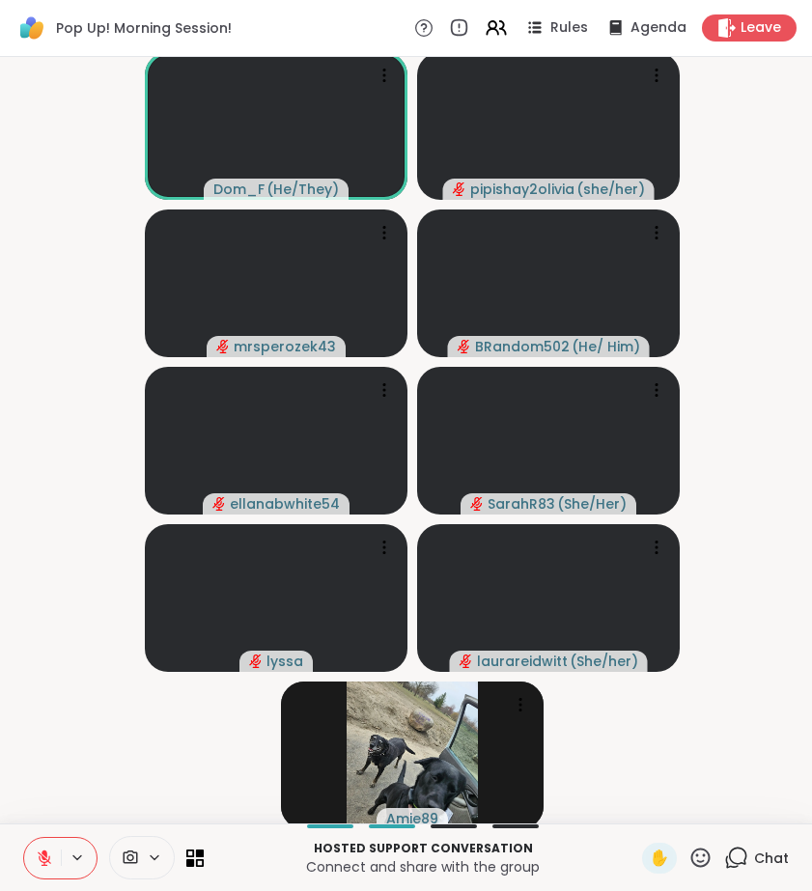
click at [738, 865] on icon at bounding box center [736, 858] width 24 height 24
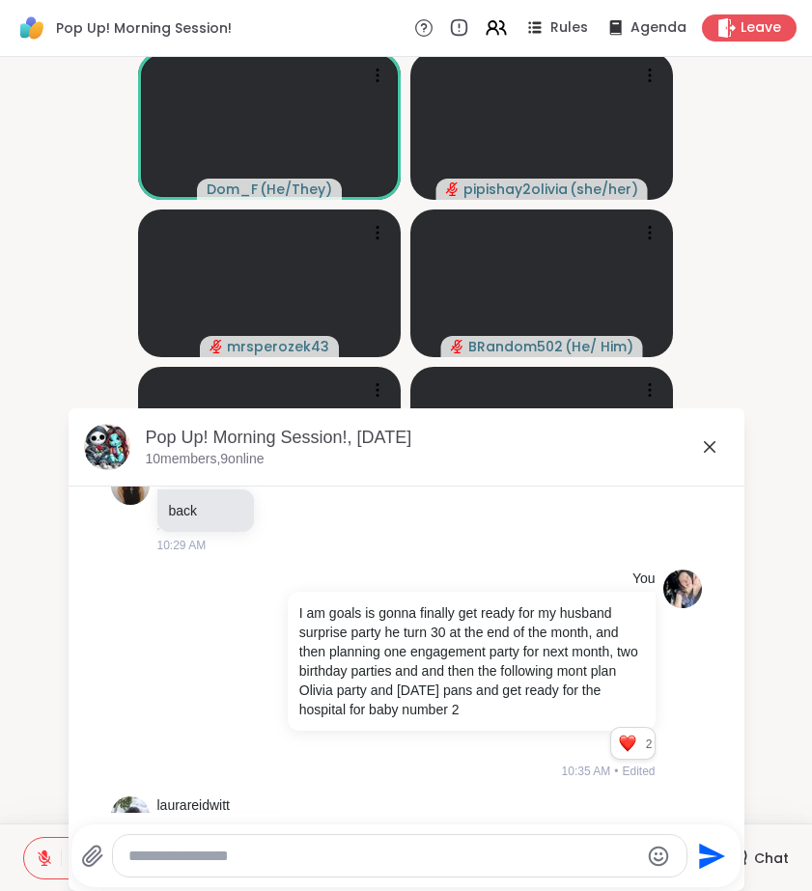
scroll to position [4541, 0]
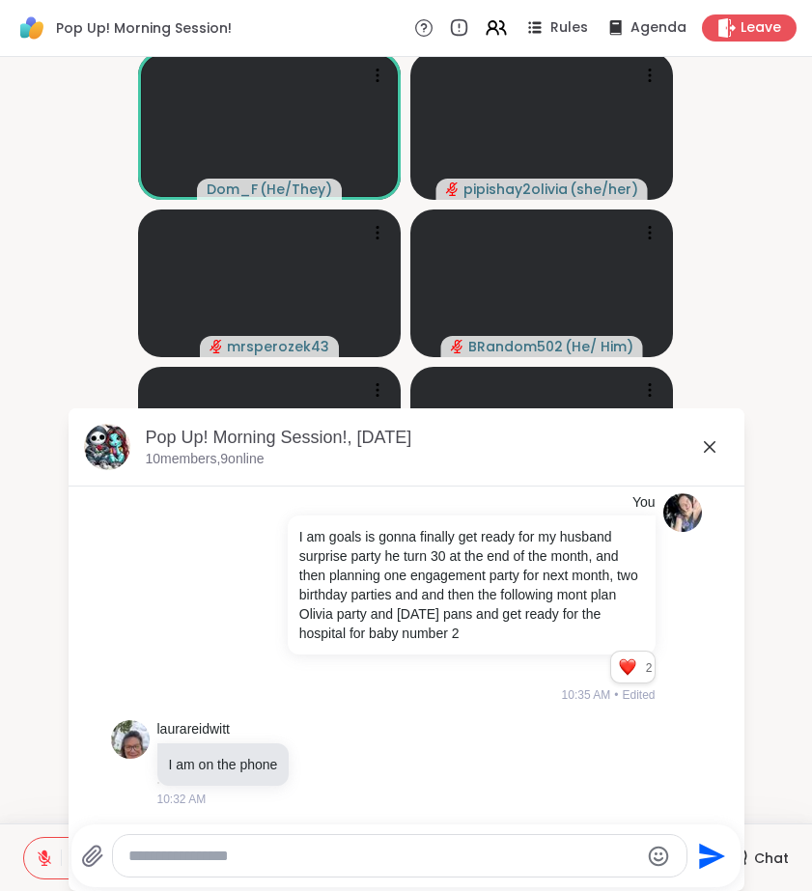
click at [711, 441] on icon at bounding box center [709, 446] width 23 height 23
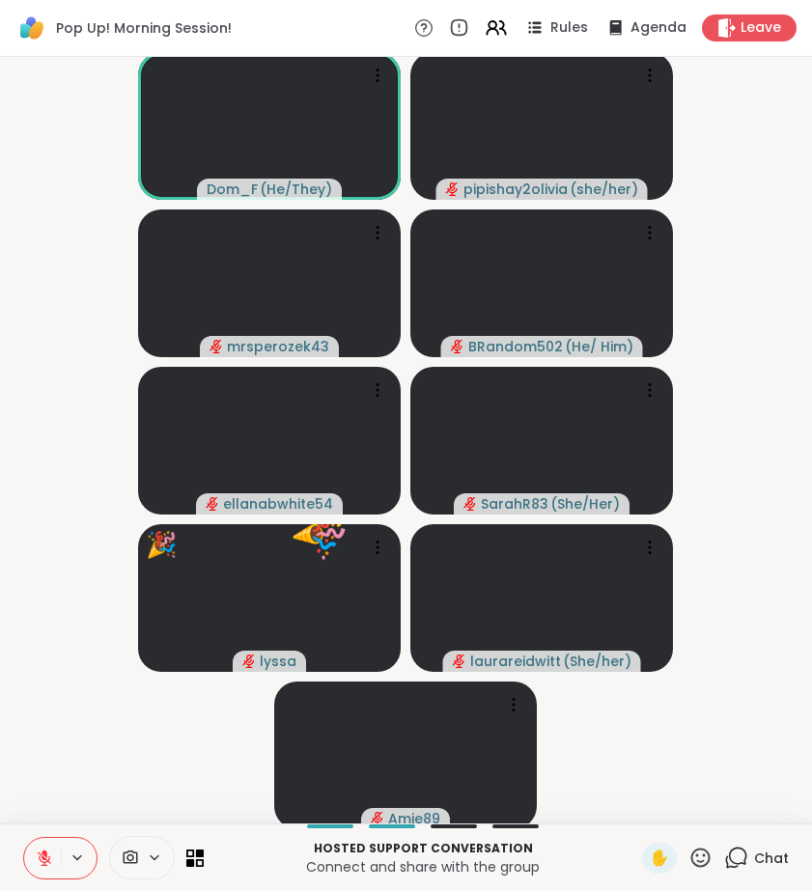
click at [703, 857] on icon at bounding box center [700, 858] width 24 height 24
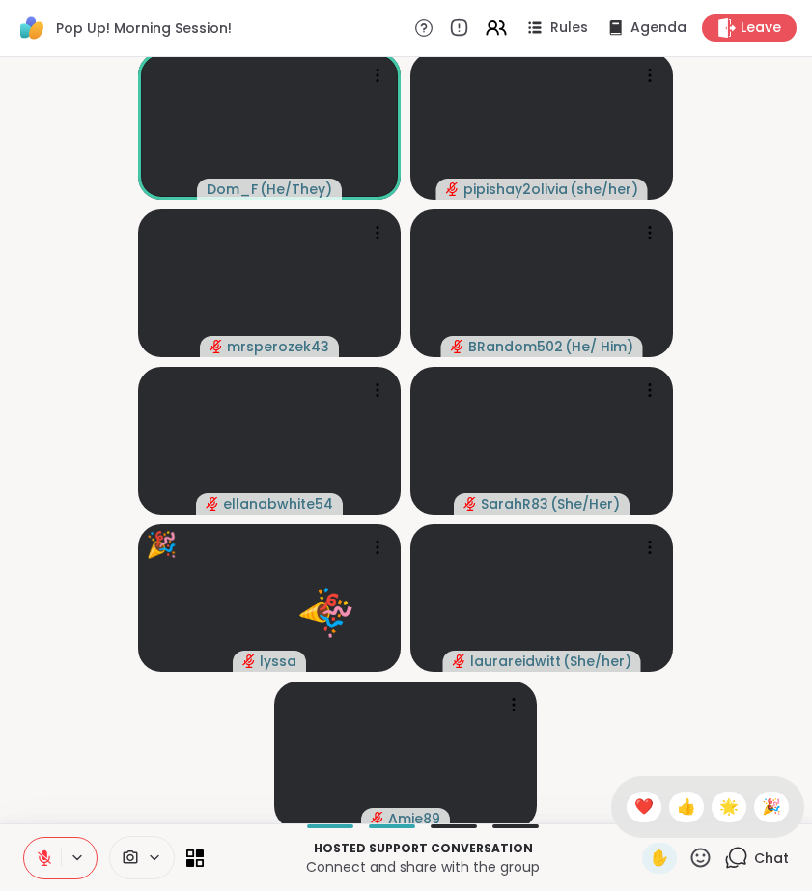
click at [701, 862] on icon at bounding box center [700, 856] width 19 height 19
drag, startPoint x: 729, startPoint y: 811, endPoint x: 744, endPoint y: 852, distance: 44.3
click at [744, 852] on icon at bounding box center [736, 858] width 24 height 24
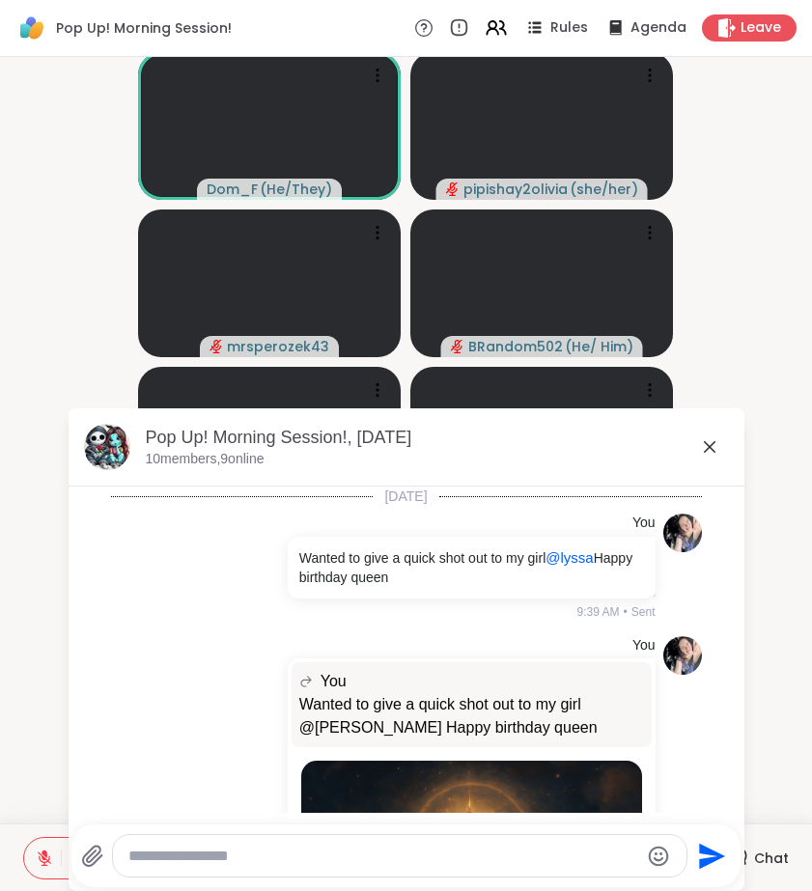
click at [743, 855] on div "Pop Up! Morning Session!, Sep 15 10 members, 9 online Today You Wanted to give …" at bounding box center [407, 649] width 676 height 483
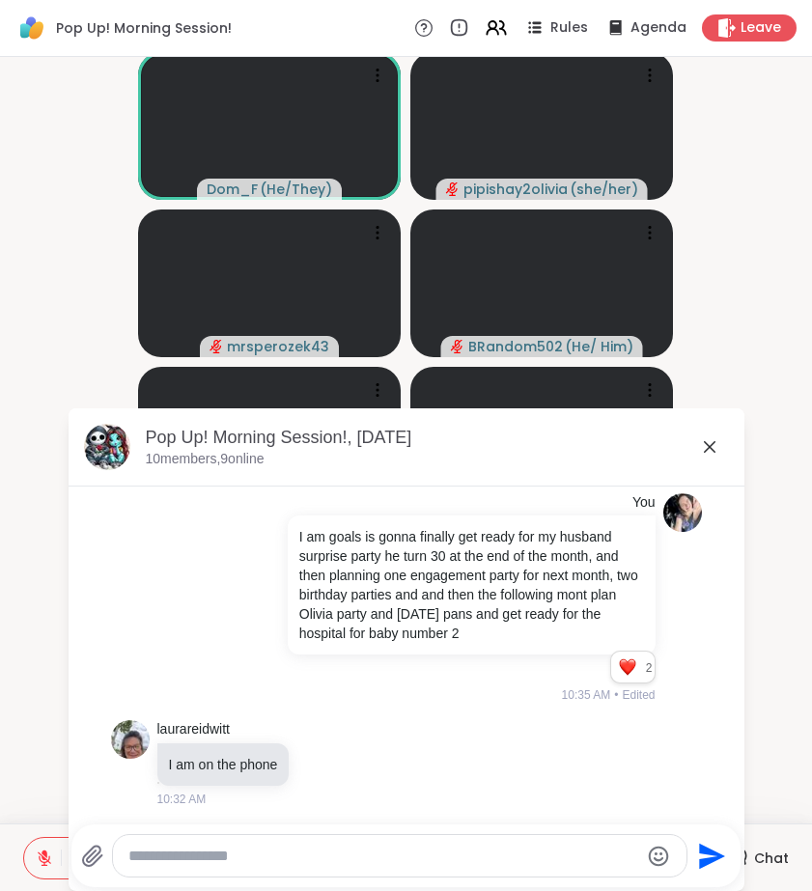
click at [330, 850] on textarea "Type your message" at bounding box center [383, 856] width 511 height 19
type textarea "**********"
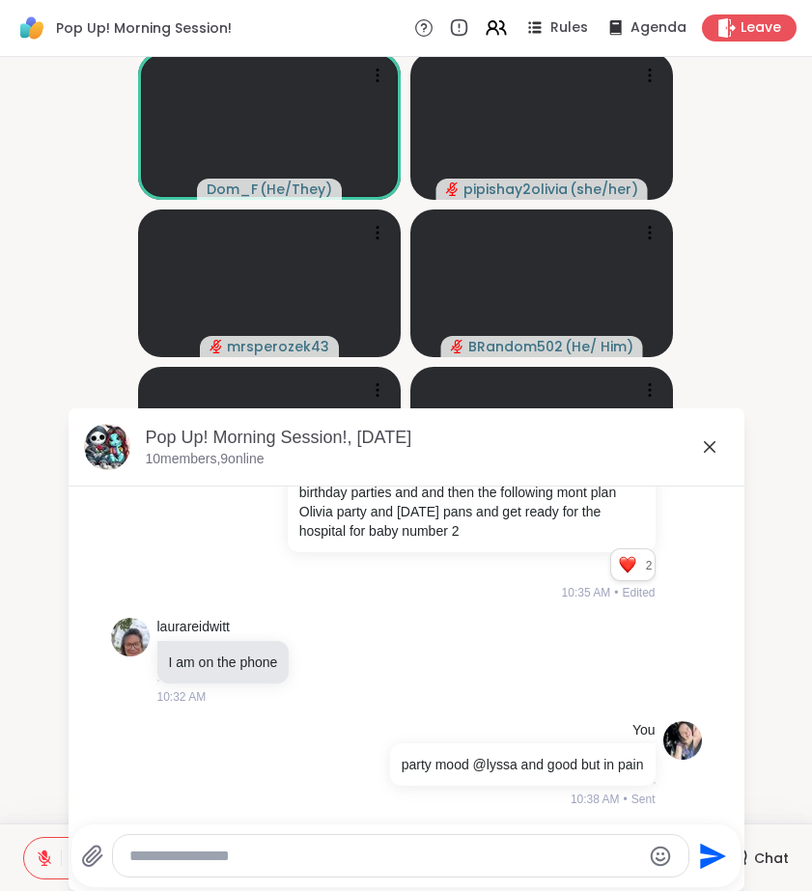
click at [711, 452] on icon at bounding box center [709, 446] width 23 height 23
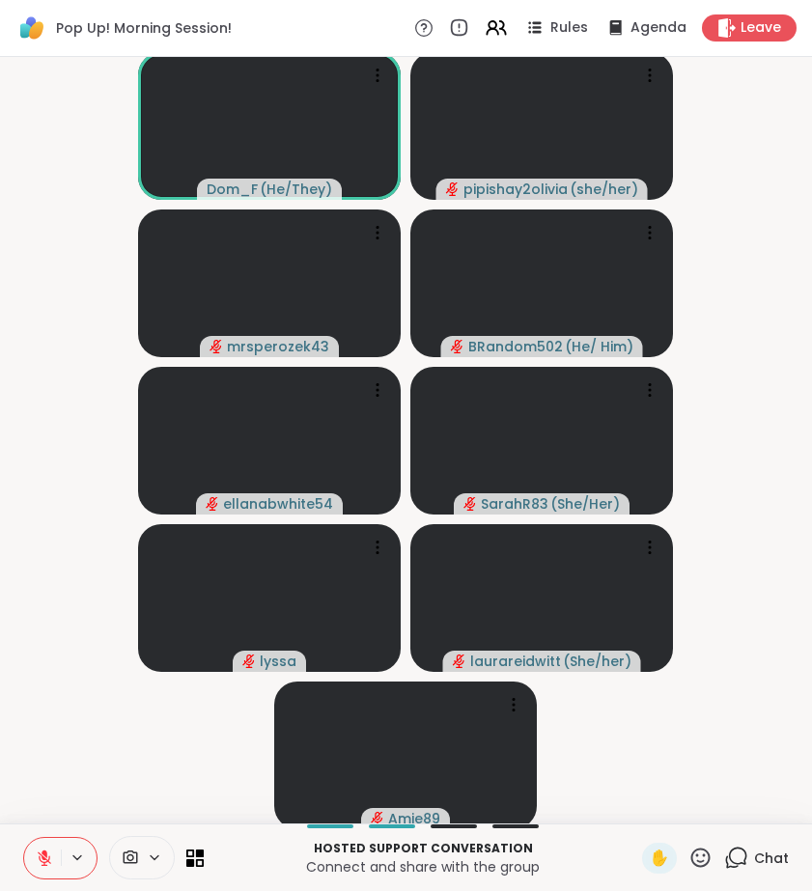
click at [711, 452] on video-player-container "Dom_F ( He/They ) pipishay2olivia ( she/her ) mrsperozek43 BRandom502 ( He/ Him…" at bounding box center [406, 440] width 789 height 751
click at [743, 858] on icon at bounding box center [736, 858] width 24 height 24
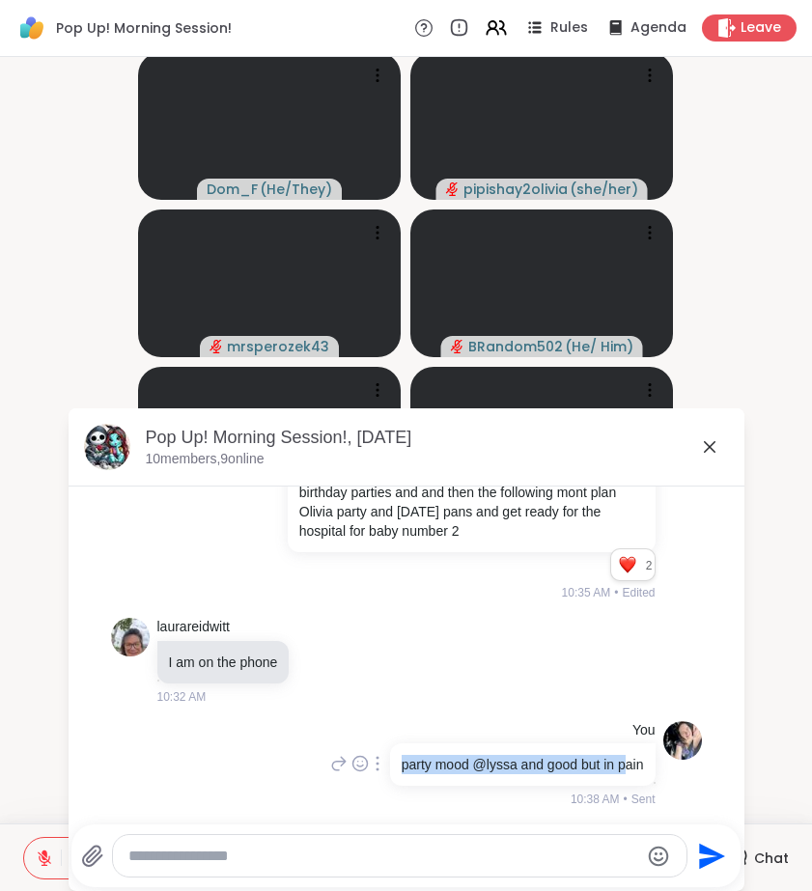
drag, startPoint x: 368, startPoint y: 764, endPoint x: 602, endPoint y: 767, distance: 234.6
click at [603, 766] on p "party mood @lyssa and good but in pain" at bounding box center [523, 764] width 242 height 19
click at [706, 441] on icon at bounding box center [709, 446] width 23 height 23
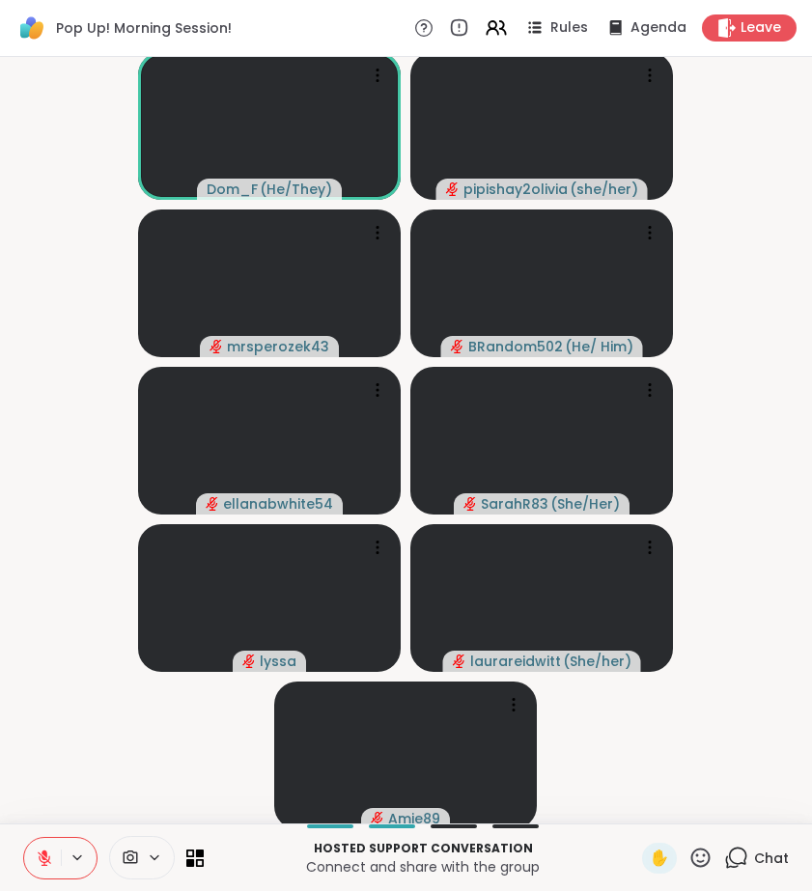
click at [734, 857] on icon at bounding box center [736, 858] width 24 height 24
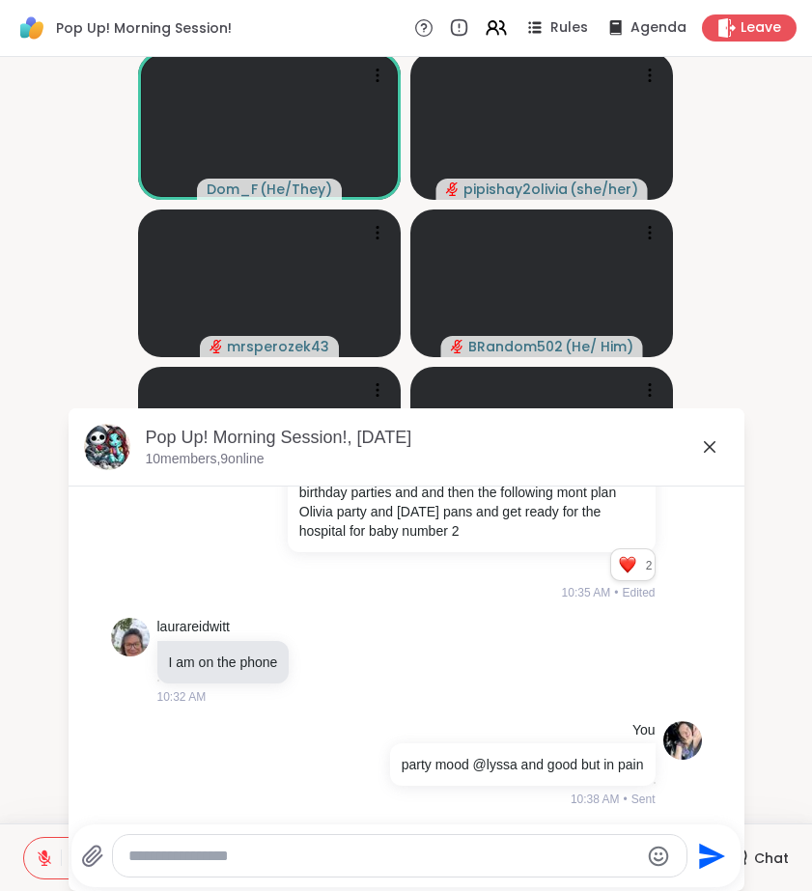
click at [708, 454] on icon at bounding box center [709, 446] width 23 height 23
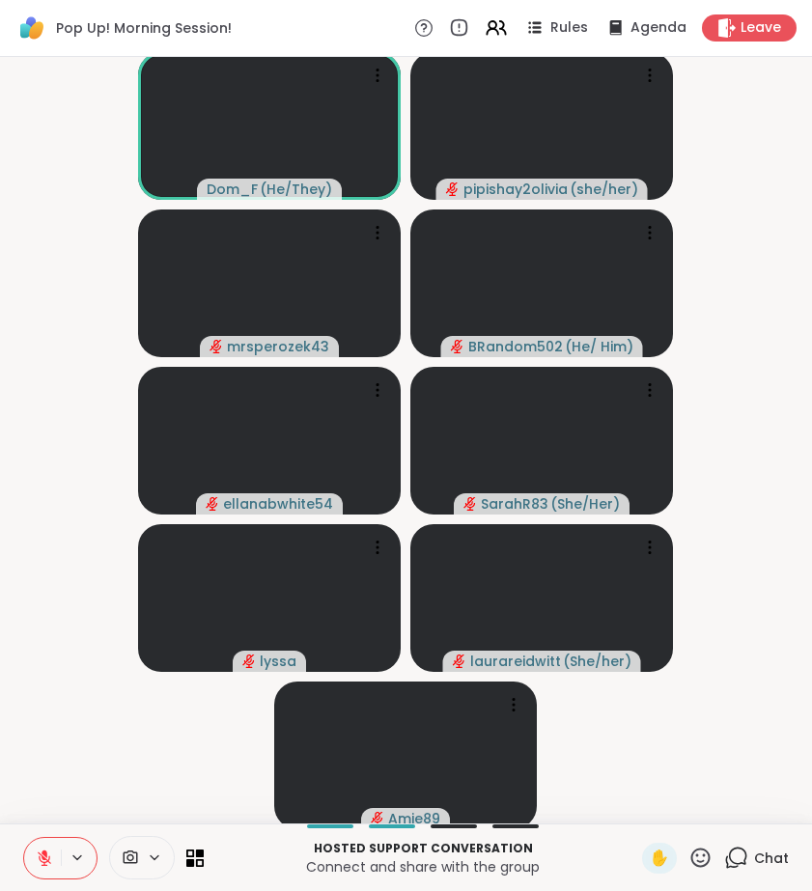
click at [735, 865] on icon at bounding box center [736, 858] width 24 height 24
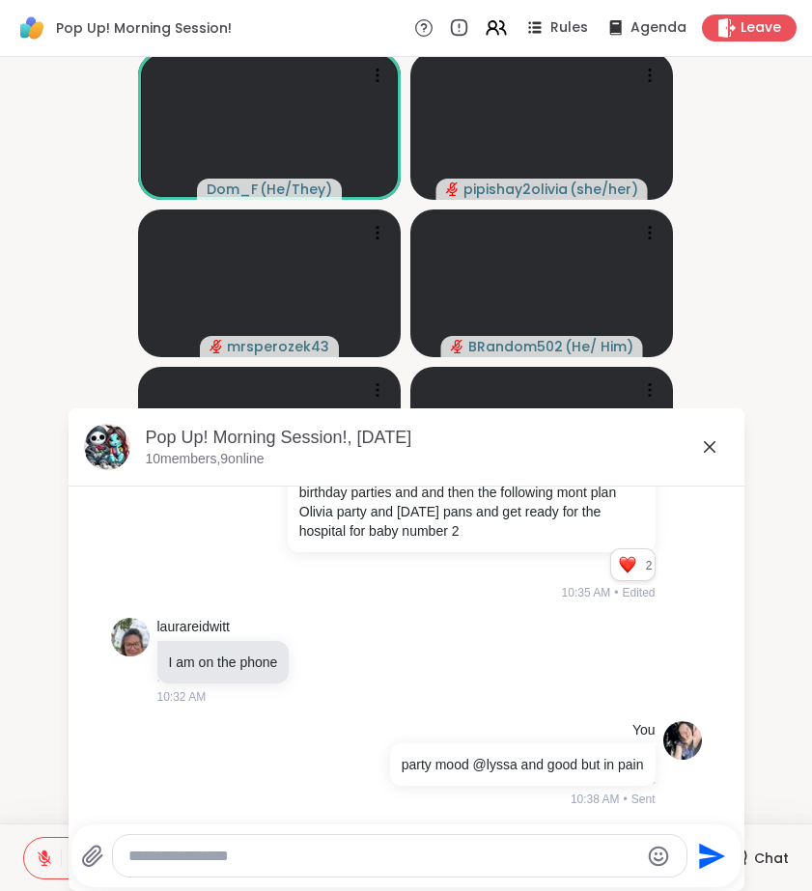
click at [571, 856] on textarea "Type your message" at bounding box center [383, 856] width 511 height 19
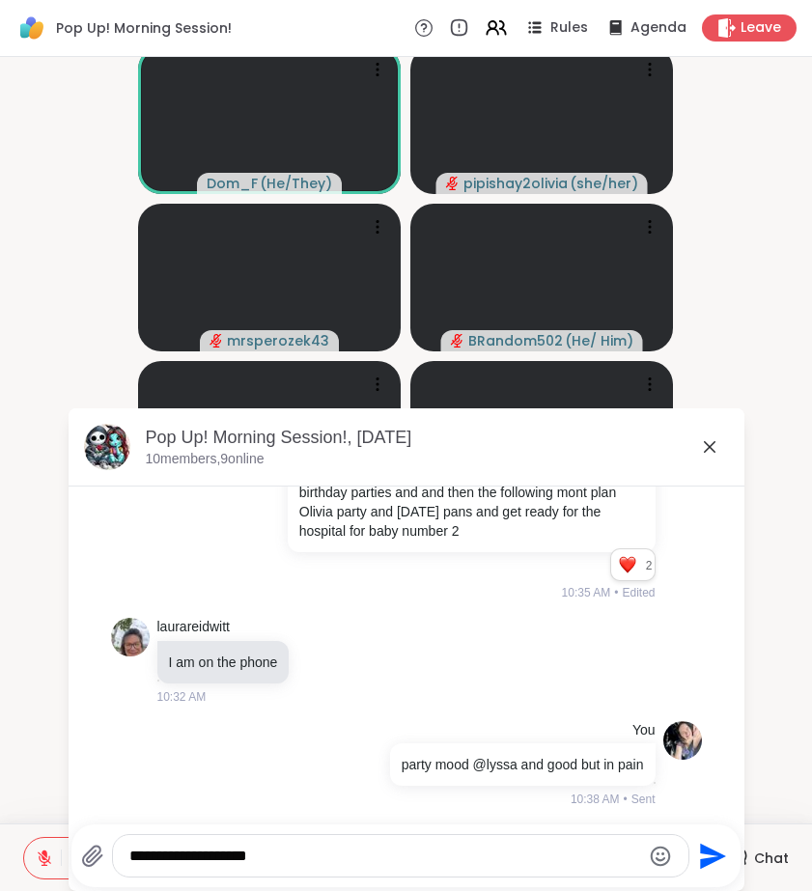
type textarea "**********"
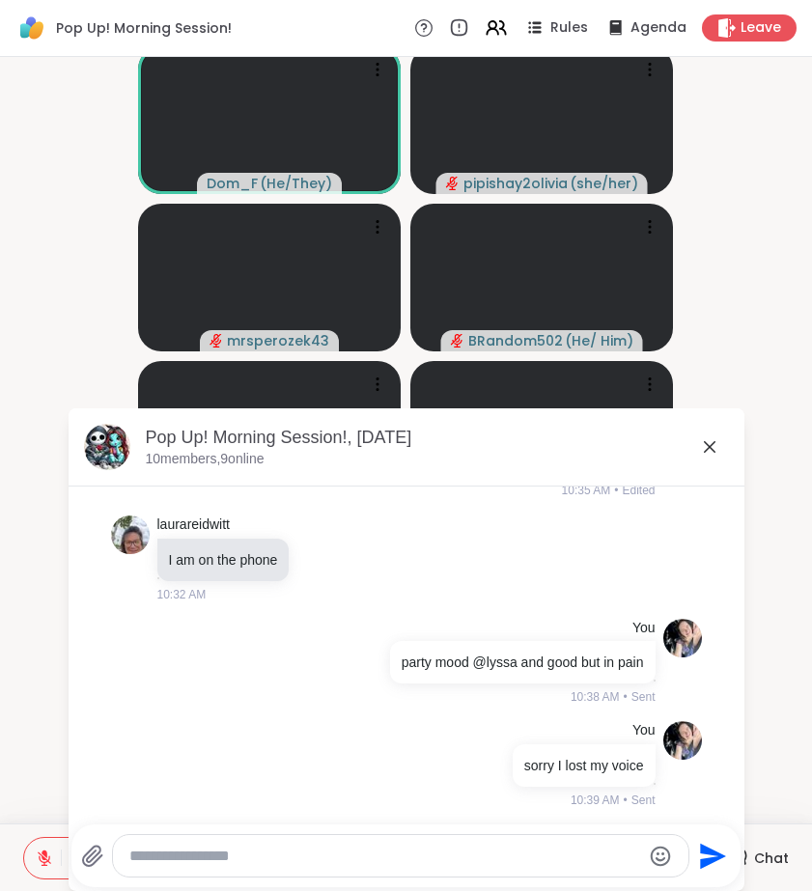
click at [708, 443] on icon at bounding box center [709, 446] width 23 height 23
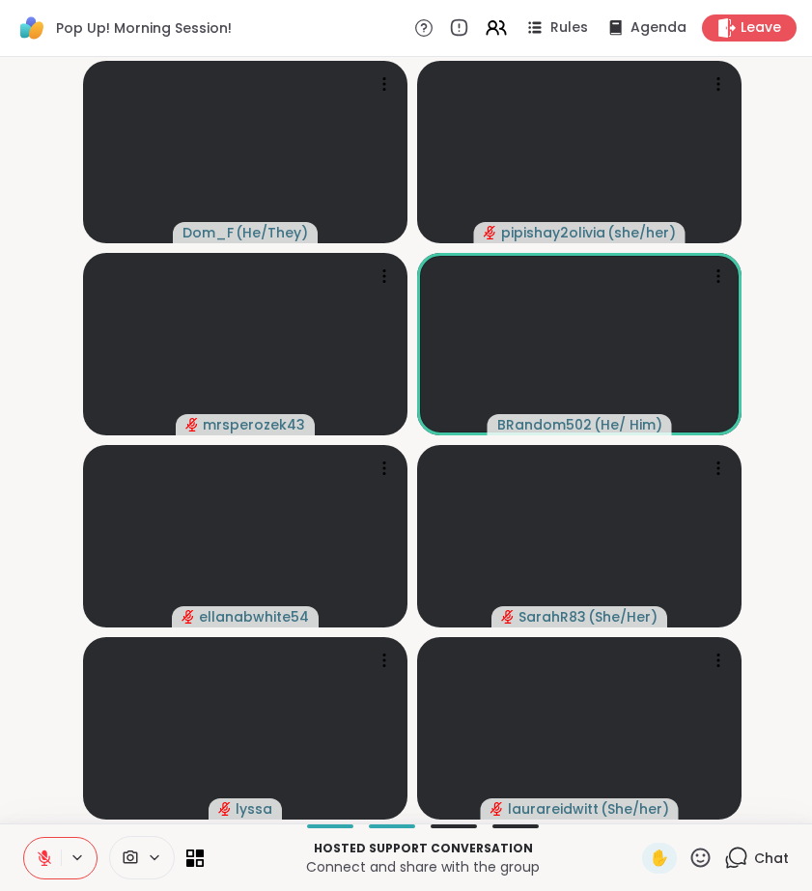
scroll to position [0, 0]
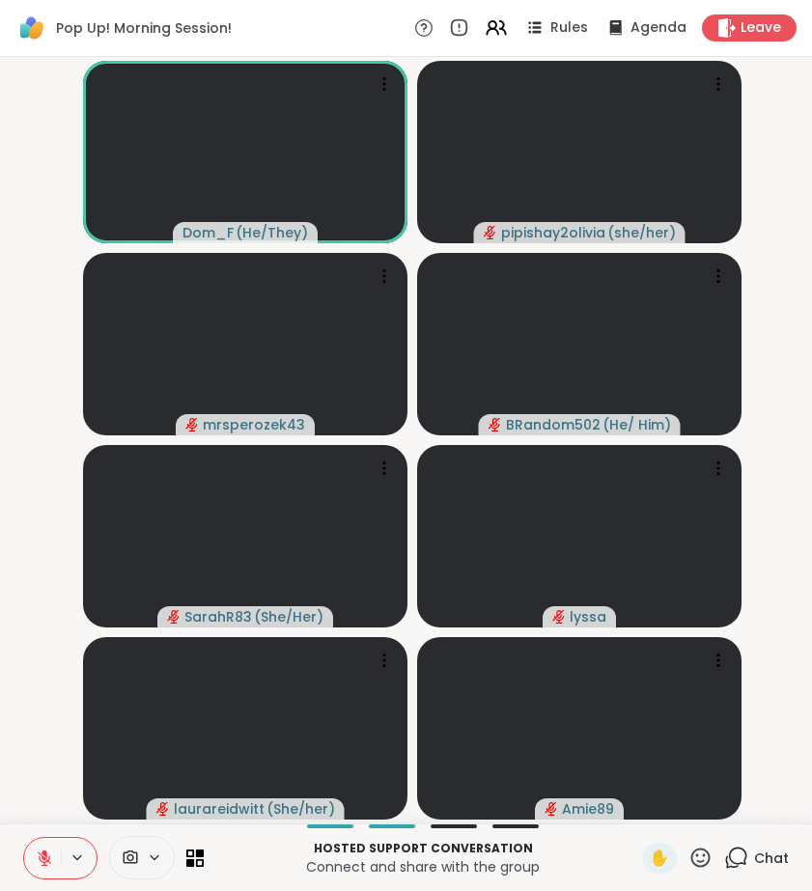
click at [699, 851] on icon at bounding box center [700, 858] width 24 height 24
click at [698, 855] on icon at bounding box center [700, 856] width 19 height 19
click at [701, 858] on icon at bounding box center [700, 858] width 24 height 24
click at [645, 819] on div "❤️" at bounding box center [643, 806] width 35 height 31
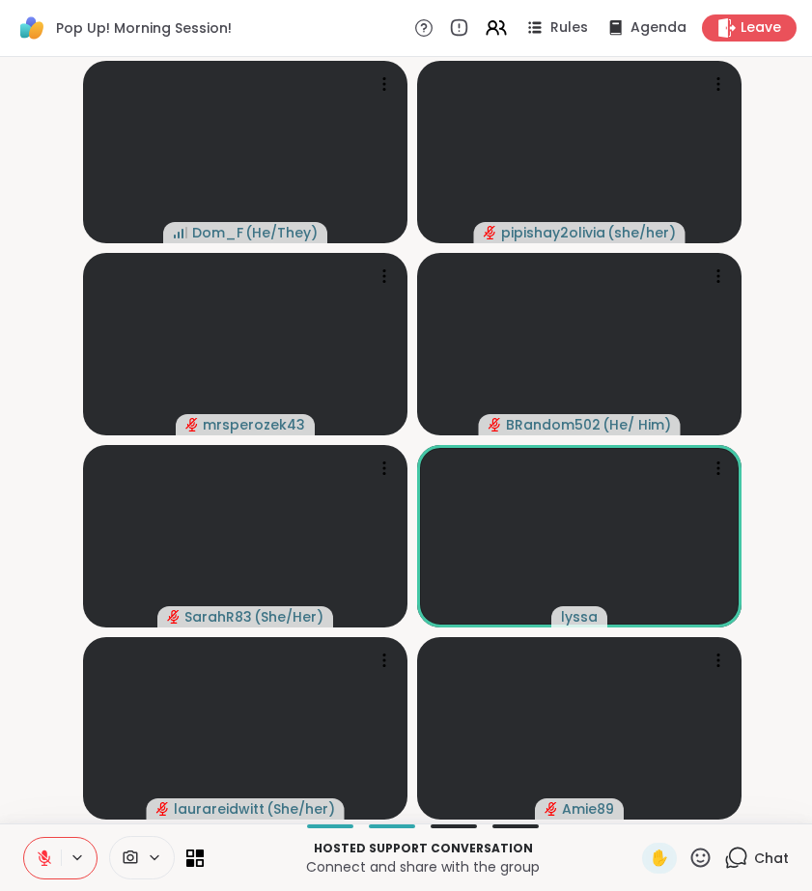
click at [751, 854] on div "Chat" at bounding box center [756, 858] width 65 height 31
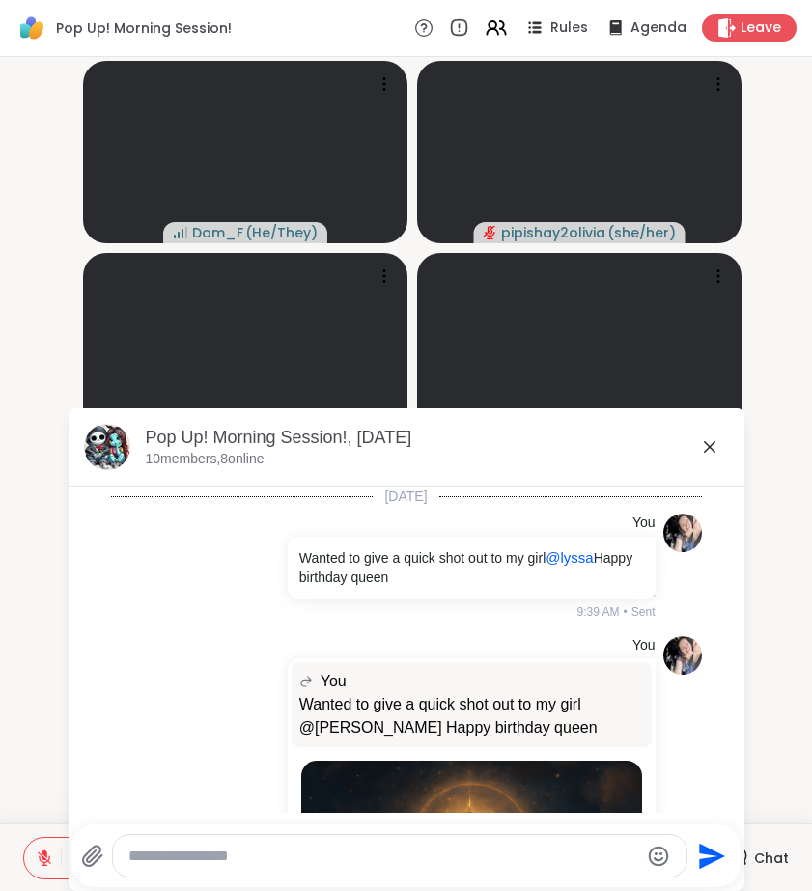
scroll to position [4746, 0]
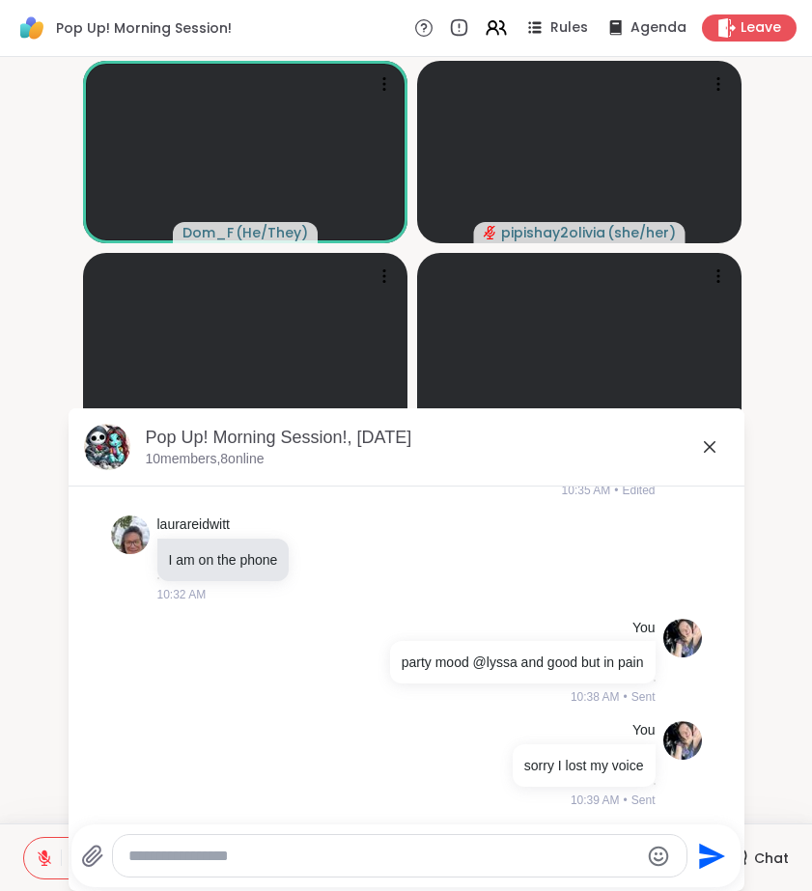
click at [364, 855] on textarea "Type your message" at bounding box center [383, 856] width 511 height 19
type textarea "*"
type textarea "**********"
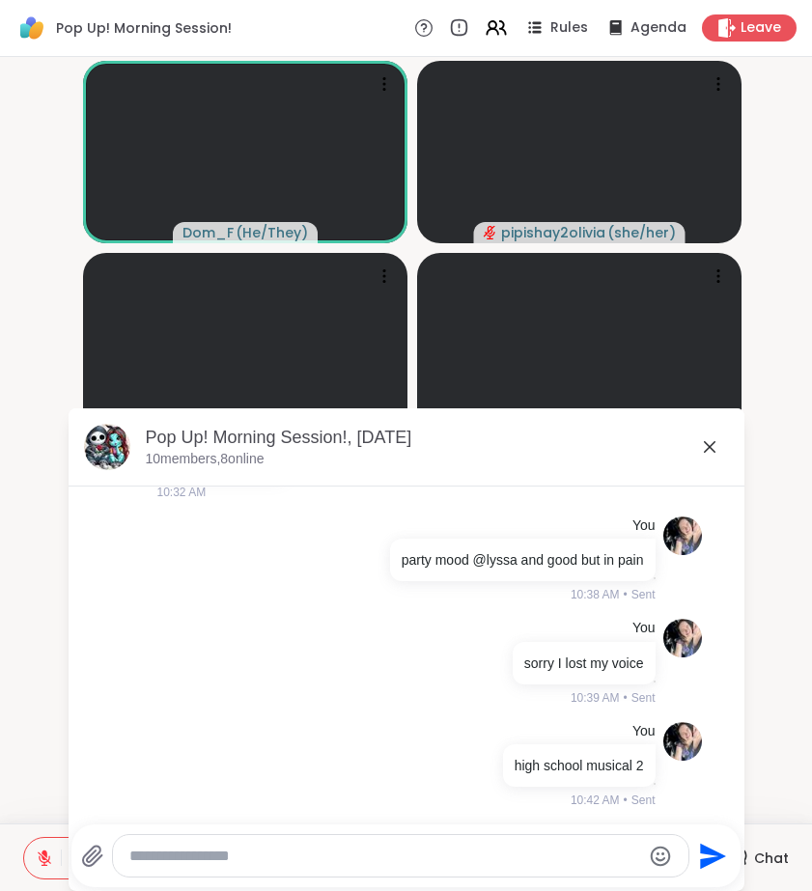
scroll to position [4951, 0]
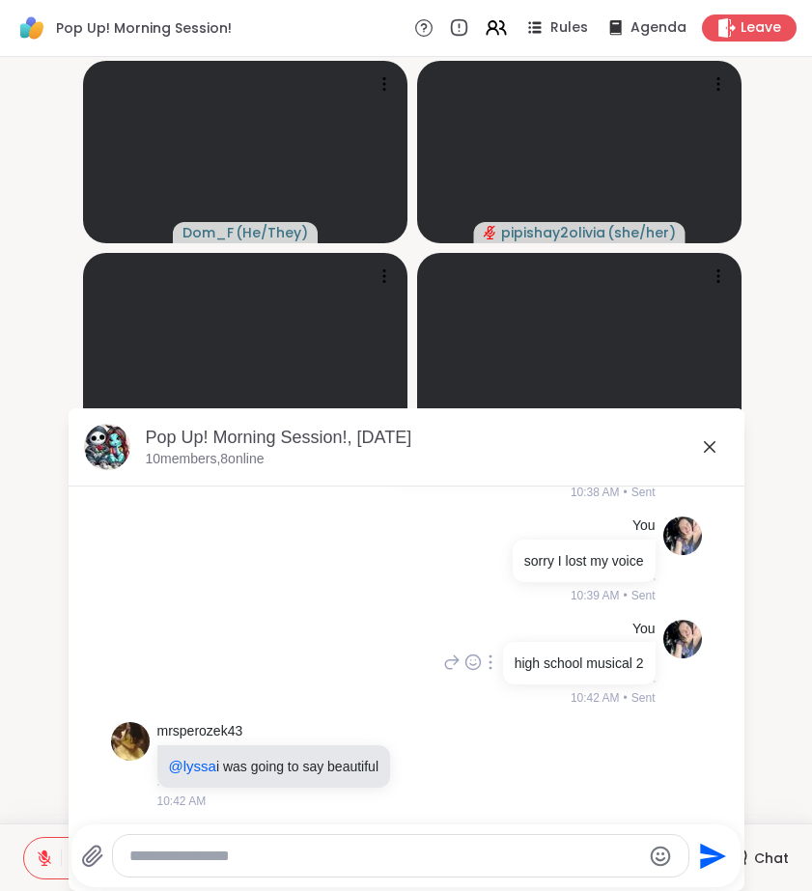
click at [443, 659] on icon at bounding box center [451, 662] width 17 height 23
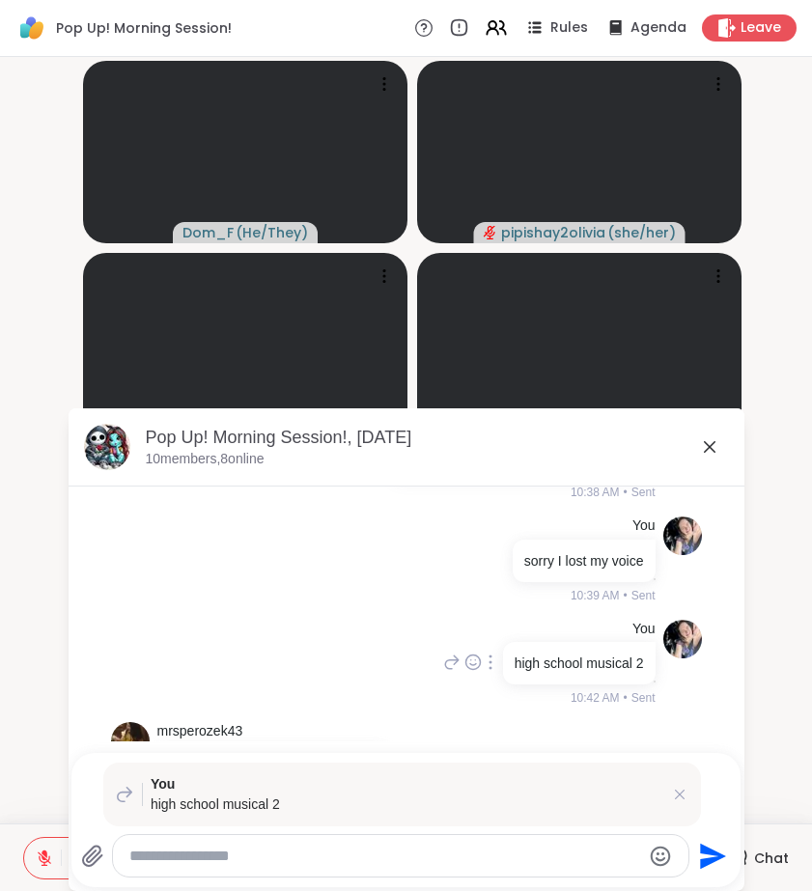
paste textarea "**********"
type textarea "**********"
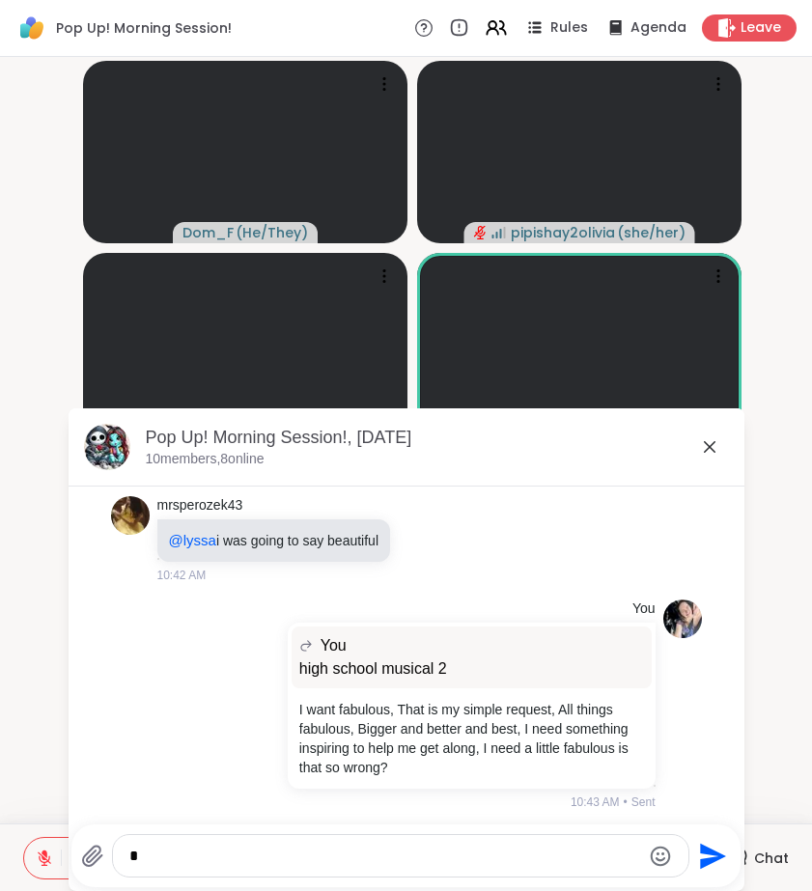
click at [245, 857] on textarea "*" at bounding box center [384, 856] width 511 height 19
click at [195, 845] on div "*" at bounding box center [400, 856] width 575 height 42
click at [164, 858] on textarea "*" at bounding box center [384, 856] width 511 height 19
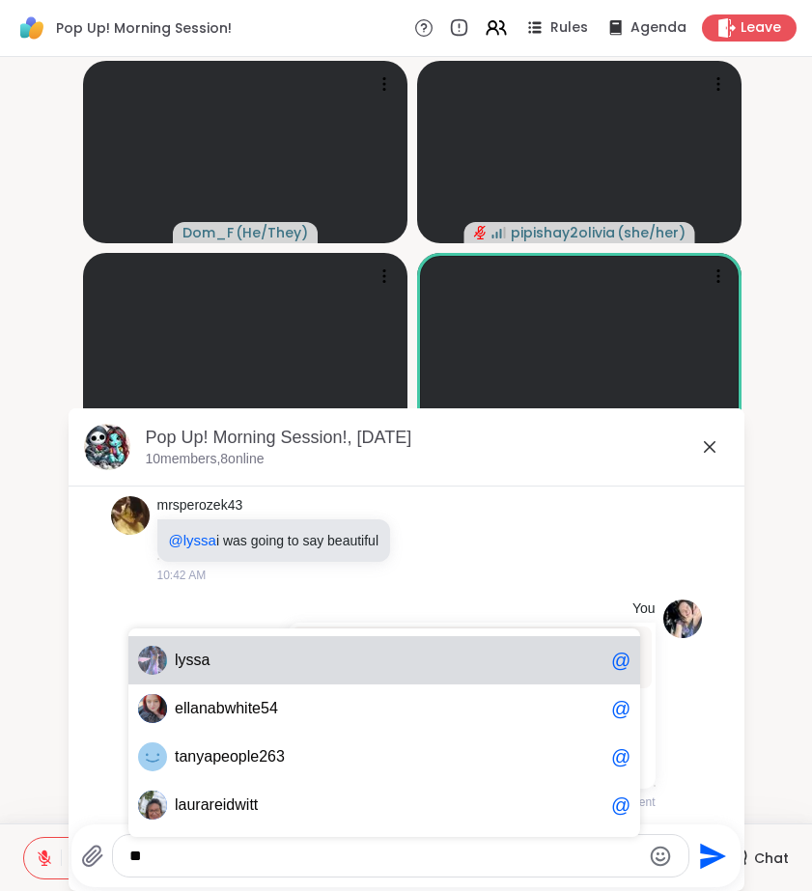
click at [217, 675] on div "l yssa @" at bounding box center [384, 660] width 512 height 48
type textarea "******"
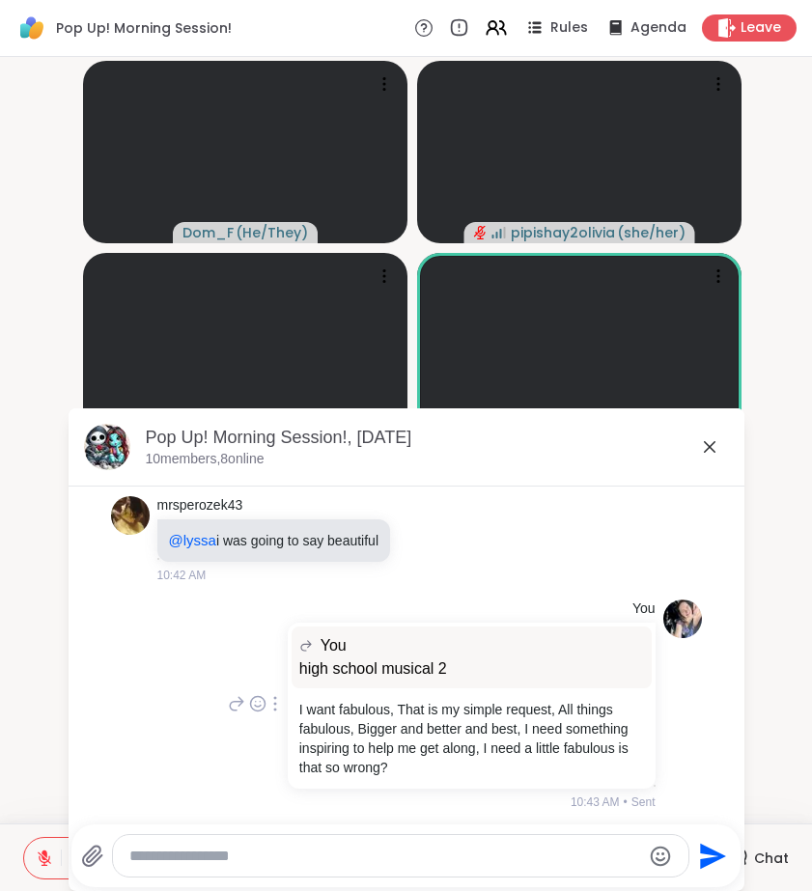
scroll to position [5279, 0]
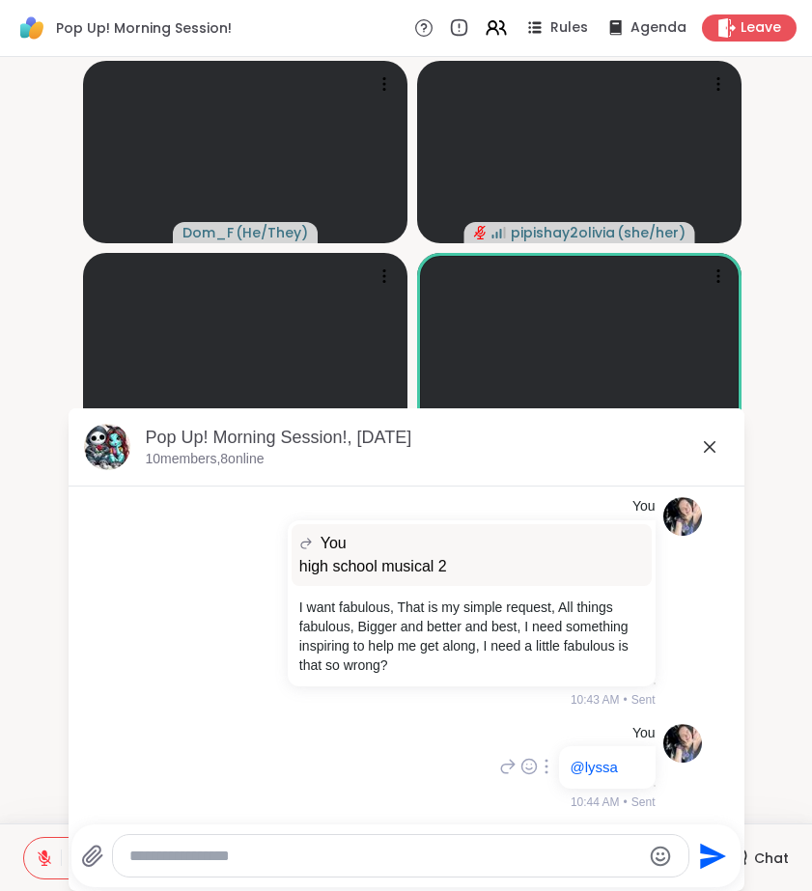
click at [499, 761] on icon at bounding box center [507, 766] width 17 height 23
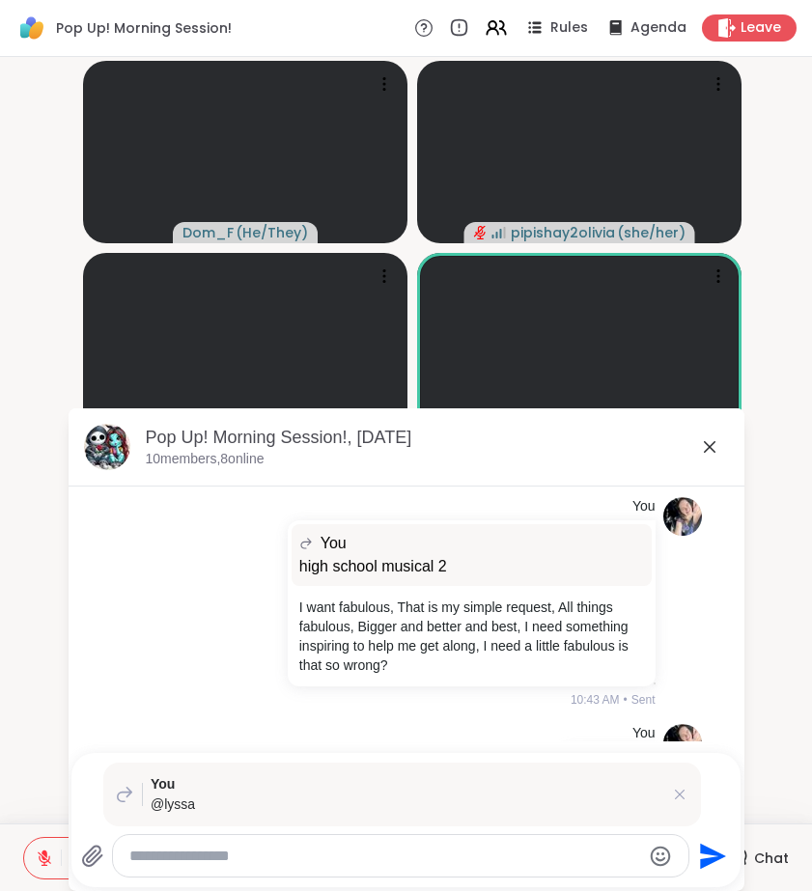
paste textarea "**********"
type textarea "**********"
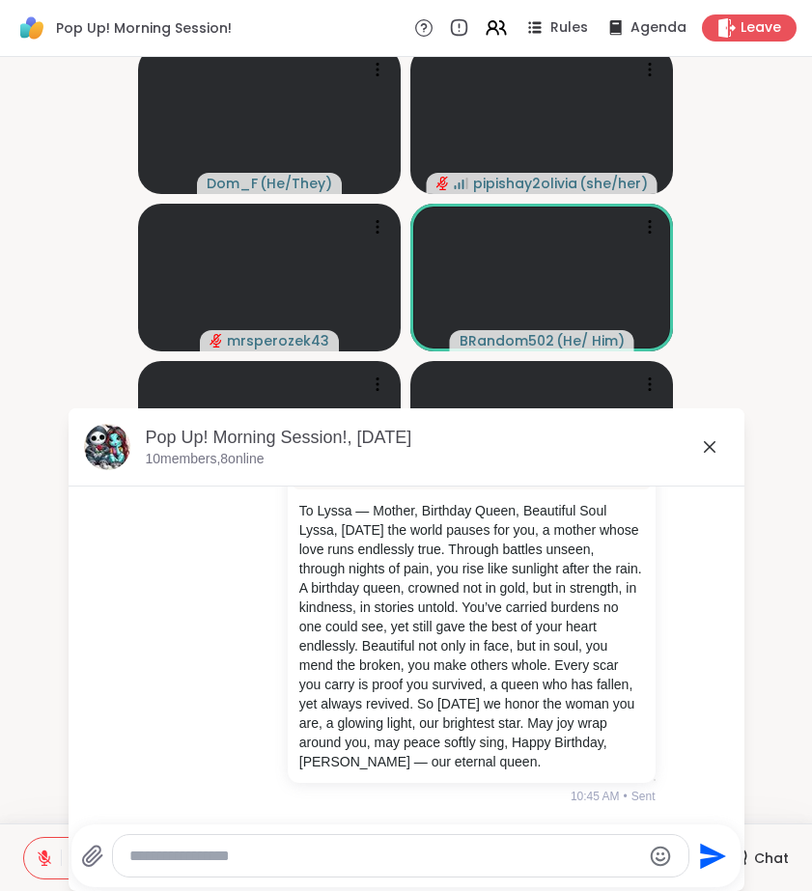
scroll to position [5556, 0]
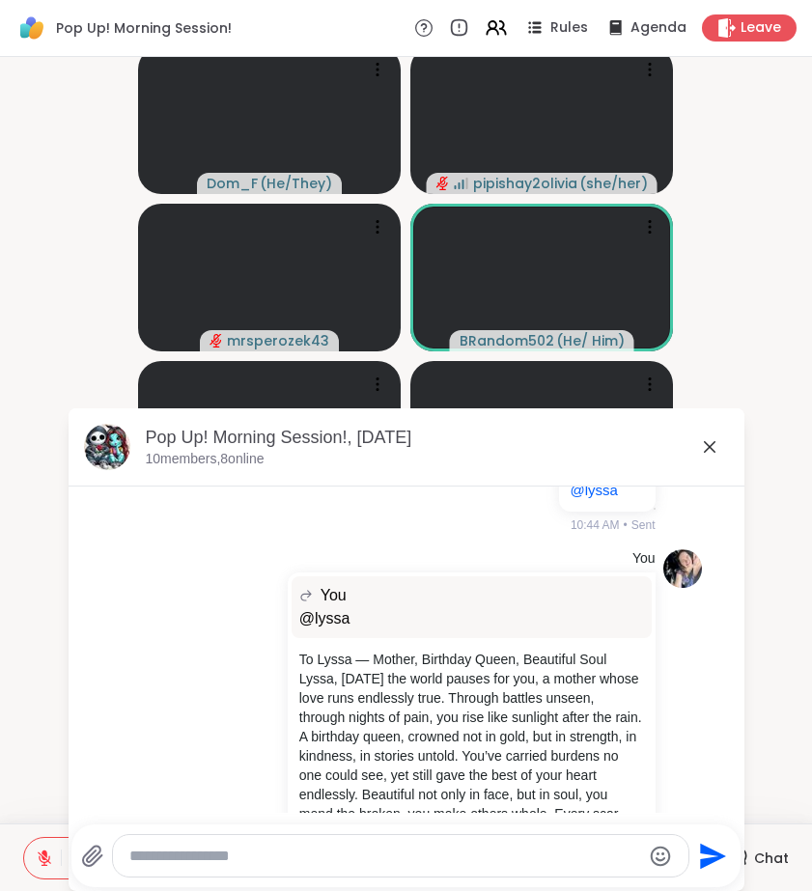
click at [712, 448] on icon at bounding box center [709, 446] width 23 height 23
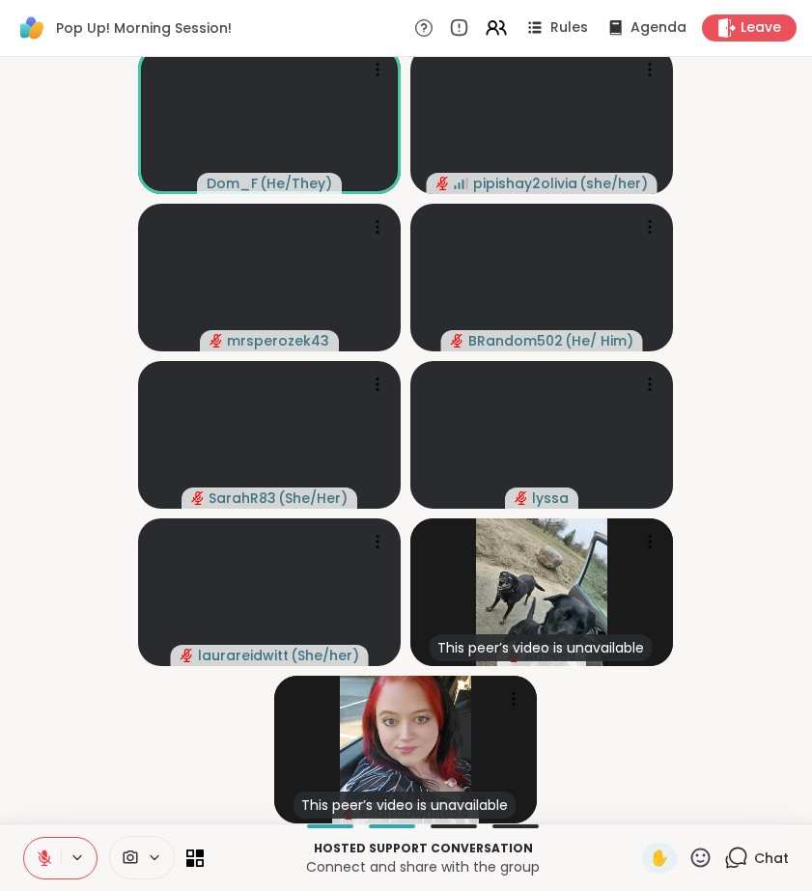
click at [739, 858] on icon at bounding box center [736, 858] width 24 height 24
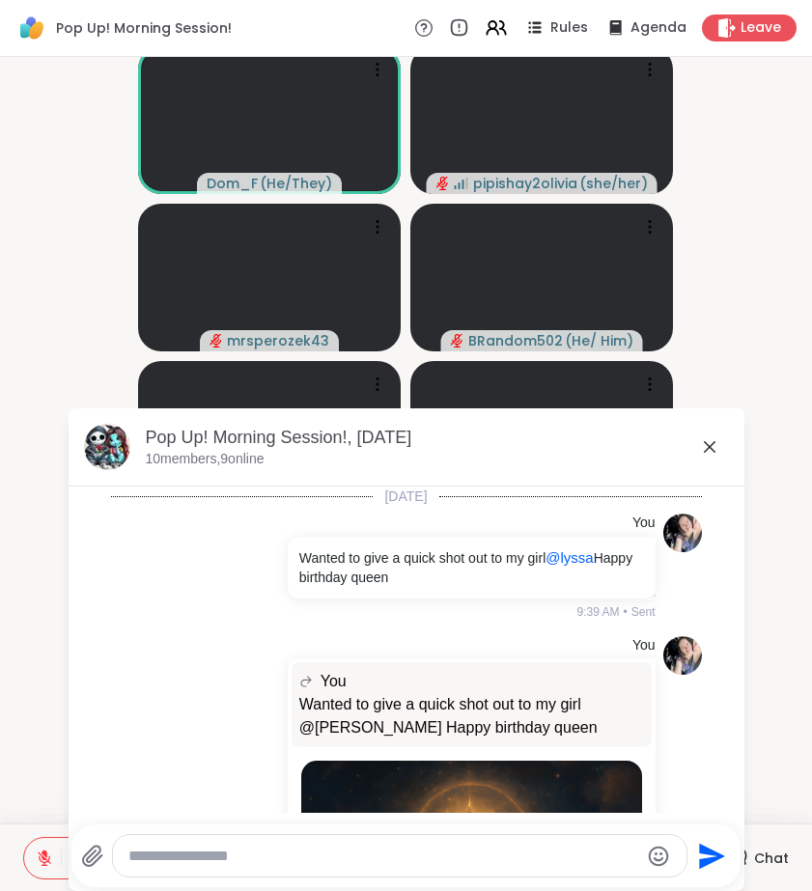
scroll to position [5717, 0]
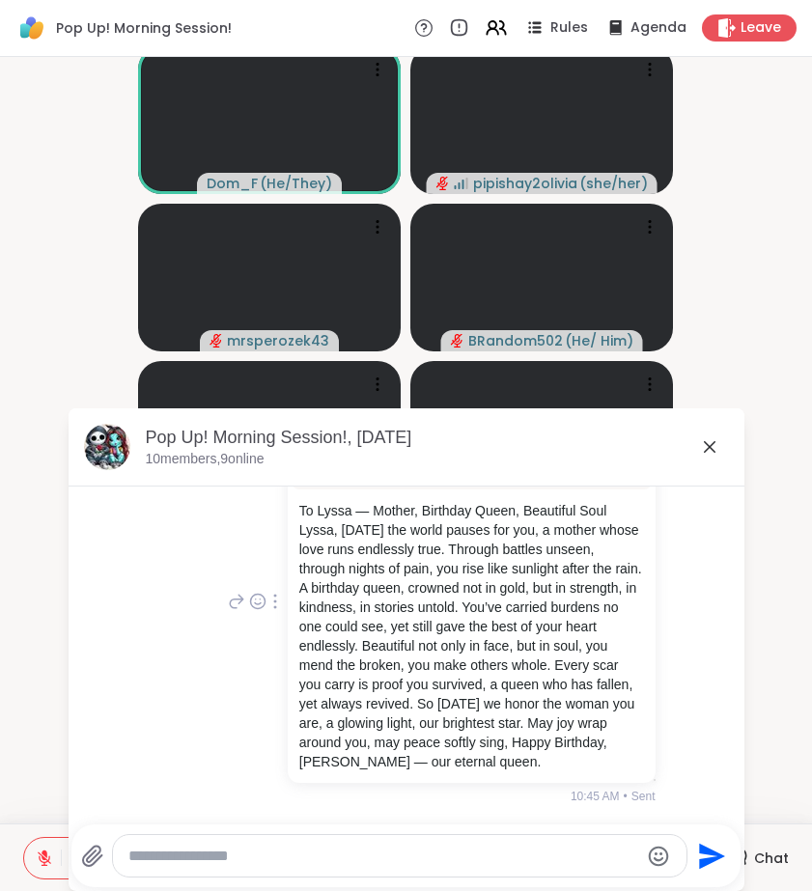
click at [233, 590] on icon at bounding box center [236, 601] width 17 height 23
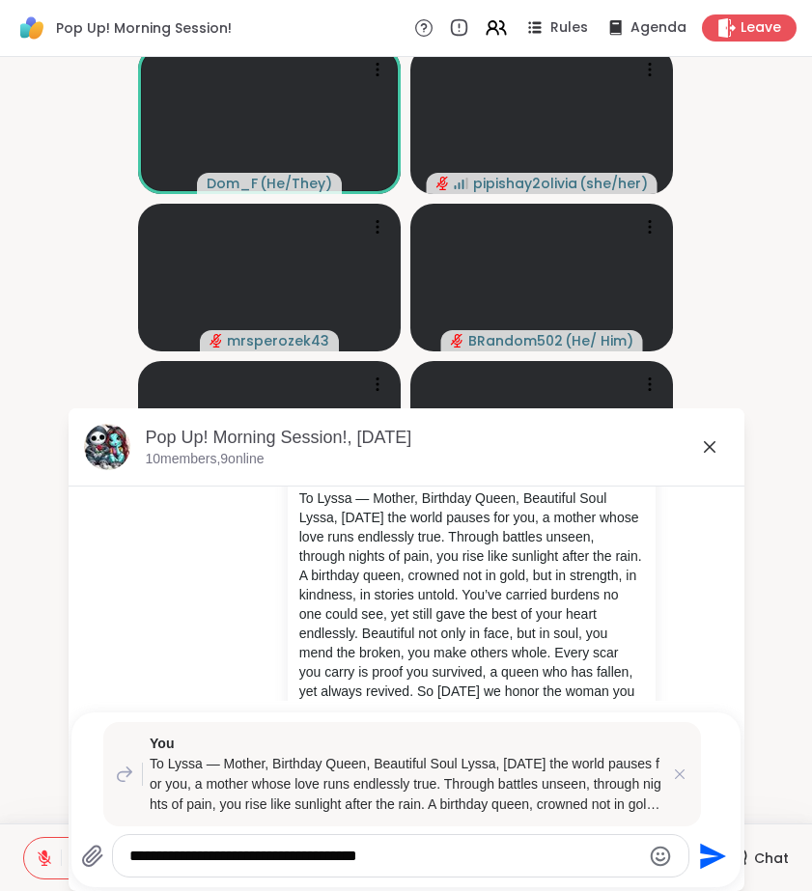
type textarea "**********"
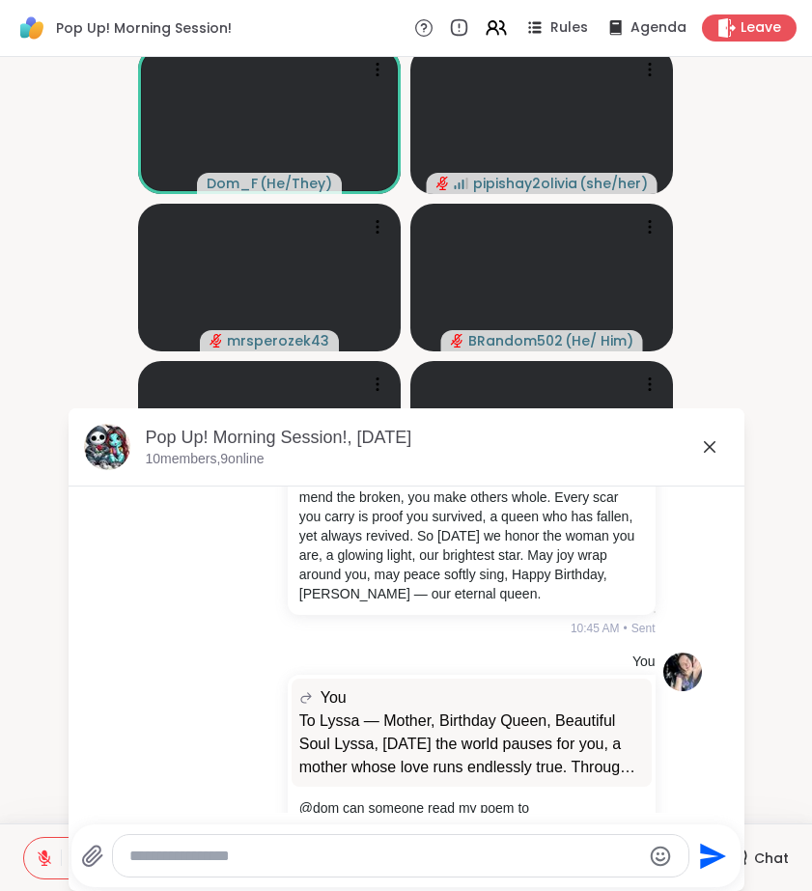
scroll to position [5931, 0]
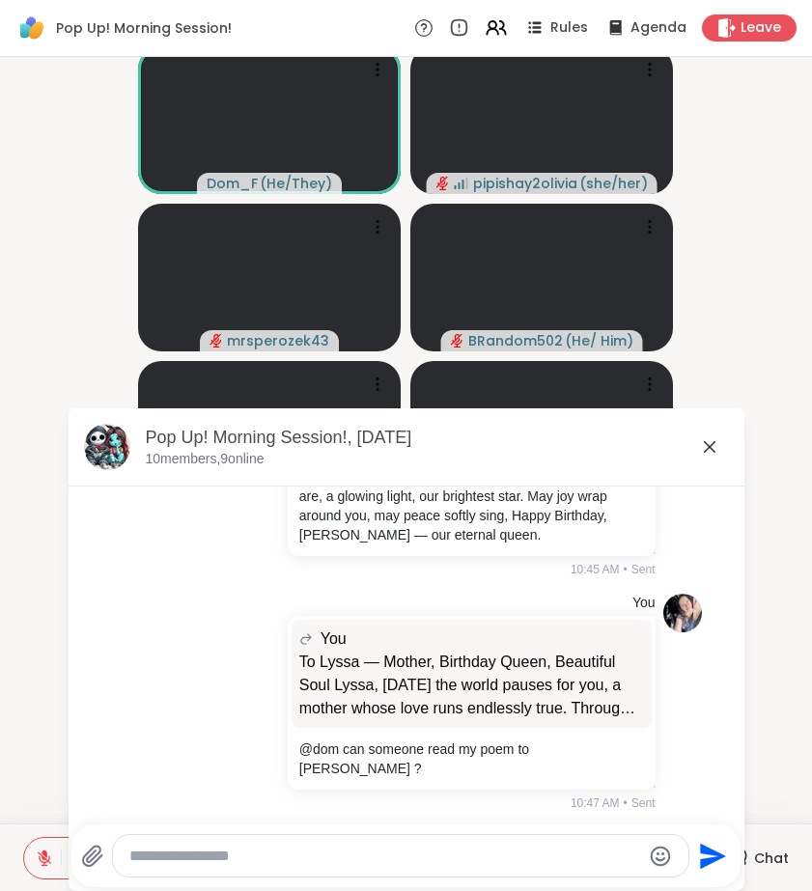
click at [705, 446] on icon at bounding box center [709, 446] width 23 height 23
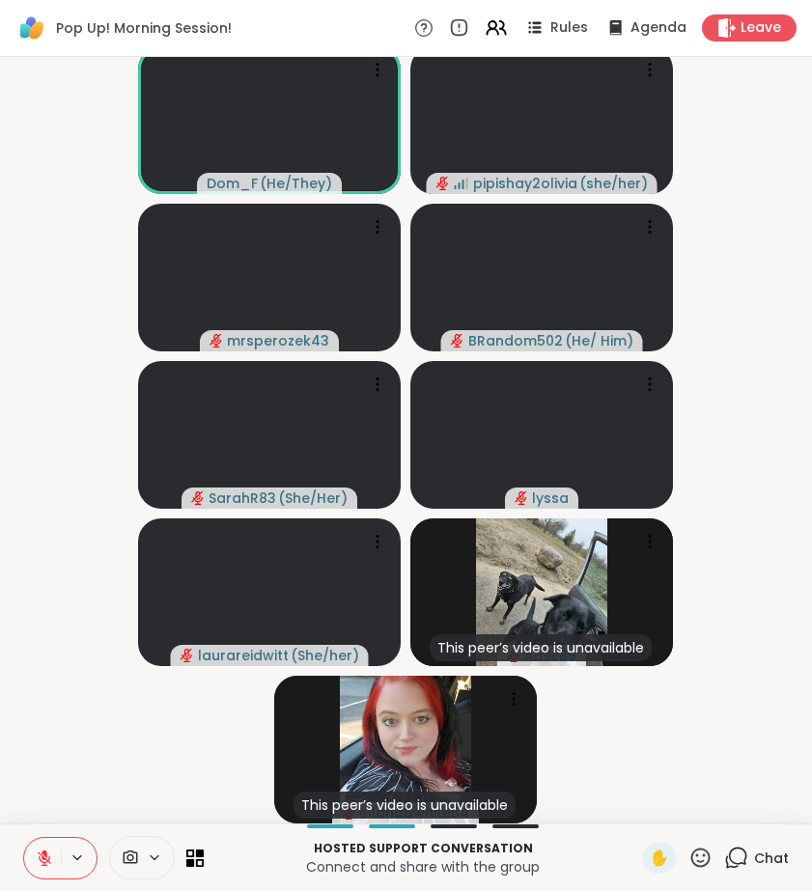
click at [750, 858] on div "Chat" at bounding box center [756, 858] width 65 height 31
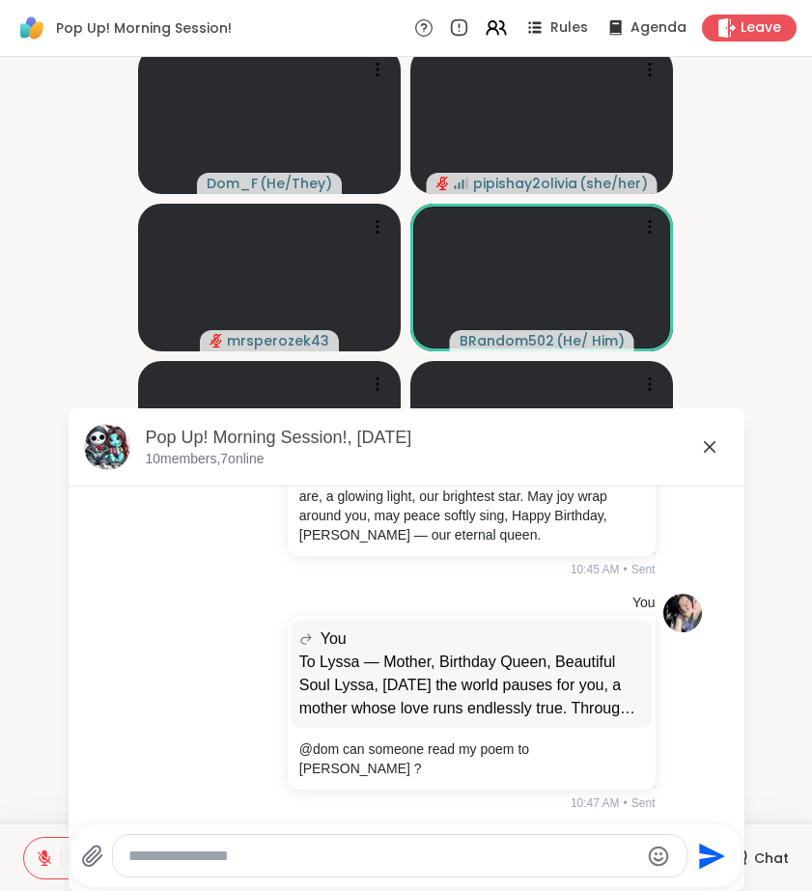
click at [709, 446] on icon at bounding box center [710, 447] width 12 height 12
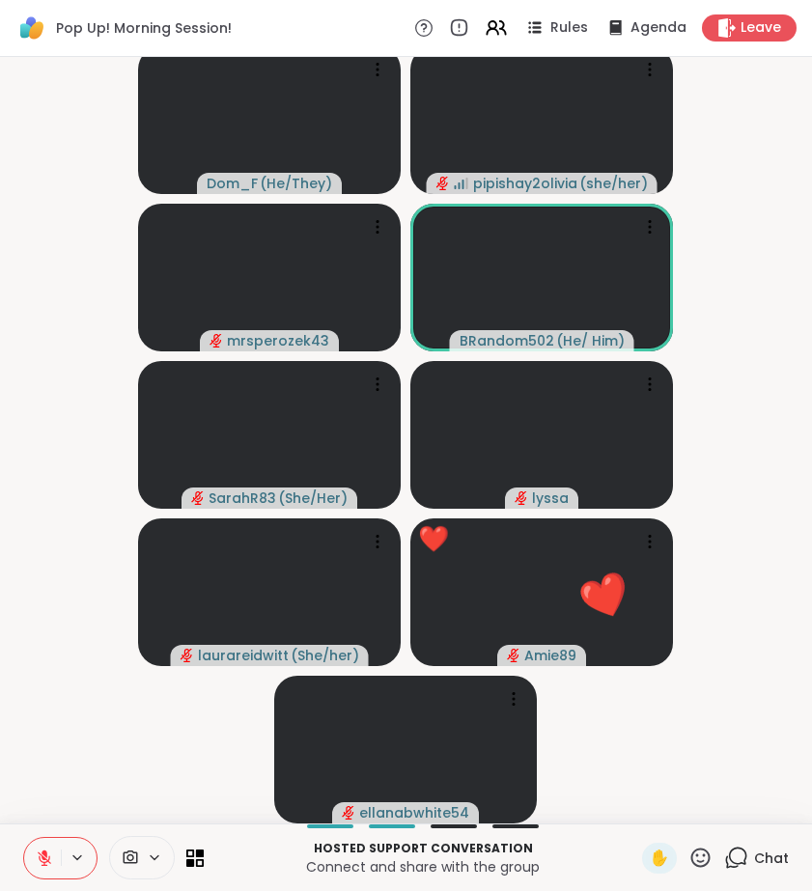
click at [743, 866] on icon at bounding box center [736, 858] width 24 height 24
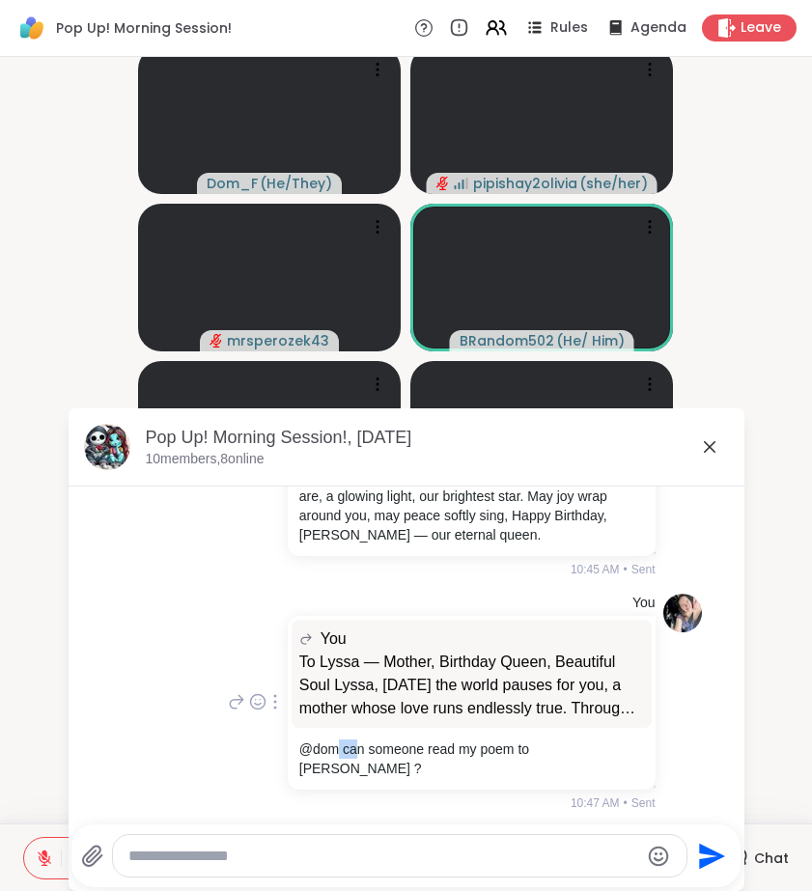
drag, startPoint x: 350, startPoint y: 761, endPoint x: 324, endPoint y: 754, distance: 26.9
click at [328, 755] on p "@dom can someone read my poem to Lyssa ?" at bounding box center [471, 758] width 345 height 39
click at [228, 705] on icon at bounding box center [236, 701] width 17 height 23
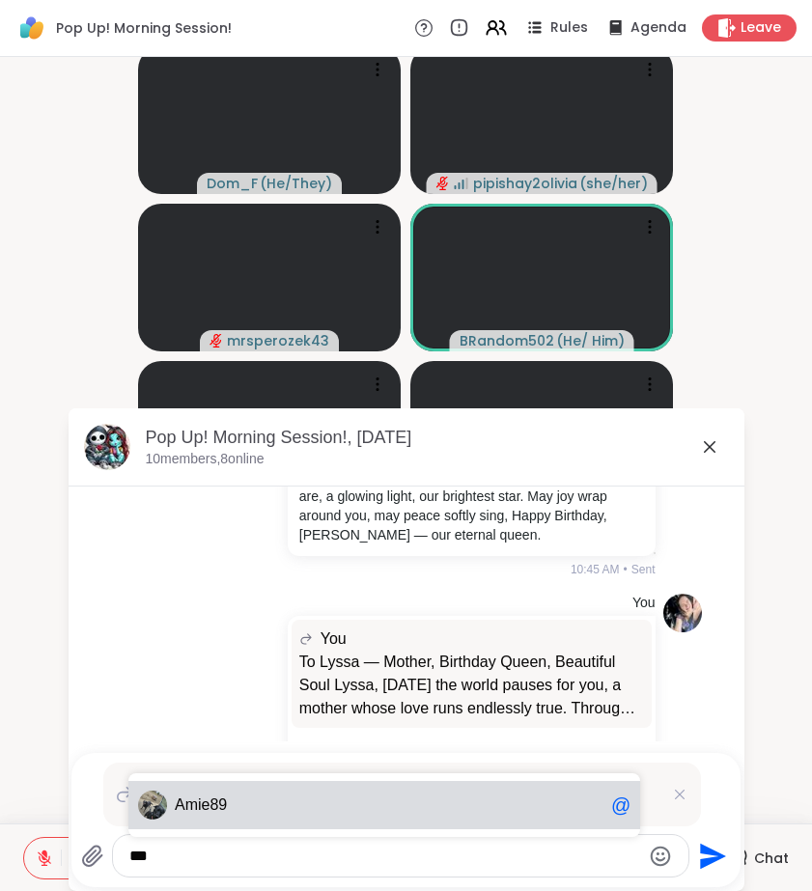
click at [292, 777] on div "Am ie89 @" at bounding box center [384, 805] width 512 height 64
click at [299, 795] on span "Am ie89" at bounding box center [389, 804] width 429 height 19
type textarea "*******"
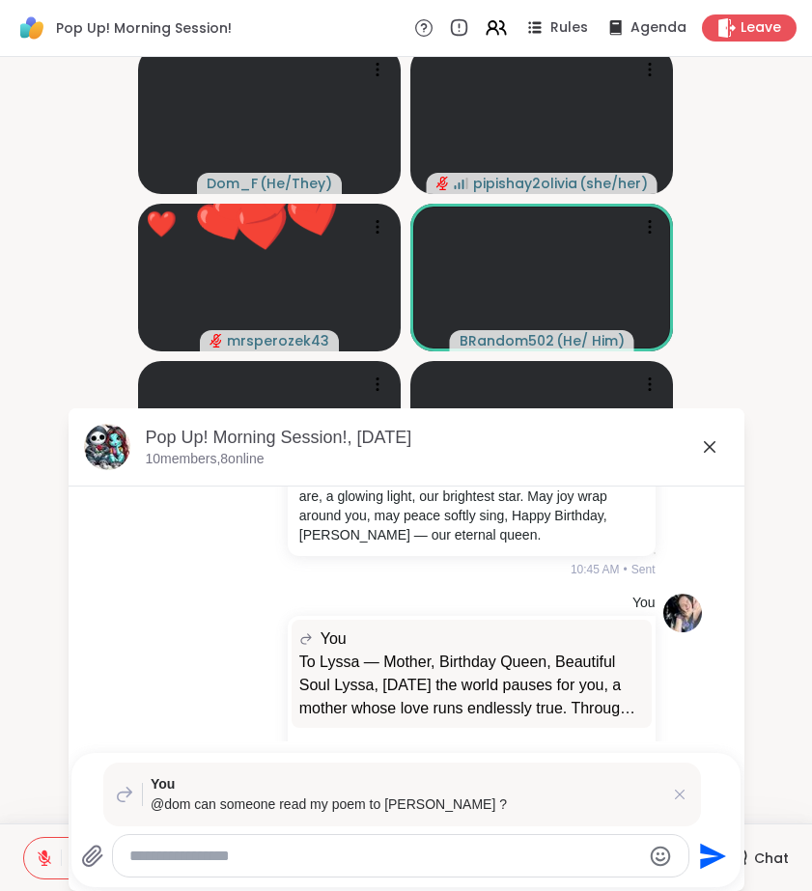
scroll to position [6099, 0]
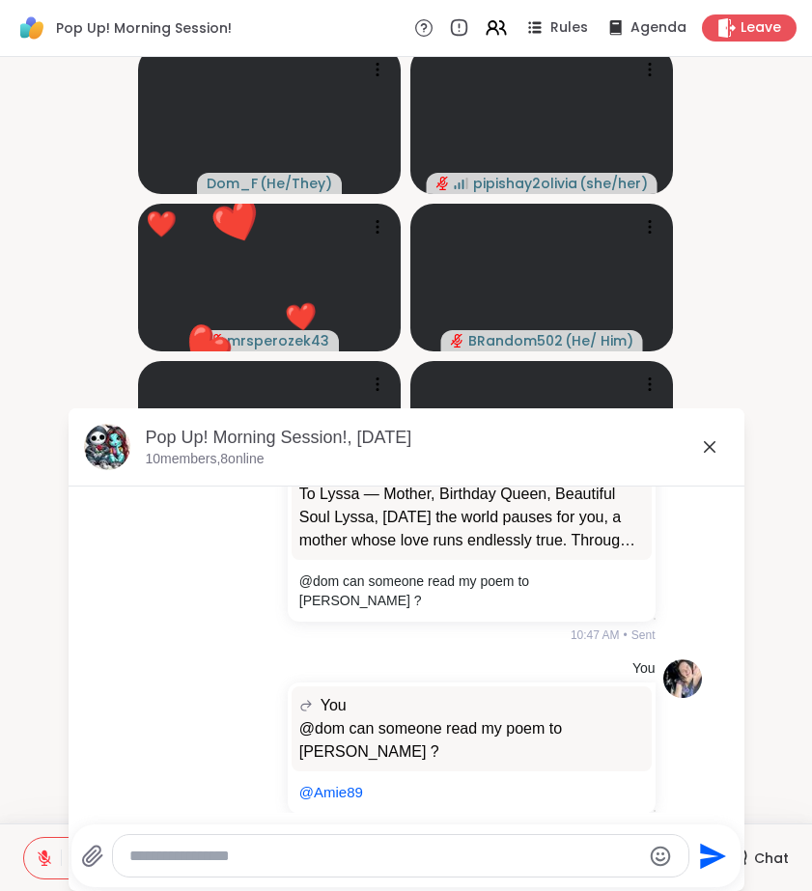
click at [707, 442] on icon at bounding box center [709, 446] width 23 height 23
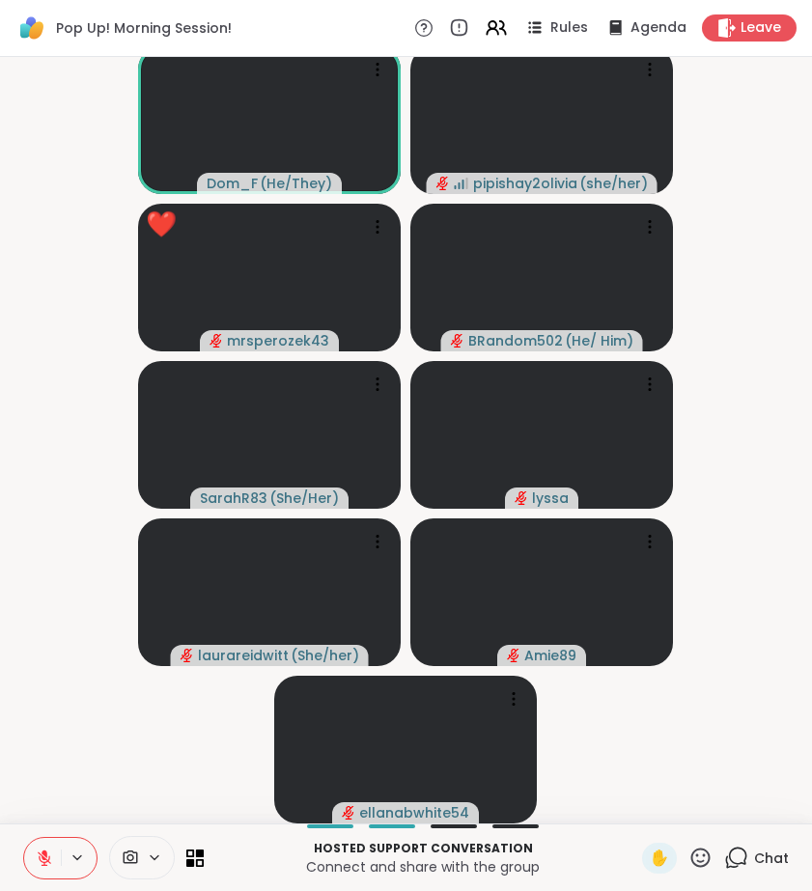
click at [697, 862] on icon at bounding box center [700, 858] width 24 height 24
click at [641, 811] on span "❤️" at bounding box center [643, 806] width 19 height 23
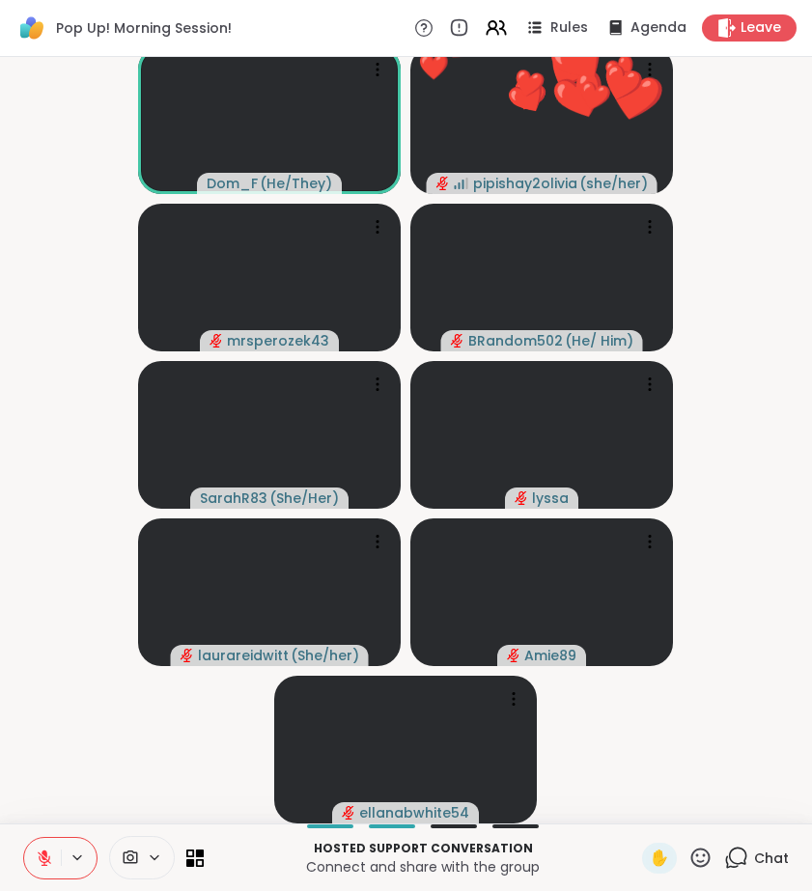
click at [746, 847] on icon at bounding box center [736, 858] width 24 height 24
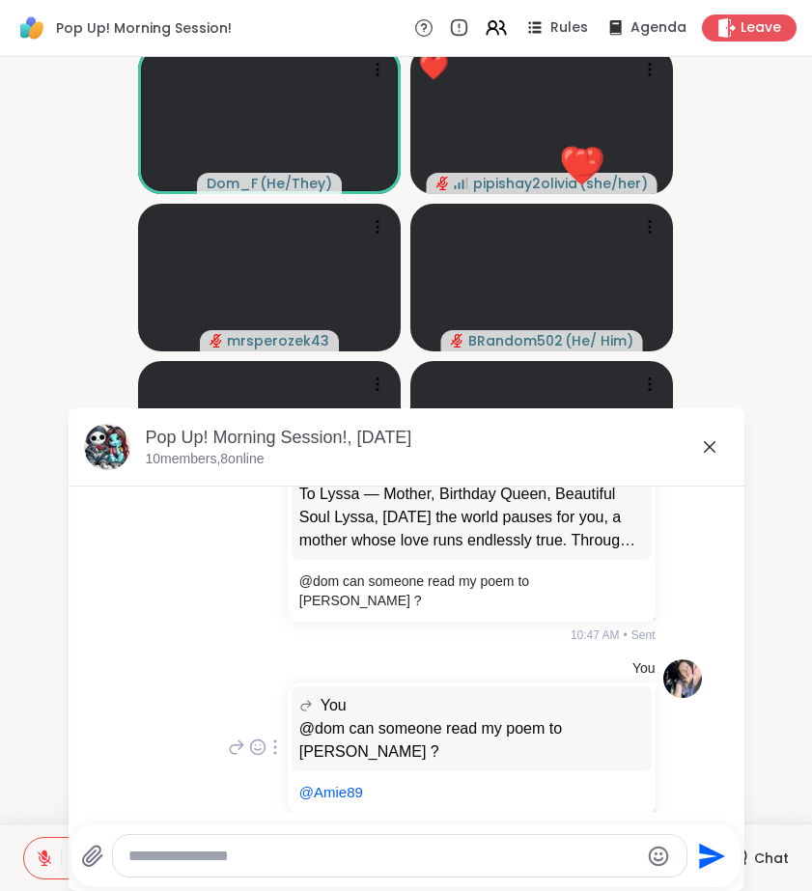
click at [268, 736] on div at bounding box center [274, 747] width 17 height 23
click at [270, 766] on icon at bounding box center [275, 773] width 14 height 15
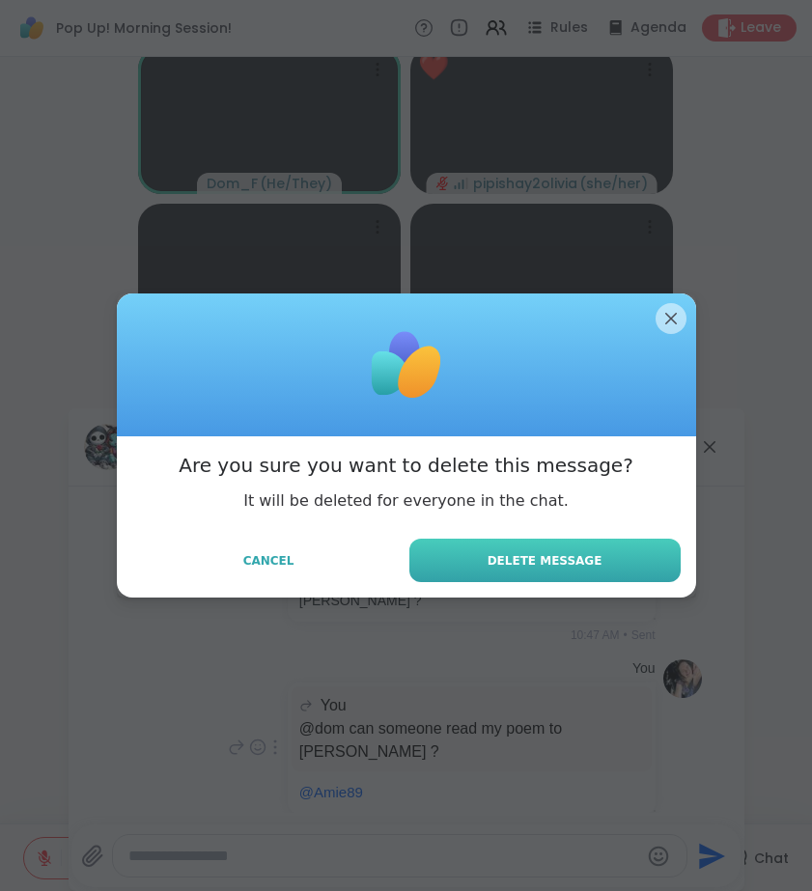
click at [553, 581] on button "Delete Message" at bounding box center [544, 560] width 271 height 43
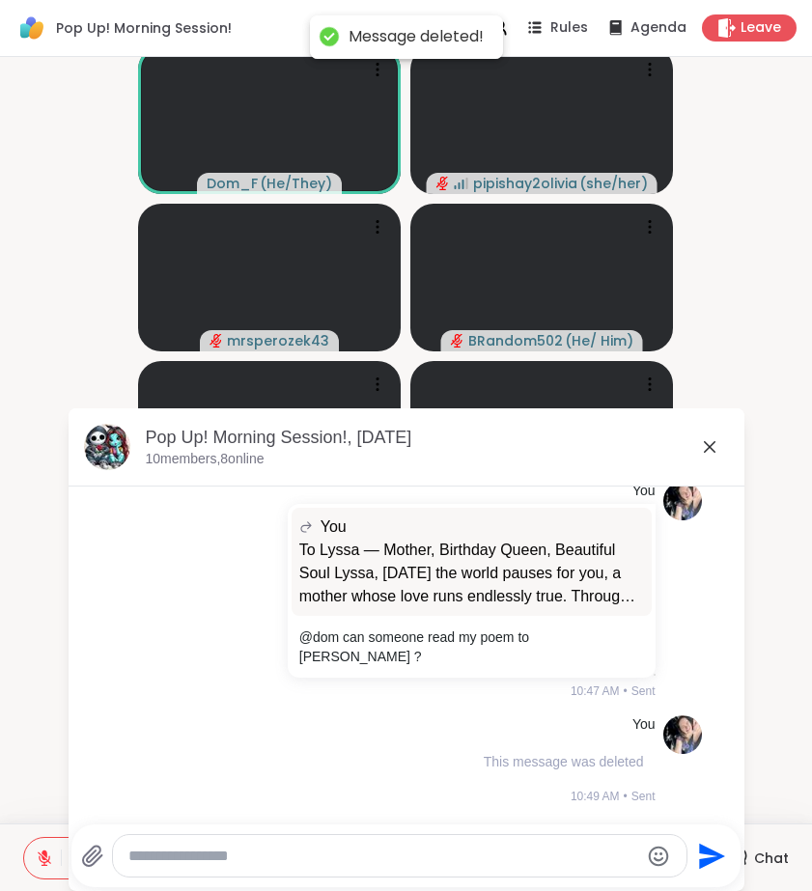
scroll to position [6036, 0]
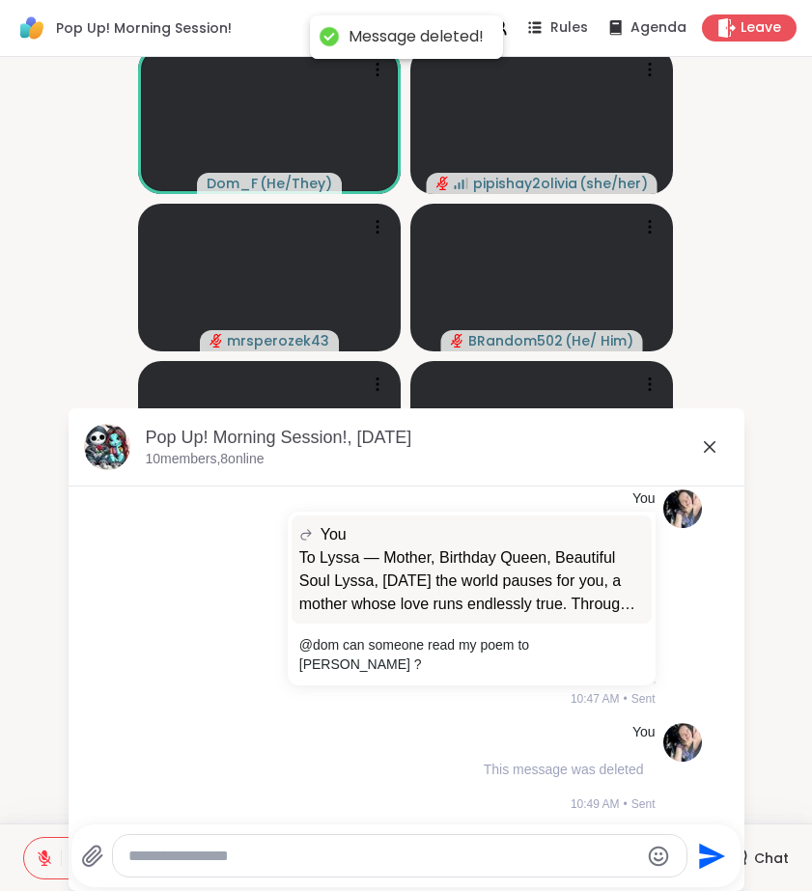
click at [719, 451] on icon at bounding box center [709, 446] width 23 height 23
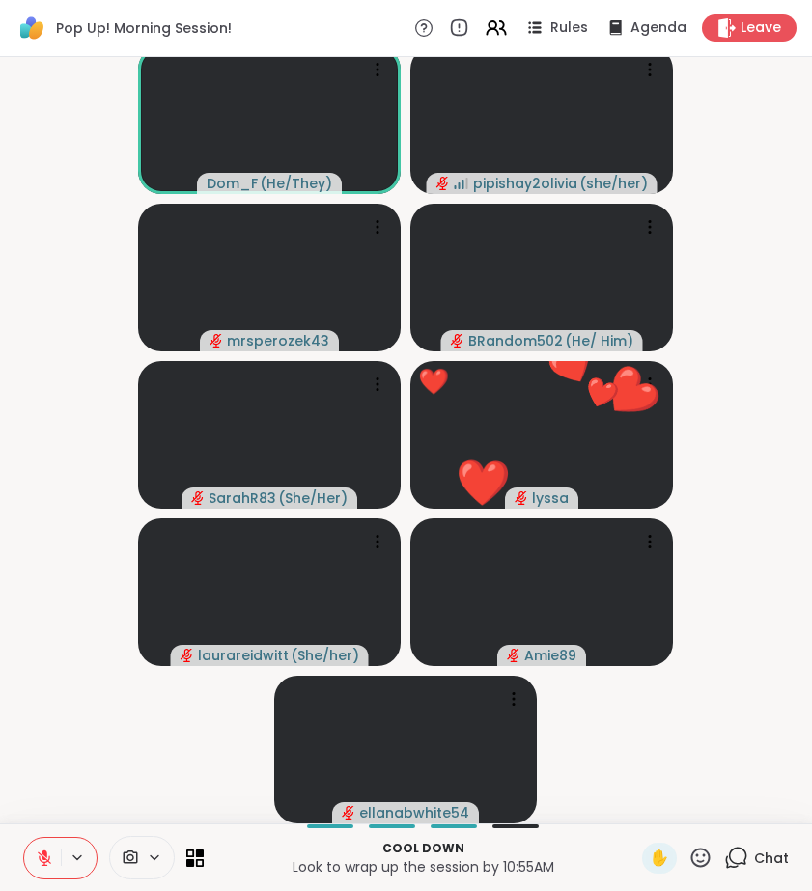
click at [703, 858] on icon at bounding box center [700, 858] width 24 height 24
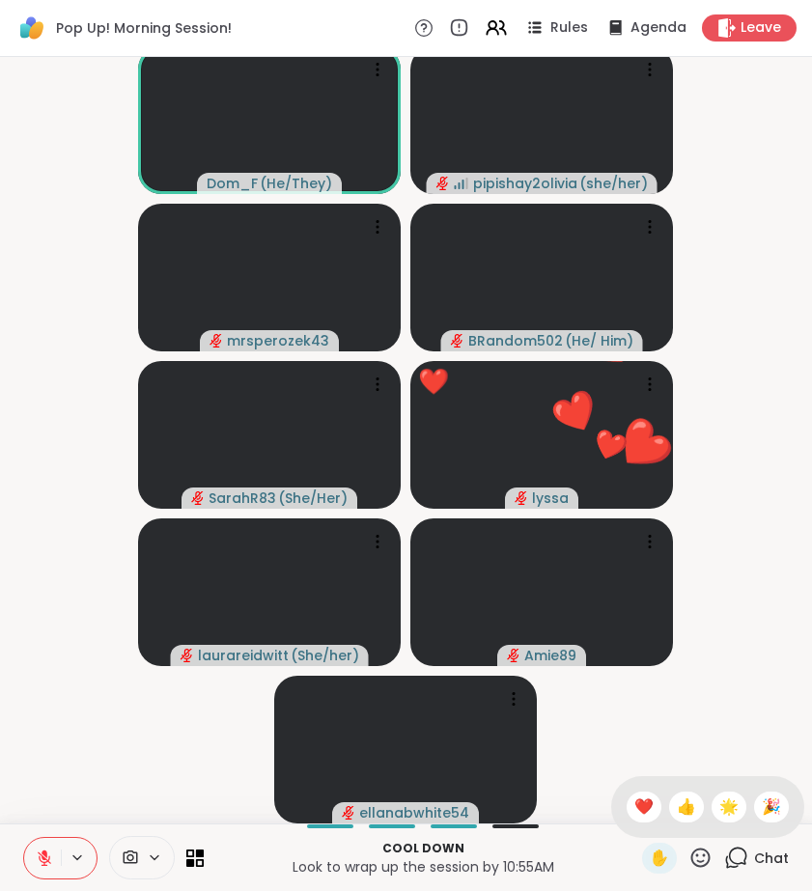
click at [703, 858] on icon at bounding box center [700, 858] width 24 height 24
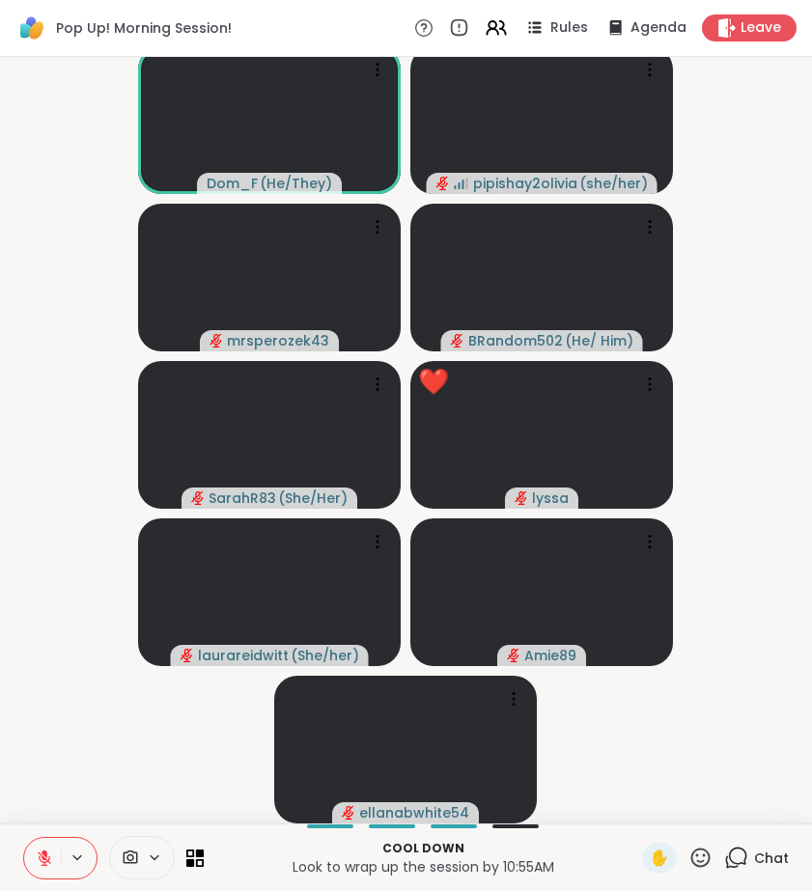
click at [771, 861] on span "Chat" at bounding box center [771, 857] width 35 height 19
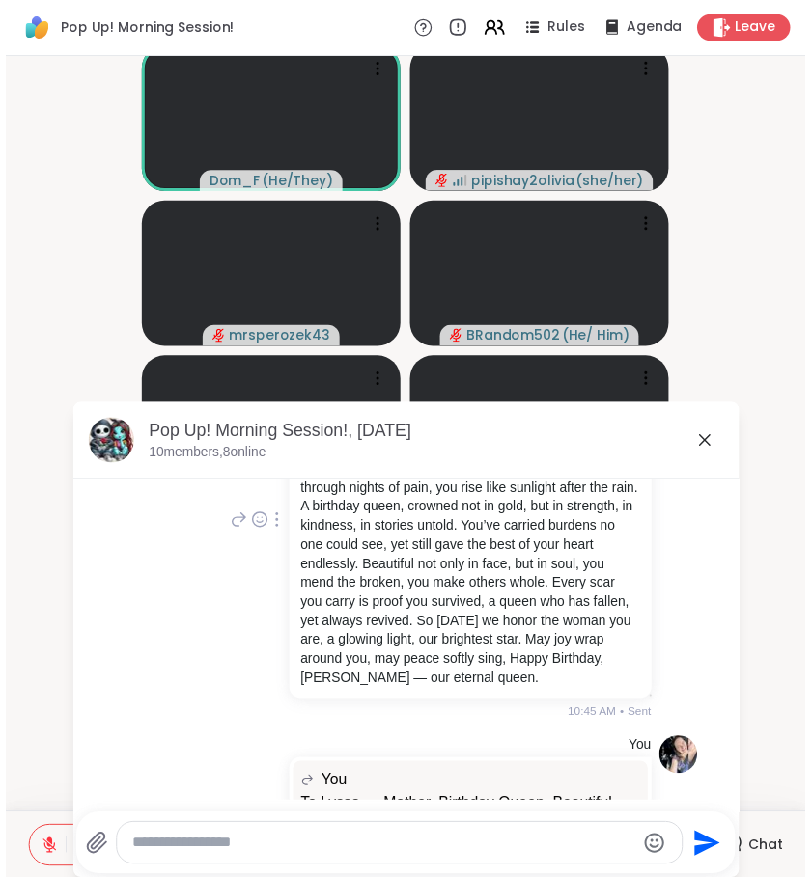
scroll to position [5692, 0]
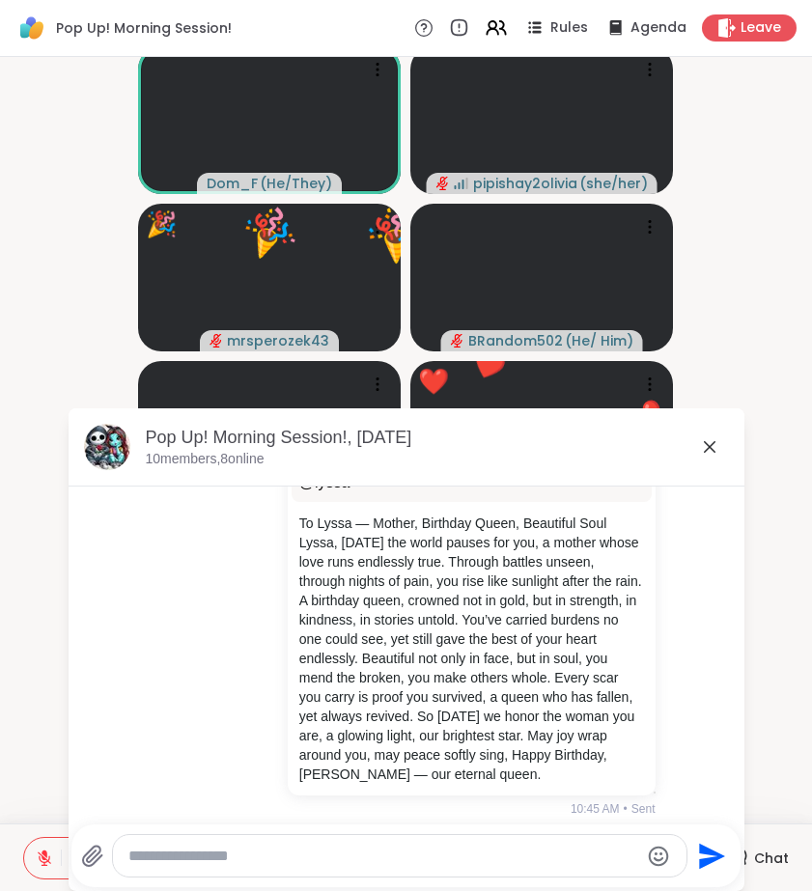
click at [711, 449] on icon at bounding box center [710, 447] width 12 height 12
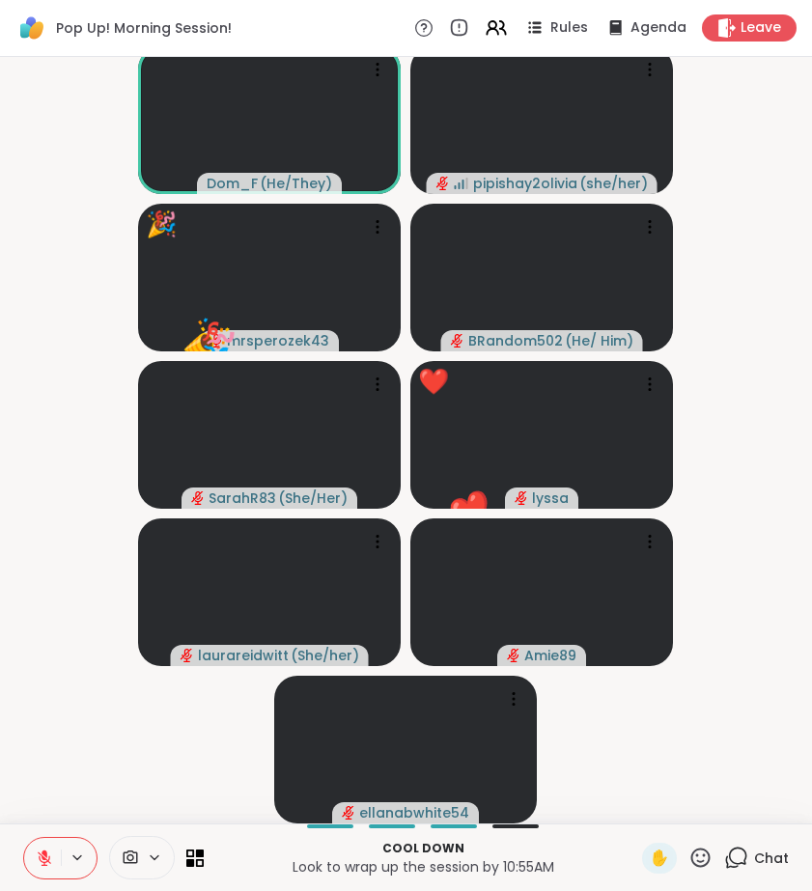
click at [703, 862] on icon at bounding box center [700, 856] width 19 height 19
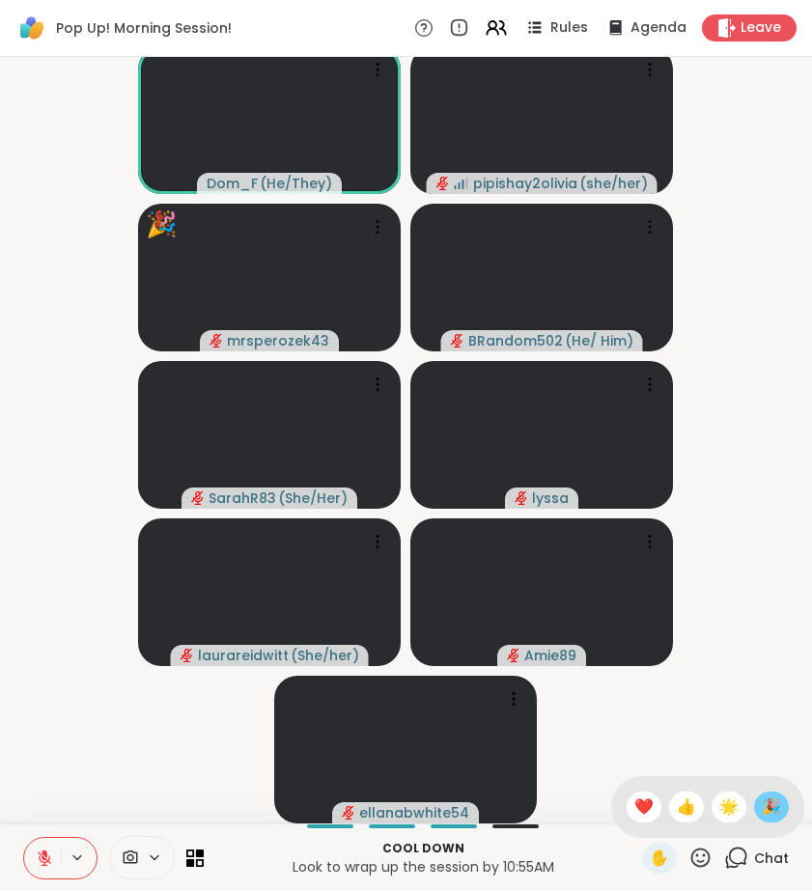
click at [785, 803] on div "🎉" at bounding box center [771, 806] width 35 height 31
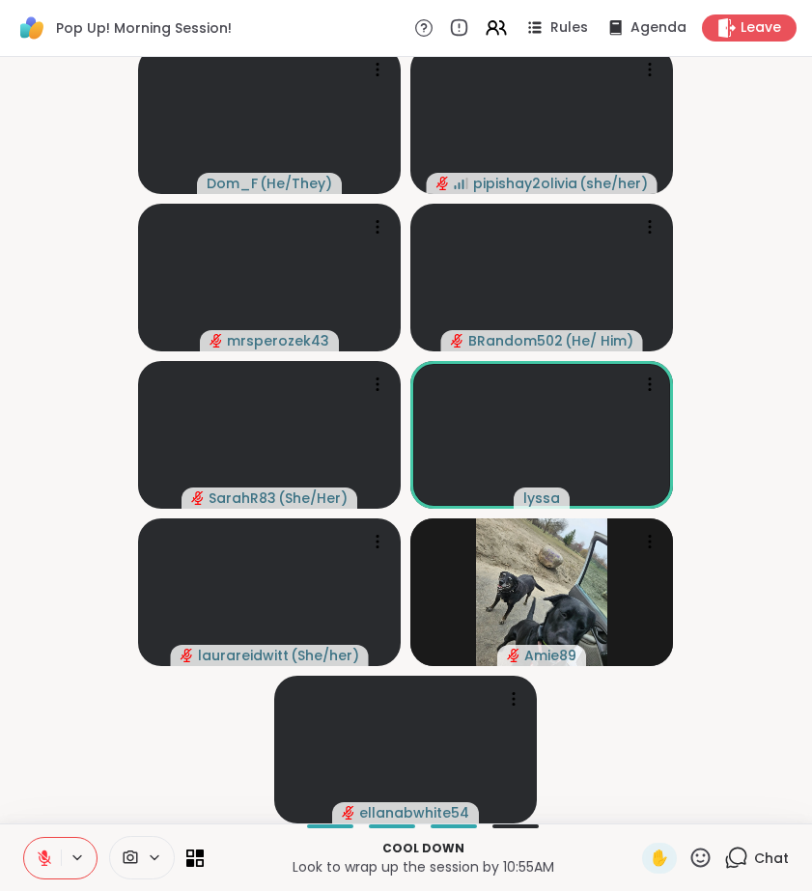
click at [698, 853] on icon at bounding box center [700, 858] width 24 height 24
click at [707, 863] on icon at bounding box center [700, 858] width 24 height 24
drag, startPoint x: 705, startPoint y: 861, endPoint x: 689, endPoint y: 843, distance: 24.0
click at [705, 861] on icon at bounding box center [700, 856] width 19 height 19
click at [651, 813] on div "❤️" at bounding box center [643, 806] width 35 height 31
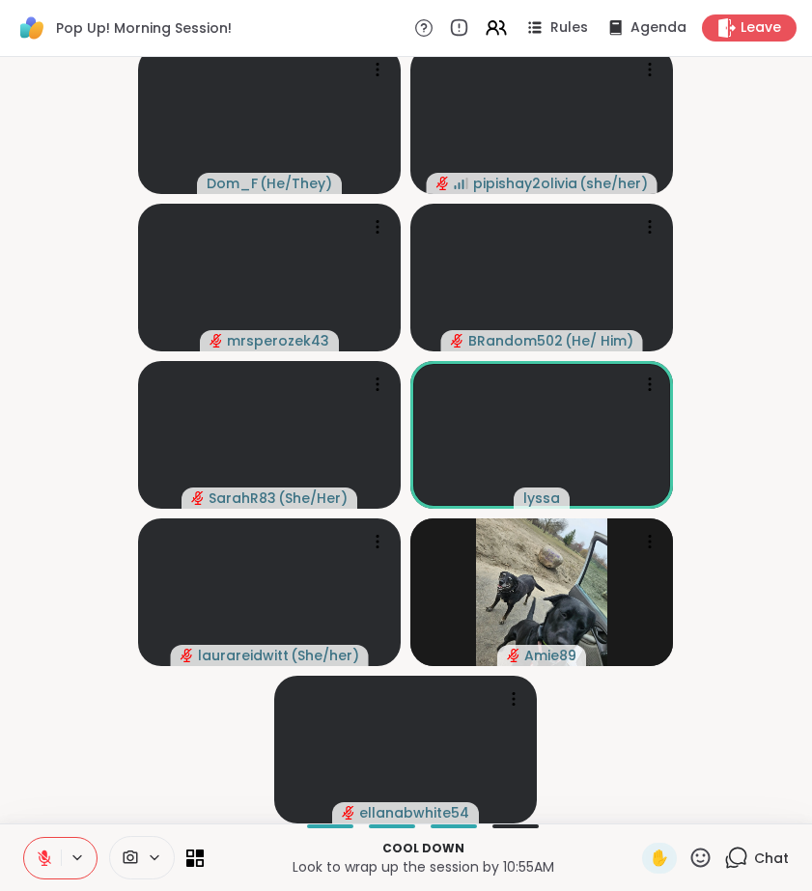
click at [705, 848] on icon at bounding box center [700, 856] width 19 height 19
click at [705, 853] on icon at bounding box center [700, 858] width 24 height 24
click at [708, 859] on icon at bounding box center [700, 858] width 24 height 24
click at [655, 814] on div "❤️" at bounding box center [643, 806] width 35 height 31
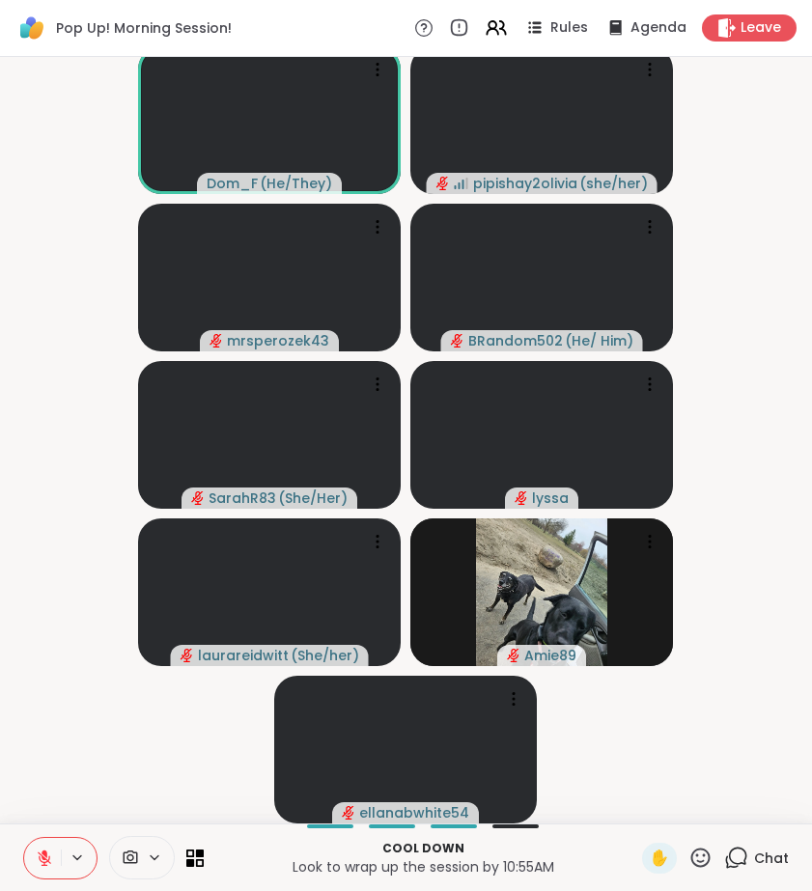
click at [742, 24] on span "Leave" at bounding box center [760, 27] width 41 height 19
click at [774, 35] on span "Leave" at bounding box center [761, 28] width 42 height 20
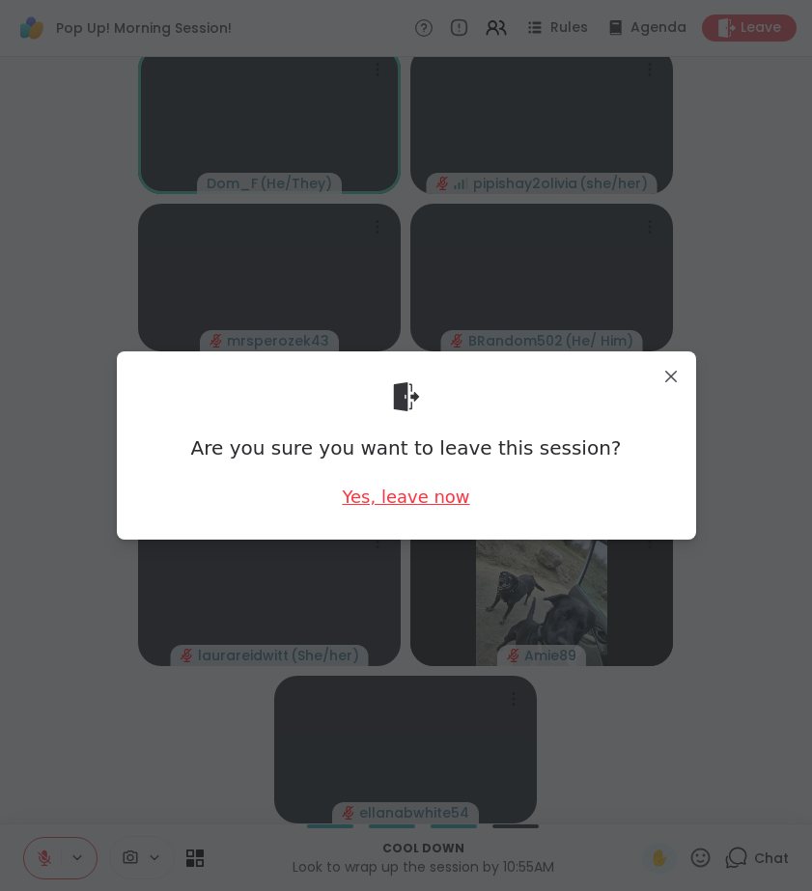
click at [418, 501] on div "Yes, leave now" at bounding box center [405, 497] width 127 height 24
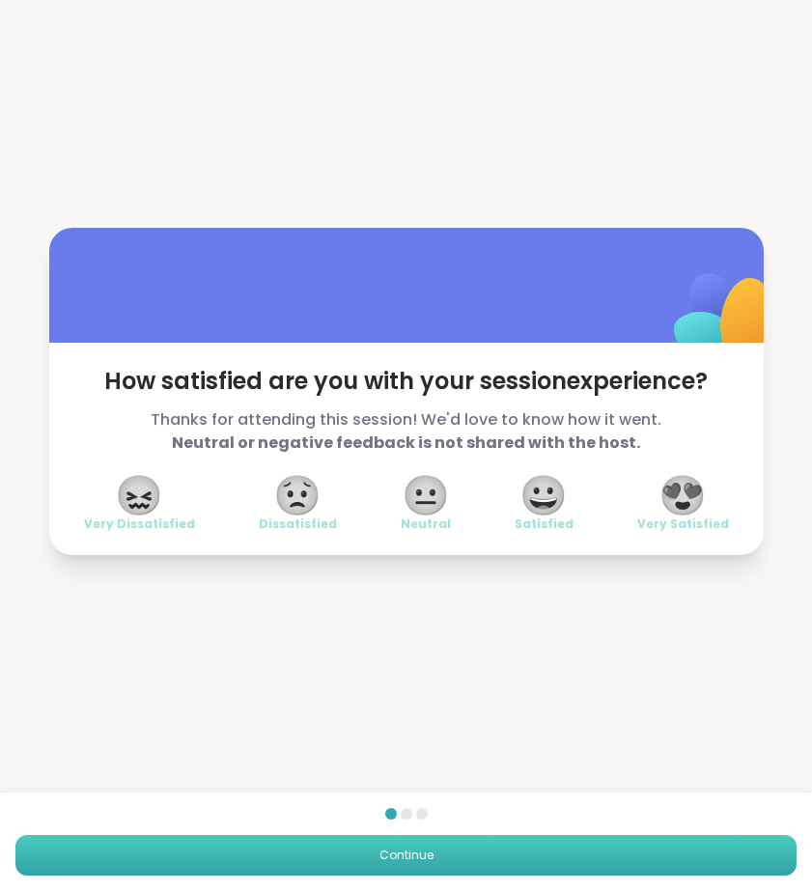
click at [467, 855] on button "Continue" at bounding box center [405, 855] width 781 height 41
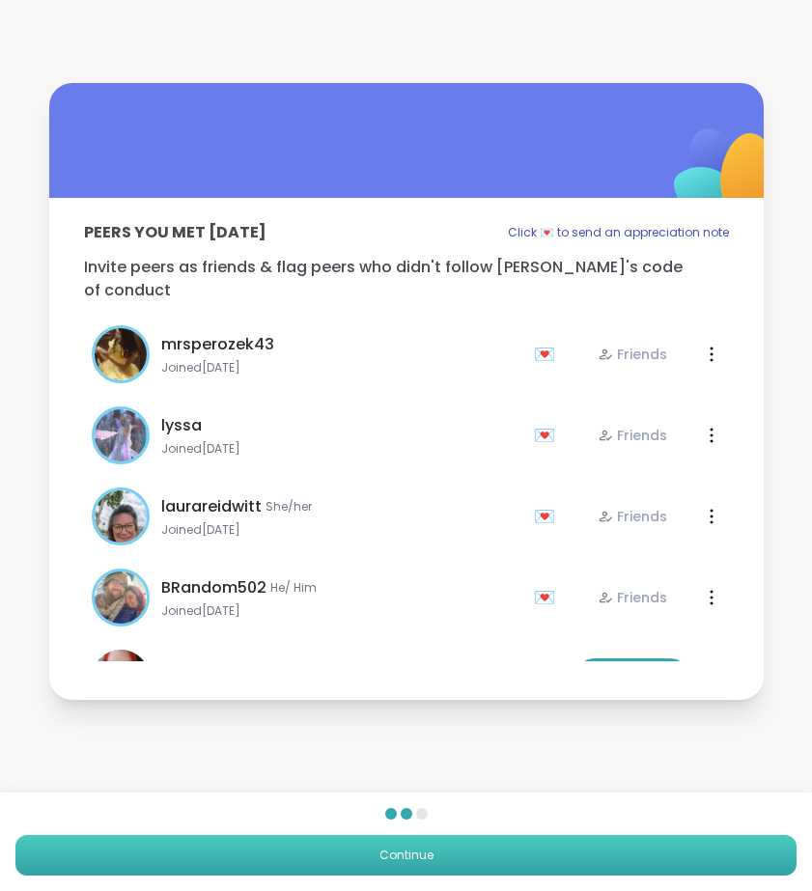
click at [461, 856] on button "Continue" at bounding box center [405, 855] width 781 height 41
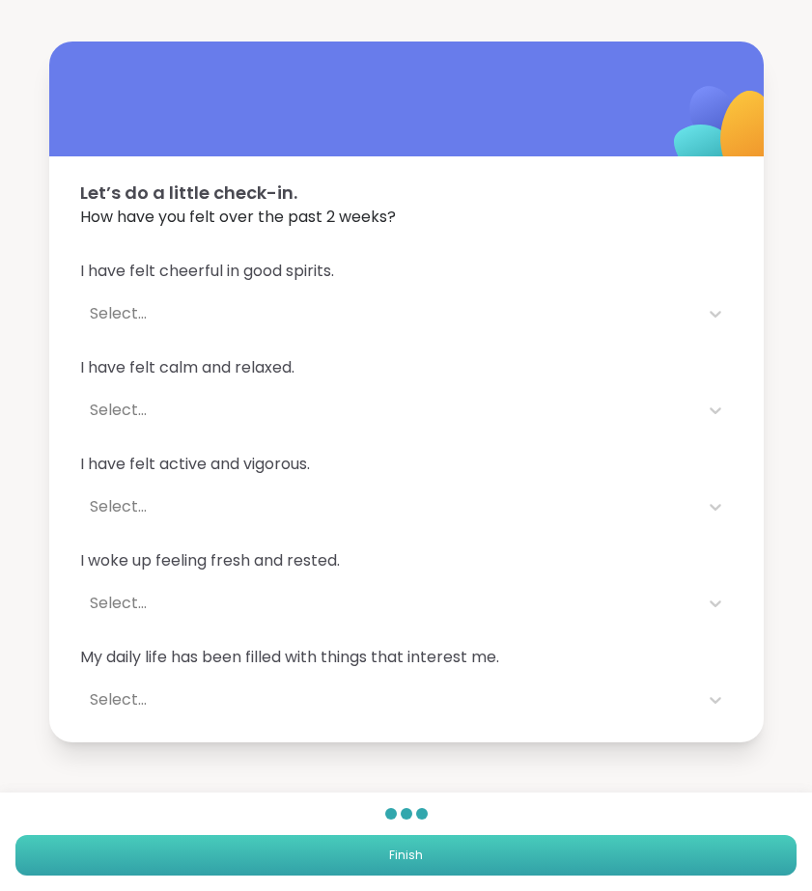
click at [485, 869] on button "Finish" at bounding box center [405, 855] width 781 height 41
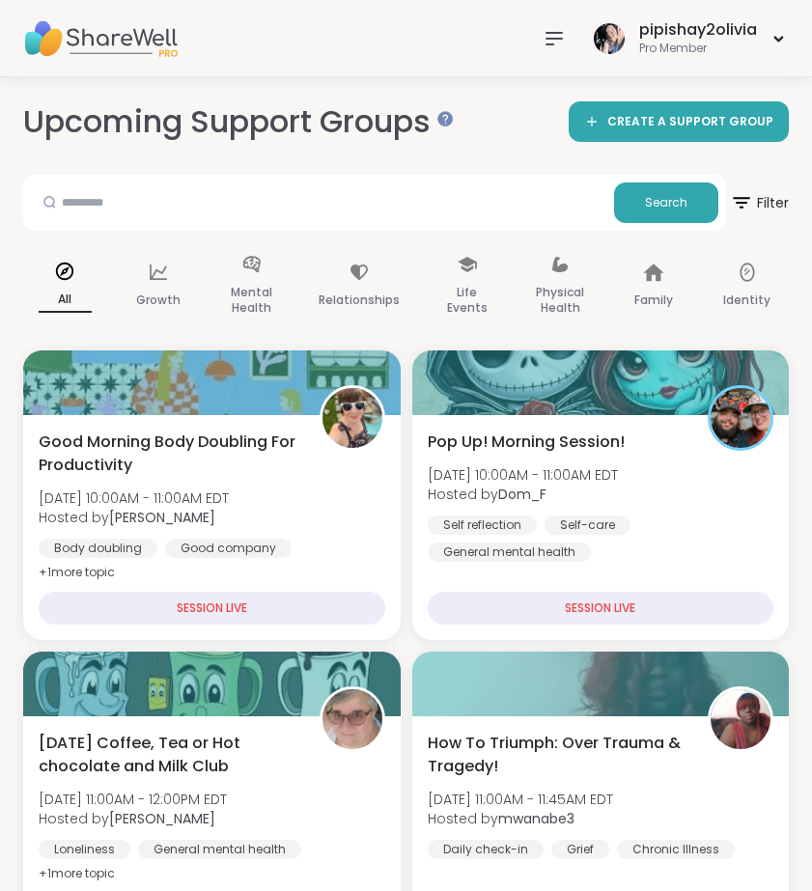
click at [559, 39] on icon at bounding box center [553, 39] width 15 height 12
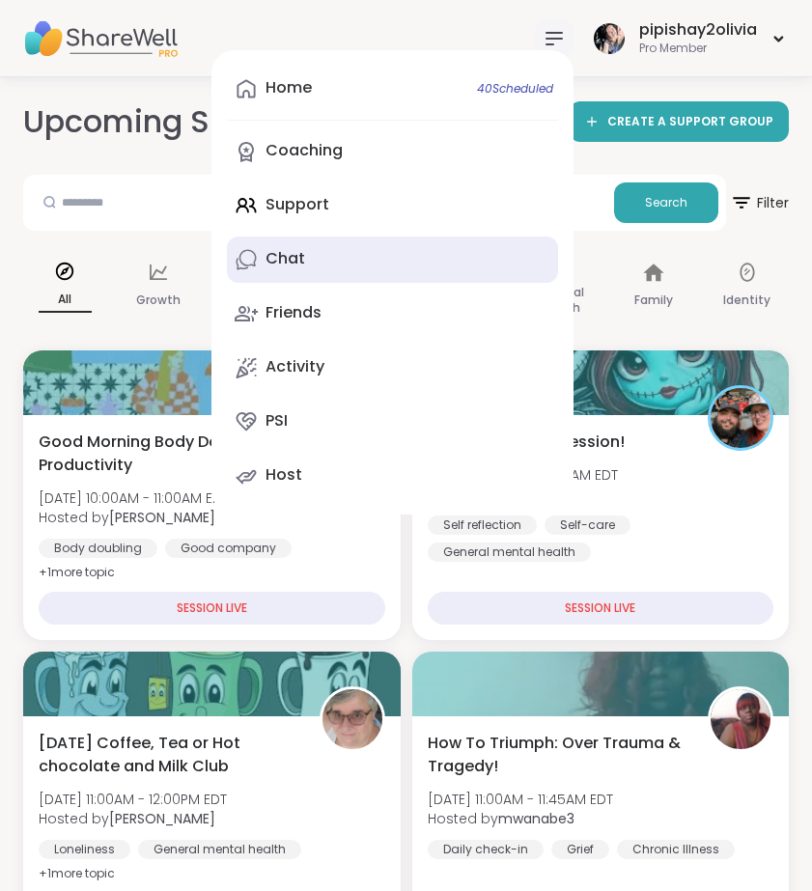
click at [346, 257] on link "Chat" at bounding box center [392, 259] width 331 height 46
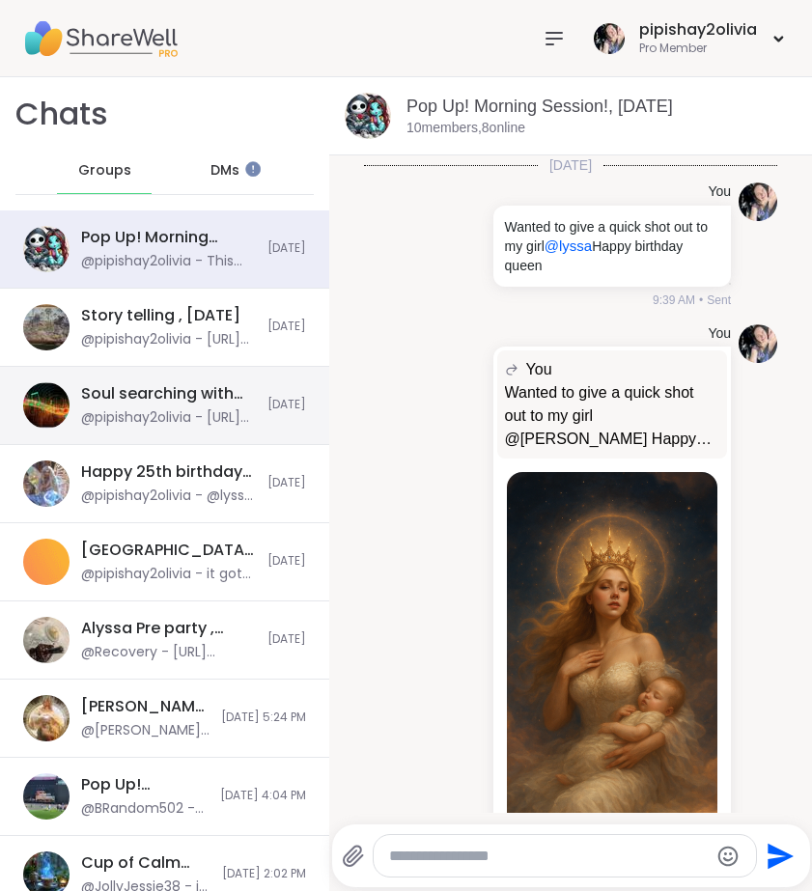
scroll to position [6716, 0]
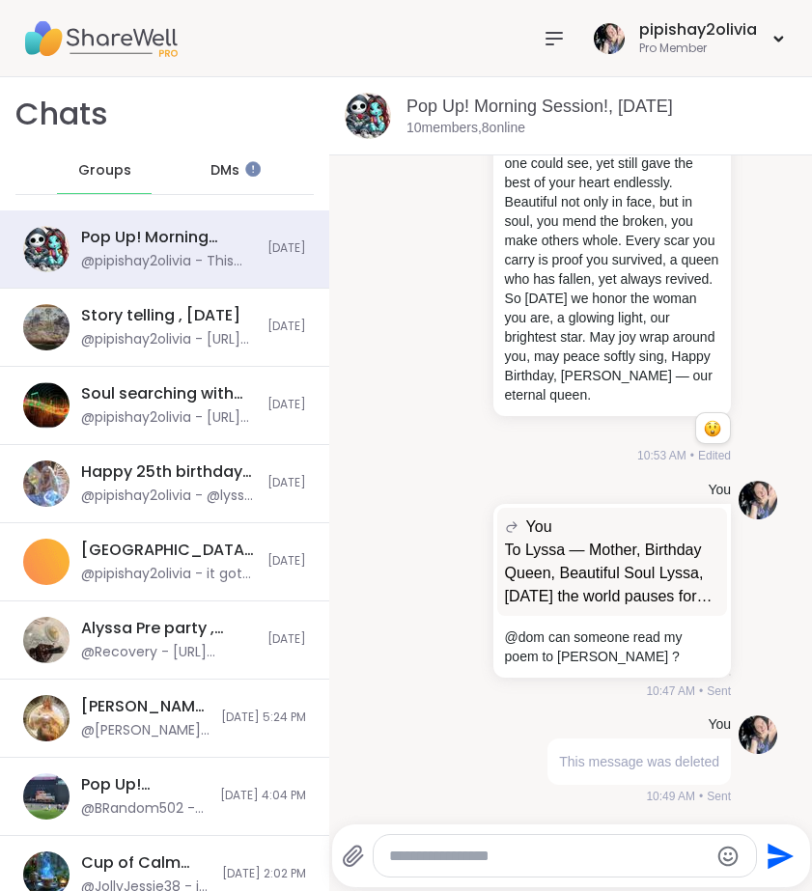
click at [533, 39] on div "pipishay2olivia Pro Member" at bounding box center [406, 38] width 812 height 77
click at [704, 437] on div "Reactions: wow" at bounding box center [712, 428] width 17 height 17
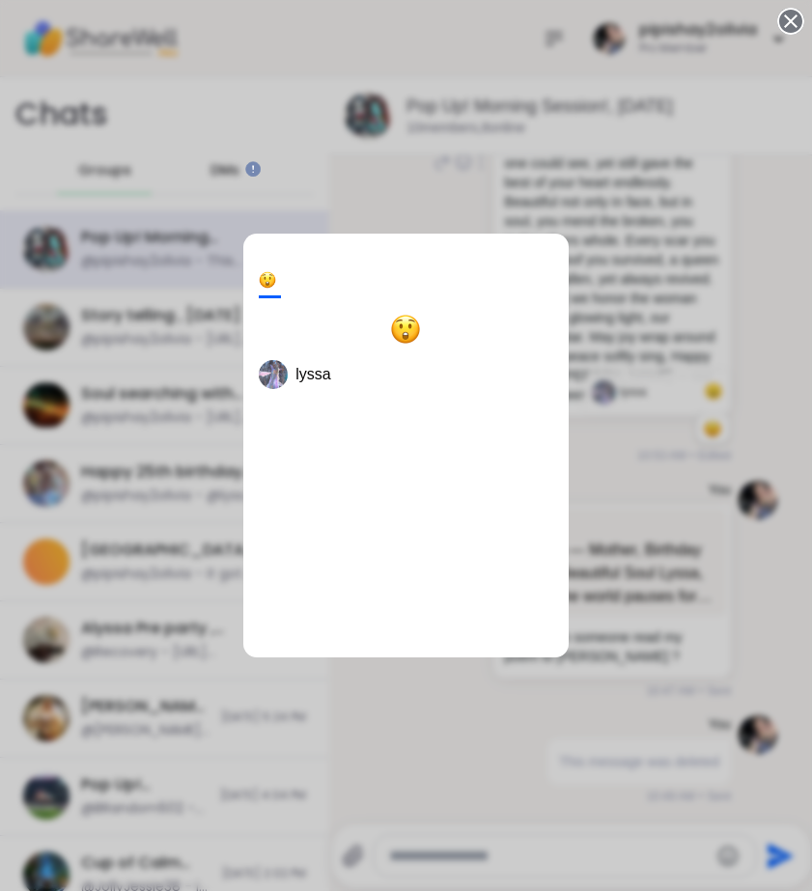
click at [565, 141] on div "1 lyssa" at bounding box center [406, 445] width 812 height 891
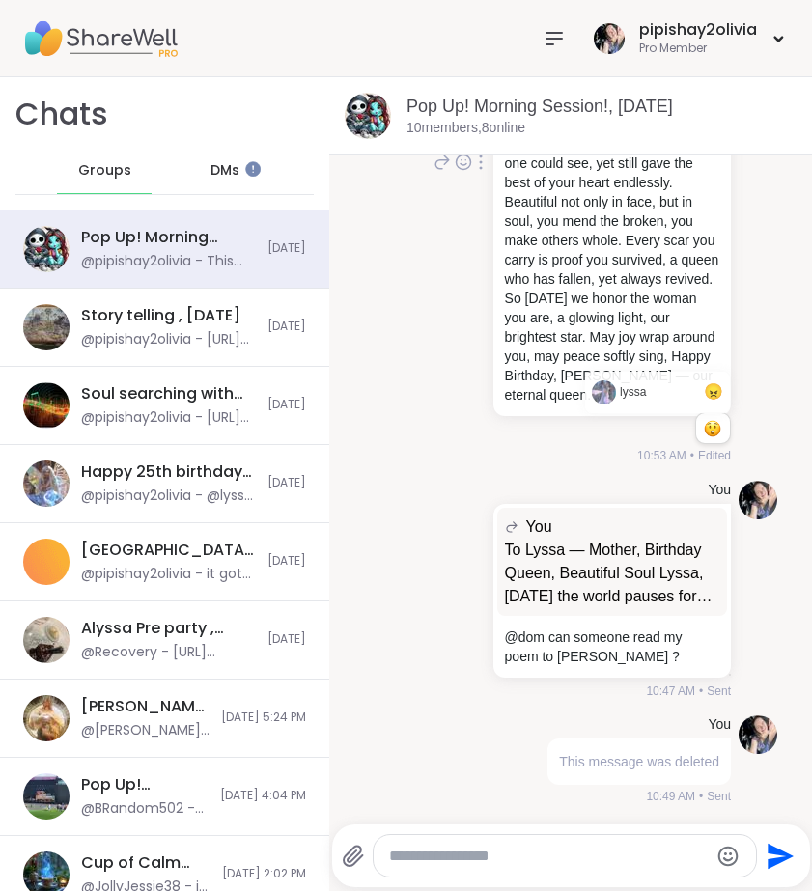
click at [562, 37] on icon at bounding box center [553, 38] width 23 height 23
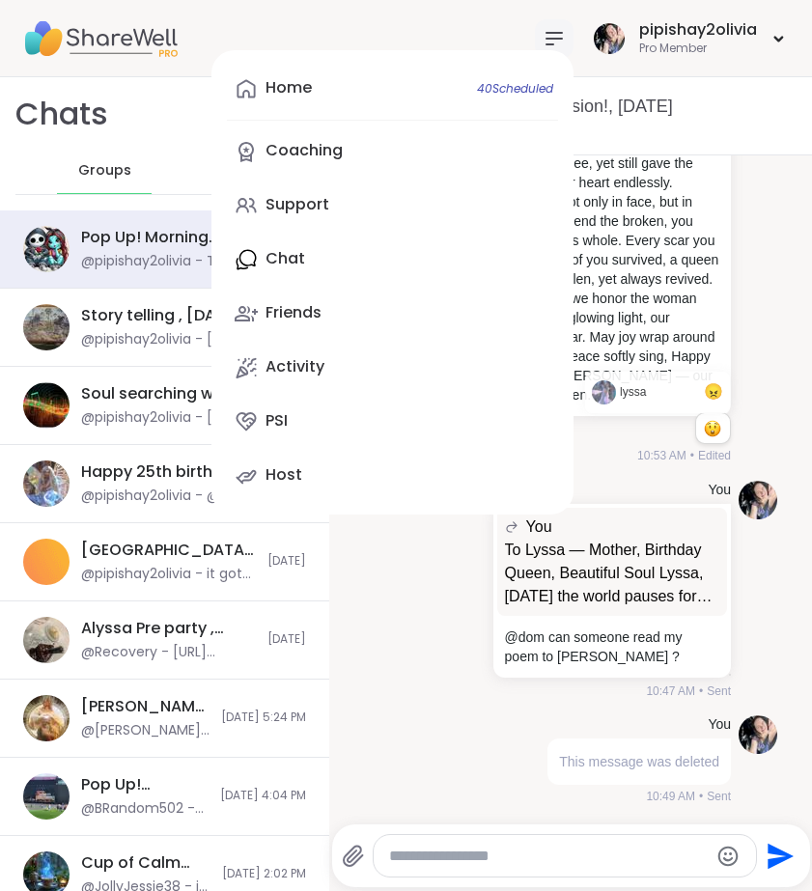
click at [357, 262] on div "Home 40 Scheduled Coaching Support Chat Friends Activity PSI Host" at bounding box center [392, 282] width 362 height 464
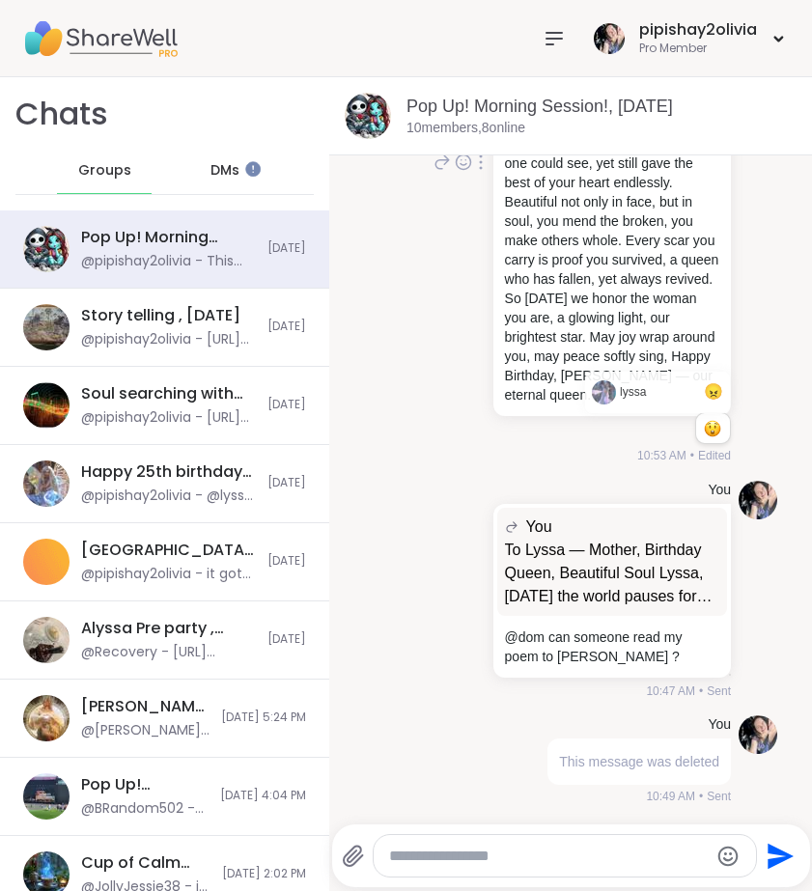
click at [546, 46] on icon at bounding box center [553, 38] width 23 height 23
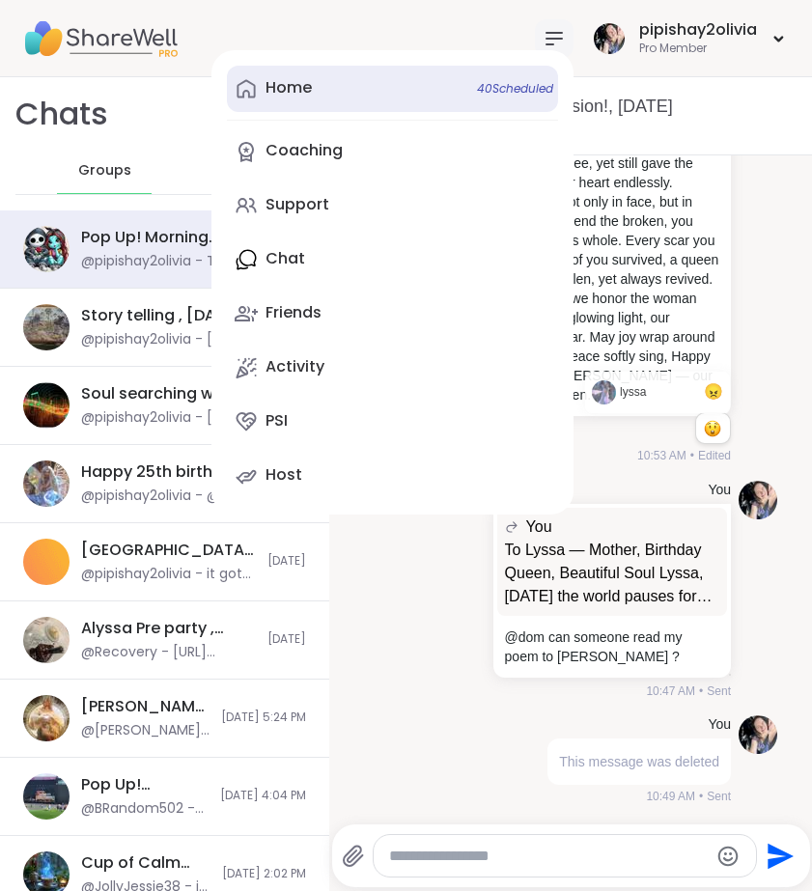
click at [479, 88] on span "40 Scheduled" at bounding box center [515, 88] width 76 height 15
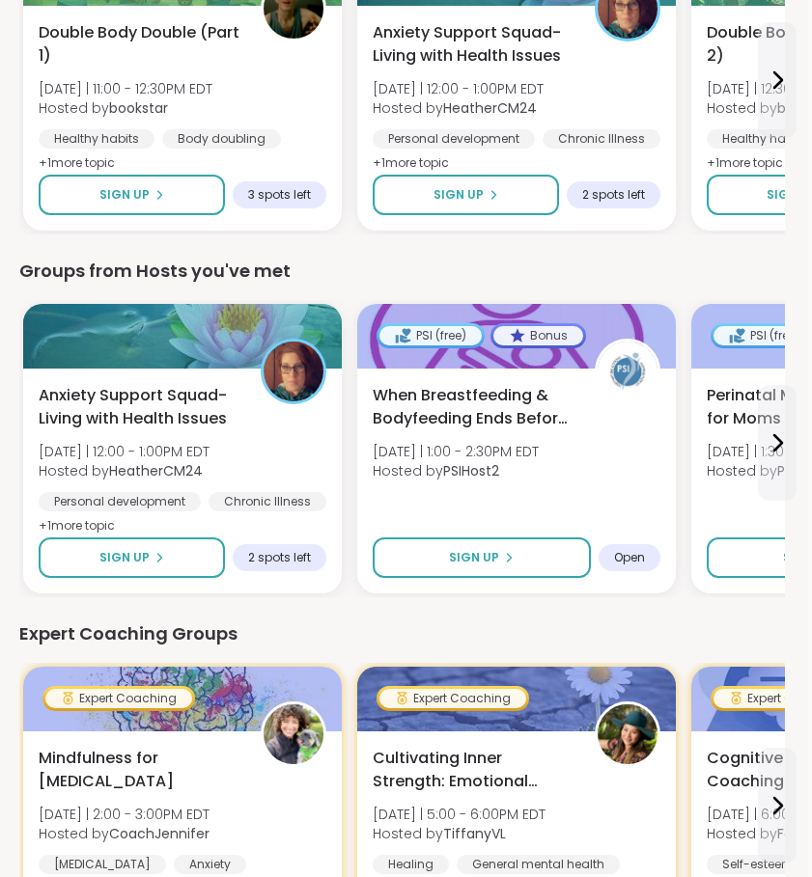
scroll to position [795, 4]
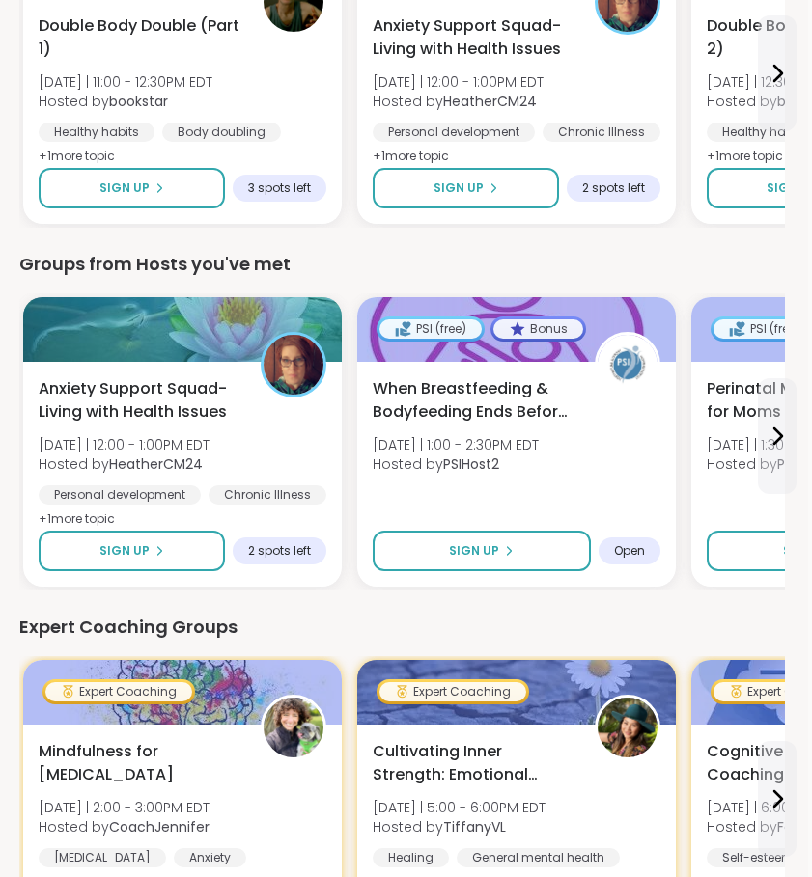
click at [781, 458] on button at bounding box center [777, 436] width 39 height 116
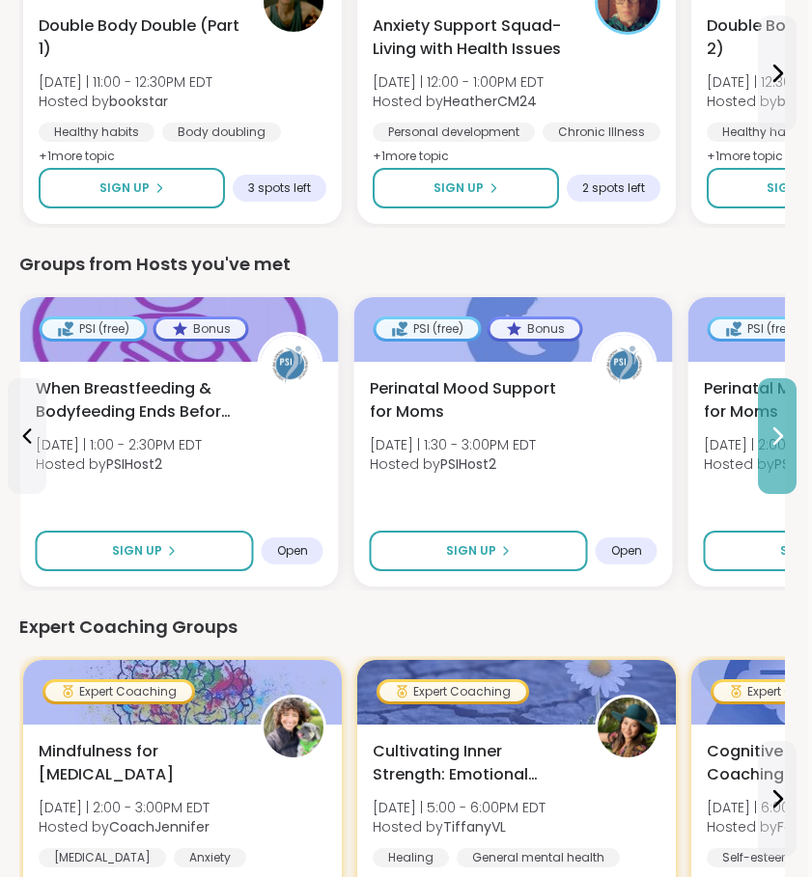
click at [768, 440] on icon at bounding box center [776, 436] width 23 height 23
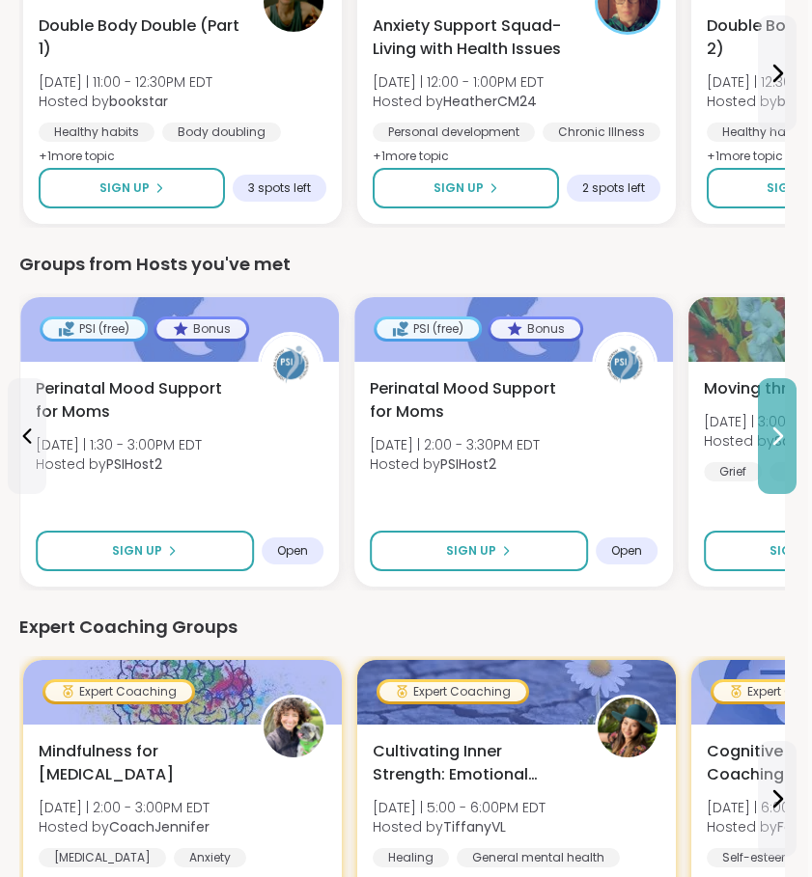
click at [768, 440] on icon at bounding box center [776, 436] width 23 height 23
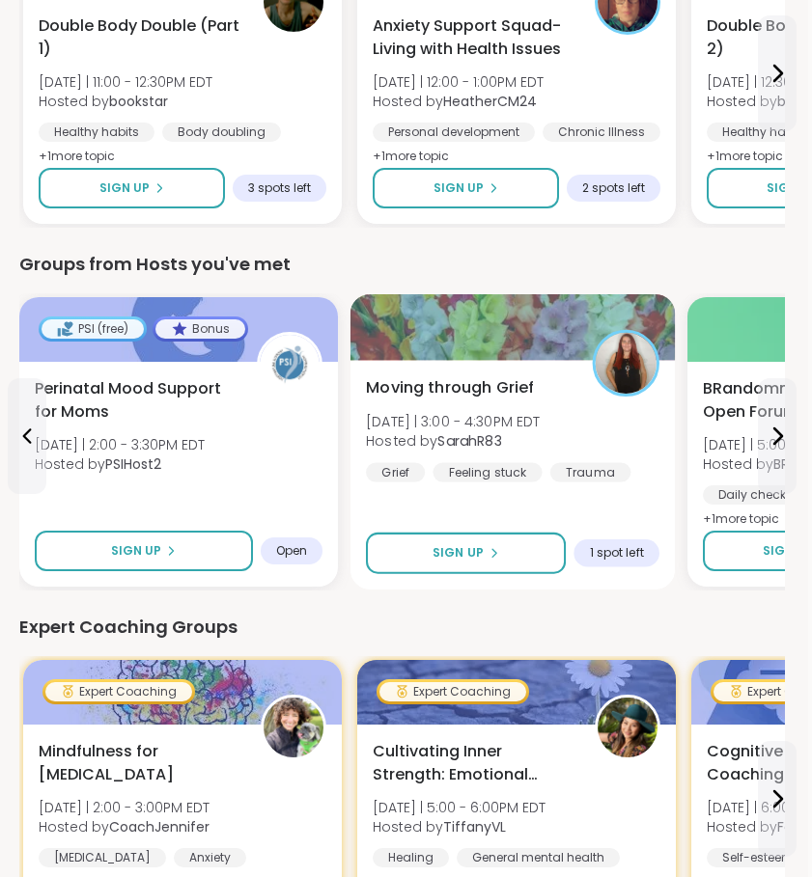
click at [569, 500] on div "Moving through Grief Mon 9/15 | 3:00 - 4:30PM EDT Hosted by SarahR83 Grief Feel…" at bounding box center [512, 475] width 325 height 230
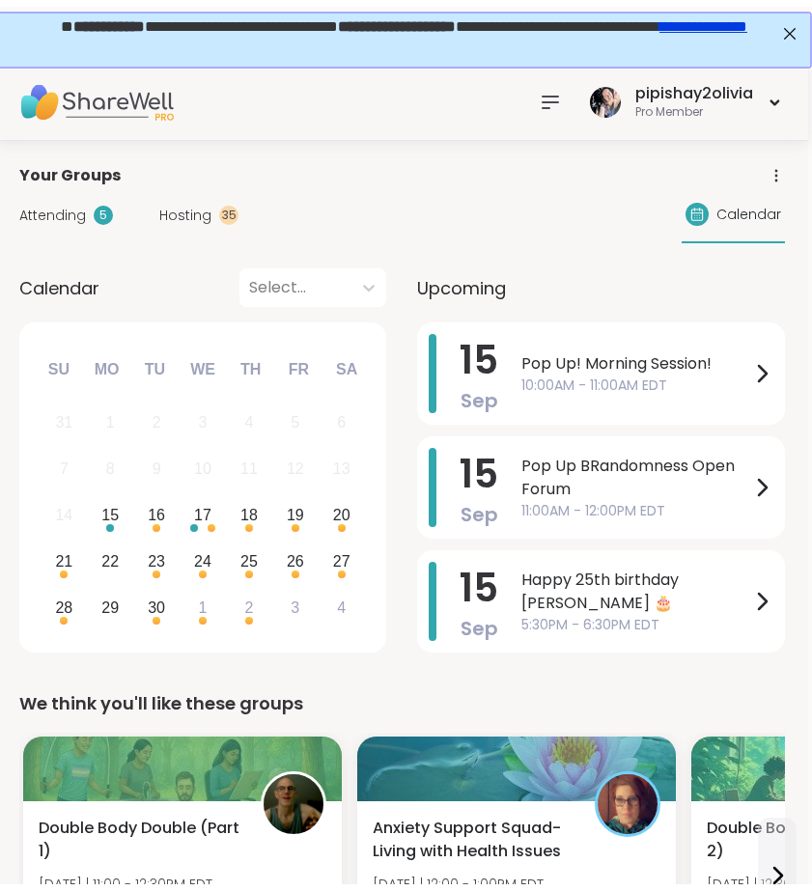
scroll to position [0, 4]
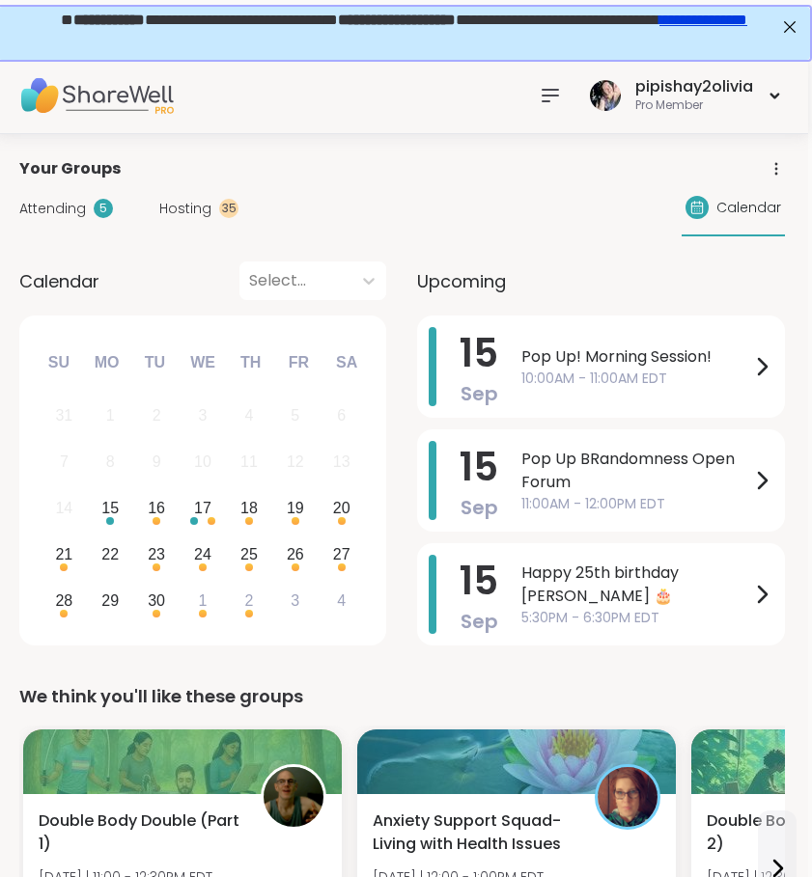
click at [175, 212] on span "Hosting" at bounding box center [185, 209] width 52 height 20
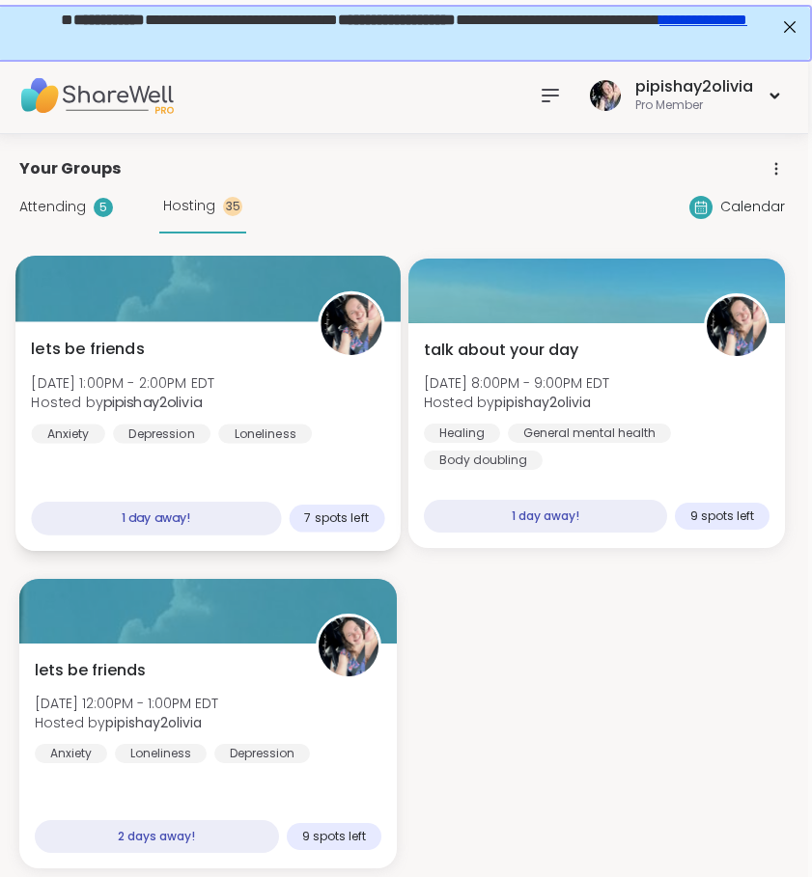
click at [303, 445] on div "lets be friends Tue, Sep 16 | 1:00PM - 2:00PM EDT Hosted by pipishay2olivia Anx…" at bounding box center [207, 436] width 384 height 230
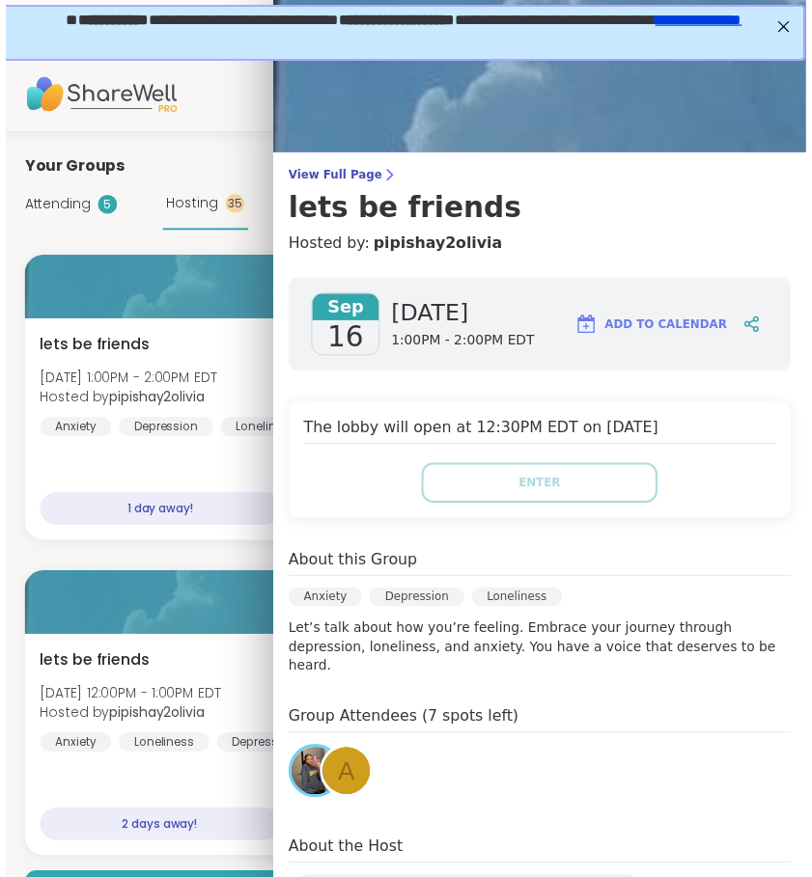
scroll to position [42, 0]
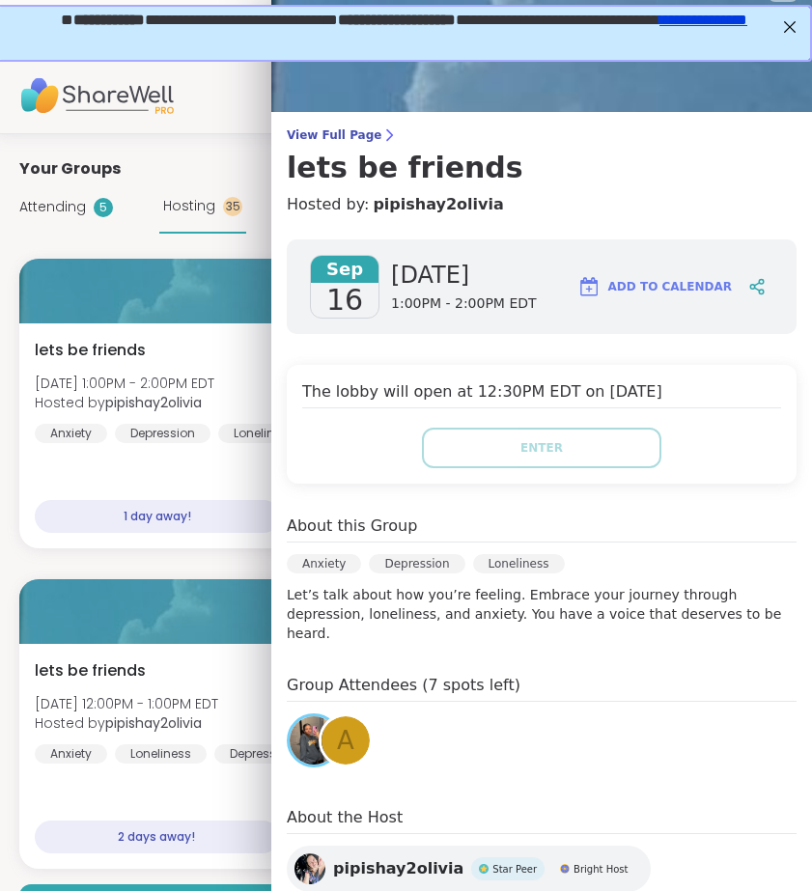
click at [760, 284] on div "Sep 16 Tuesday 1:00PM - 2:00PM EDT Add to Calendar" at bounding box center [542, 286] width 510 height 95
click at [759, 284] on icon at bounding box center [761, 282] width 5 height 5
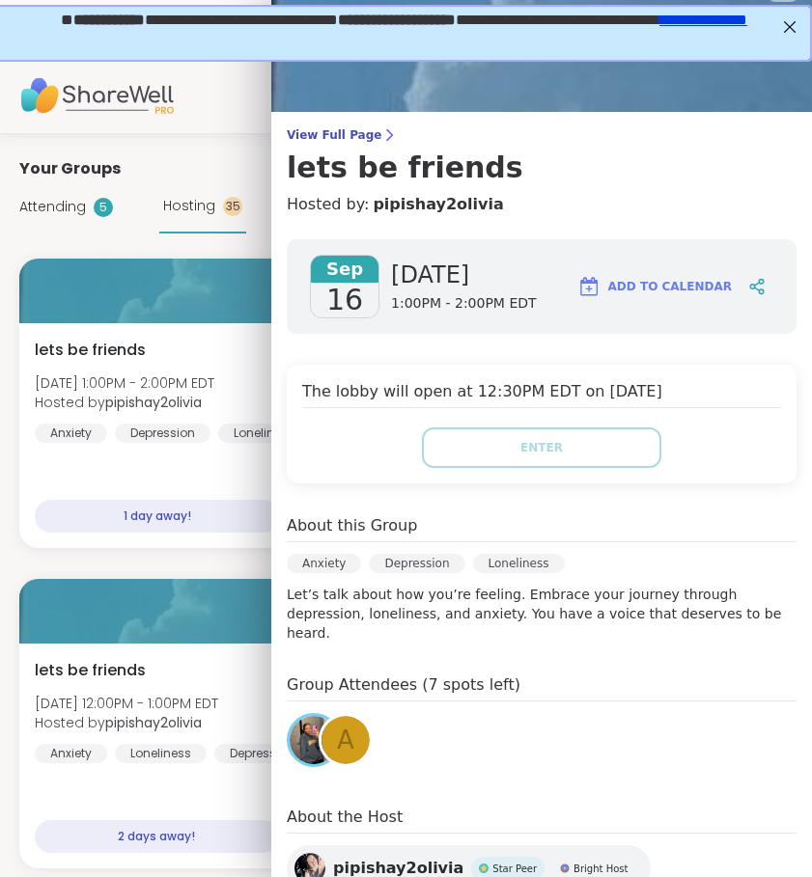
click at [378, 126] on div "View Full Page lets be friends Hosted by: pipishay2olivia Sep 16 Tuesday 1:00PM…" at bounding box center [541, 481] width 541 height 1046
click at [323, 142] on span "View Full Page" at bounding box center [542, 134] width 510 height 15
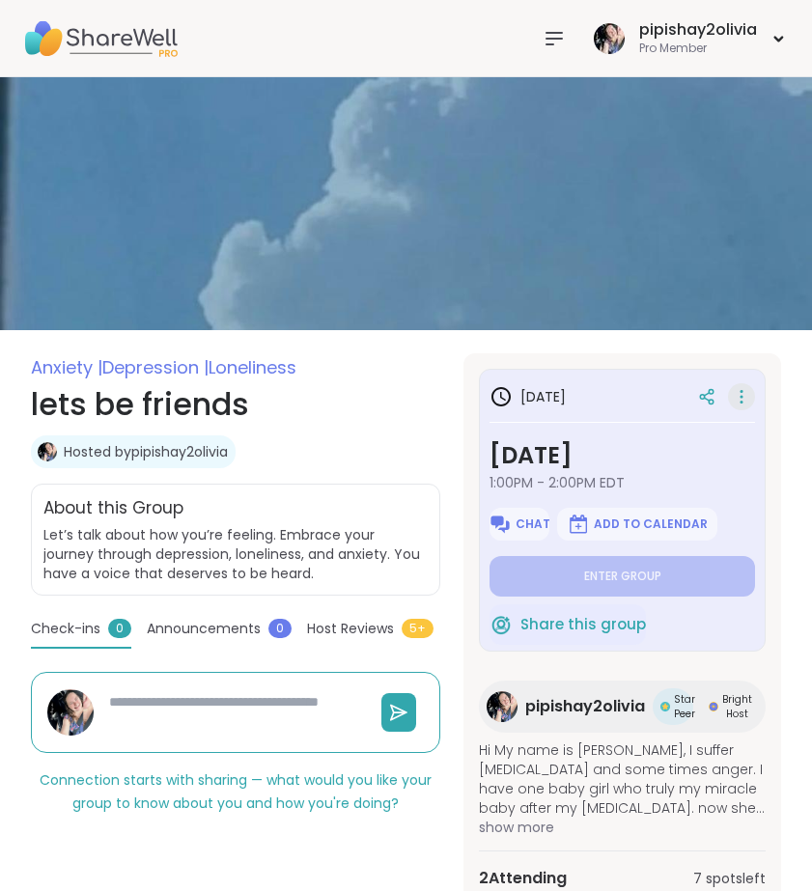
click at [737, 388] on icon at bounding box center [741, 396] width 19 height 27
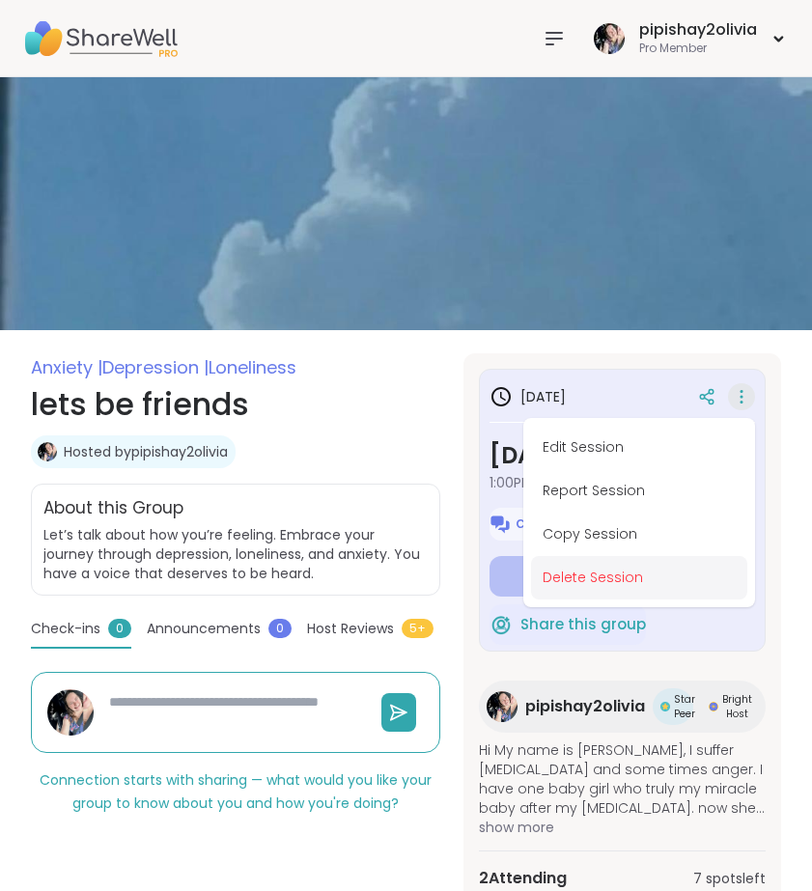
click at [568, 569] on button "Delete Session" at bounding box center [639, 577] width 216 height 43
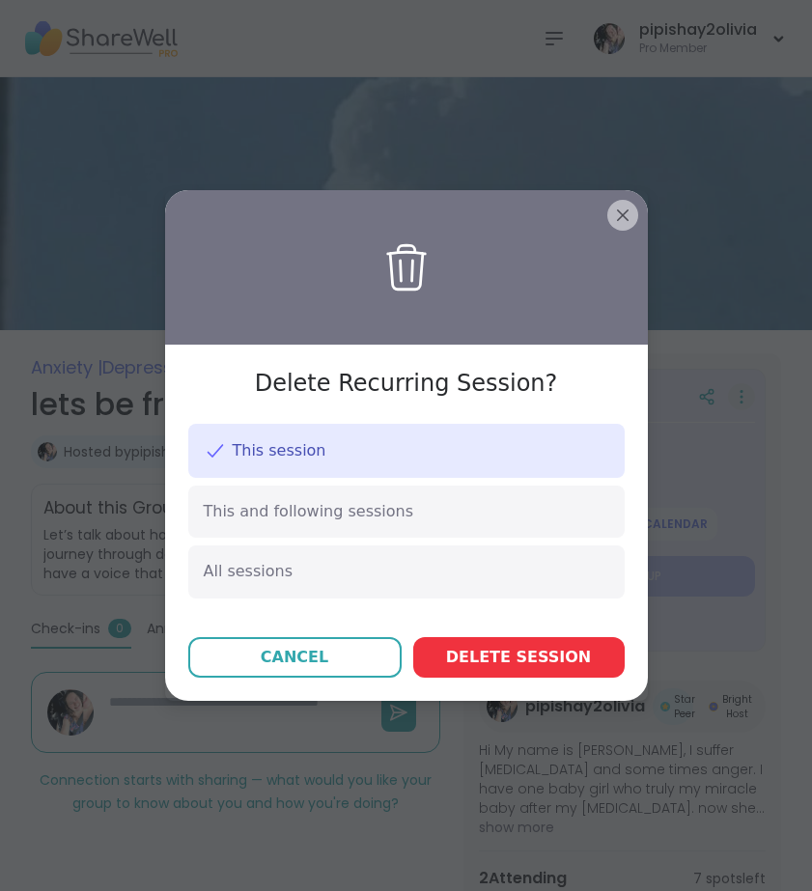
click at [472, 652] on span "Delete session" at bounding box center [518, 657] width 145 height 23
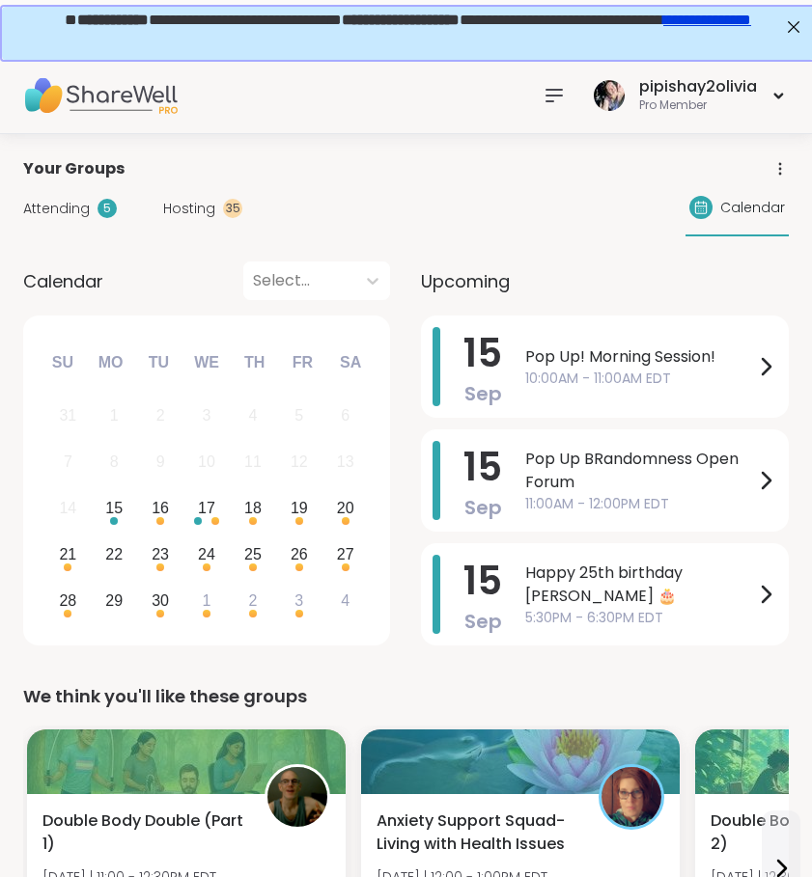
click at [185, 204] on span "Hosting" at bounding box center [189, 209] width 52 height 20
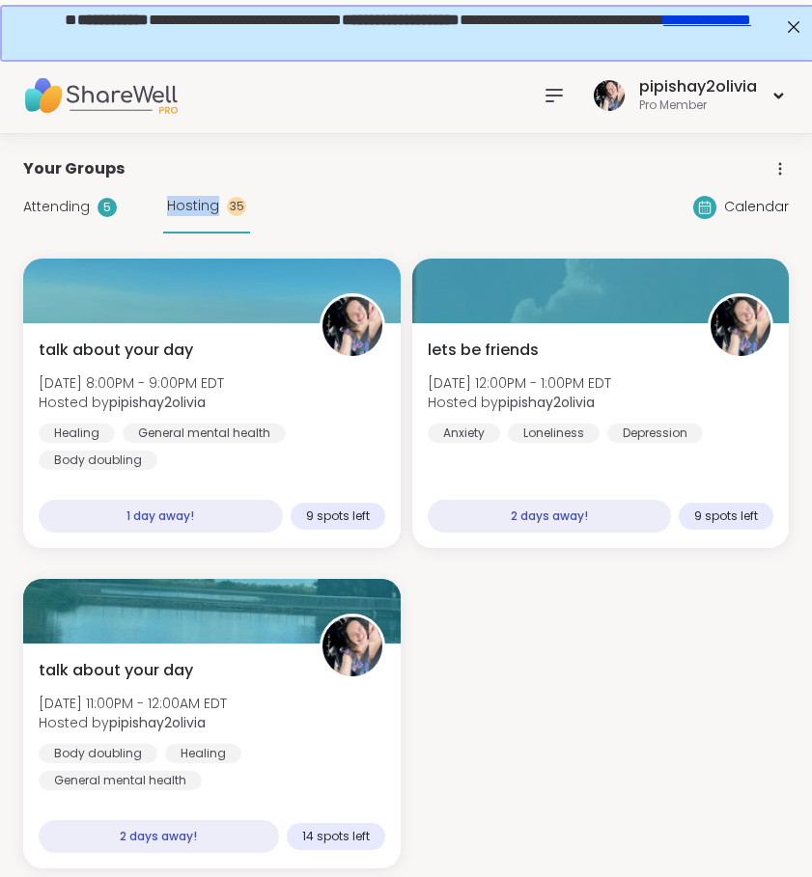
click at [185, 209] on span "Hosting" at bounding box center [193, 206] width 52 height 20
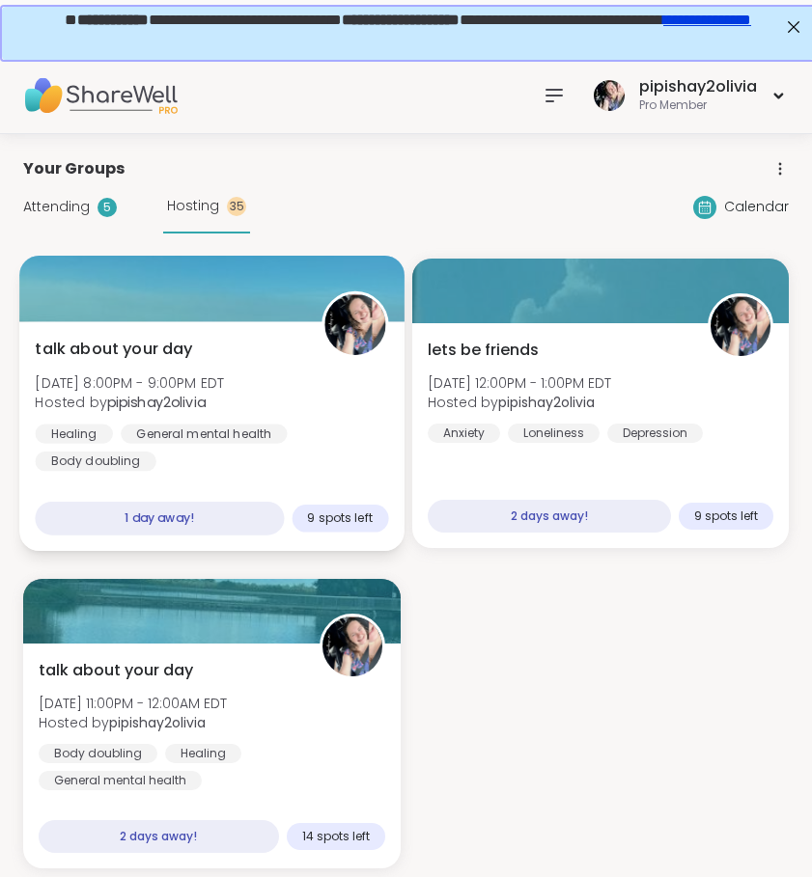
click at [338, 409] on div "talk about your day Tue, Sep 16 | 8:00PM - 9:00PM EDT Hosted by pipishay2olivia…" at bounding box center [211, 405] width 353 height 134
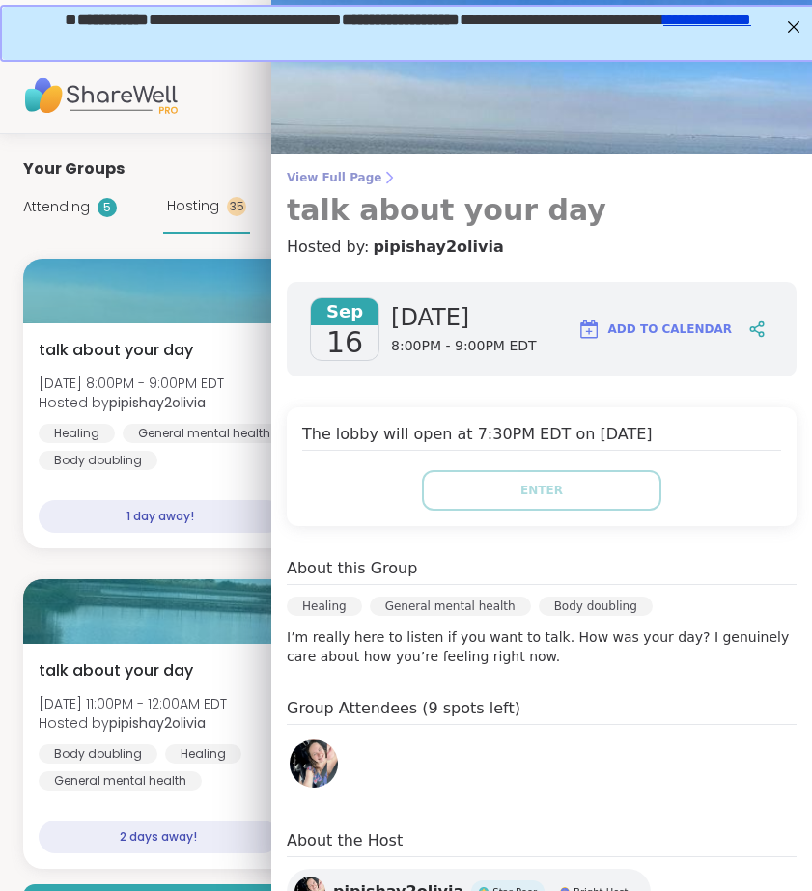
click at [372, 185] on link "View Full Page talk about your day" at bounding box center [542, 199] width 510 height 58
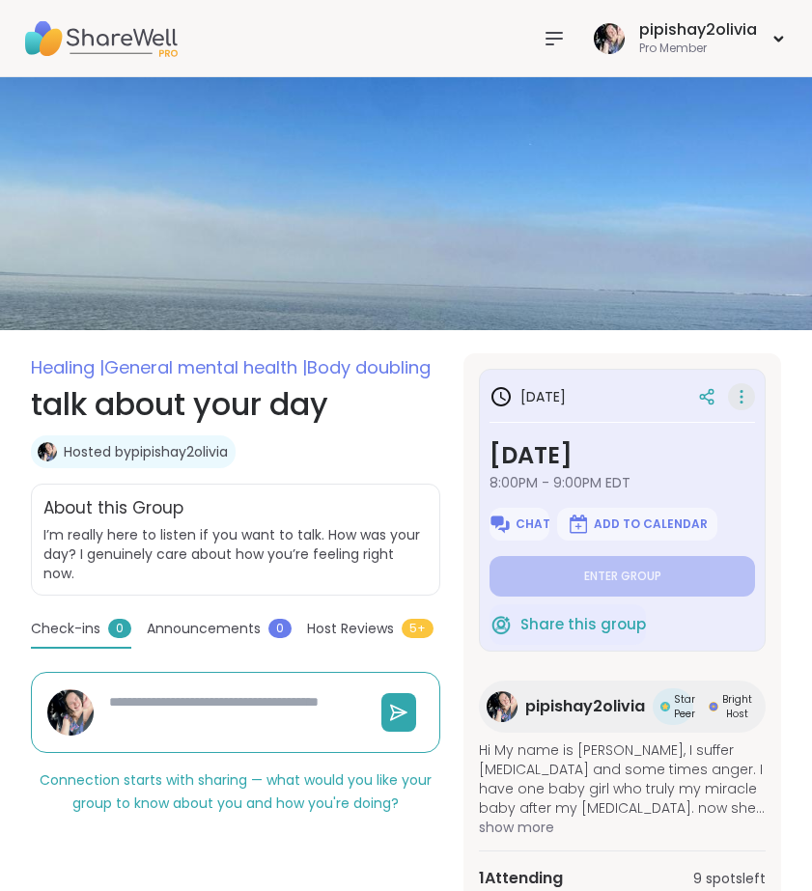
click at [737, 400] on icon at bounding box center [741, 396] width 19 height 27
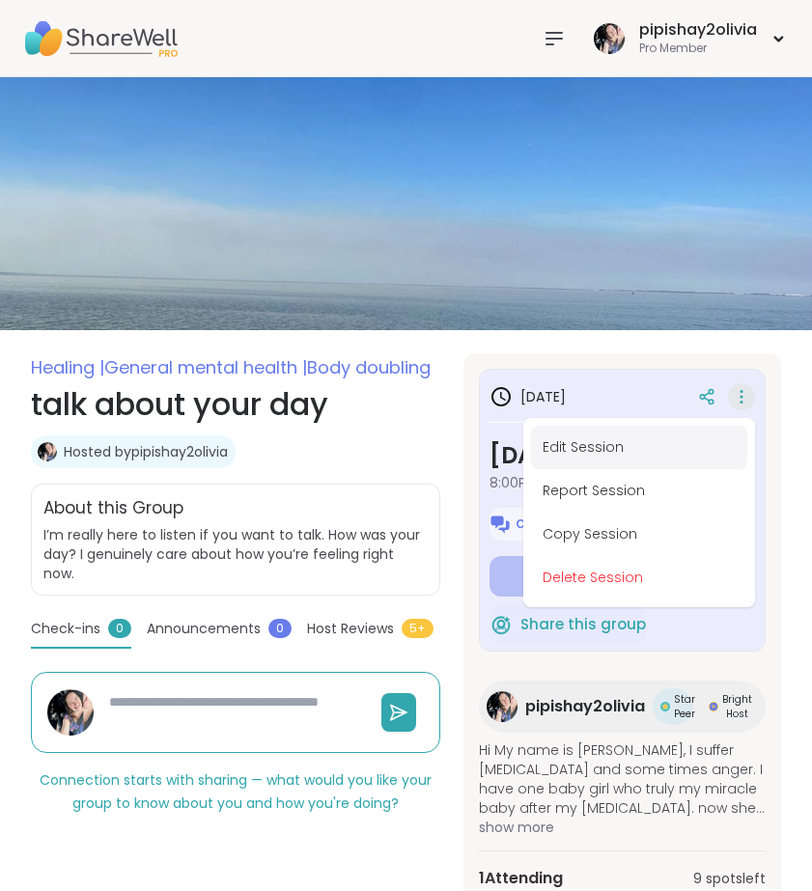
click at [608, 458] on button "Edit Session" at bounding box center [639, 447] width 216 height 43
type textarea "*"
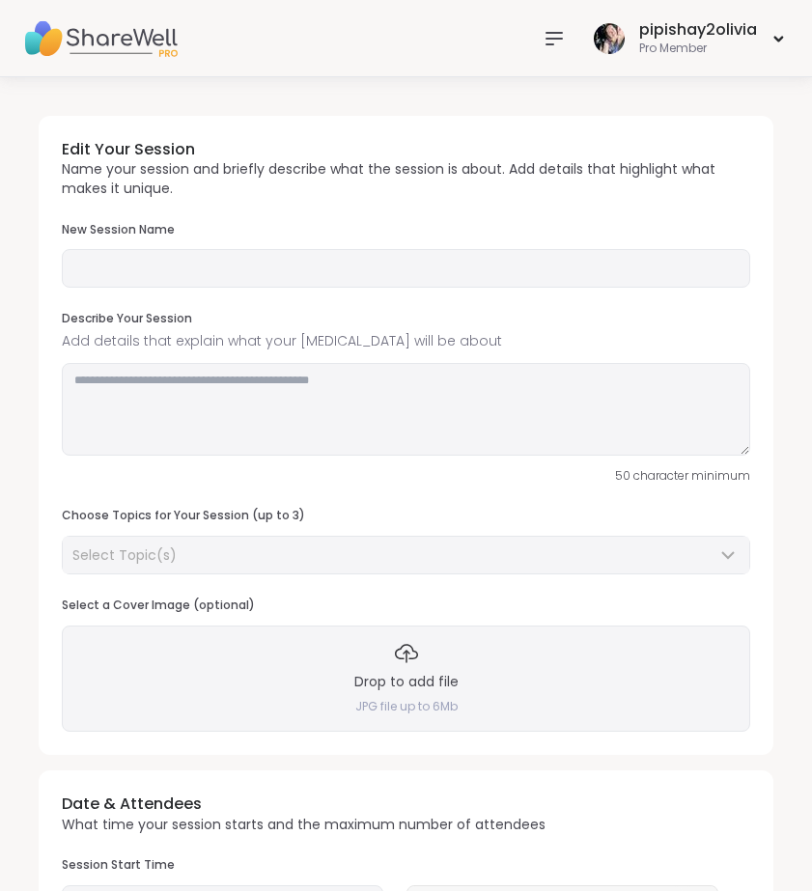
type input "**********"
type textarea "**********"
type input "**"
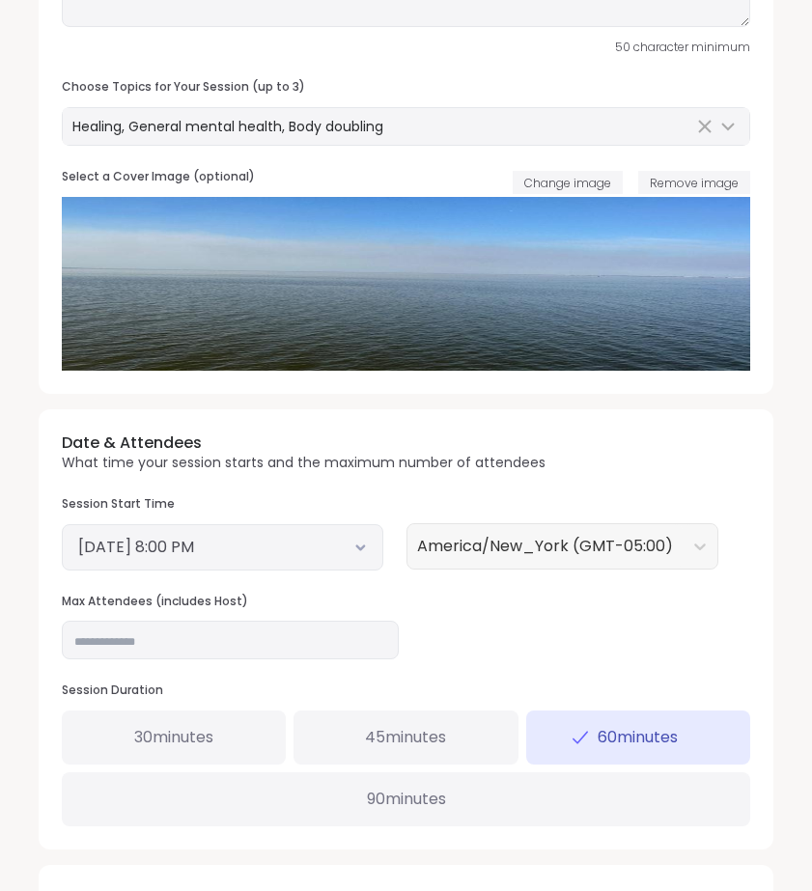
scroll to position [864, 0]
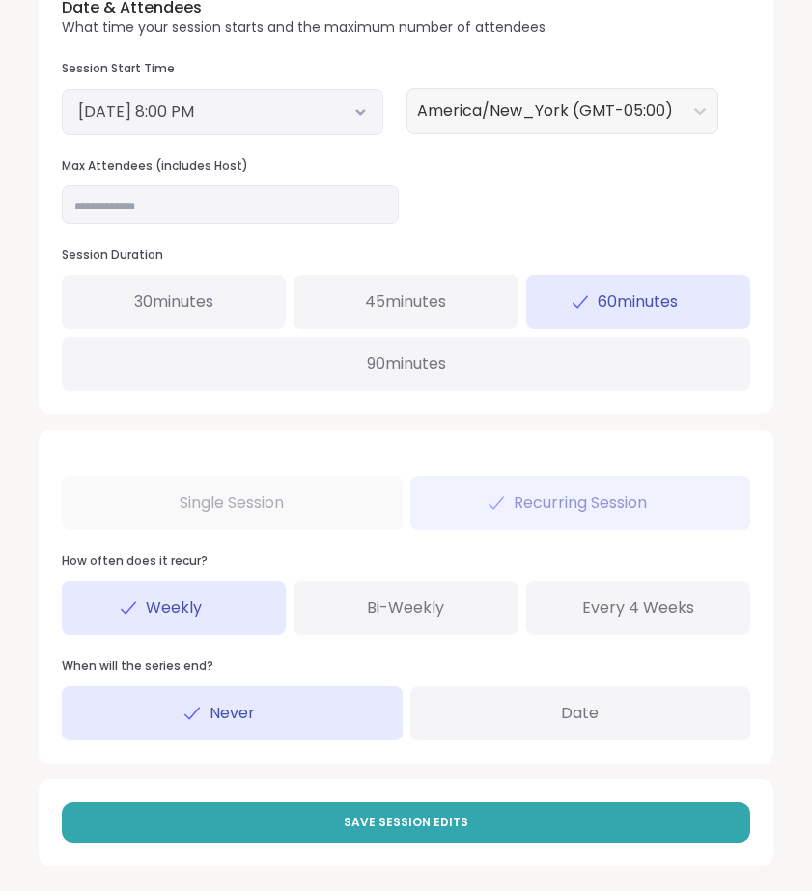
click at [396, 361] on span "90 minutes" at bounding box center [406, 363] width 79 height 23
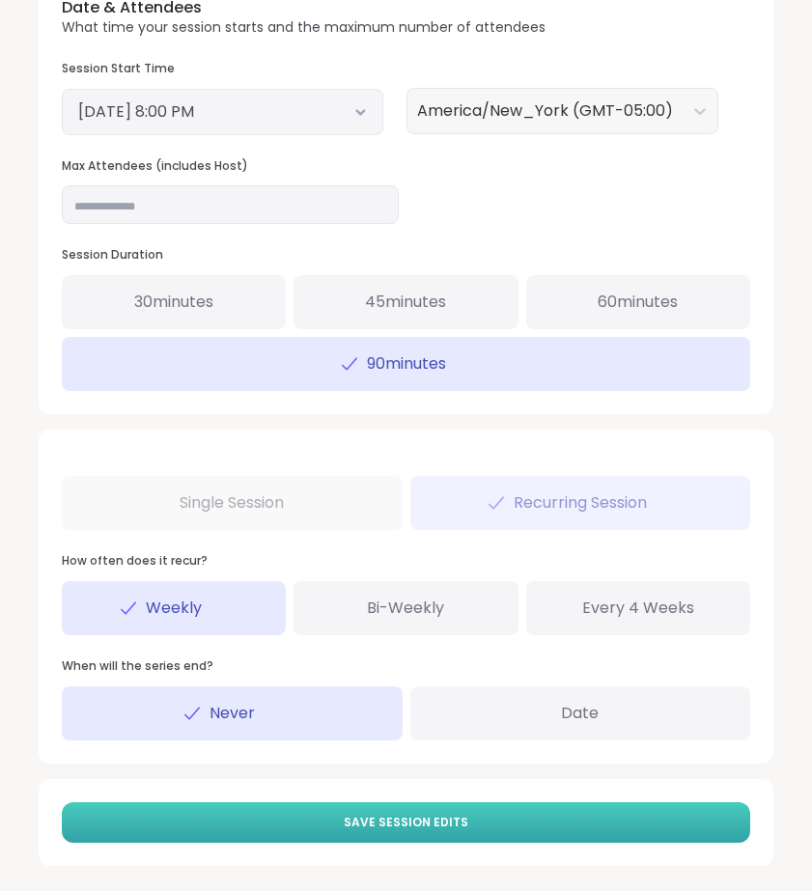
click at [411, 814] on span "Save Session Edits" at bounding box center [406, 822] width 125 height 17
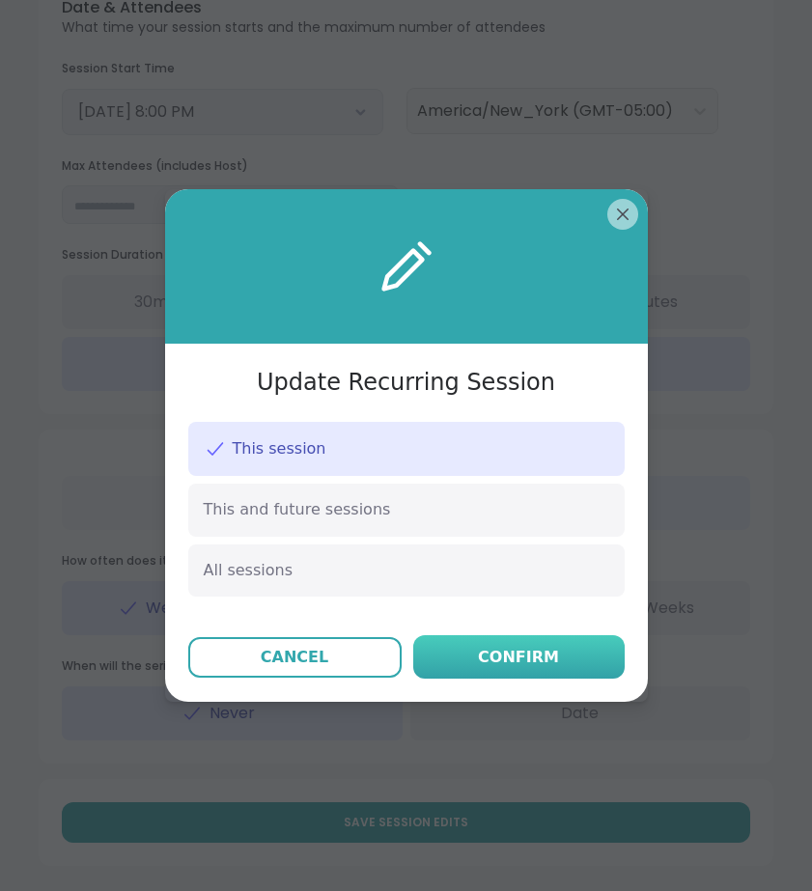
click at [503, 635] on button "Confirm" at bounding box center [518, 656] width 211 height 43
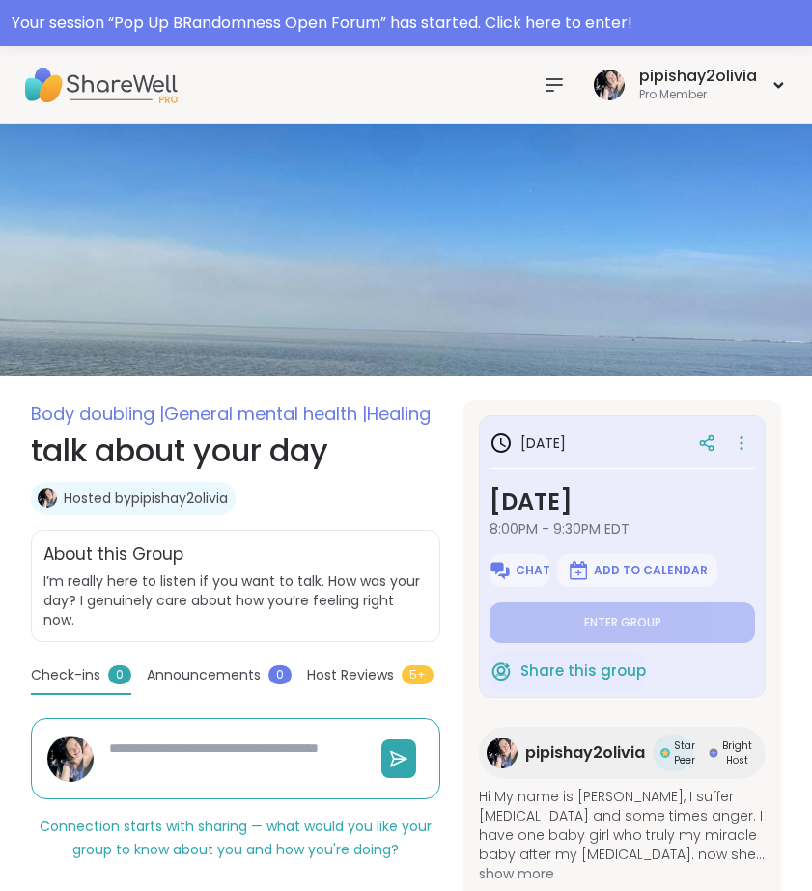
type textarea "*"
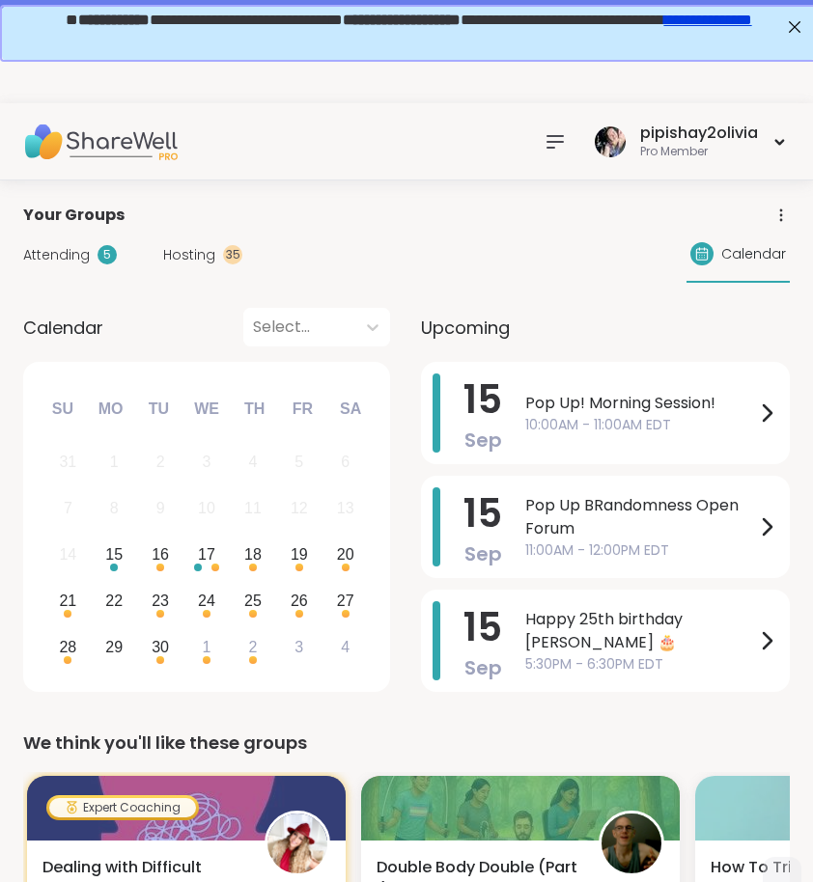
click at [225, 254] on div "35" at bounding box center [232, 254] width 19 height 19
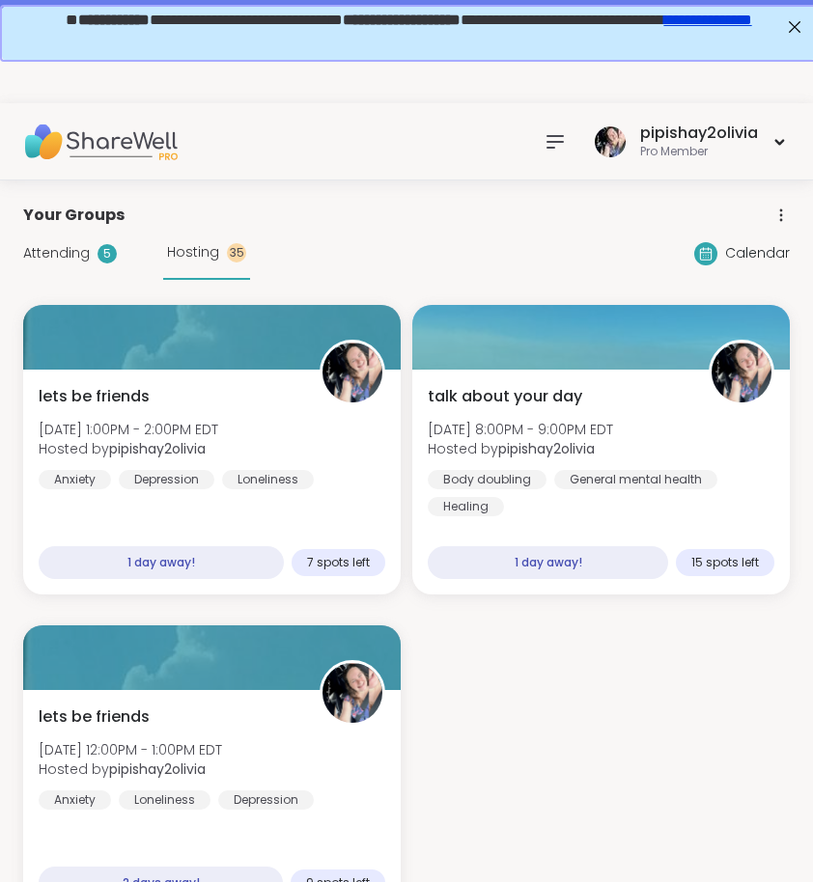
click at [63, 251] on span "Attending" at bounding box center [56, 253] width 67 height 20
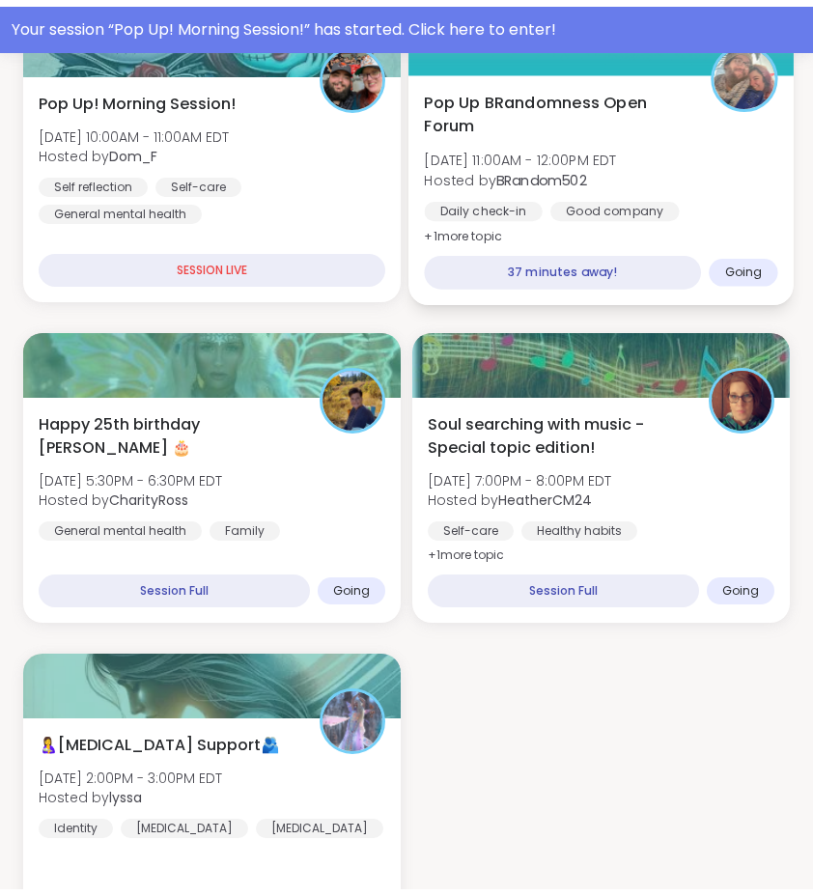
scroll to position [306, 0]
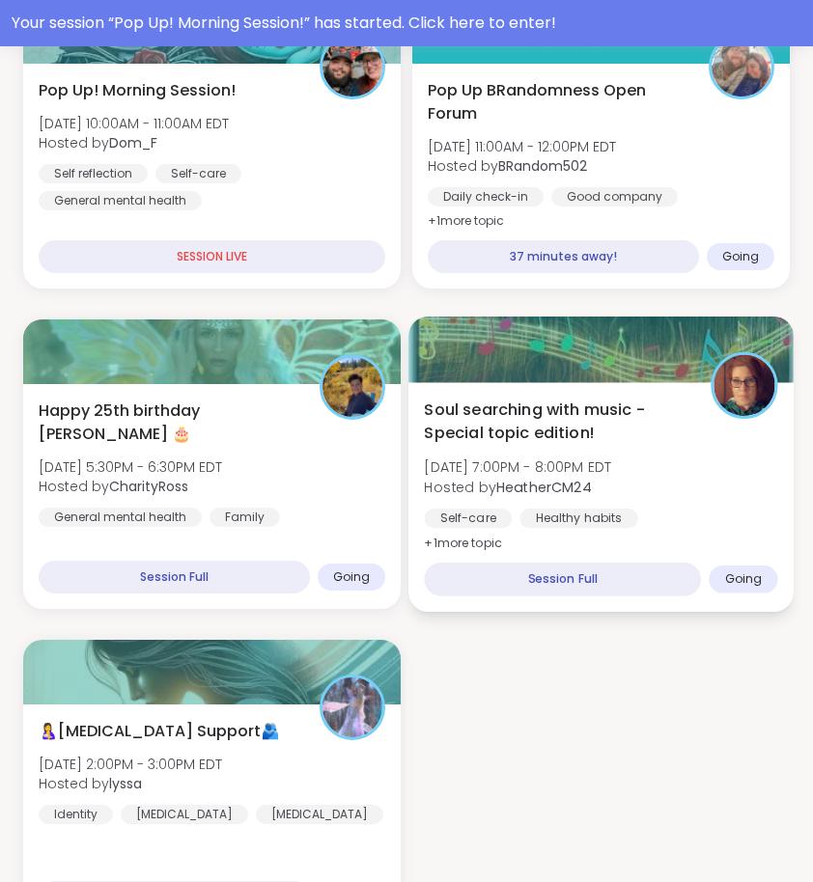
click at [560, 500] on div "Soul searching with music -Special topic edition! [DATE] 7:00PM - 8:00PM EDT Ho…" at bounding box center [600, 477] width 353 height 157
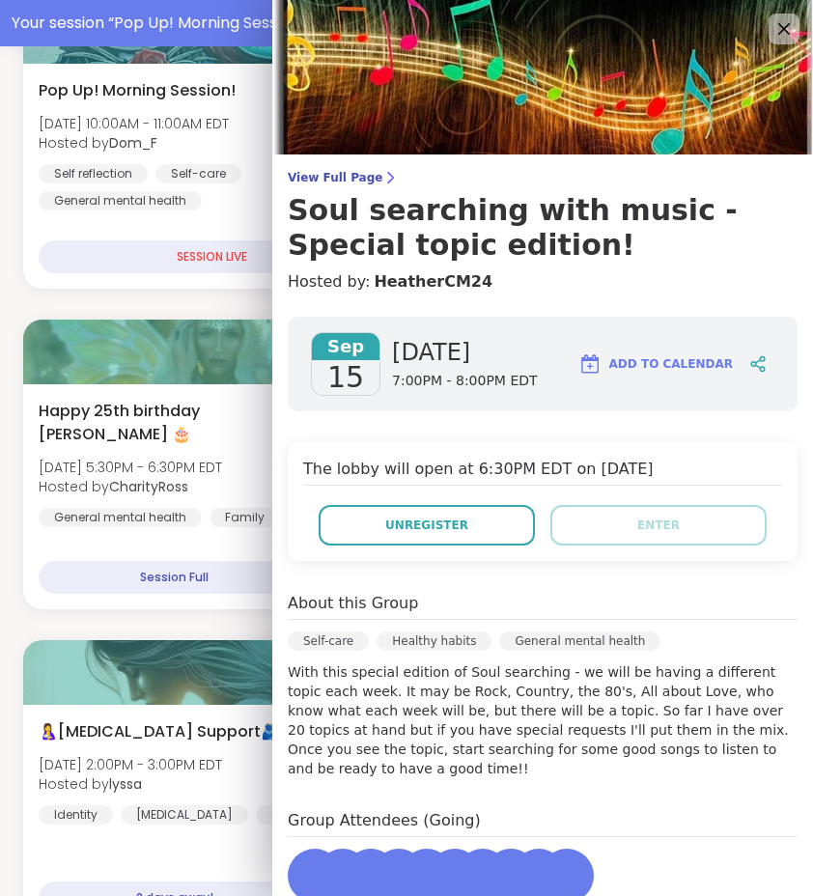
click at [534, 485] on div "The lobby will open at 6:30PM EDT on [DATE] Unregister Enter" at bounding box center [543, 501] width 510 height 119
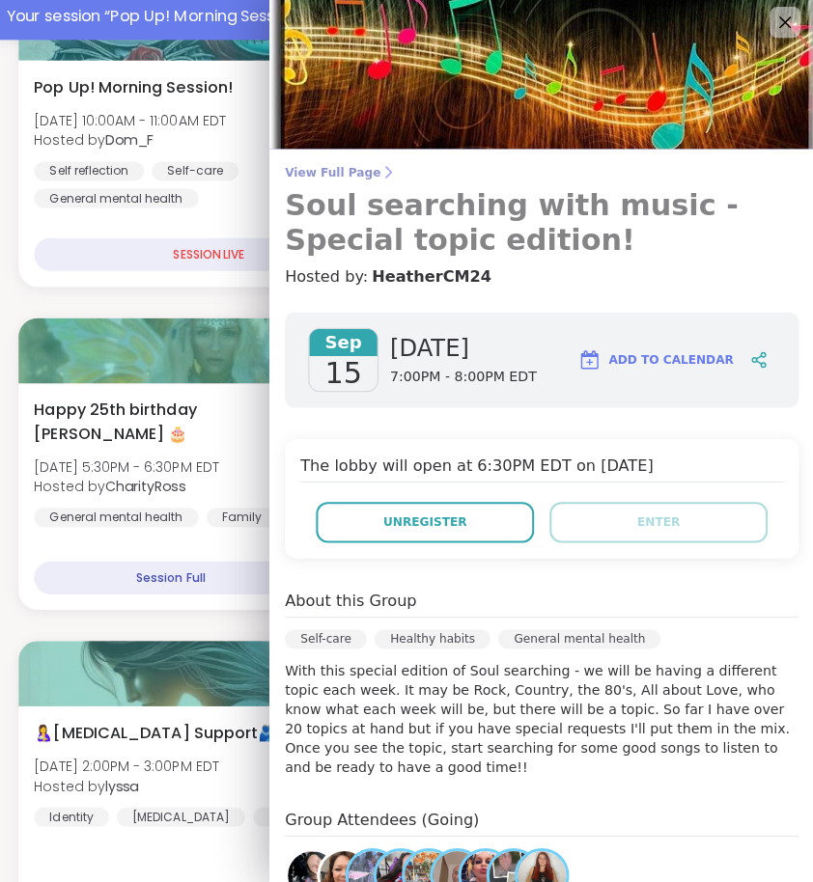
scroll to position [0, 0]
click at [360, 170] on span "View Full Page" at bounding box center [543, 177] width 510 height 15
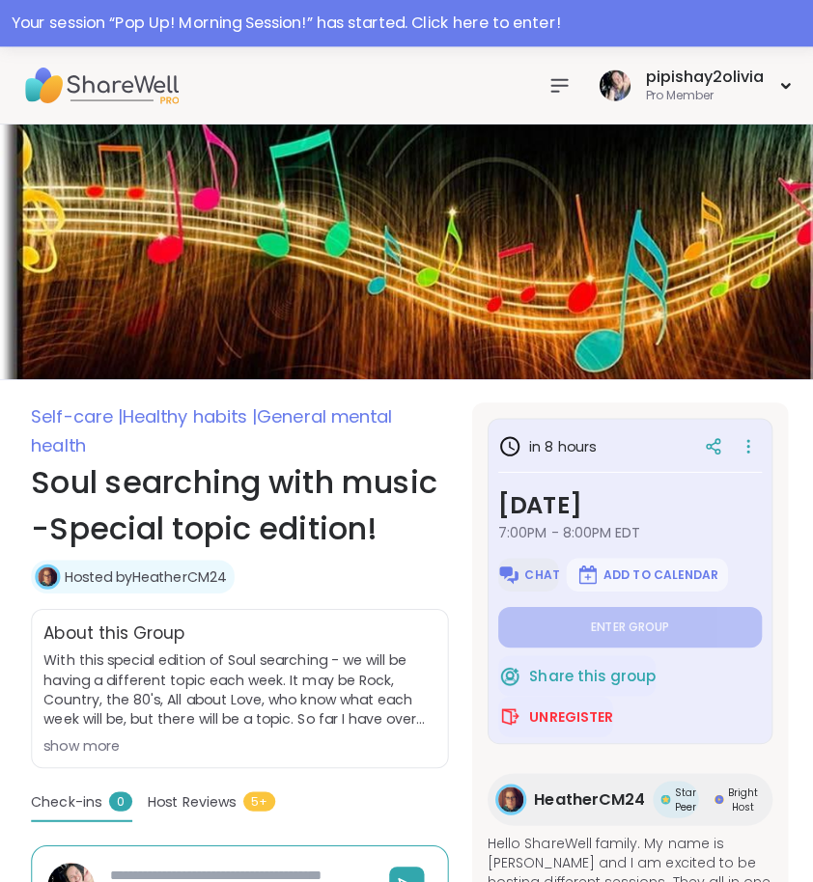
click at [528, 560] on button "Chat" at bounding box center [524, 570] width 60 height 33
type textarea "*"
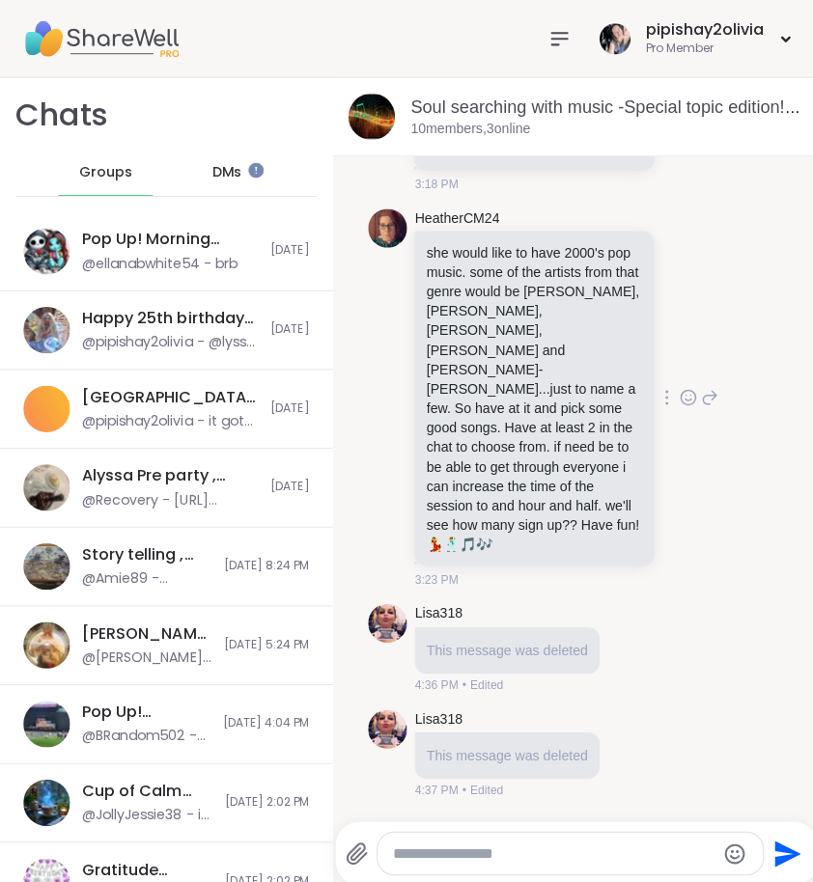
scroll to position [184, 0]
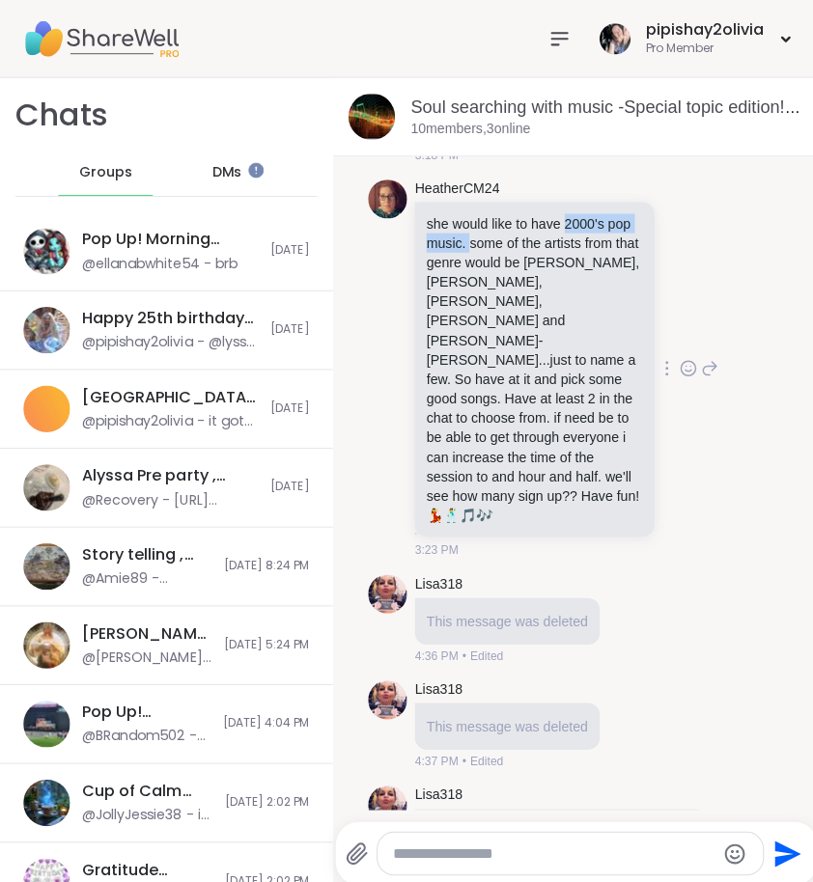
drag, startPoint x: 569, startPoint y: 238, endPoint x: 491, endPoint y: 256, distance: 79.1
click at [491, 256] on p "she would like to have 2000's pop music. some of the artists from that genre wo…" at bounding box center [530, 366] width 214 height 309
copy p "2000's pop music."
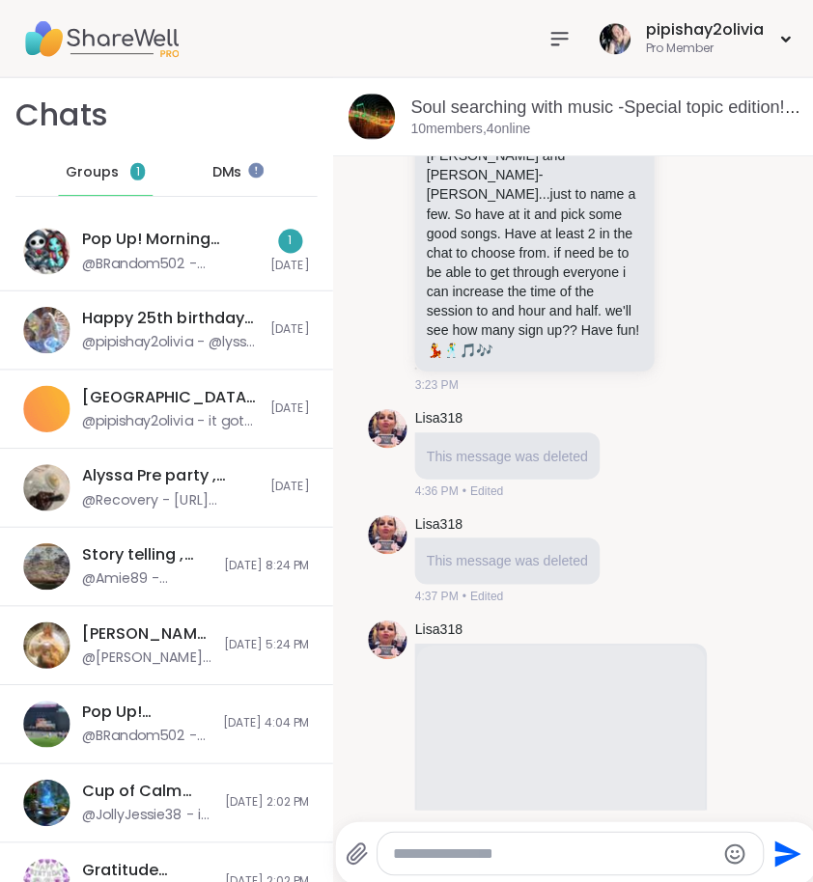
scroll to position [364, 0]
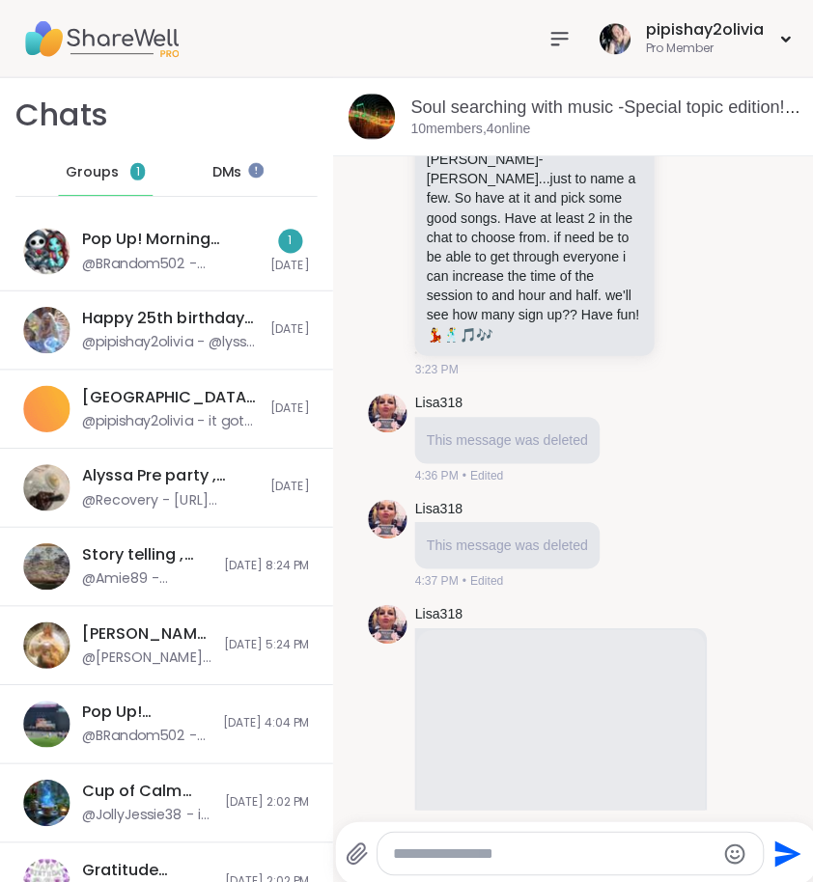
click at [458, 857] on textarea "Type your message" at bounding box center [549, 847] width 319 height 19
paste textarea "**********"
type textarea "**********"
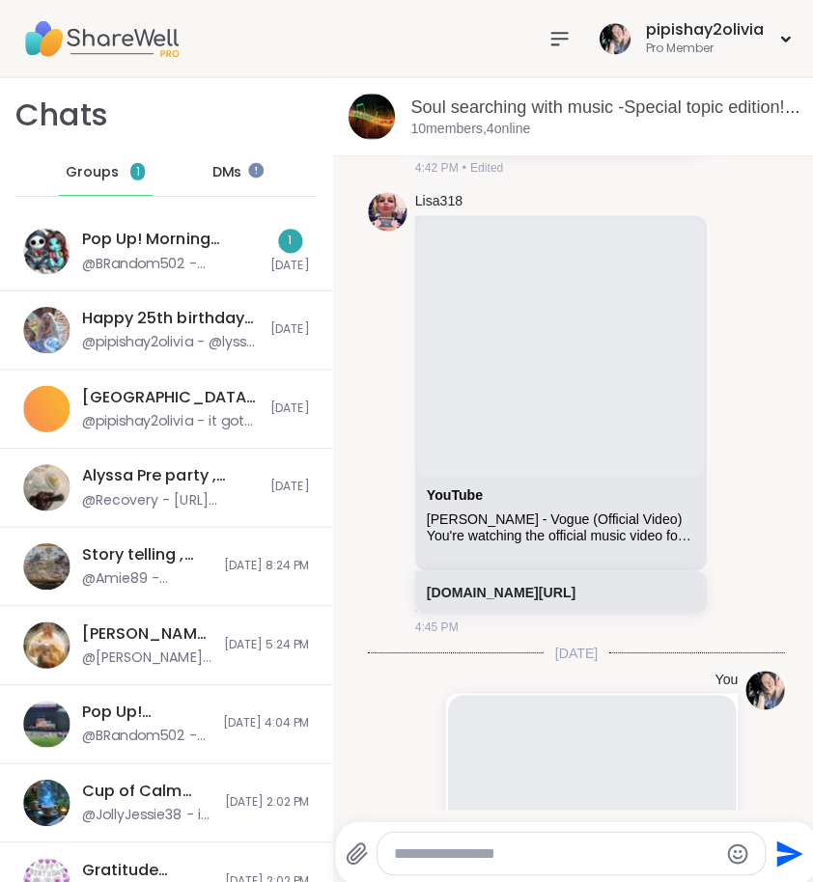
scroll to position [1513, 0]
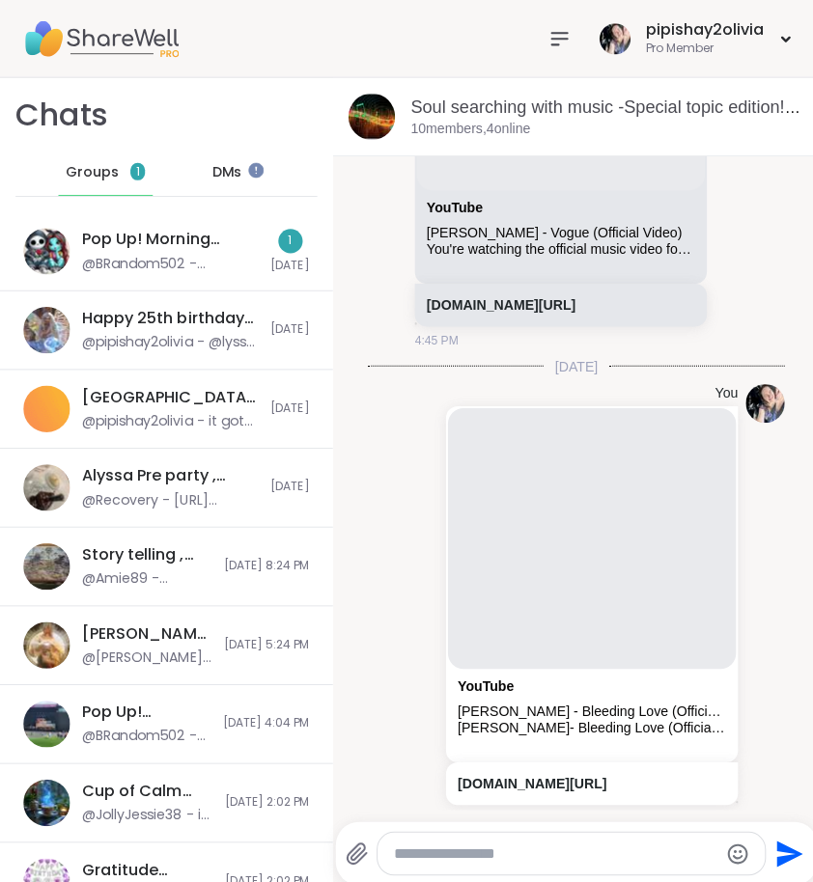
click at [493, 854] on textarea "Type your message" at bounding box center [550, 847] width 319 height 19
paste textarea "**********"
type textarea "**********"
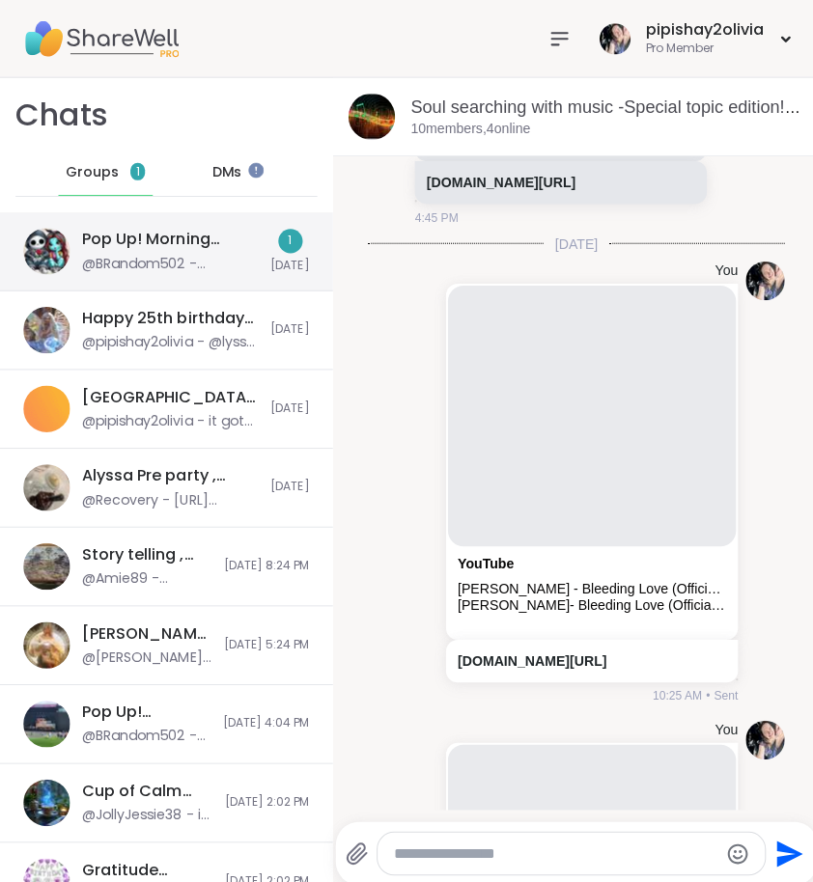
click at [168, 247] on div "Pop Up! Morning Session!, [DATE]" at bounding box center [169, 237] width 176 height 21
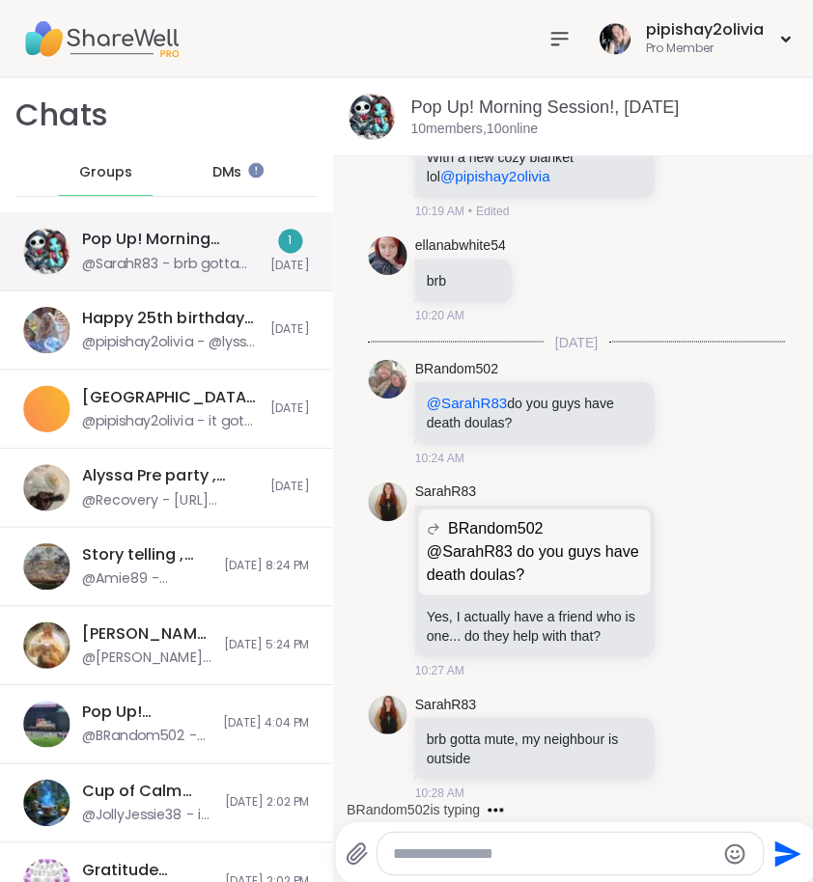
scroll to position [4900, 0]
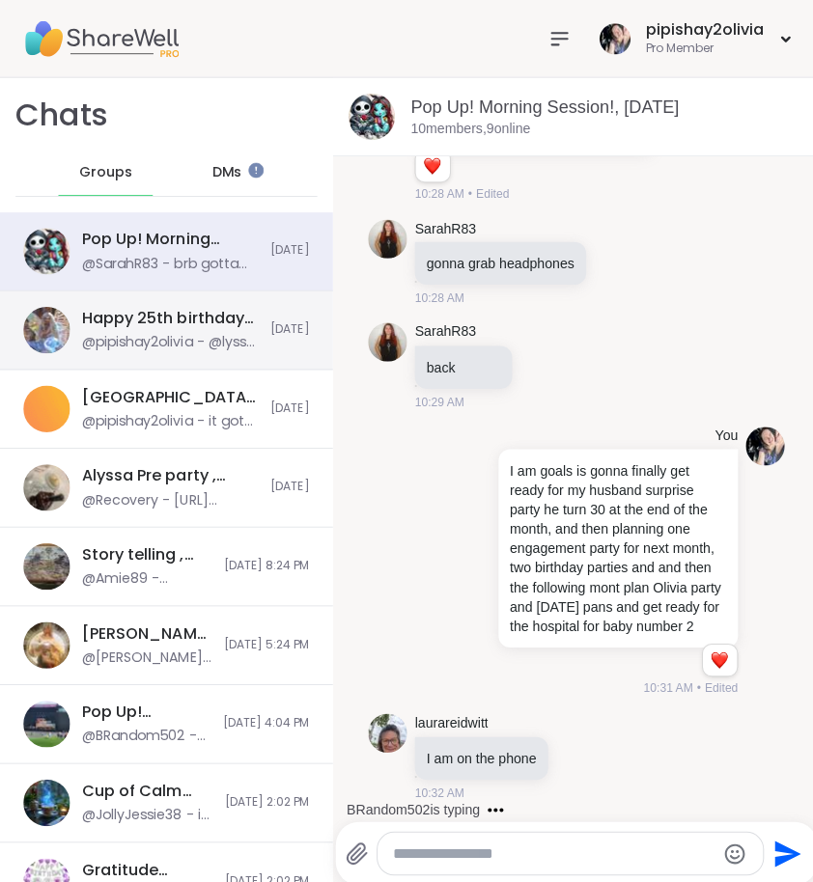
click at [175, 341] on div "@pipishay2olivia - @lyssa had my fried do Ai for this" at bounding box center [169, 339] width 176 height 19
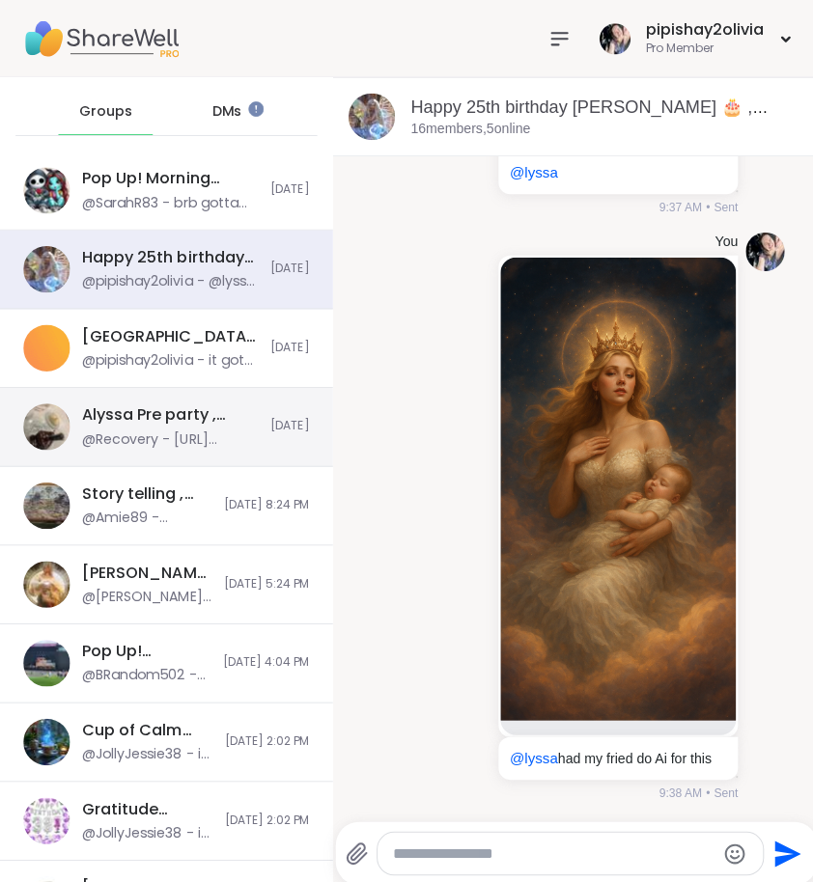
scroll to position [63, 0]
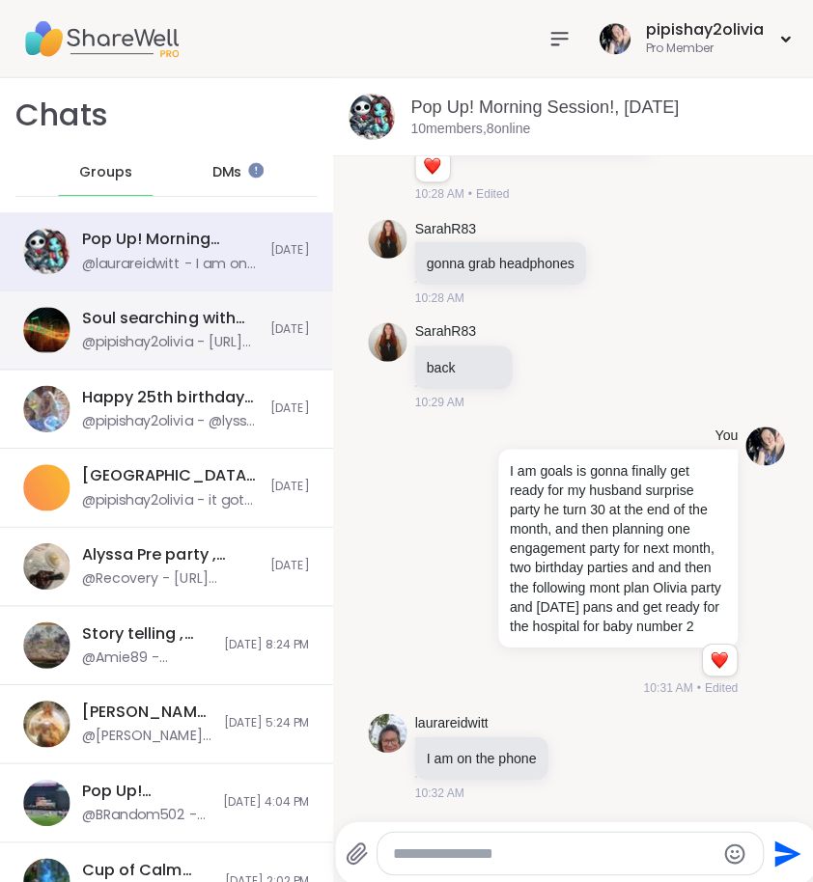
click at [221, 347] on div "@pipishay2olivia - [URL][DOMAIN_NAME]" at bounding box center [169, 339] width 176 height 19
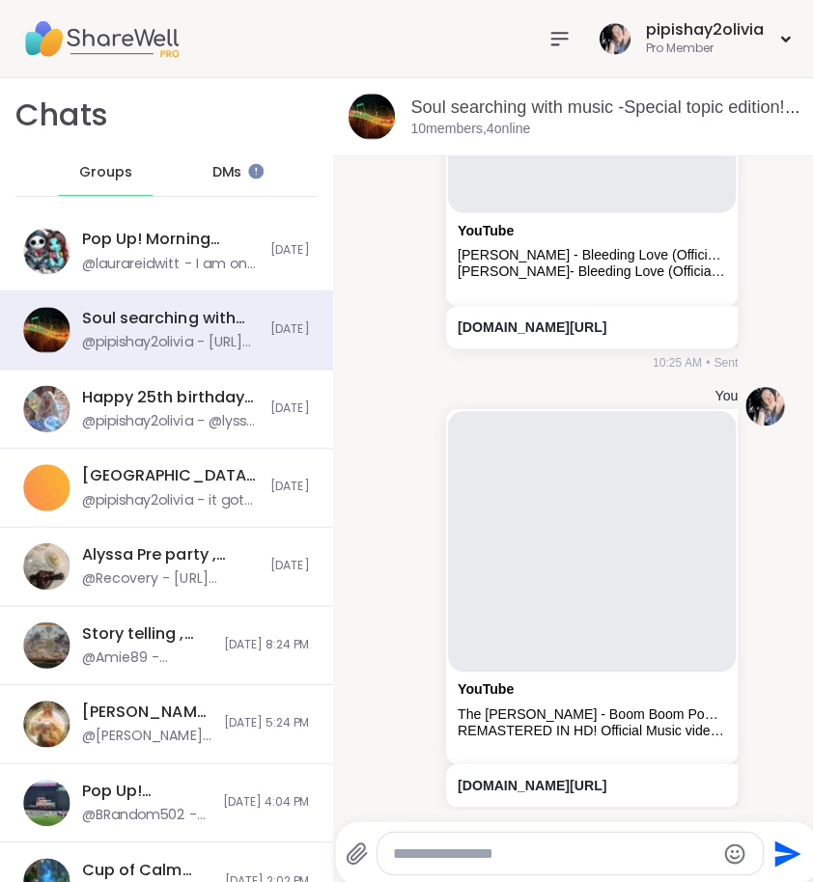
click at [553, 40] on icon at bounding box center [554, 38] width 23 height 23
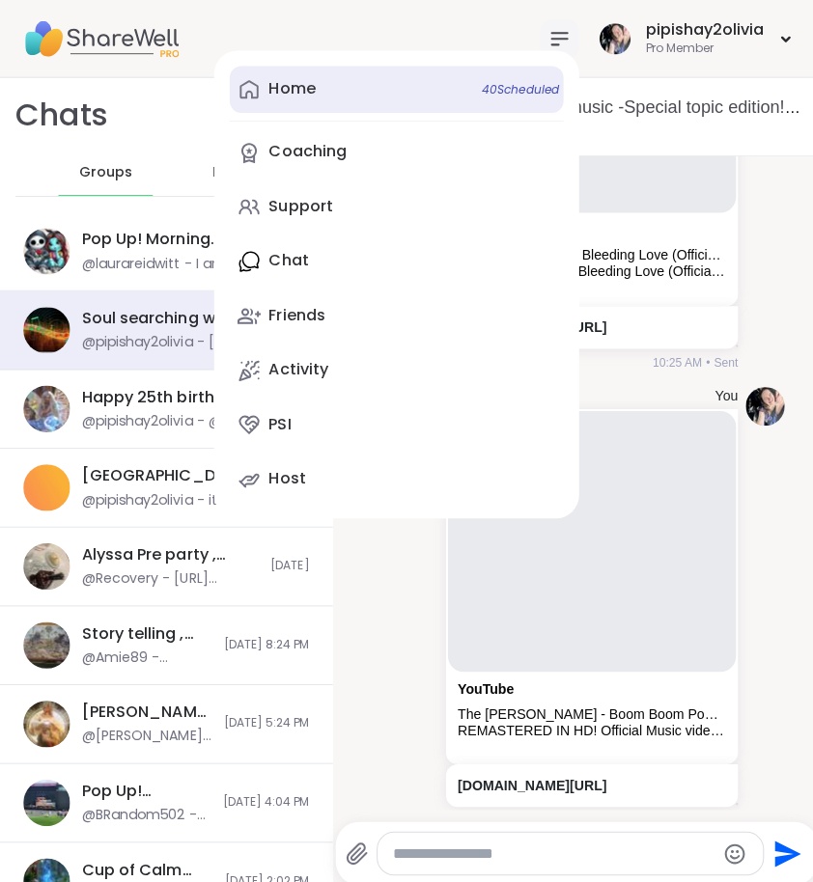
click at [376, 91] on link "Home 40 Scheduled" at bounding box center [393, 89] width 331 height 46
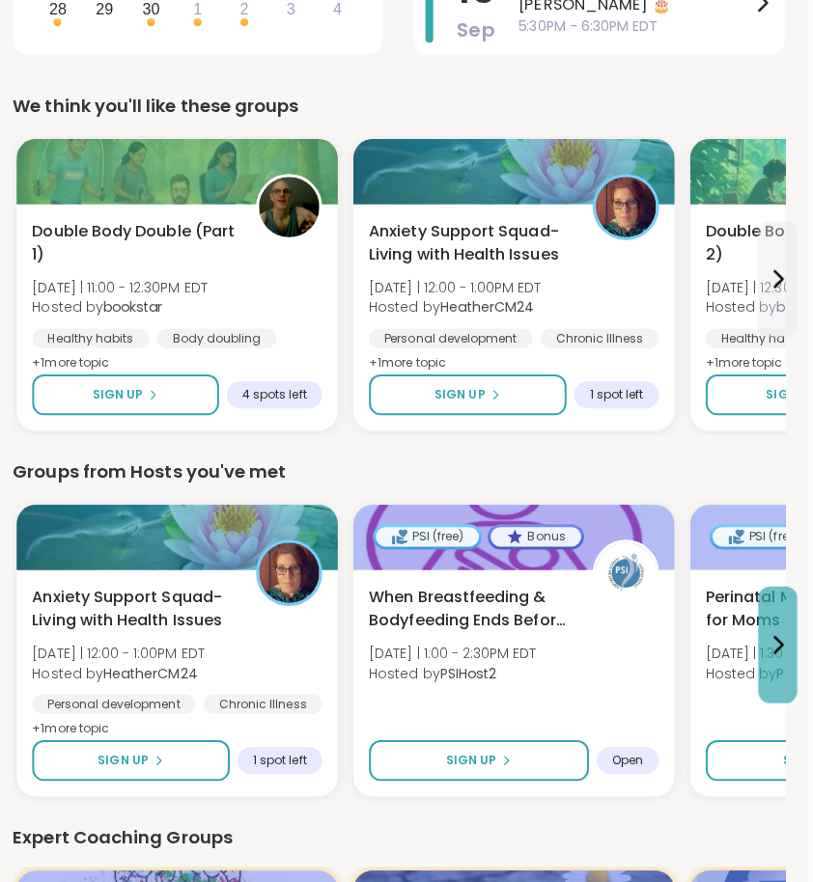
scroll to position [589, 4]
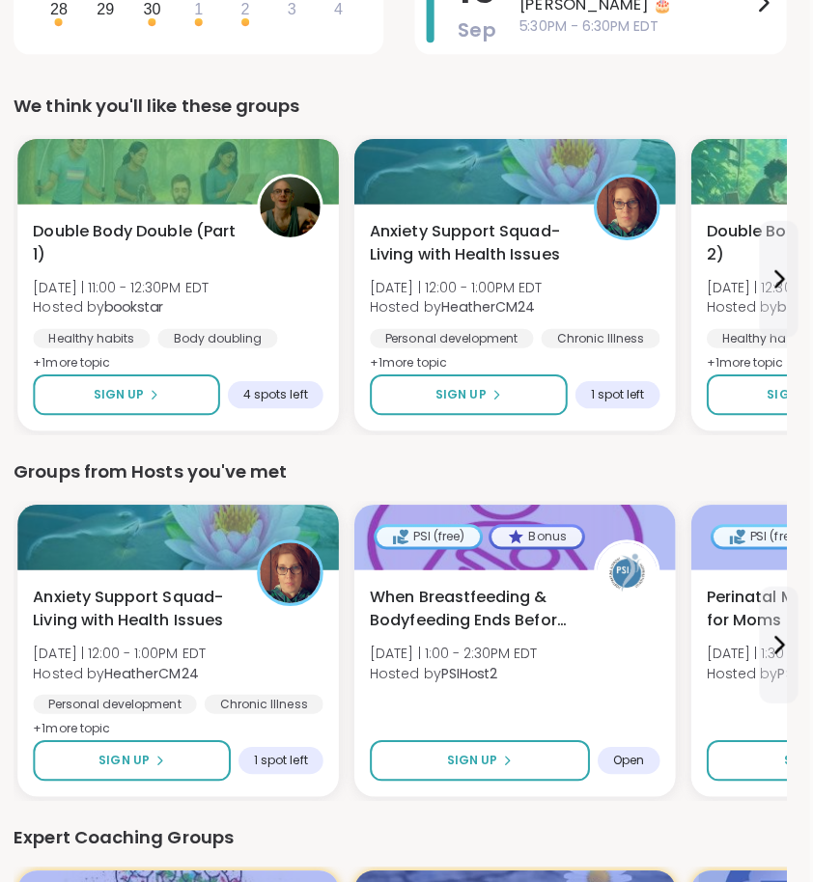
click at [780, 678] on button at bounding box center [778, 643] width 39 height 116
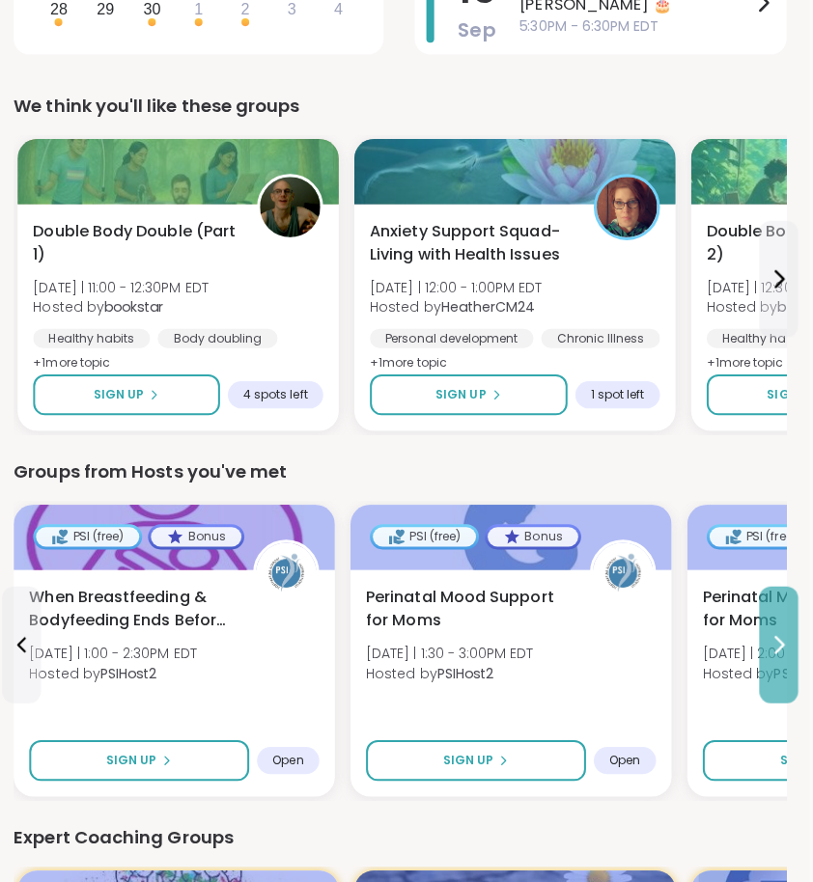
click at [779, 671] on button at bounding box center [778, 643] width 39 height 116
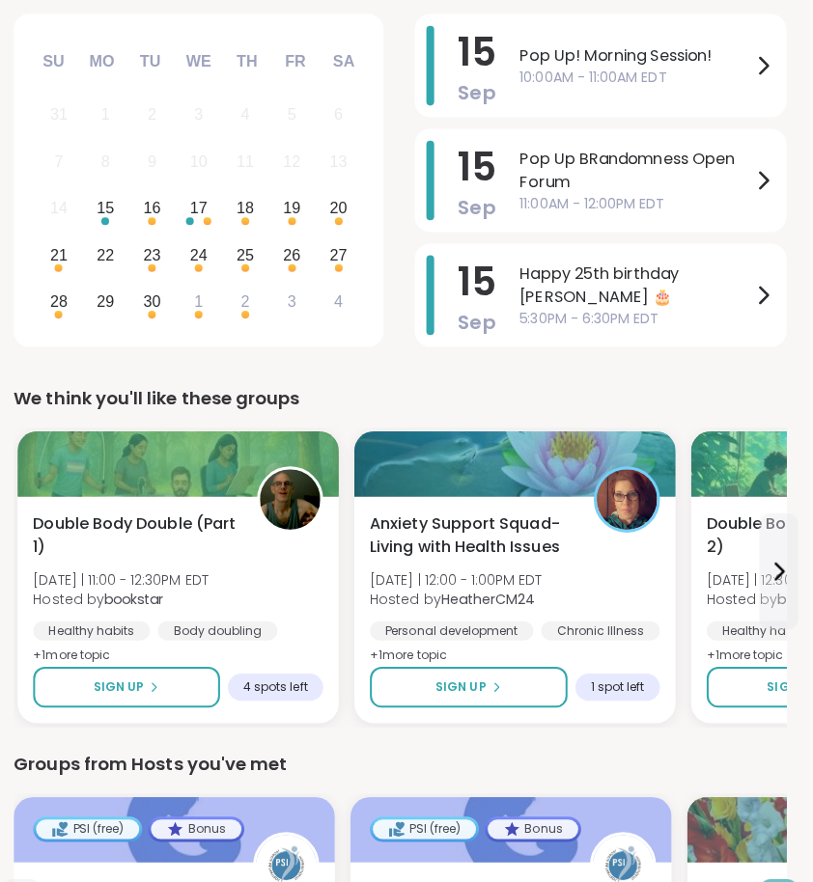
scroll to position [305, 4]
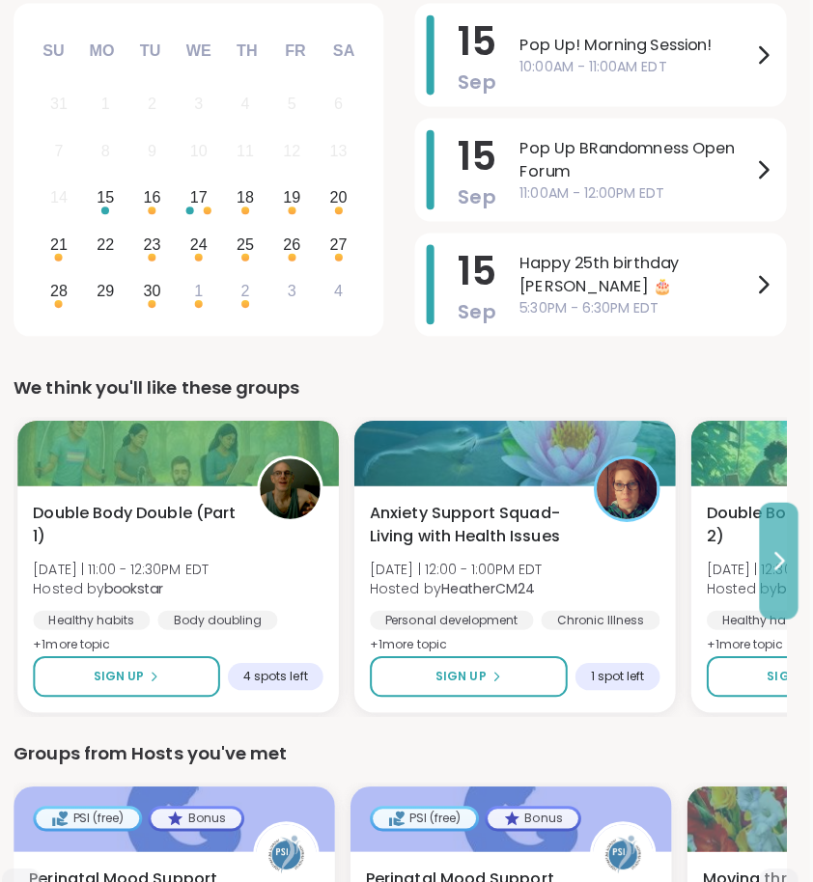
click at [769, 555] on icon at bounding box center [777, 563] width 23 height 23
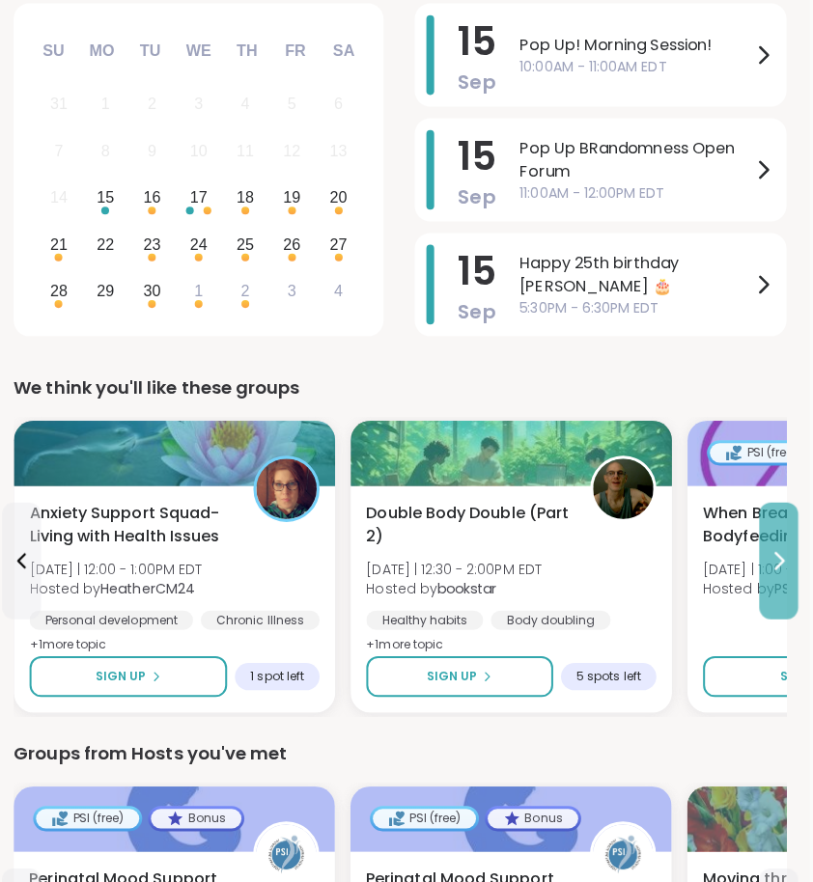
click at [769, 555] on icon at bounding box center [777, 563] width 23 height 23
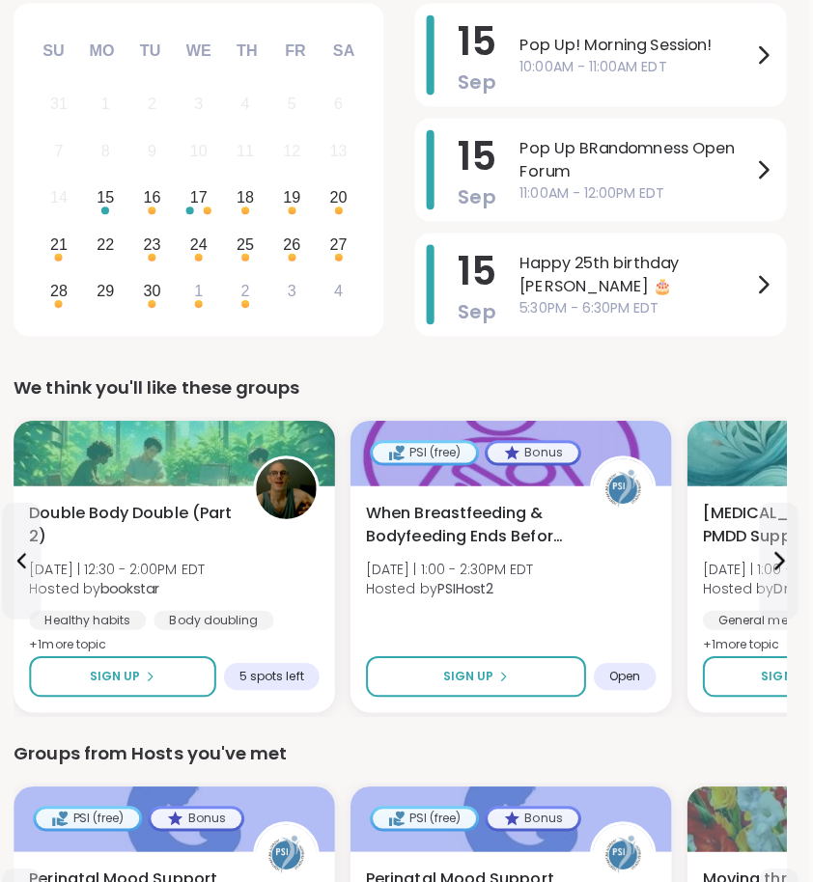
scroll to position [382, 4]
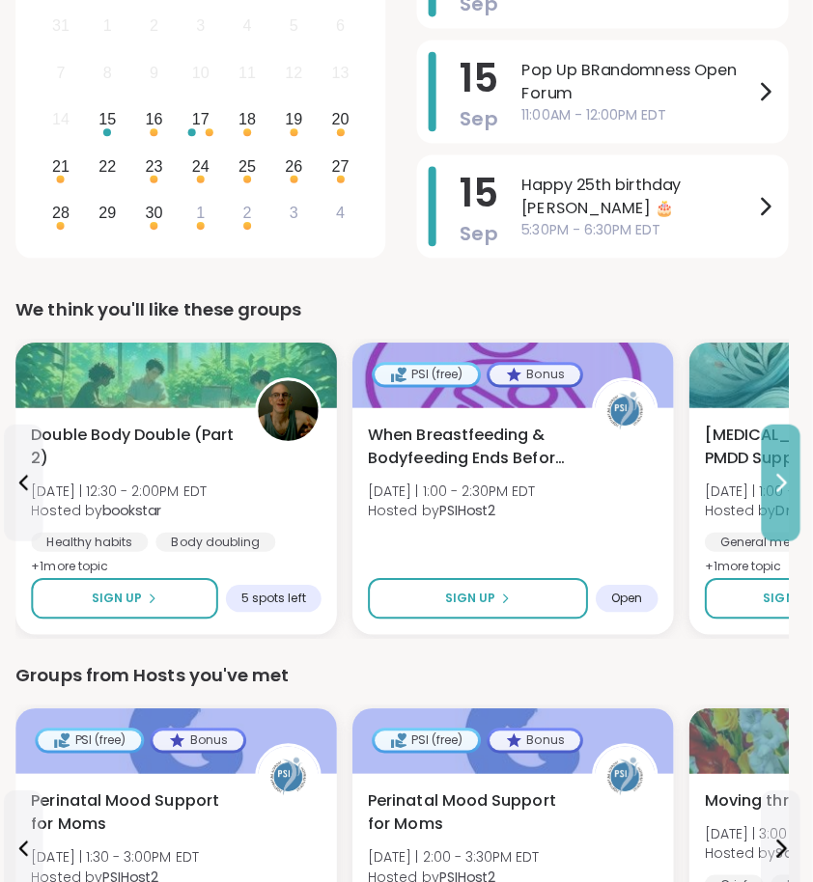
click at [778, 480] on icon at bounding box center [779, 486] width 8 height 15
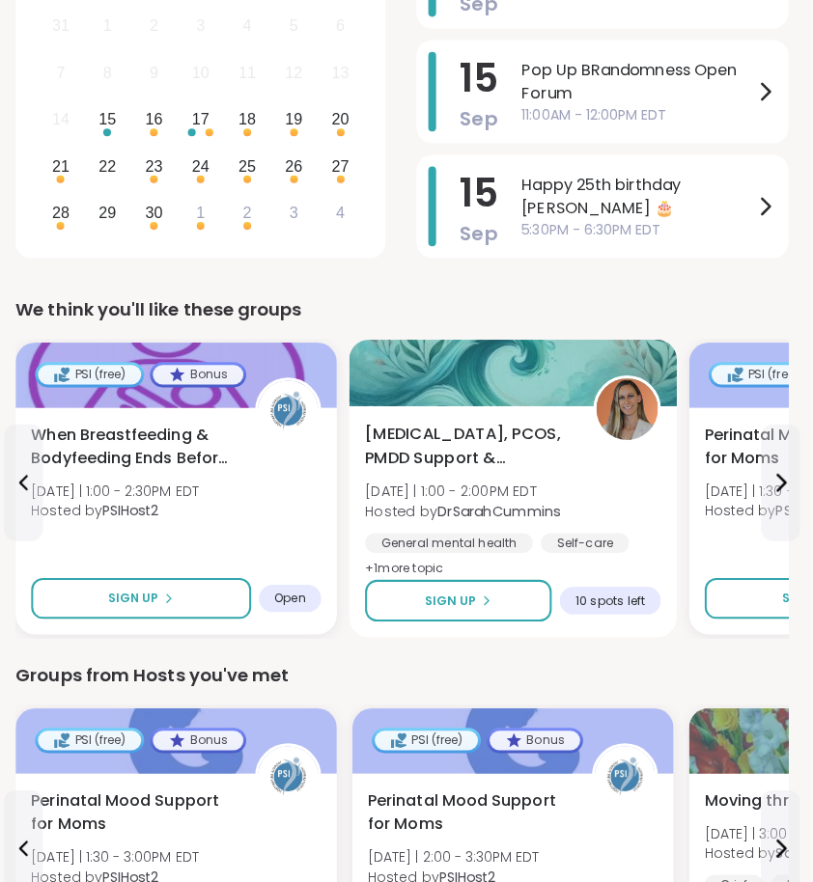
click at [503, 430] on span "[MEDICAL_DATA], PCOS, PMDD Support & Empowerment" at bounding box center [468, 450] width 205 height 47
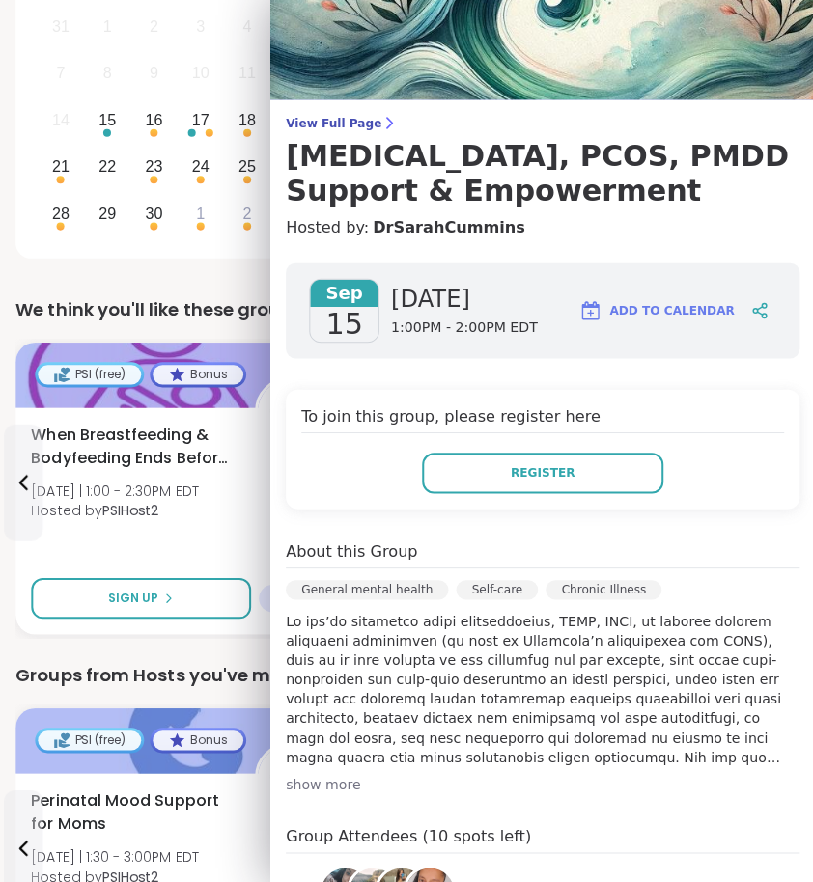
scroll to position [49, 0]
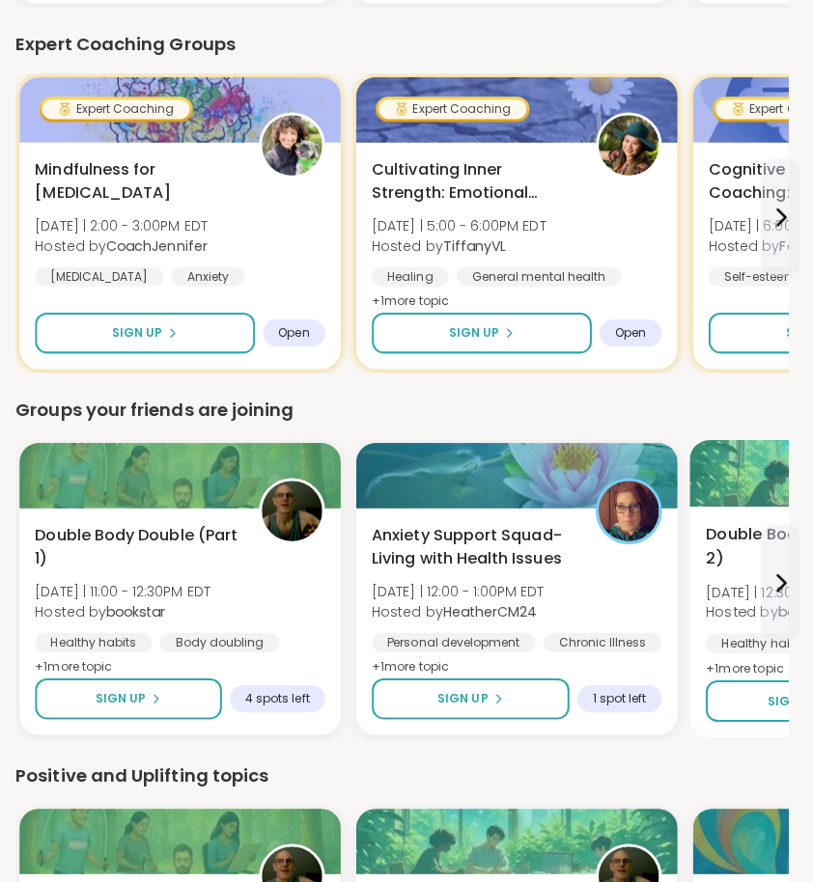
scroll to position [1374, 4]
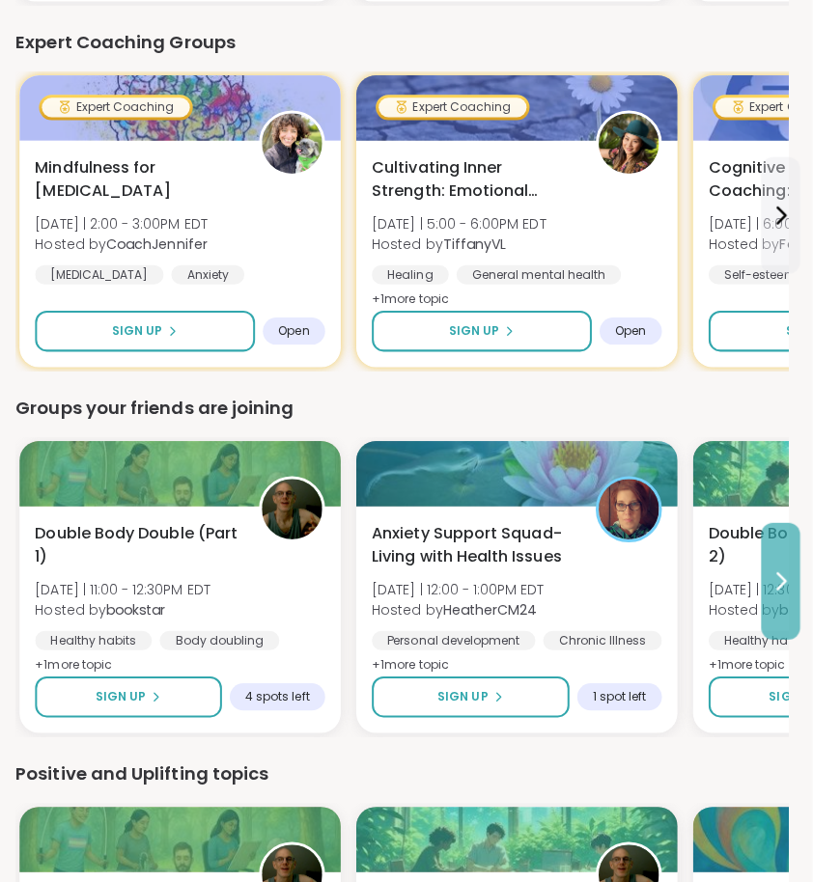
click at [763, 612] on button at bounding box center [778, 584] width 39 height 116
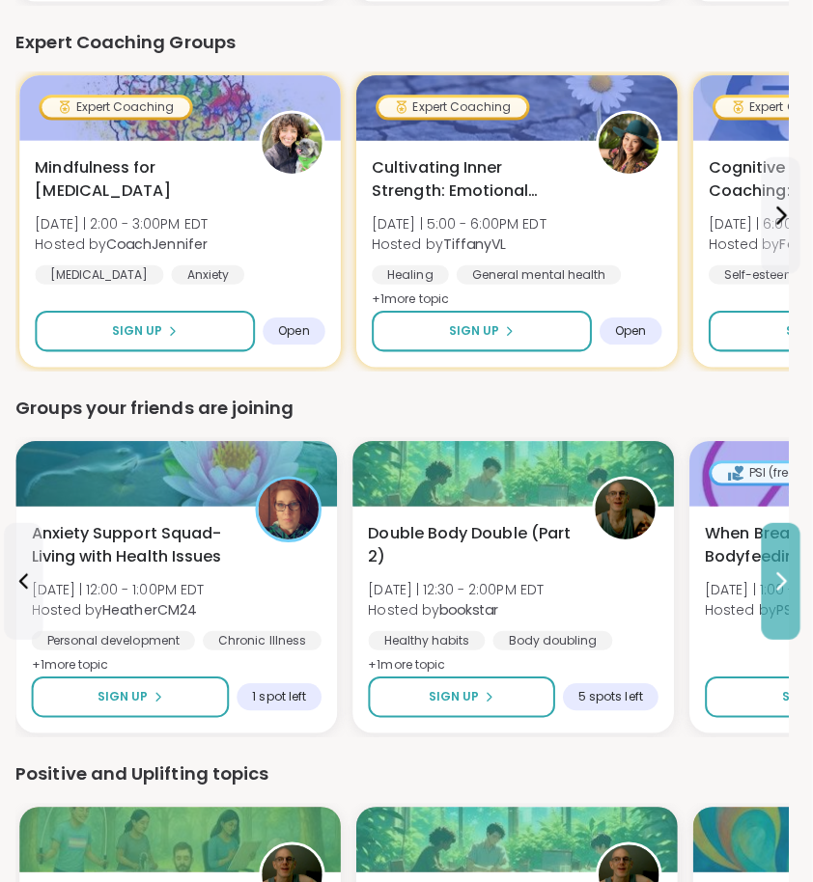
click at [763, 612] on button at bounding box center [778, 584] width 39 height 116
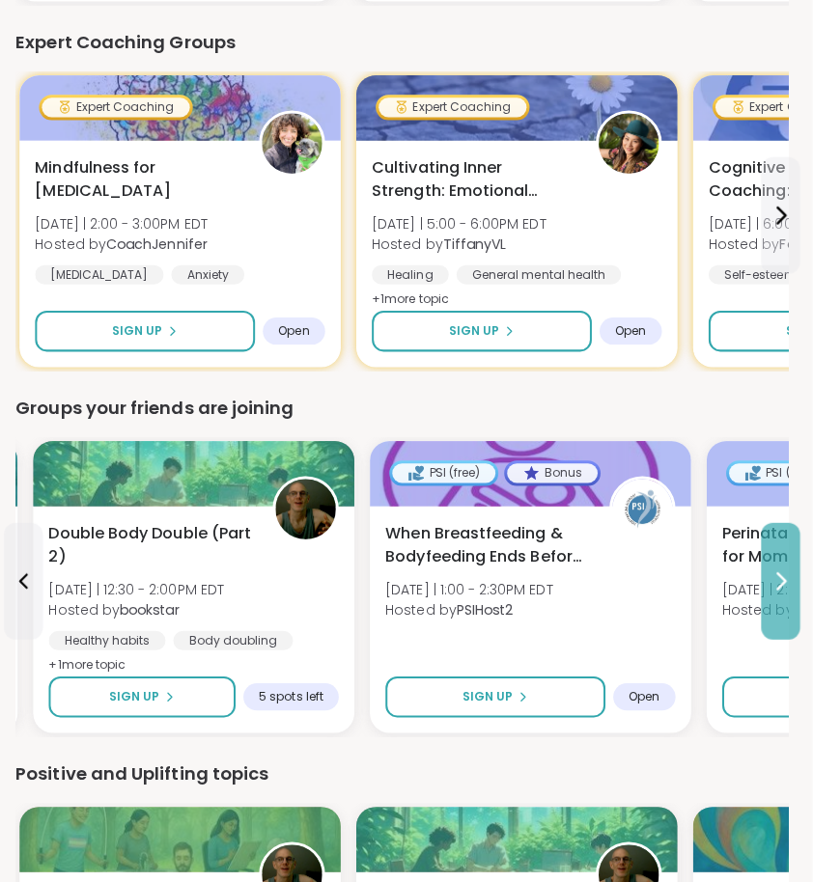
click at [763, 612] on button at bounding box center [778, 584] width 39 height 116
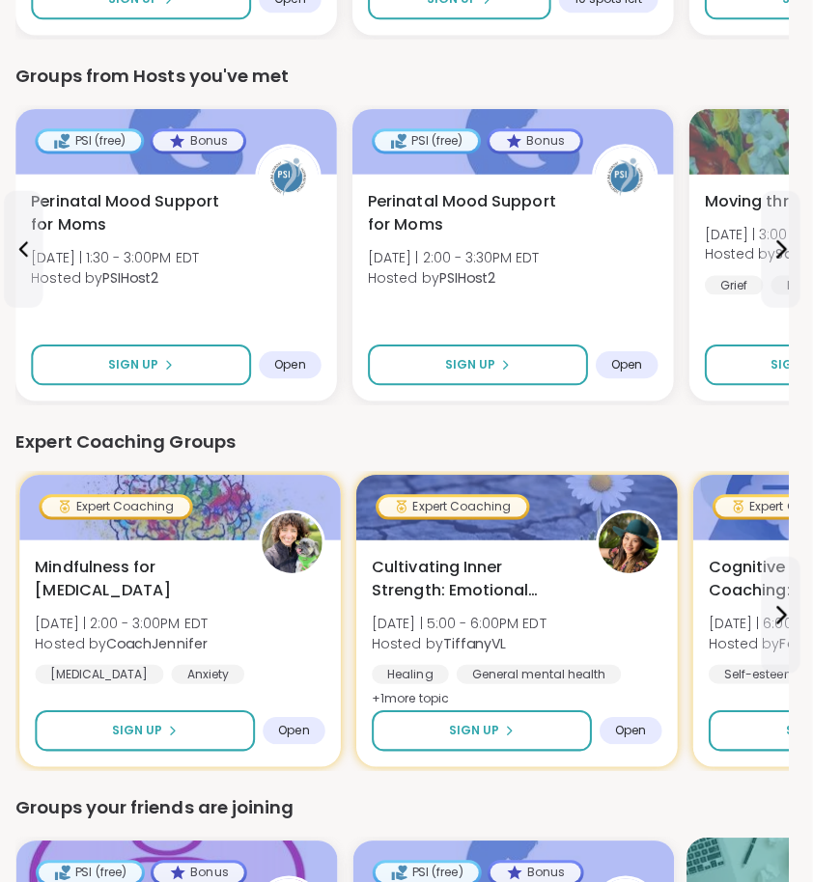
scroll to position [882, 4]
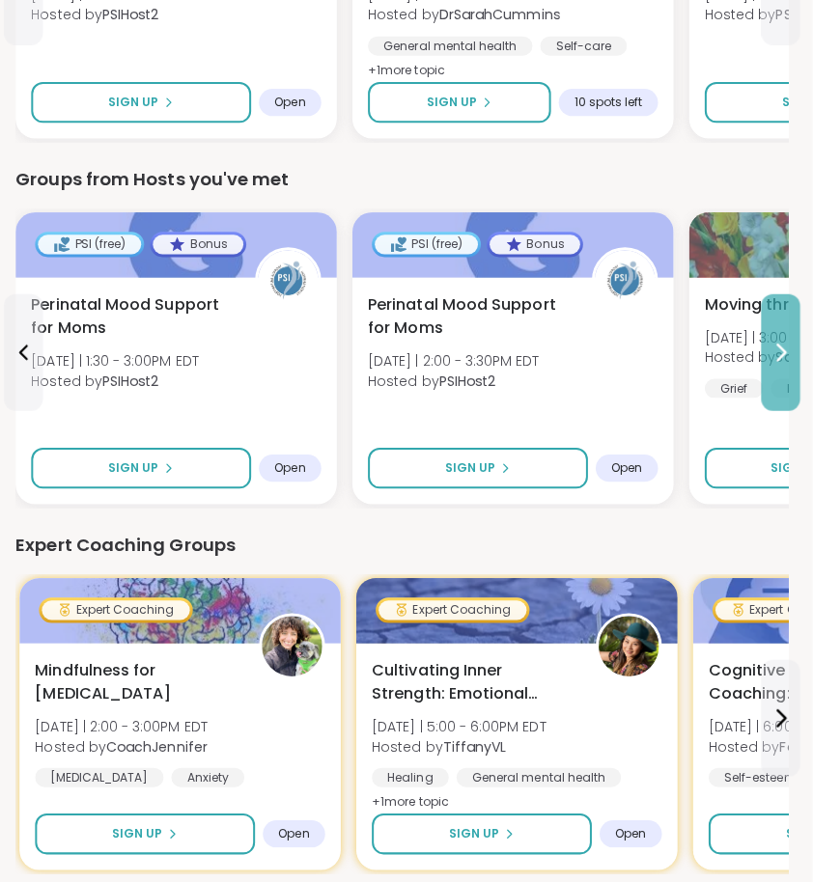
click at [765, 314] on button at bounding box center [778, 349] width 39 height 116
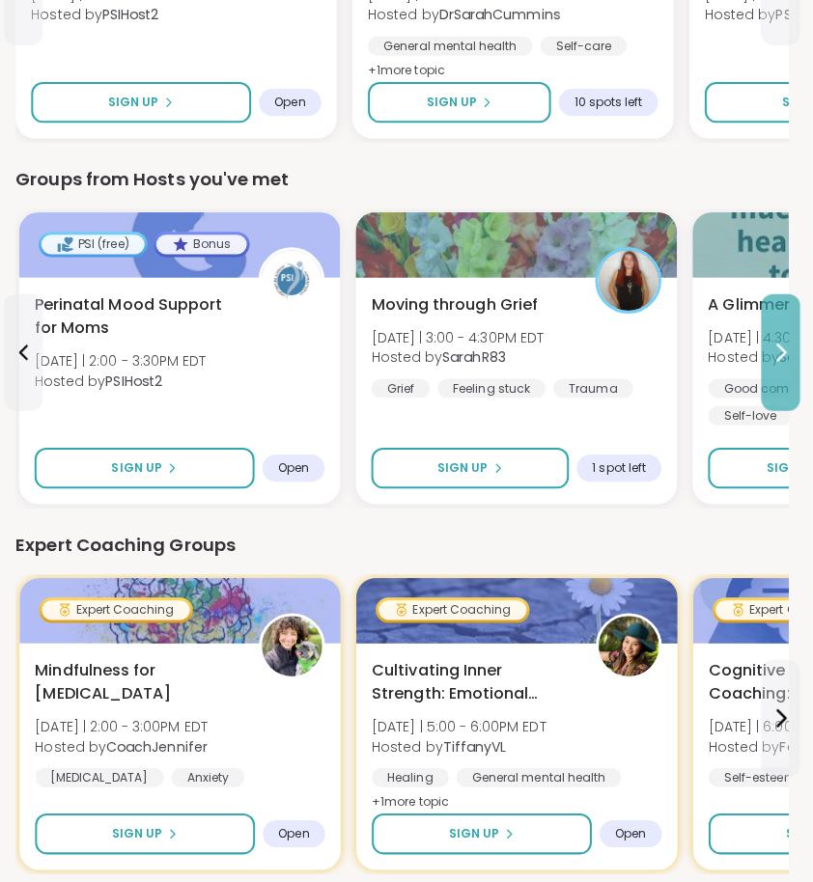
click at [765, 314] on button at bounding box center [778, 349] width 39 height 116
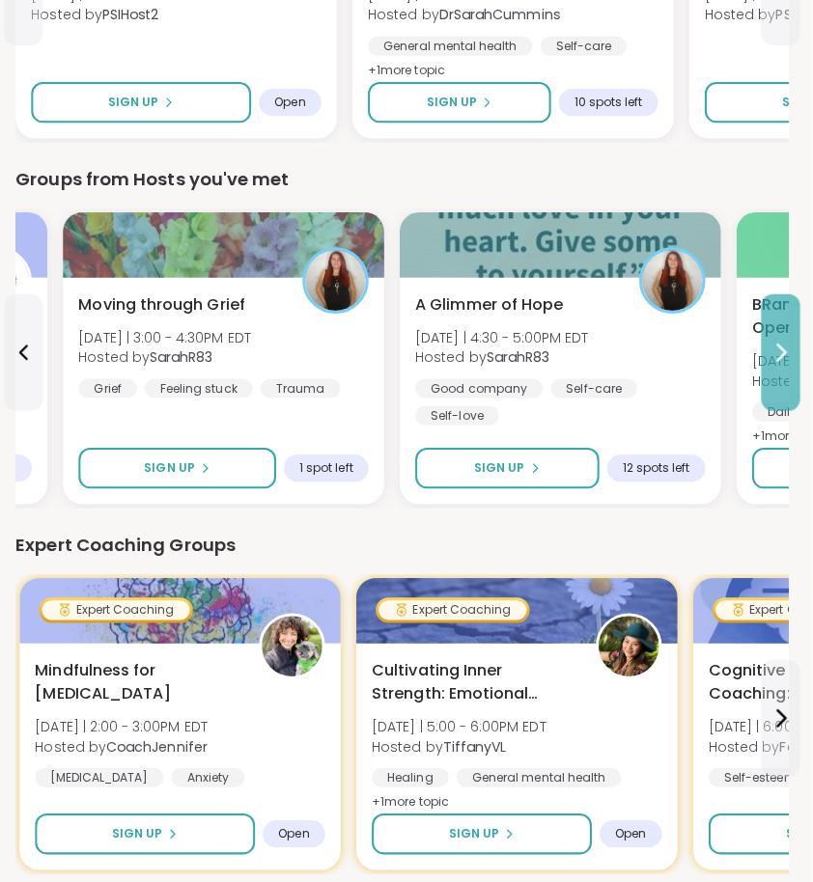
click at [765, 314] on button at bounding box center [778, 349] width 39 height 116
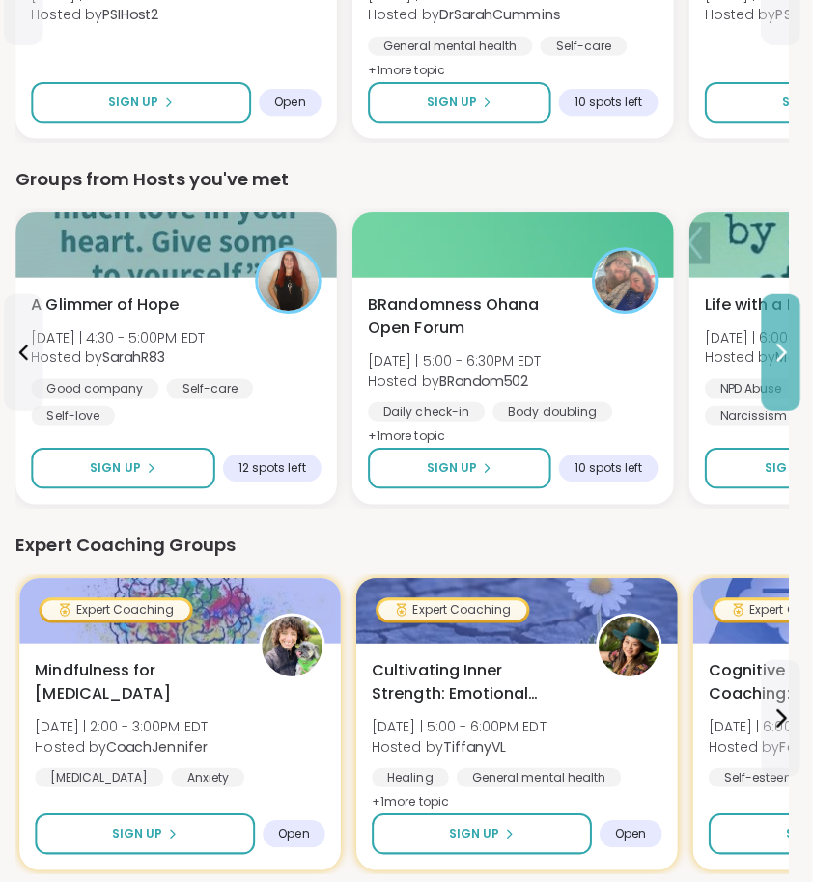
click at [778, 369] on button at bounding box center [778, 349] width 39 height 116
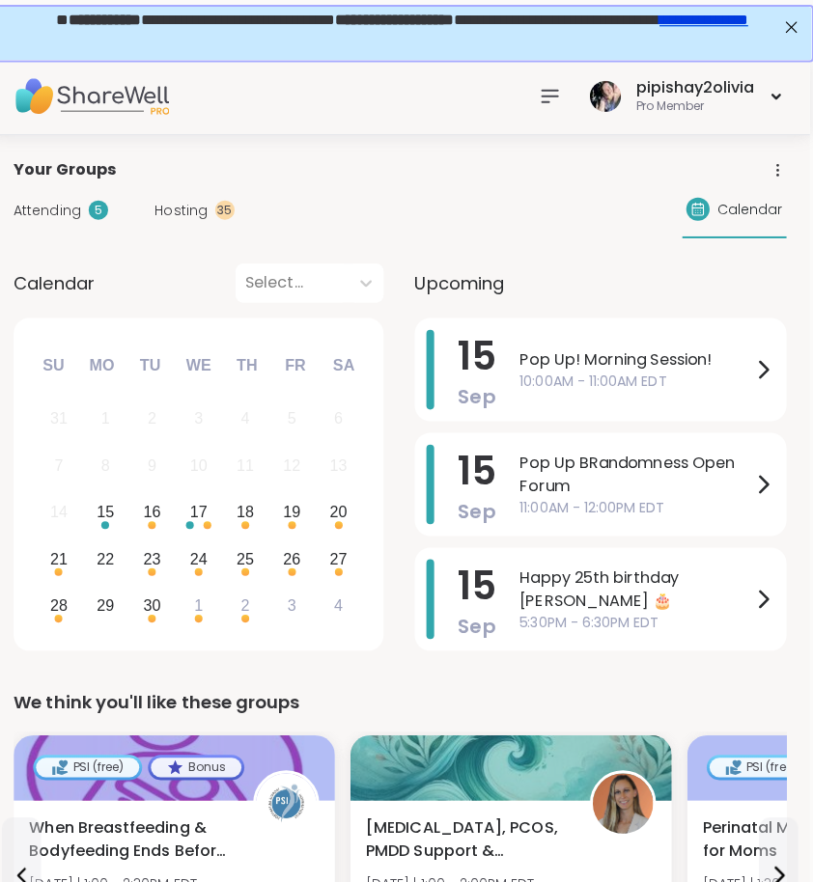
scroll to position [0, 0]
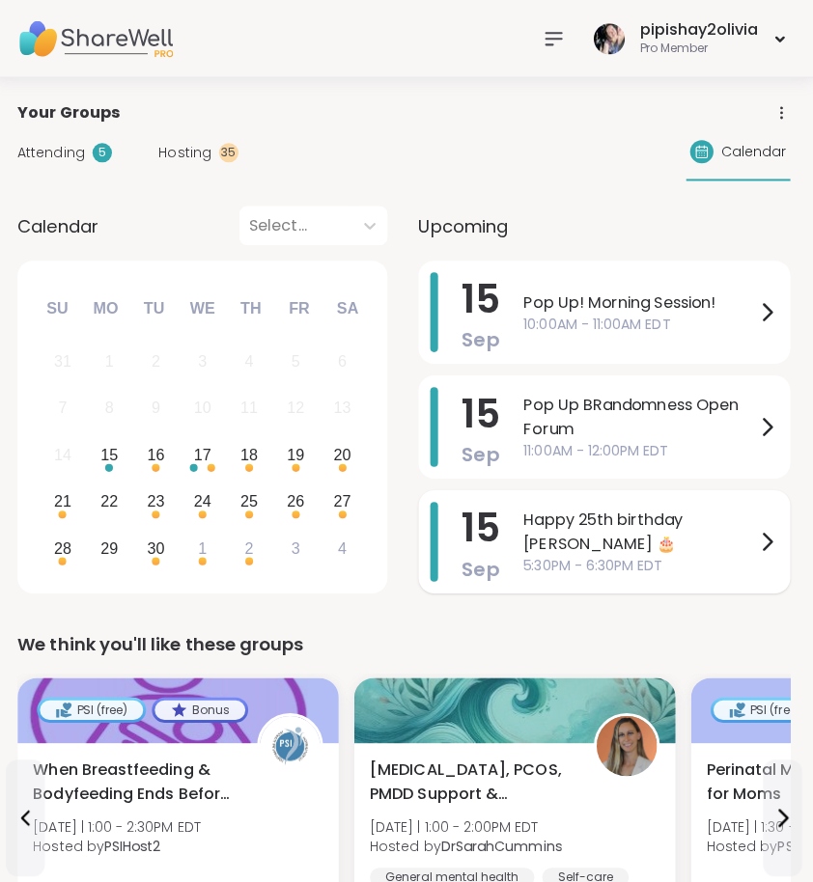
click at [575, 551] on span "5:30PM - 6:30PM EDT" at bounding box center [640, 561] width 230 height 20
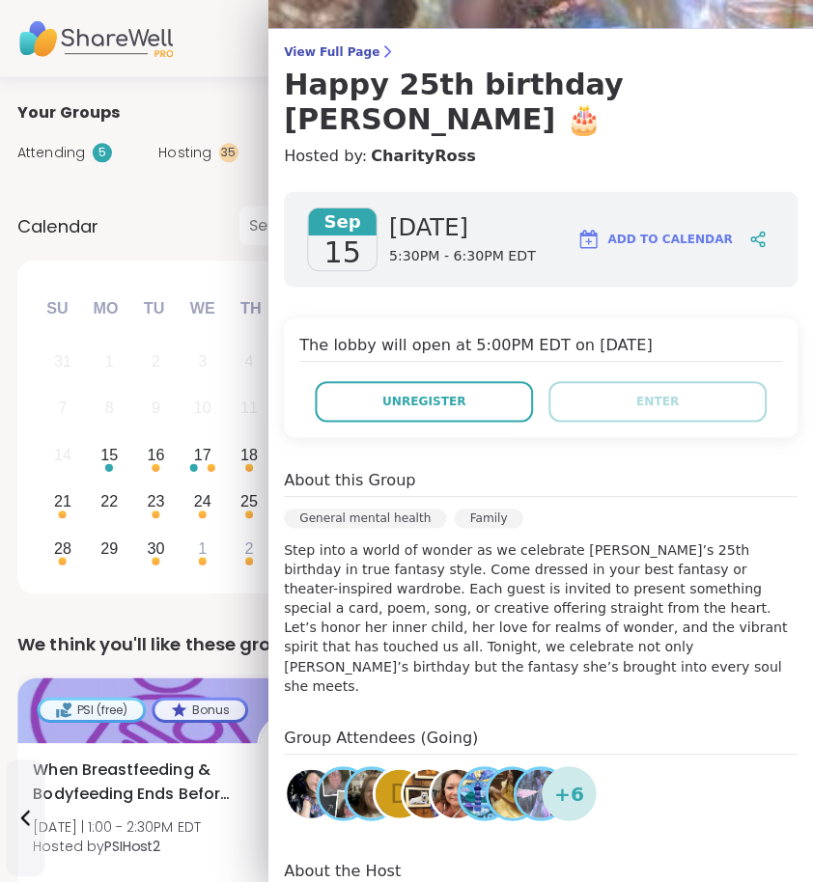
scroll to position [130, 0]
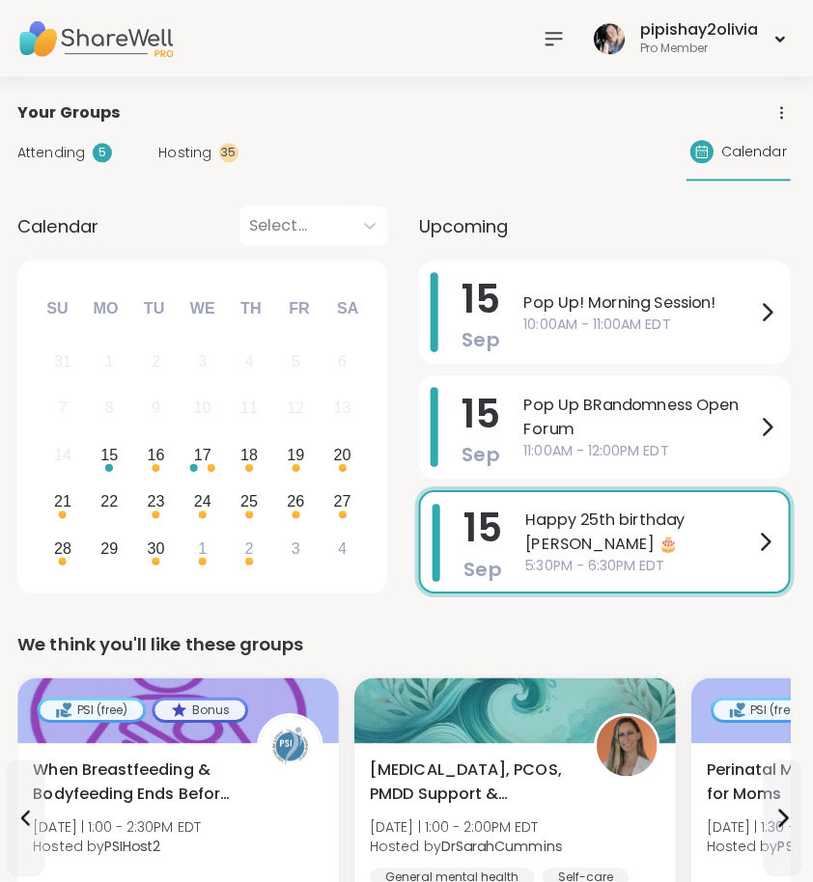
click at [238, 639] on div "We think you'll like these groups" at bounding box center [406, 639] width 766 height 27
click at [218, 167] on div "Attending 5 Hosting 35 Calendar" at bounding box center [406, 152] width 766 height 56
click at [223, 156] on div "35" at bounding box center [232, 151] width 19 height 19
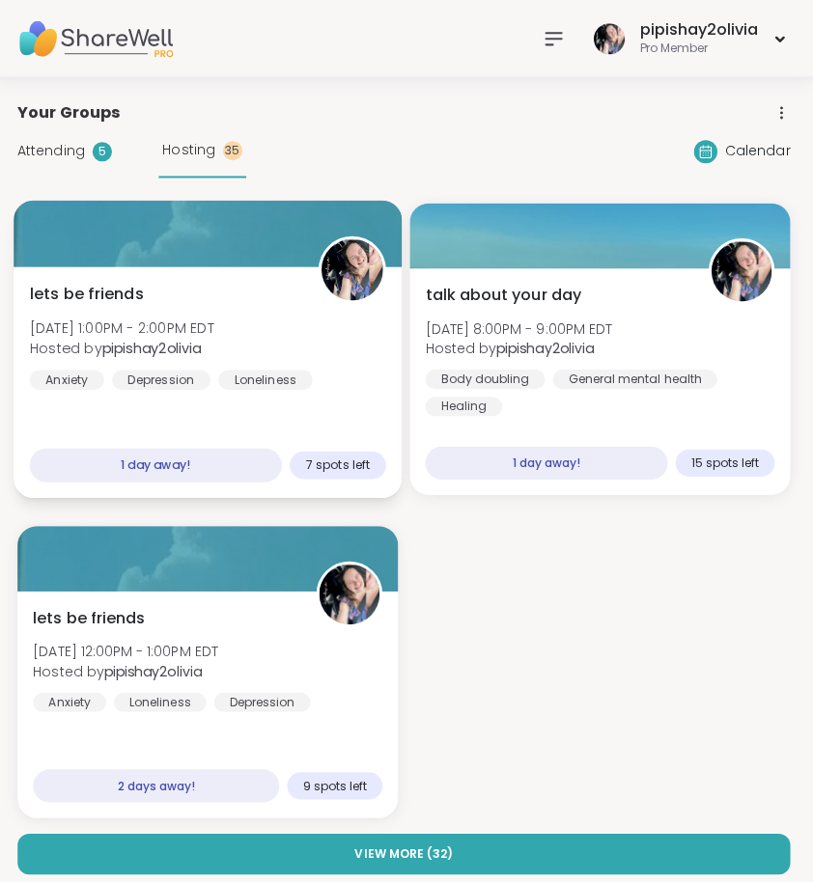
click at [356, 409] on div "lets be friends Tue, Sep 16 | 1:00PM - 2:00PM EDT Hosted by pipishay2olivia Anx…" at bounding box center [211, 379] width 385 height 230
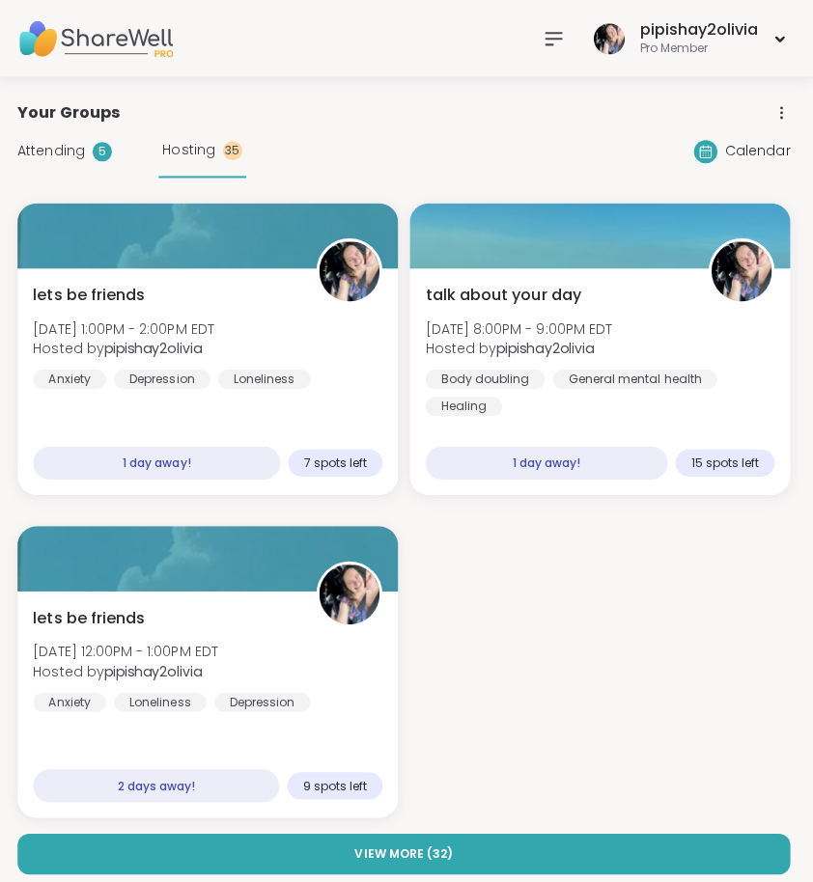
click at [239, 495] on div "lets be friends Tue, Sep 16 | 1:00PM - 2:00PM EDT Hosted by pipishay2olivia Anx…" at bounding box center [406, 507] width 766 height 610
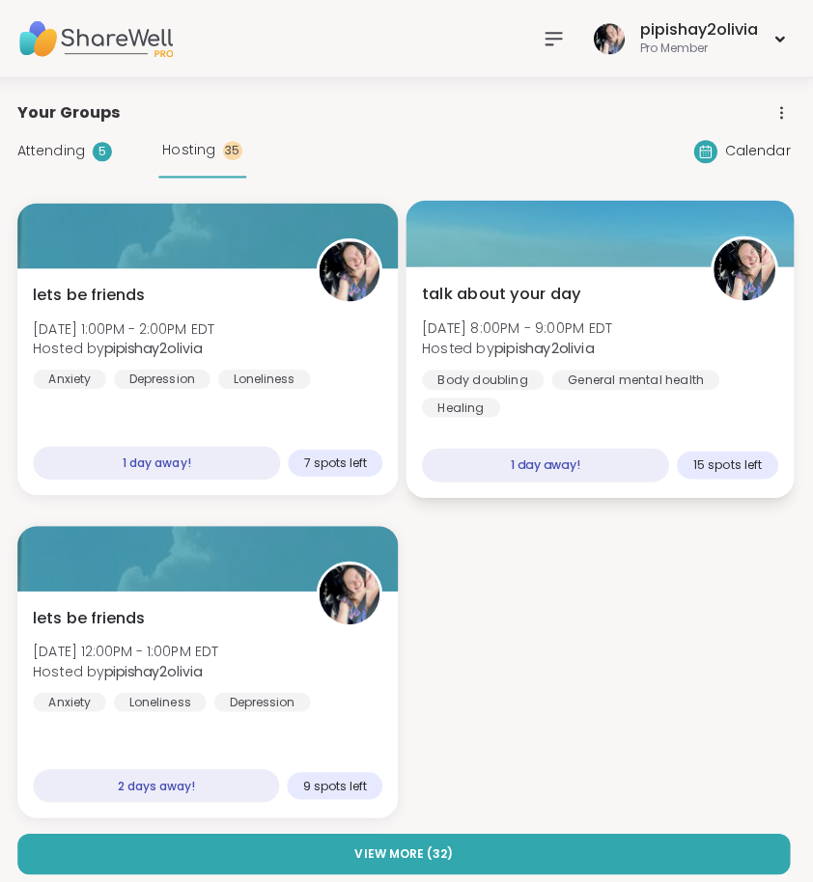
click at [582, 362] on div "talk about your day Tue, Sep 16 | 8:00PM - 9:00PM EDT Hosted by pipishay2olivia…" at bounding box center [600, 348] width 353 height 134
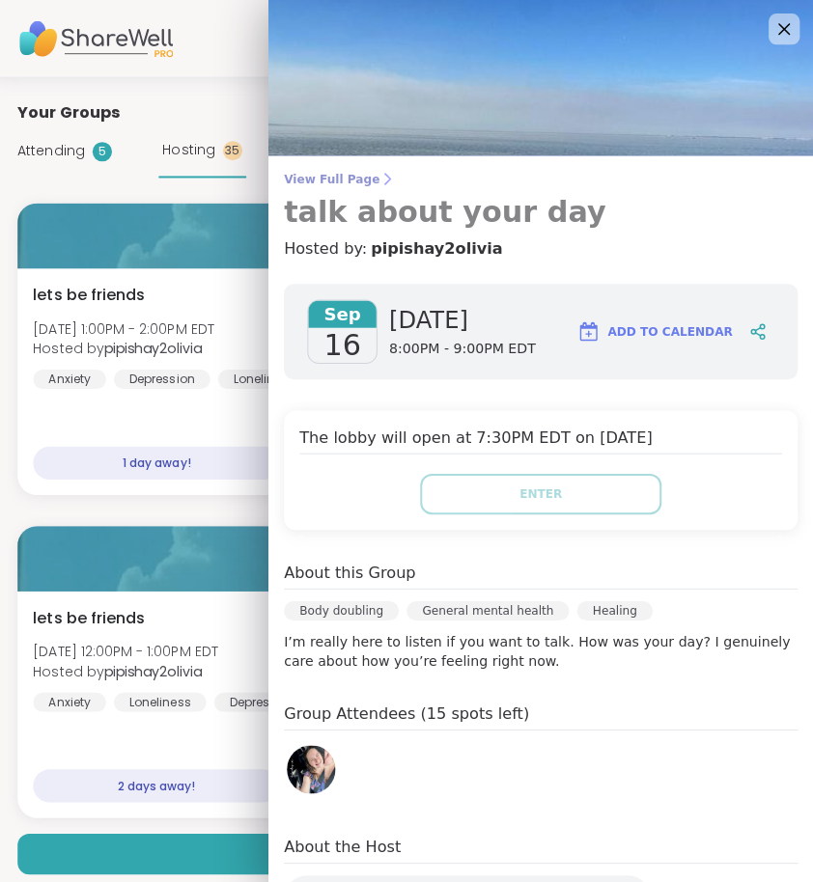
click at [382, 180] on icon at bounding box center [389, 177] width 15 height 15
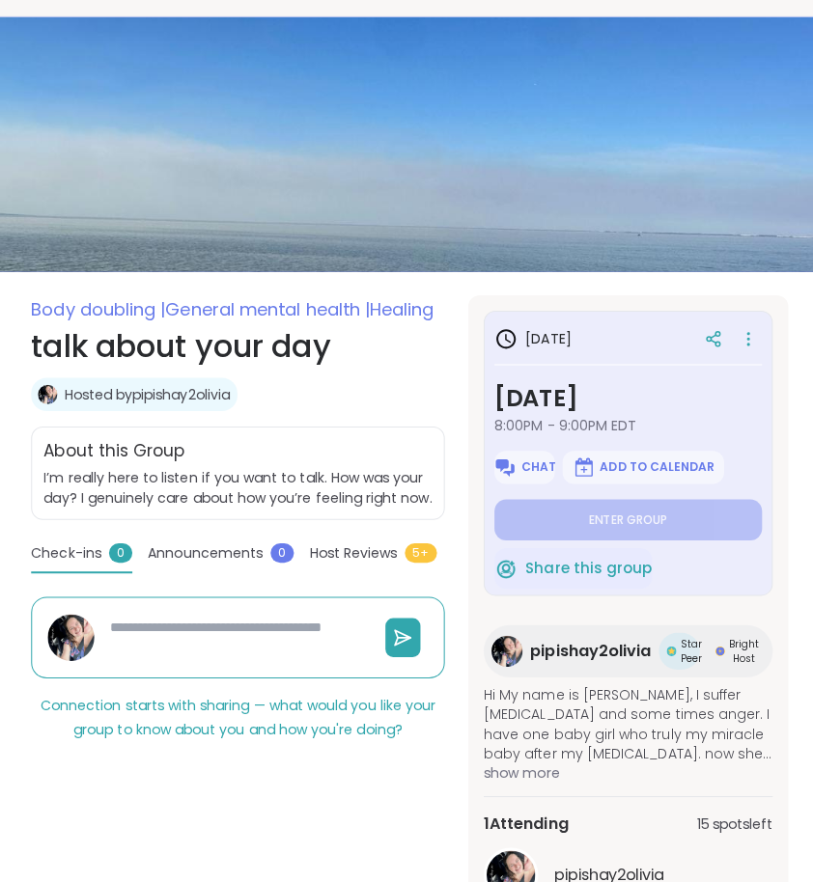
scroll to position [54, 0]
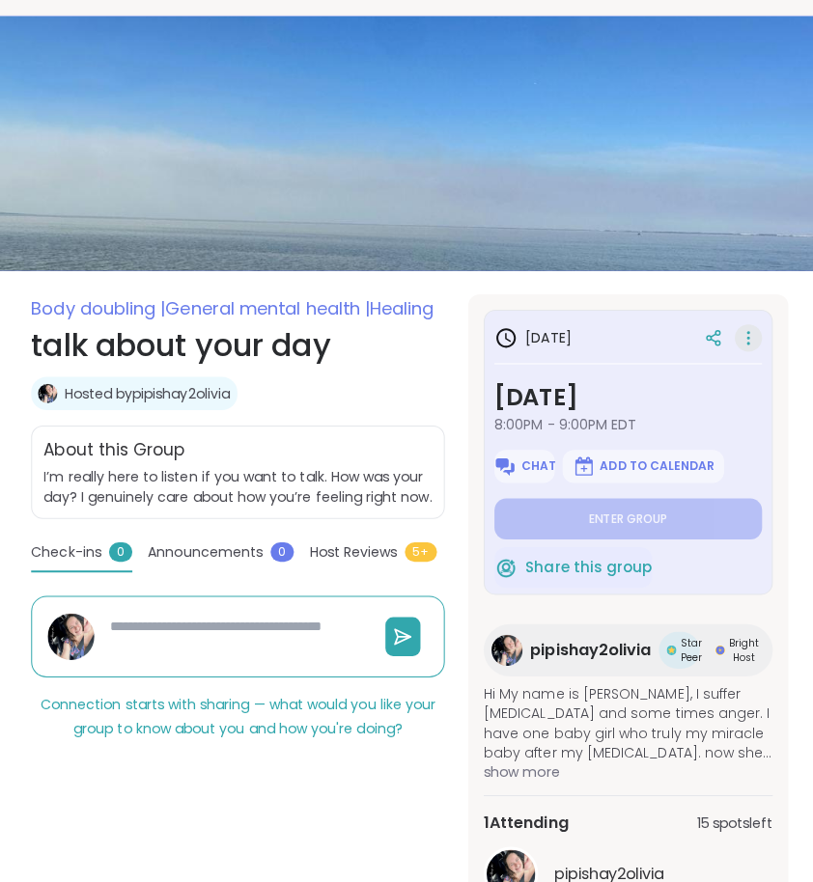
click at [739, 341] on icon at bounding box center [742, 342] width 19 height 27
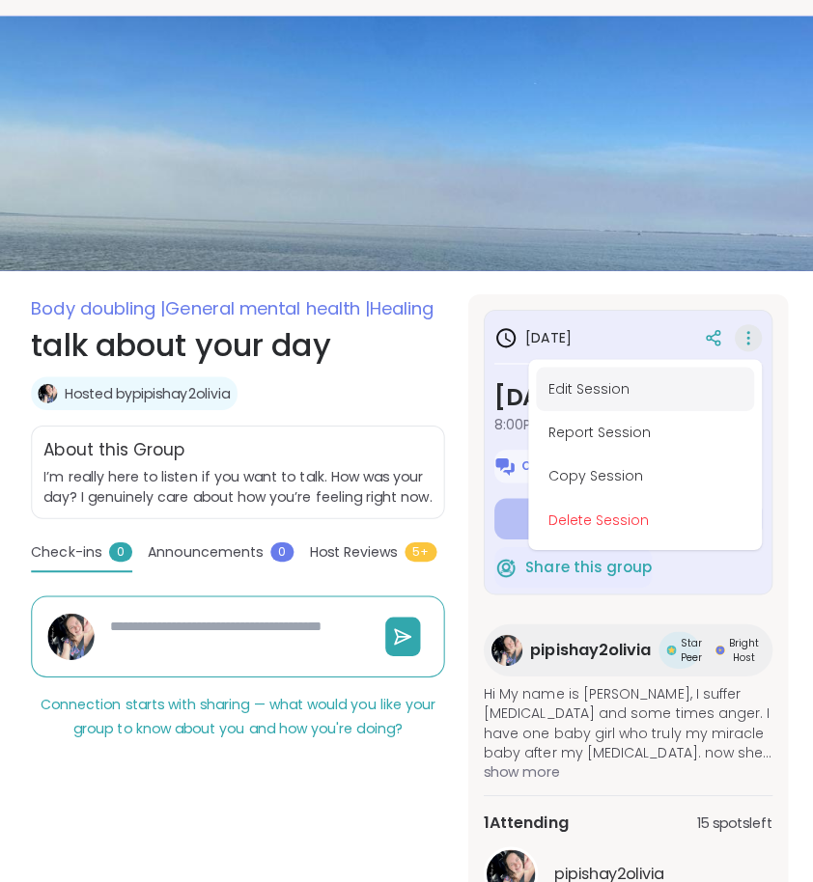
click at [610, 394] on button "Edit Session" at bounding box center [640, 393] width 216 height 43
type textarea "*"
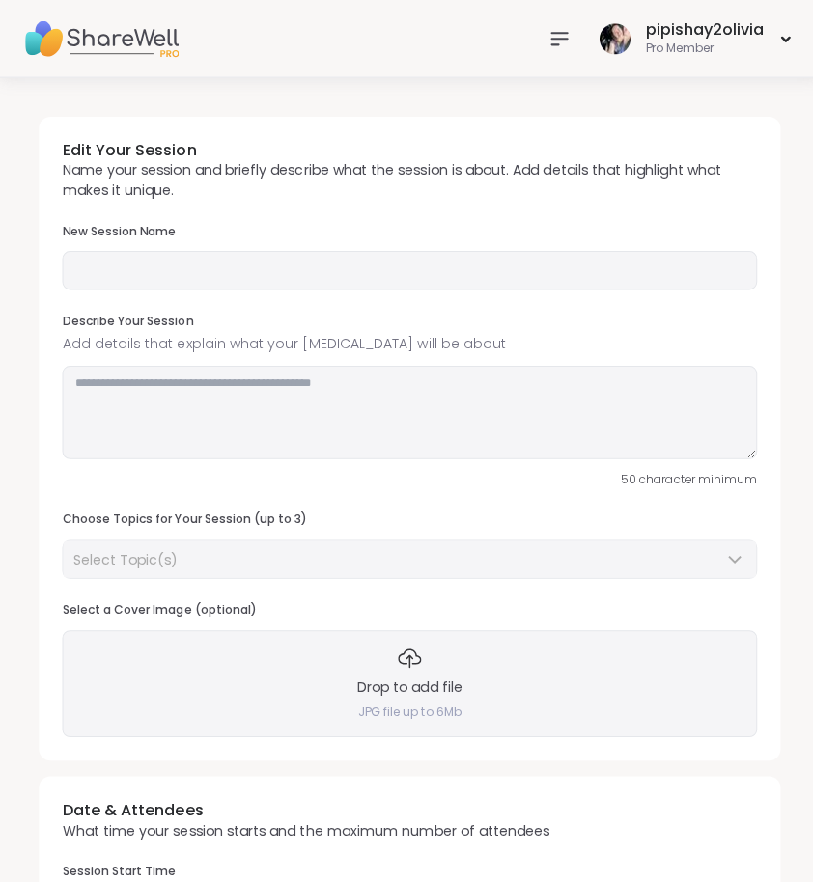
type input "**********"
type textarea "**********"
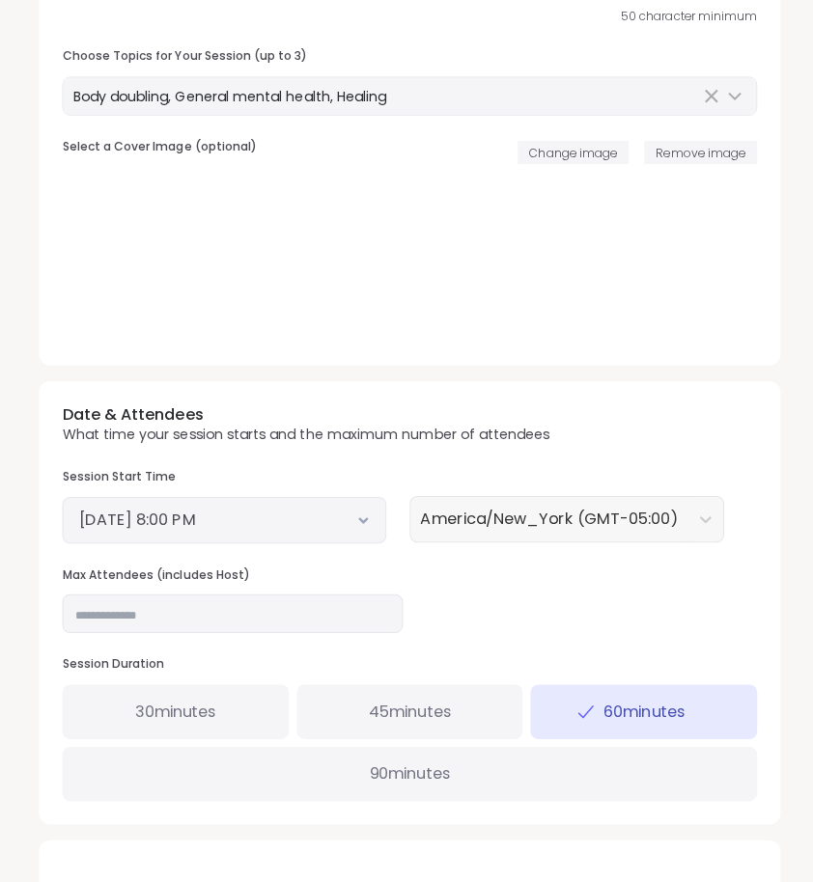
scroll to position [462, 0]
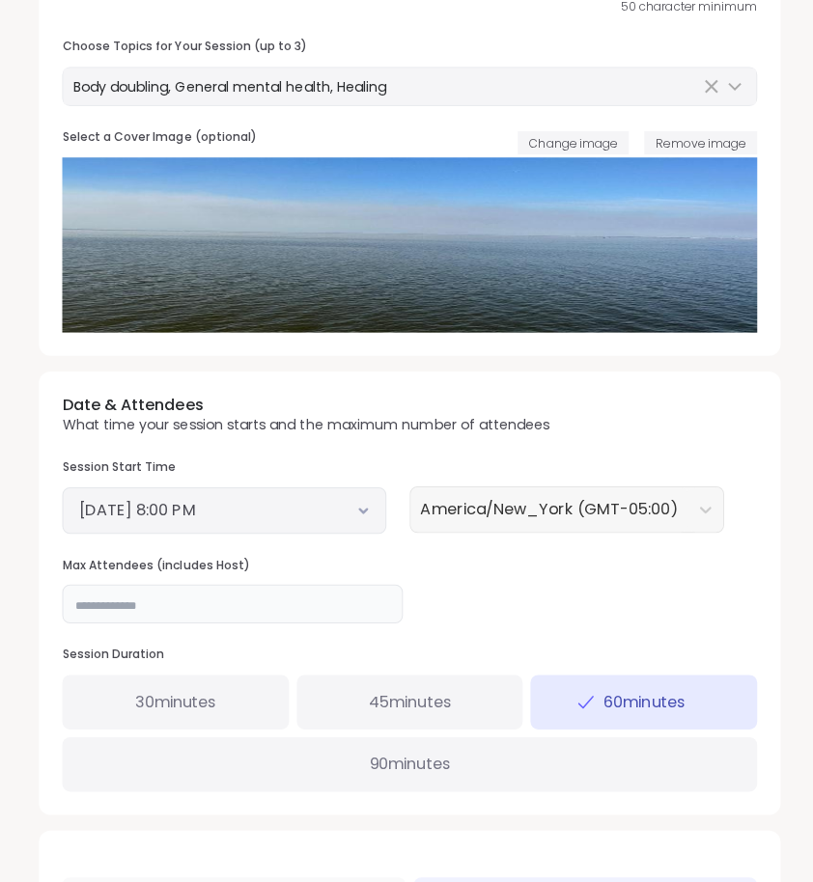
click at [294, 606] on input "**" at bounding box center [231, 606] width 338 height 39
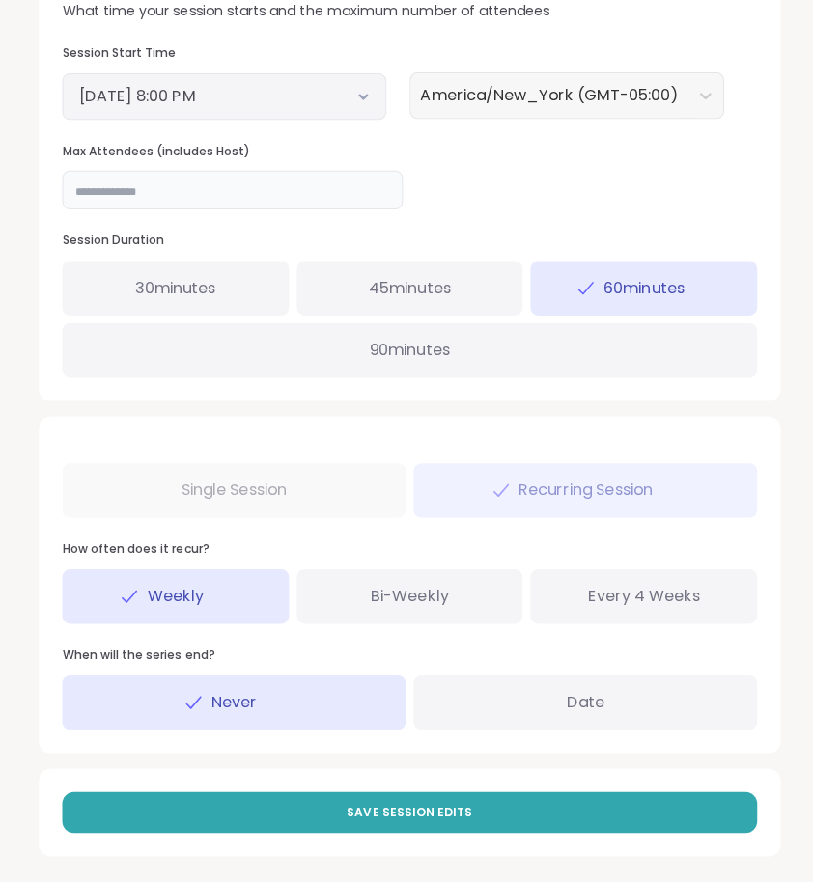
scroll to position [873, 0]
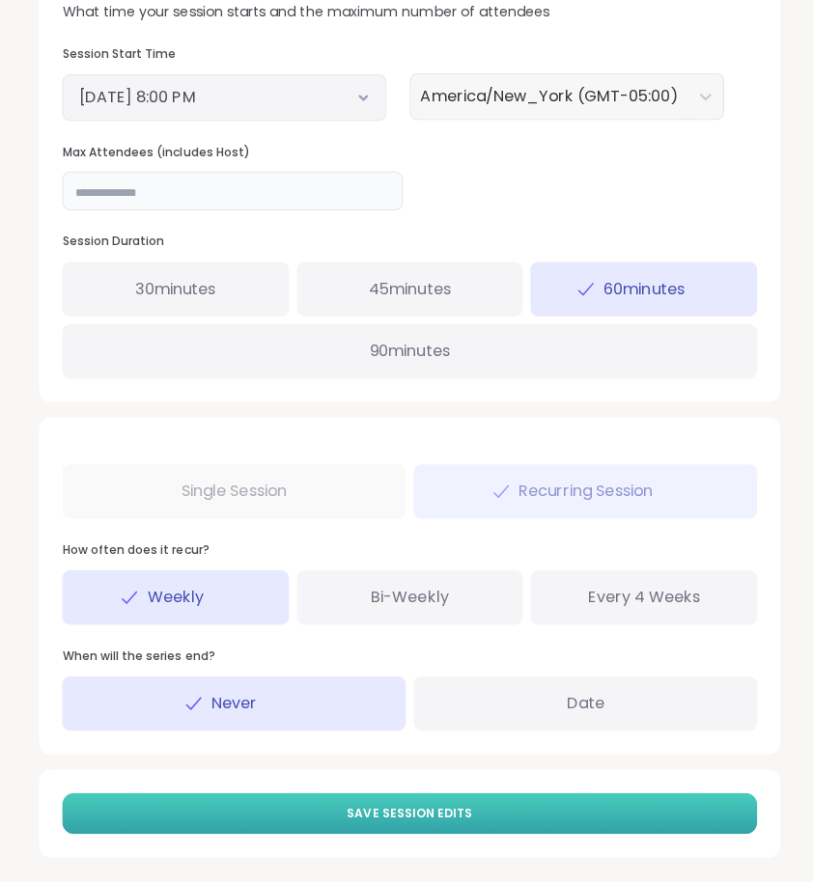
type input "**"
click at [469, 816] on button "Save Session Edits" at bounding box center [406, 813] width 689 height 41
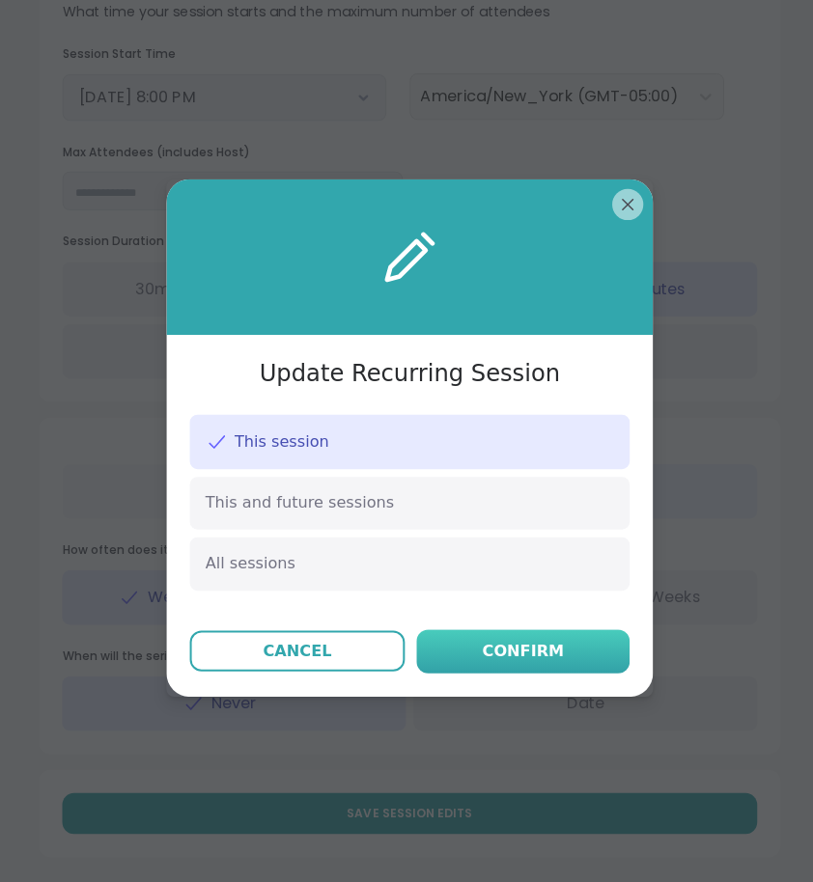
click at [542, 644] on div "Confirm" at bounding box center [519, 652] width 81 height 23
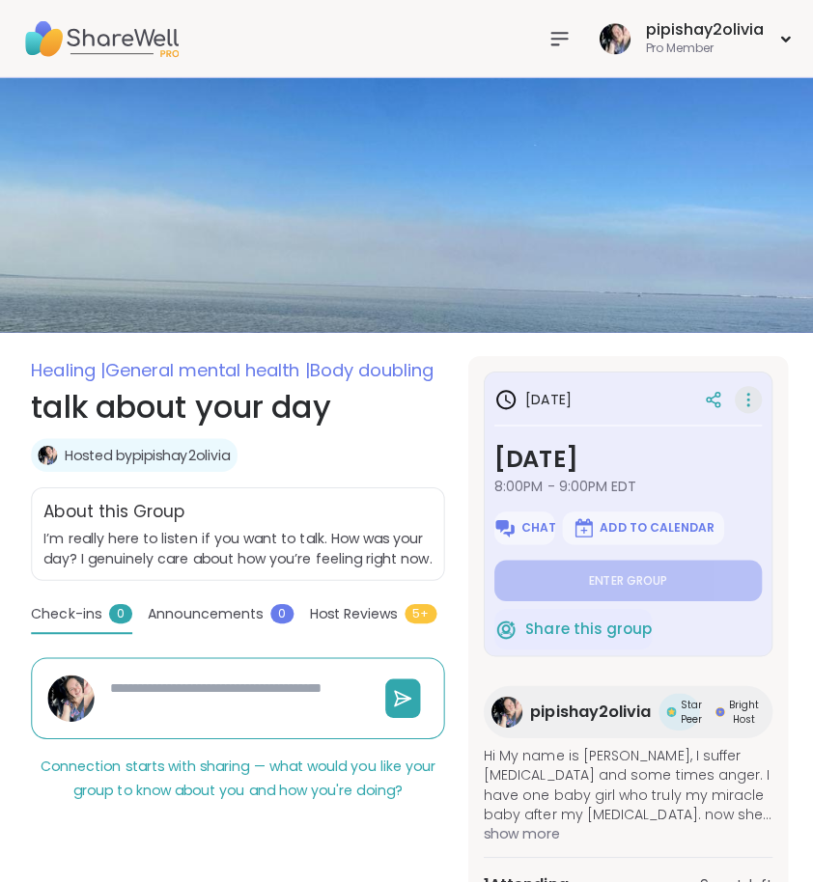
click at [746, 386] on icon at bounding box center [742, 396] width 19 height 27
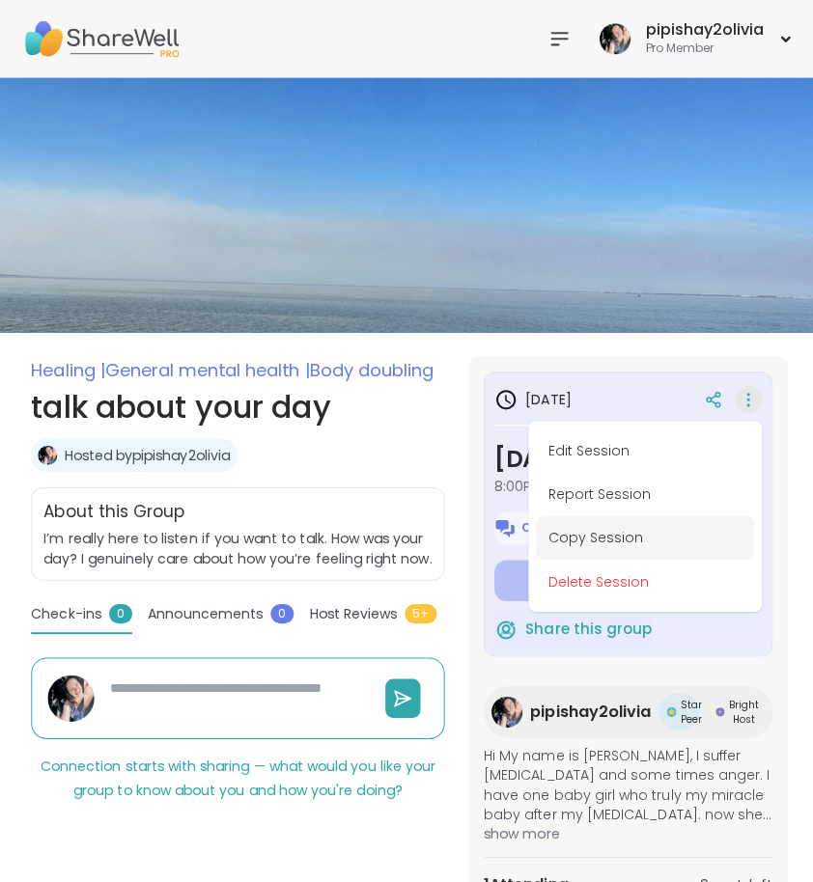
click at [618, 535] on button "Copy Session" at bounding box center [640, 534] width 216 height 43
type textarea "*"
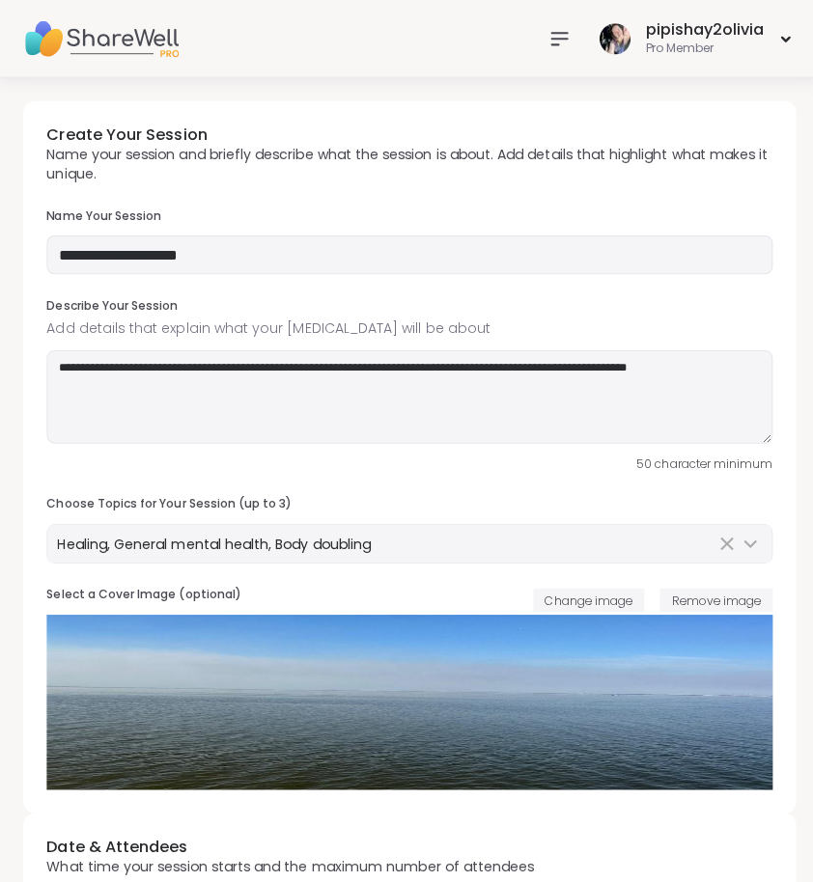
click at [560, 45] on icon at bounding box center [554, 38] width 23 height 23
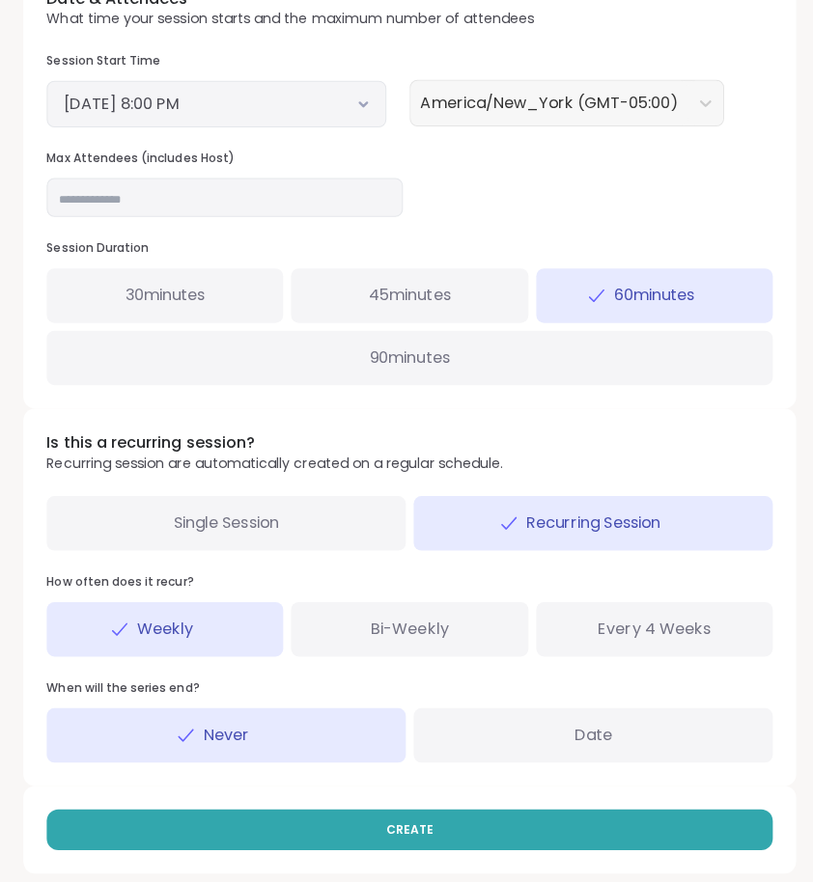
scroll to position [835, 0]
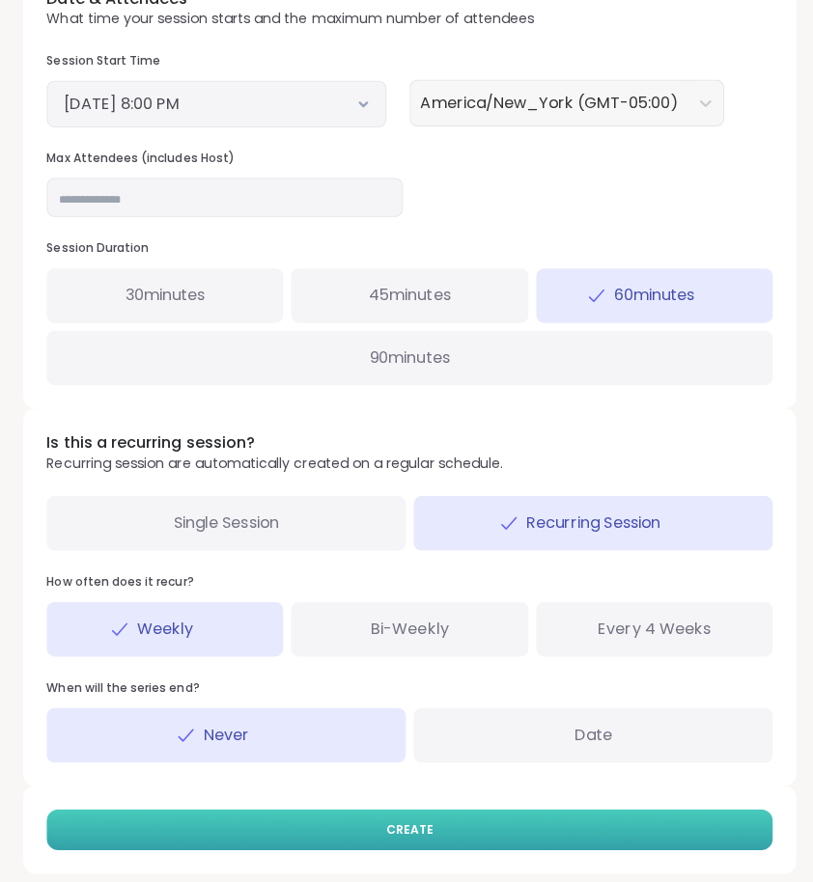
click at [561, 810] on button "CREATE" at bounding box center [406, 830] width 720 height 41
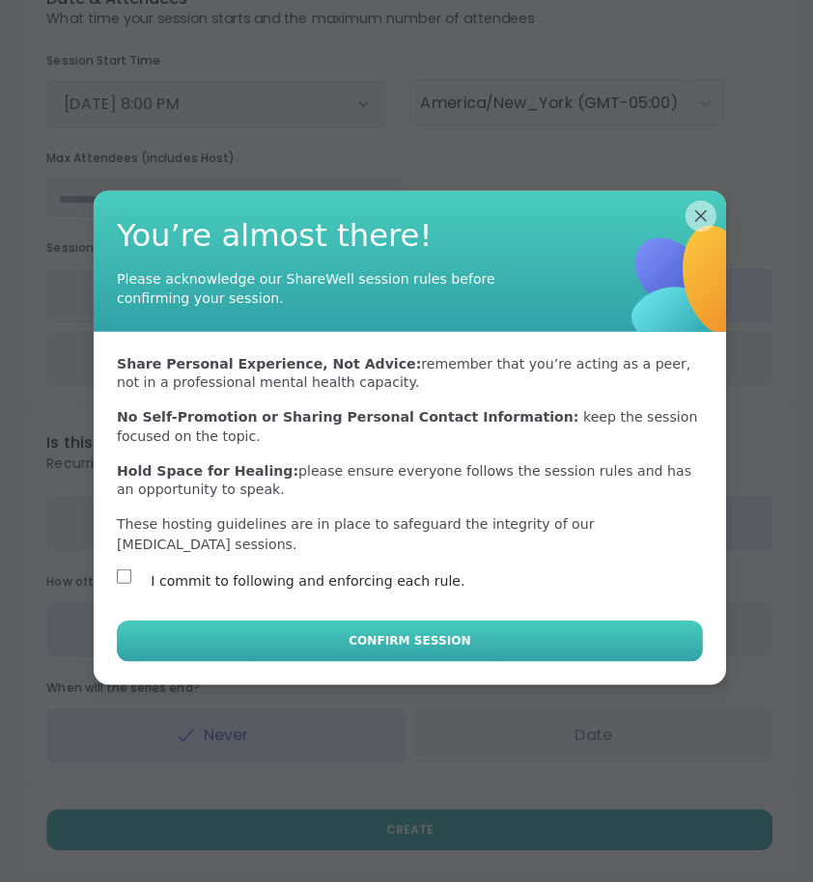
click at [205, 627] on button "Confirm Session" at bounding box center [406, 643] width 581 height 41
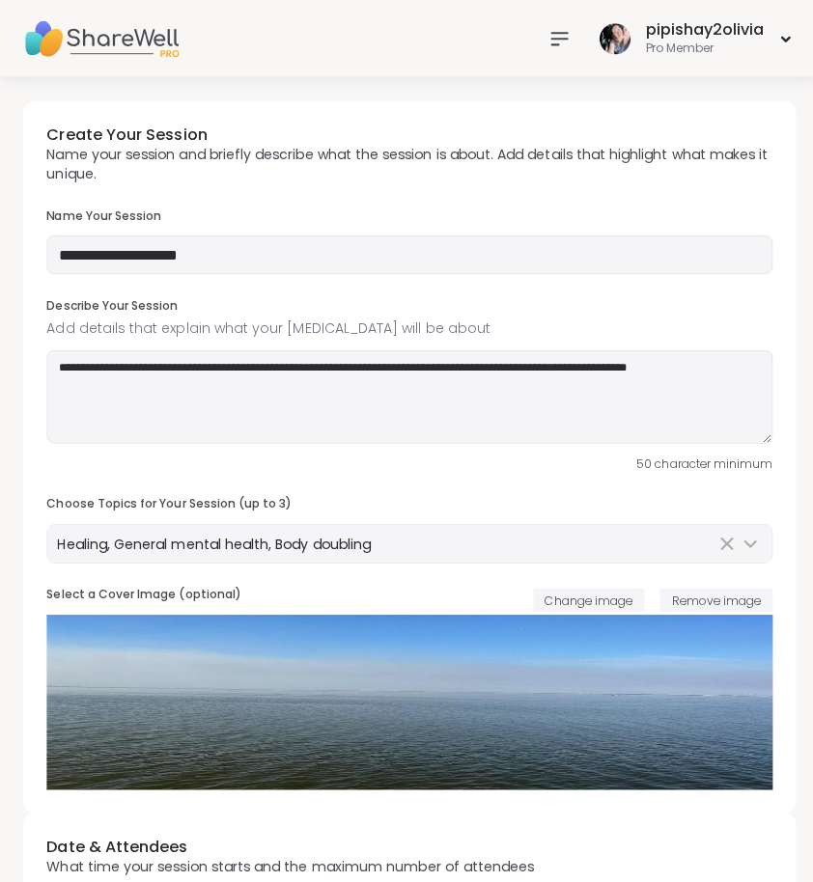
scroll to position [0, 0]
click at [559, 39] on icon at bounding box center [554, 38] width 23 height 23
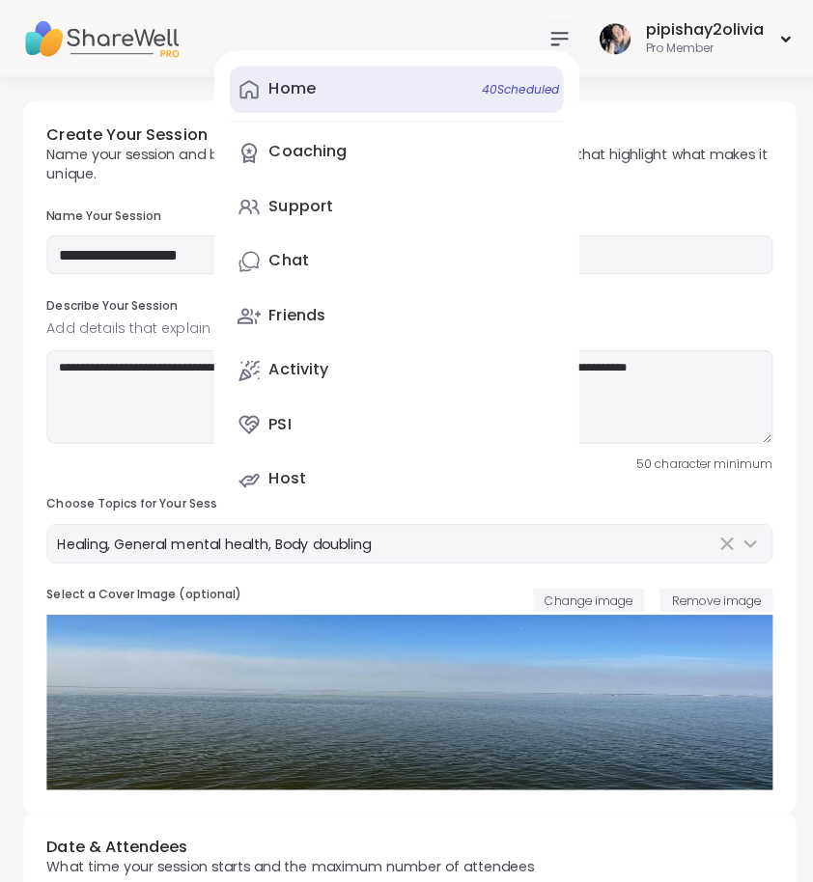
click at [391, 95] on link "Home 40 Scheduled" at bounding box center [393, 89] width 331 height 46
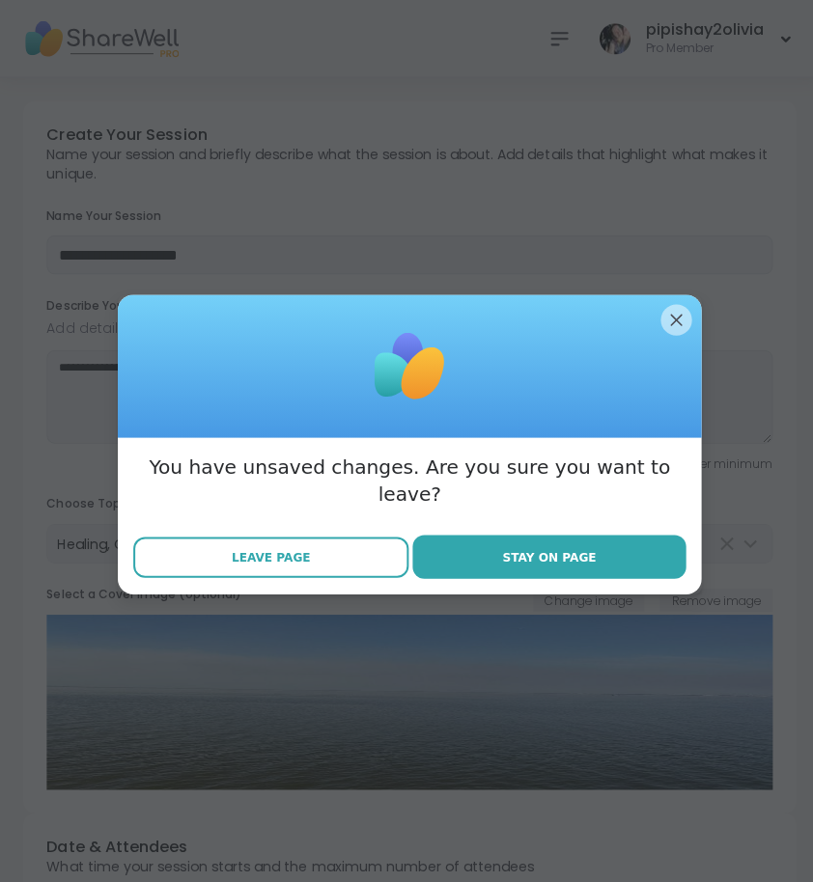
click at [278, 546] on span "Leave Page" at bounding box center [269, 552] width 78 height 17
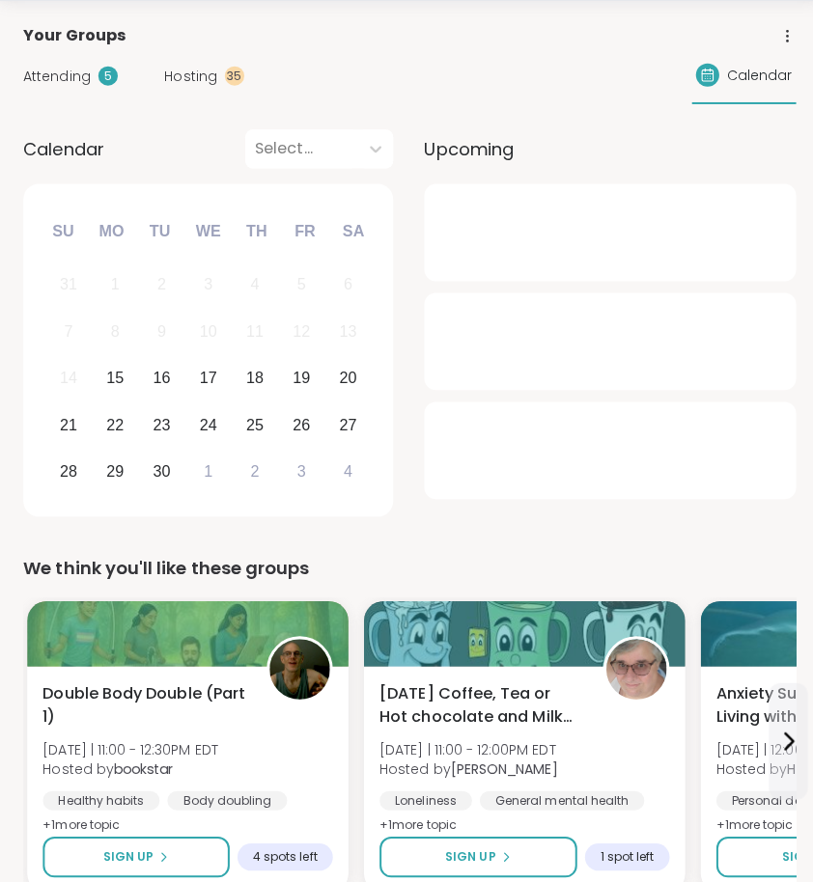
scroll to position [128, 0]
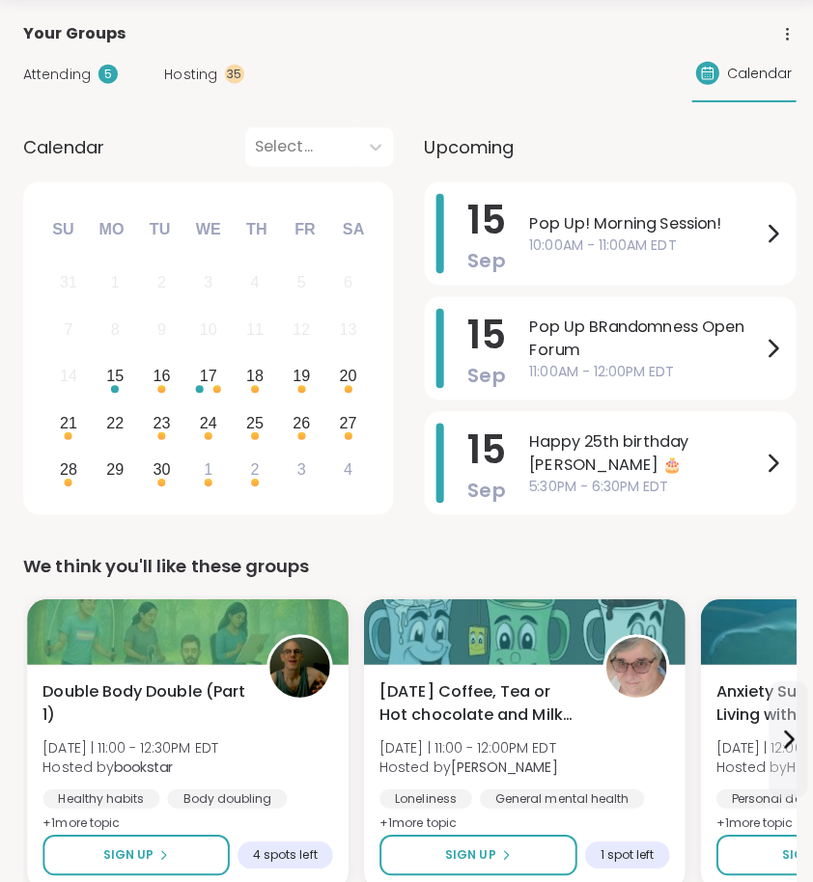
click at [97, 70] on div "Attending 5" at bounding box center [70, 80] width 94 height 20
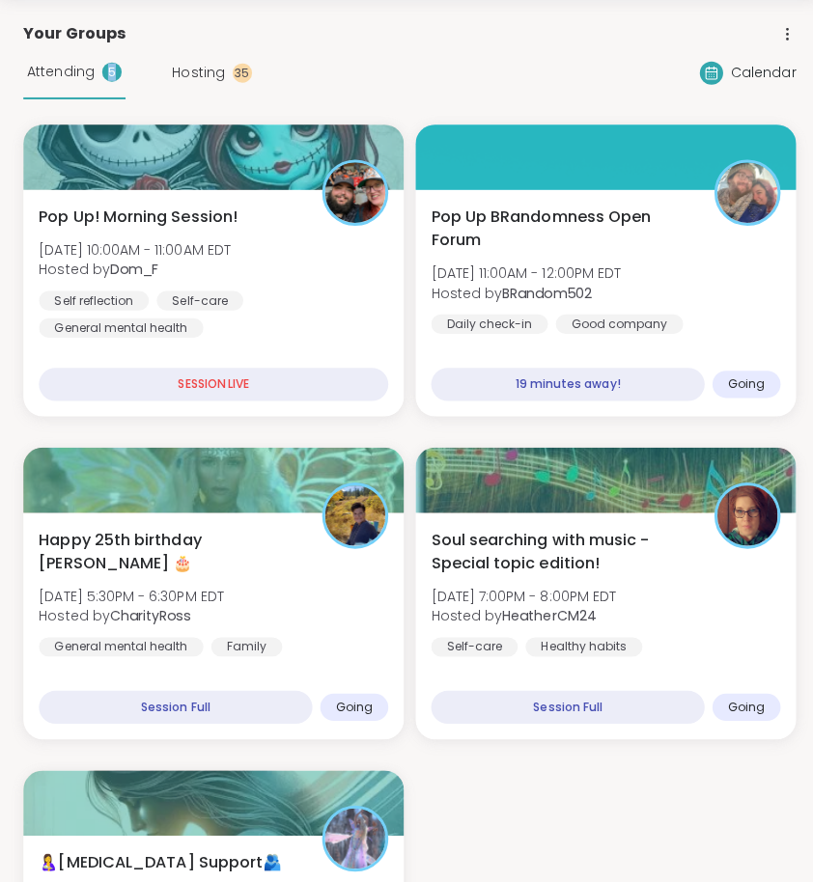
click at [97, 63] on div "Attending 5" at bounding box center [73, 78] width 101 height 53
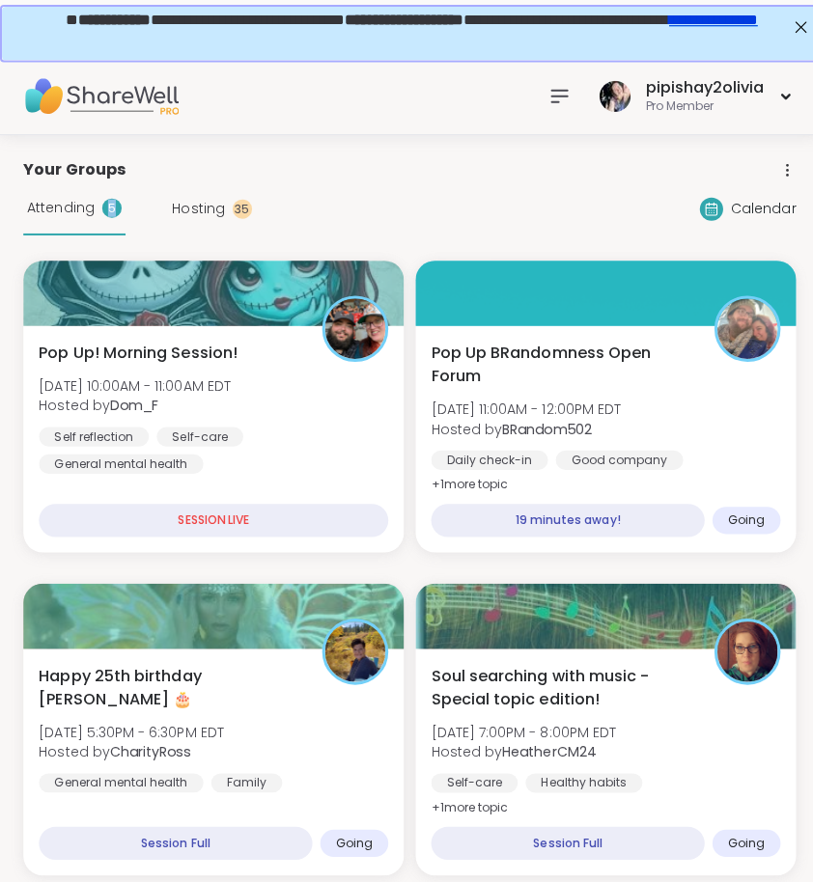
scroll to position [0, 0]
click at [225, 208] on div "Hosting 35" at bounding box center [210, 207] width 79 height 20
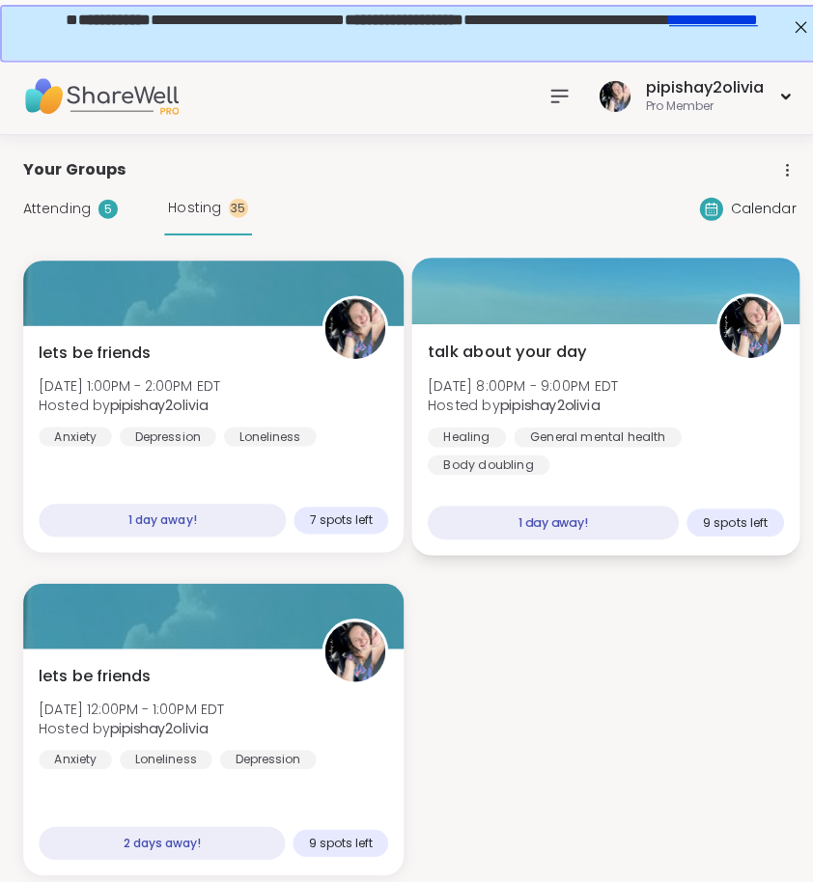
click at [598, 482] on div "talk about your day Tue, Sep 16 | 8:00PM - 9:00PM EDT Hosted by pipishay2olivia…" at bounding box center [600, 436] width 385 height 230
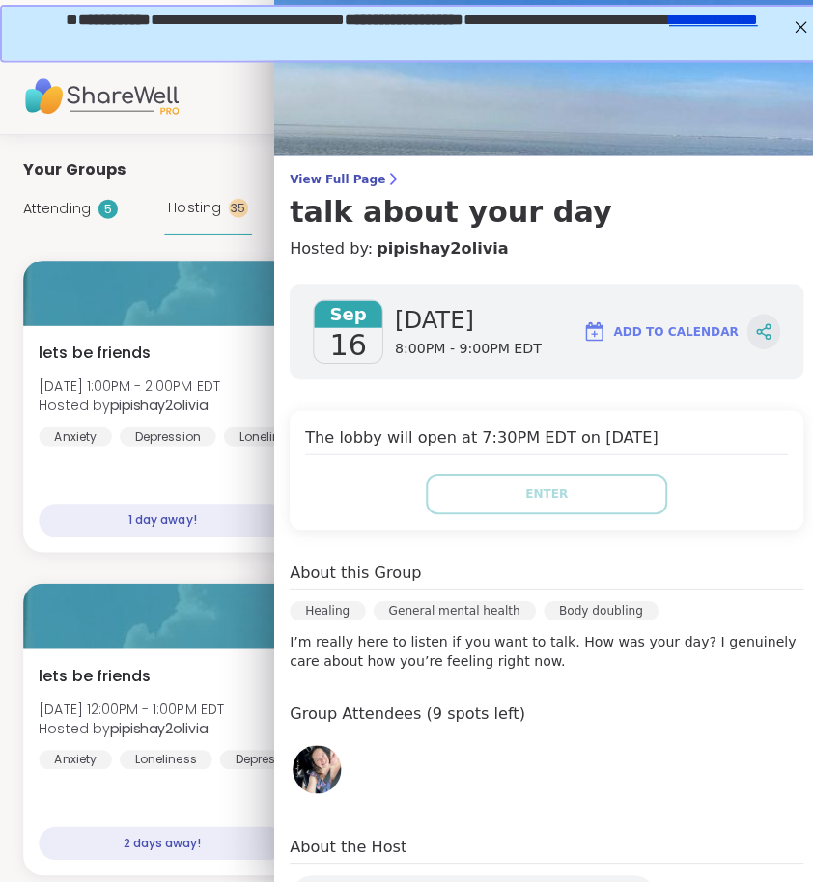
click at [751, 335] on icon at bounding box center [757, 328] width 17 height 17
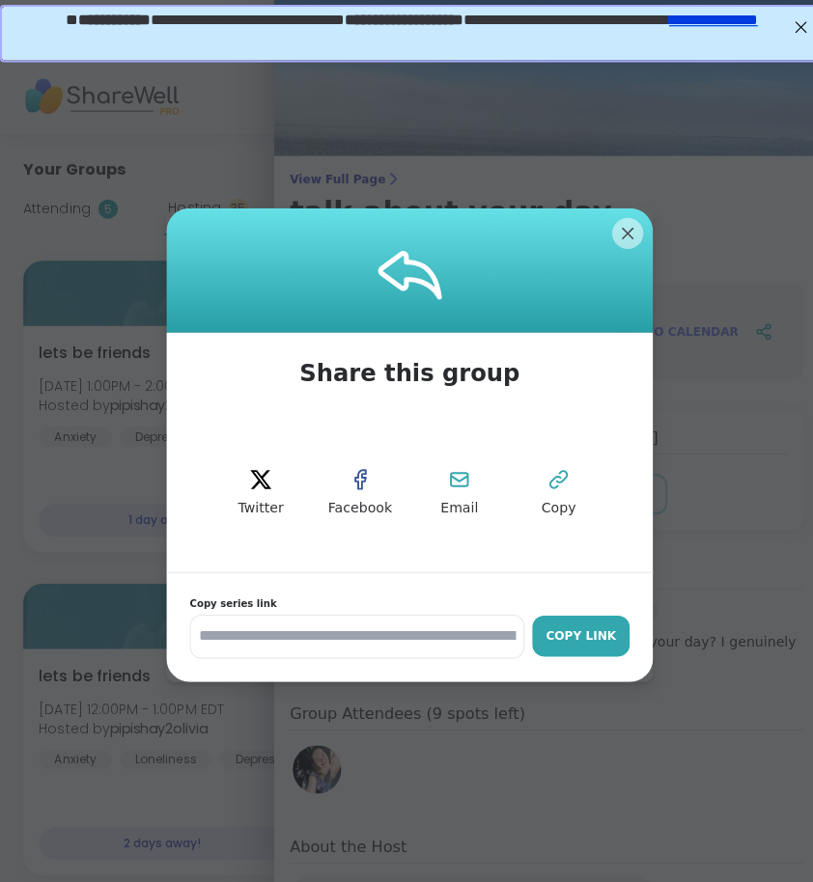
click at [559, 641] on button "Copy Link" at bounding box center [576, 631] width 97 height 41
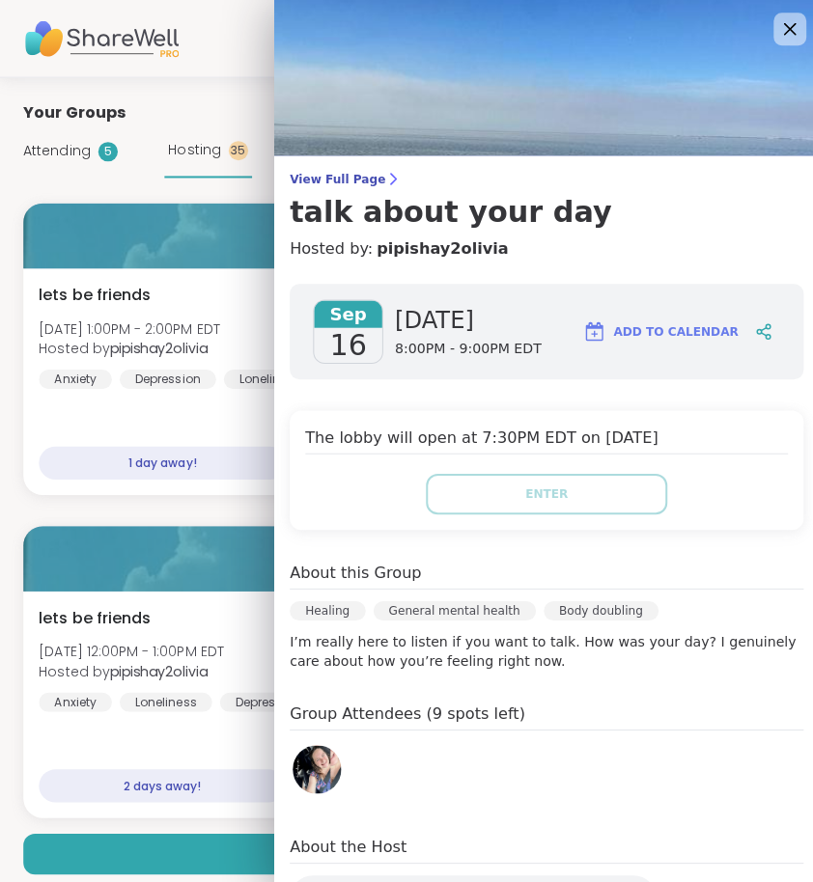
click at [771, 29] on icon at bounding box center [783, 28] width 24 height 24
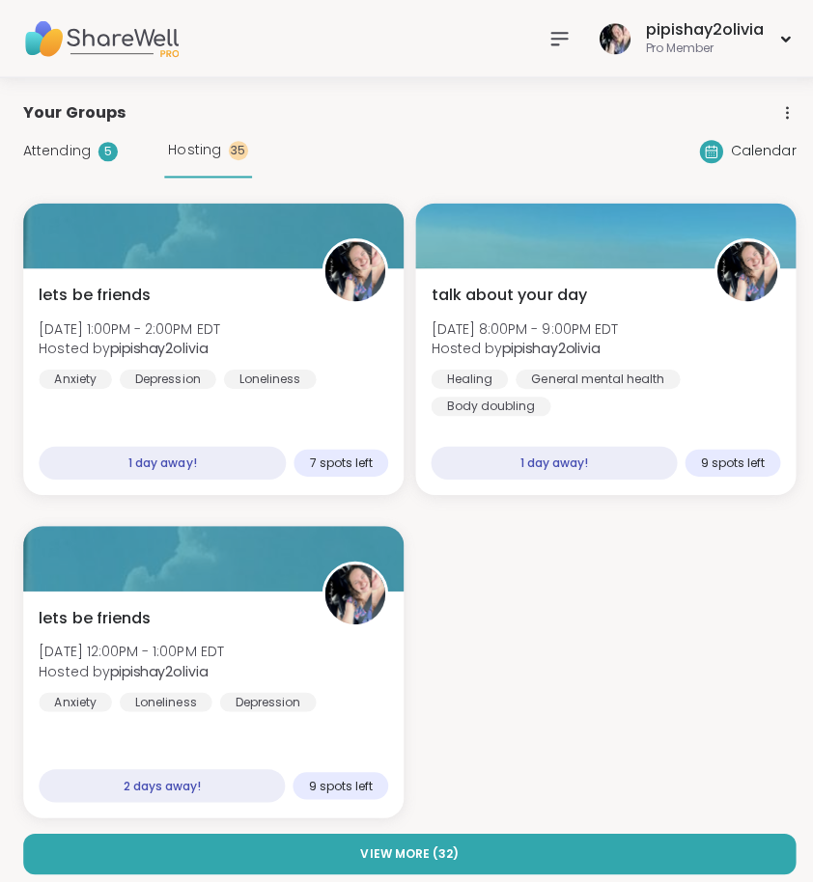
click at [569, 34] on div at bounding box center [555, 38] width 39 height 39
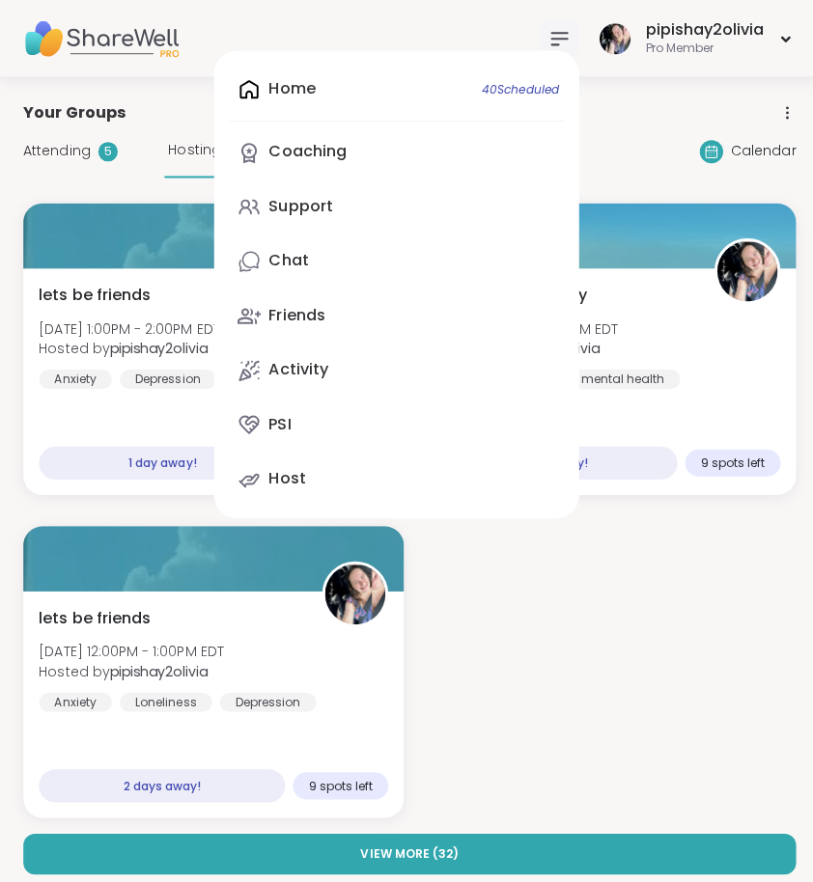
click at [367, 63] on div "Home 40 Scheduled Coaching Support Chat Friends Activity PSI Host" at bounding box center [393, 282] width 362 height 464
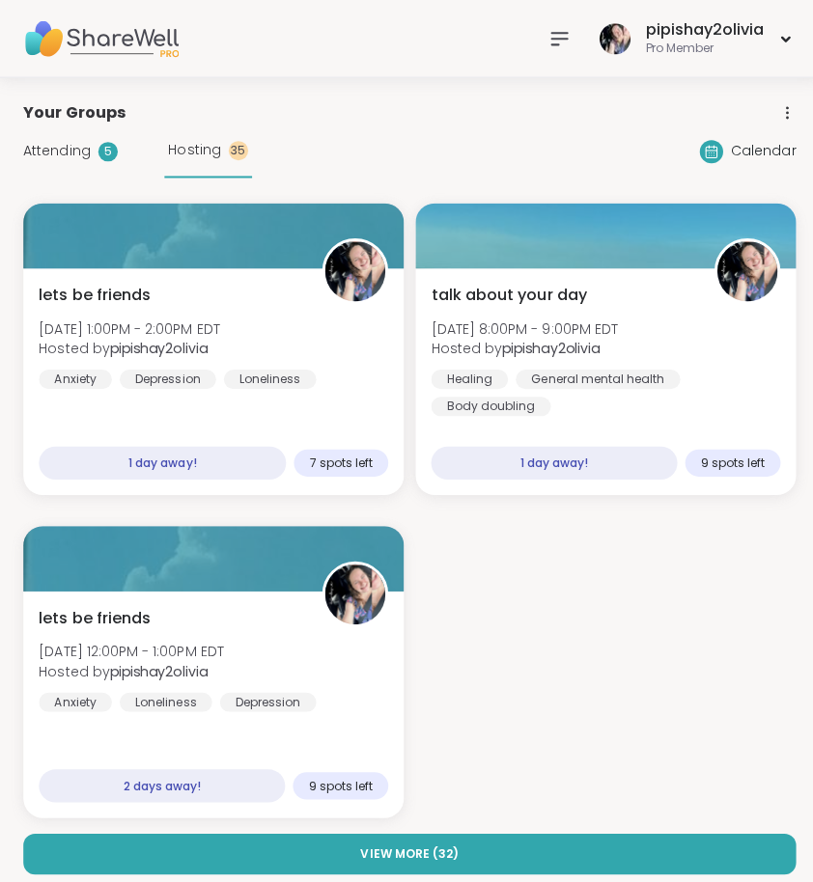
click at [554, 43] on icon at bounding box center [554, 39] width 15 height 12
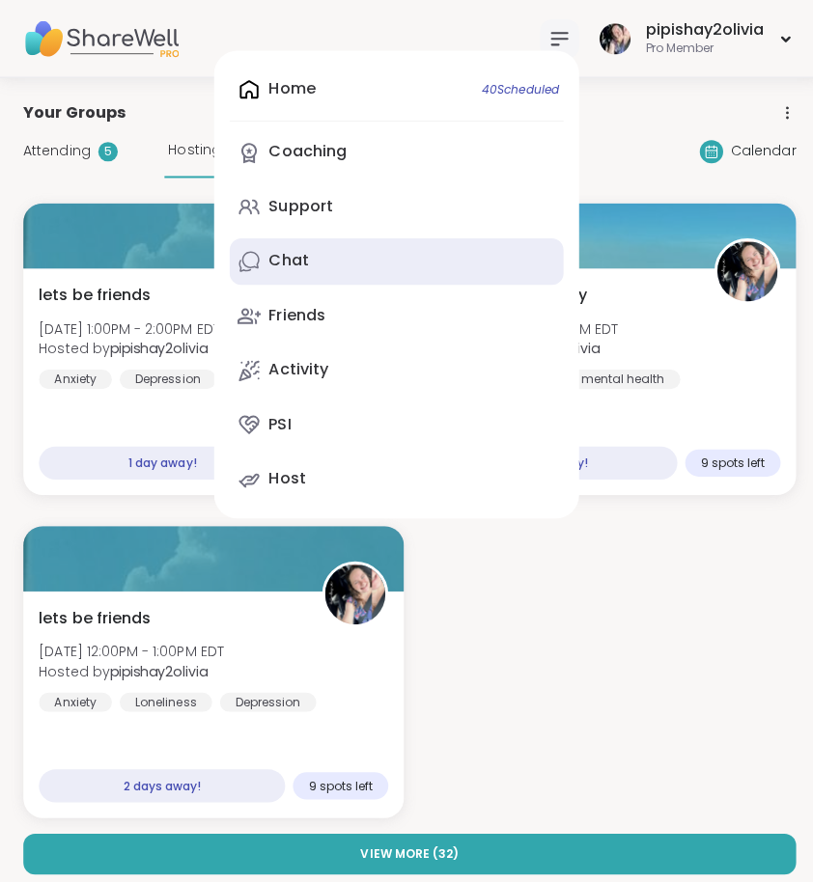
click at [322, 246] on link "Chat" at bounding box center [393, 259] width 331 height 46
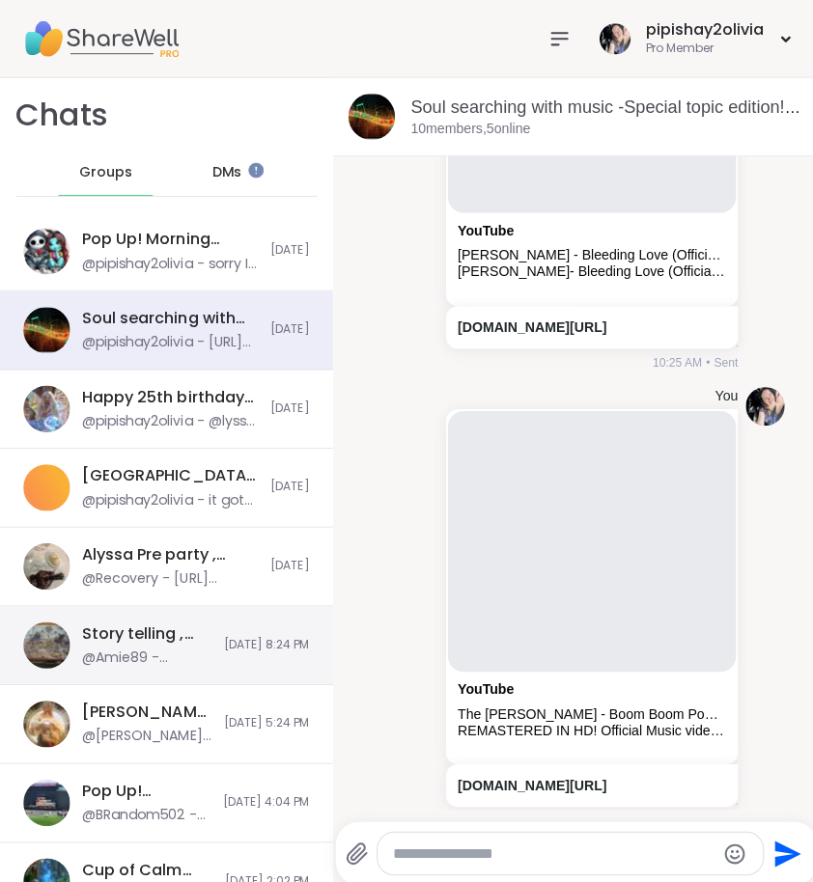
click at [151, 647] on div "@Amie89 - Jayde that was pretty 😍" at bounding box center [145, 652] width 129 height 19
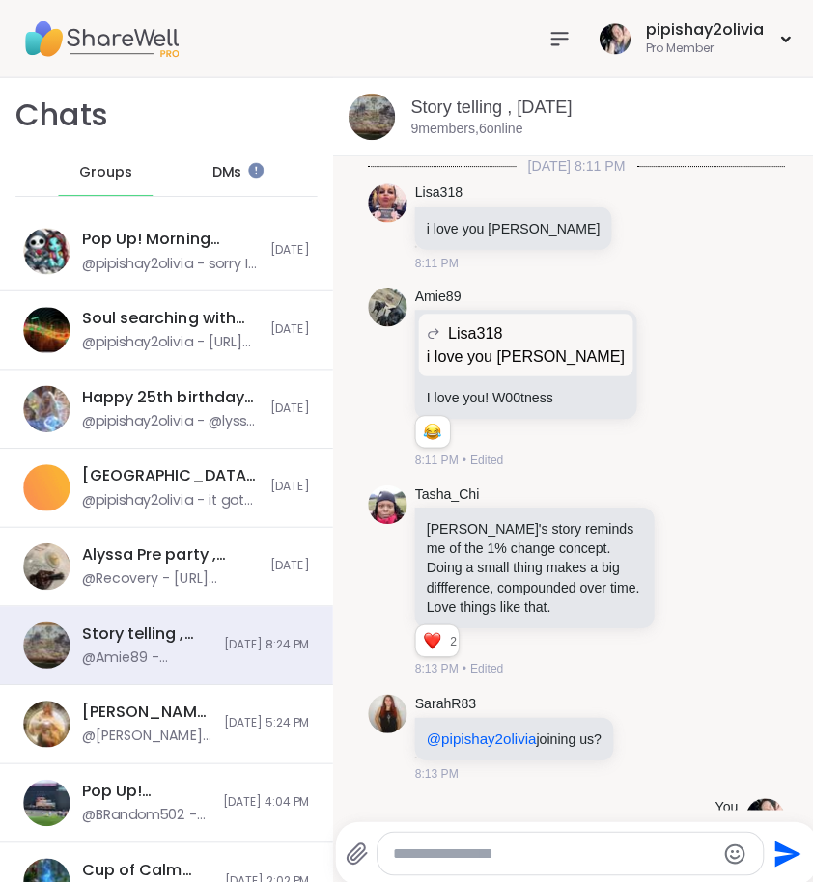
scroll to position [1565, 0]
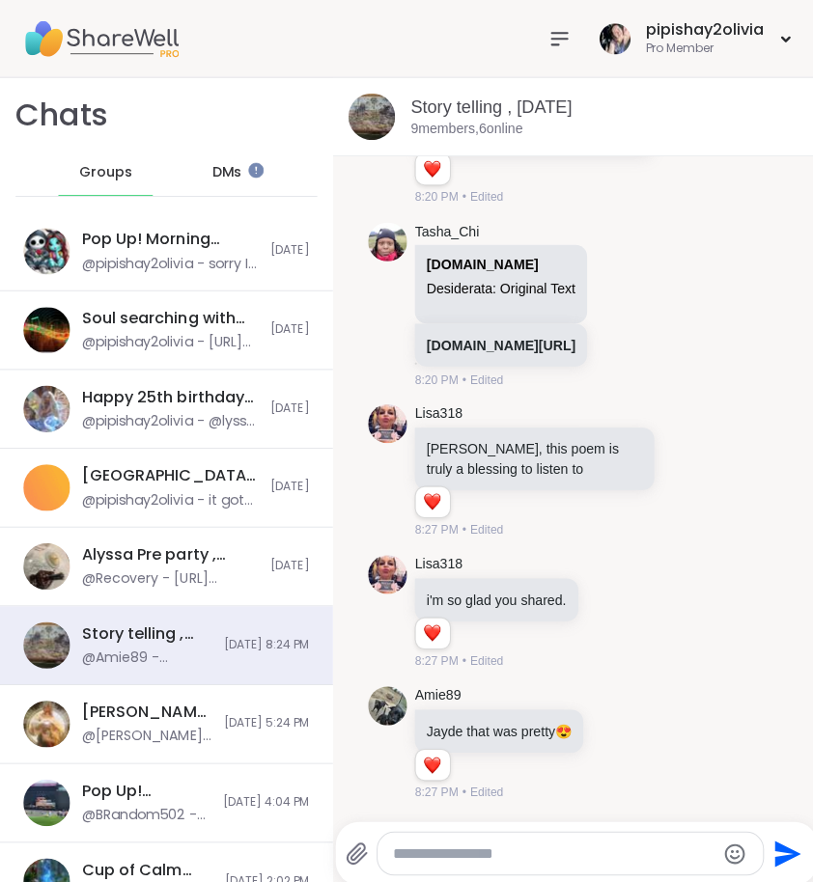
click at [463, 852] on textarea "Type your message" at bounding box center [549, 847] width 319 height 19
paste textarea "**********"
type textarea "**********"
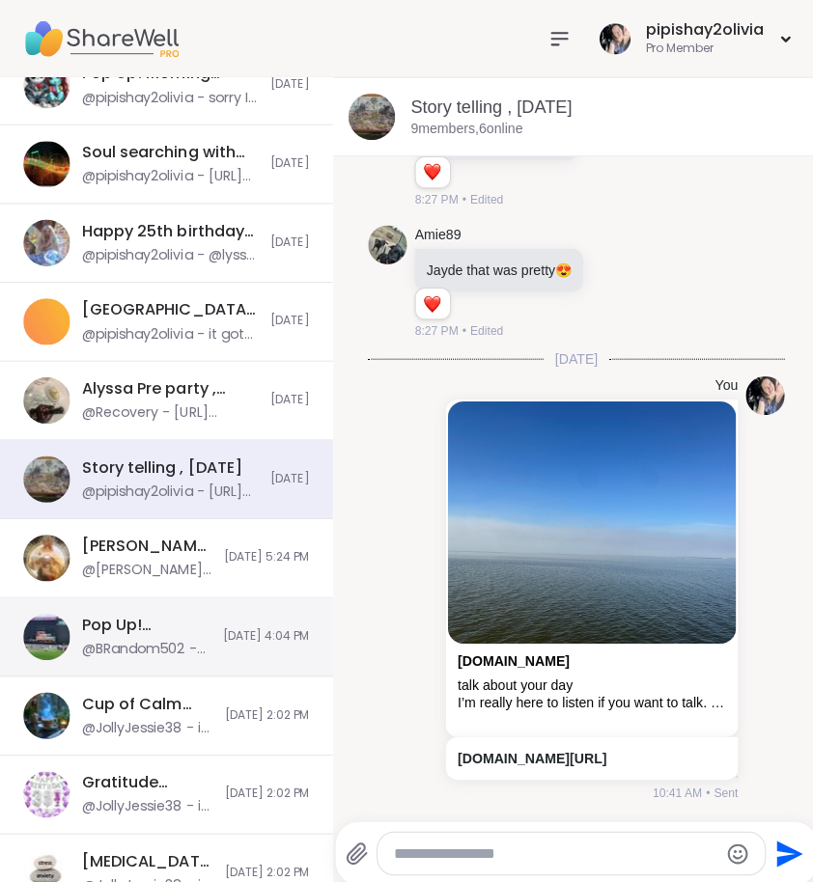
scroll to position [0, 0]
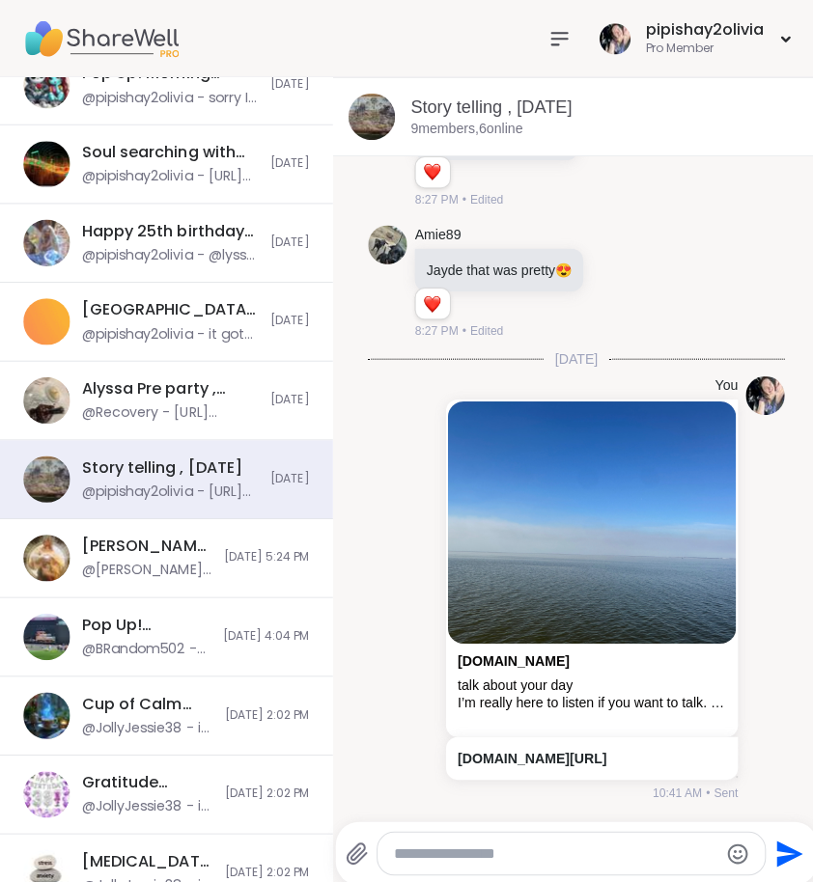
click at [546, 30] on icon at bounding box center [554, 38] width 23 height 23
